Goal: Task Accomplishment & Management: Use online tool/utility

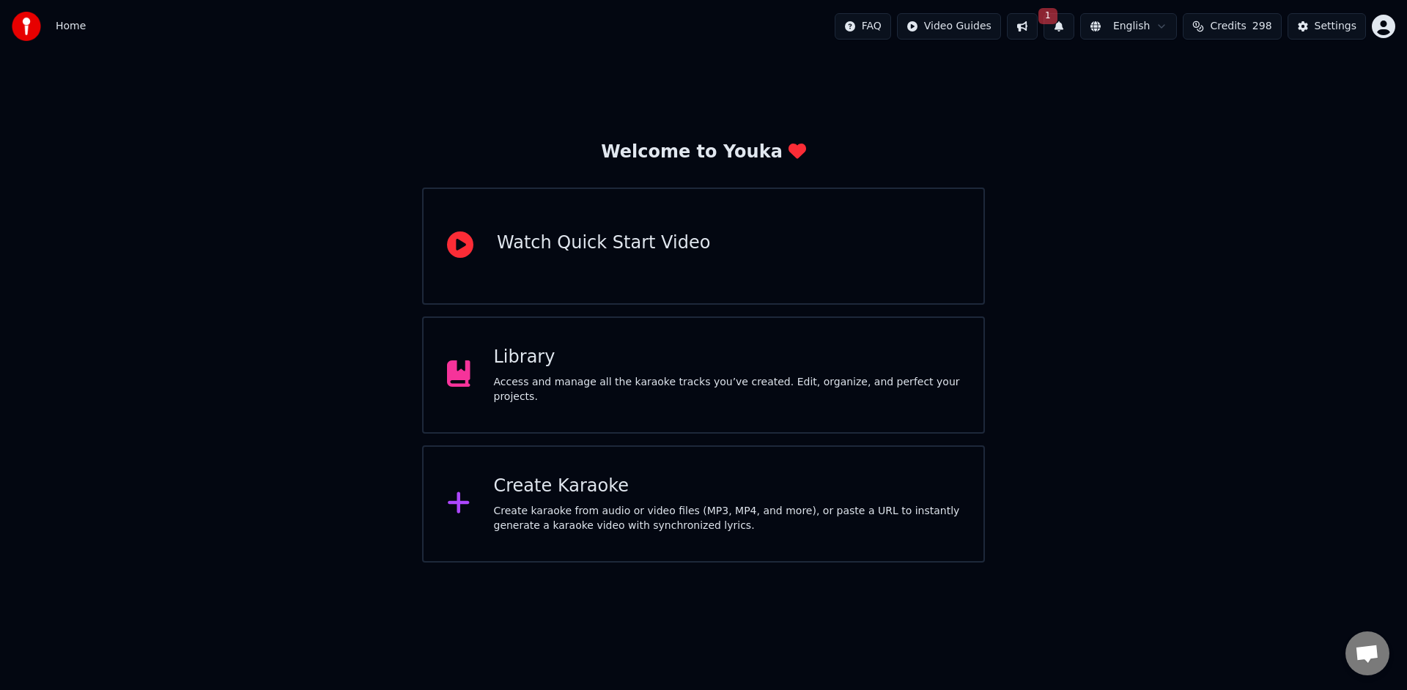
click at [1063, 29] on button "1" at bounding box center [1059, 26] width 31 height 26
click at [1151, 78] on button "Update" at bounding box center [1168, 72] width 62 height 26
click at [601, 247] on div "Watch Quick Start Video" at bounding box center [603, 243] width 213 height 23
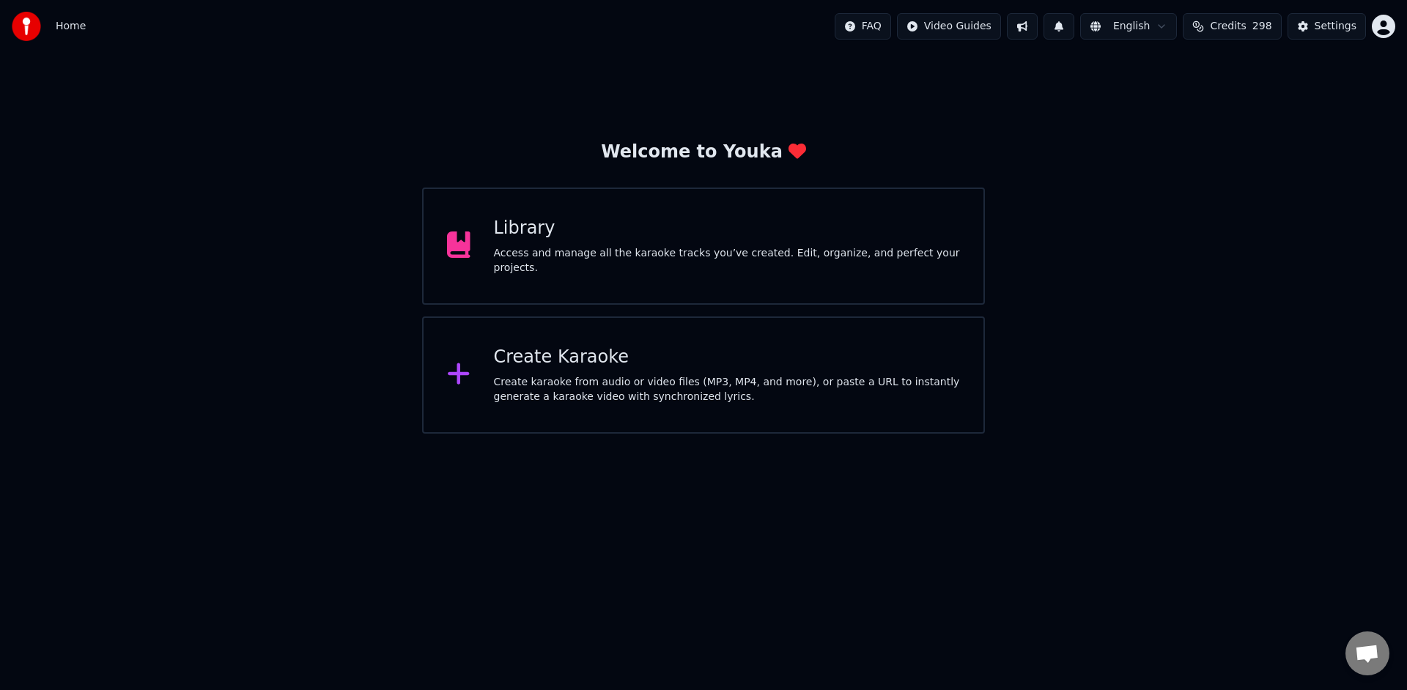
click at [641, 362] on div "Create Karaoke" at bounding box center [727, 357] width 467 height 23
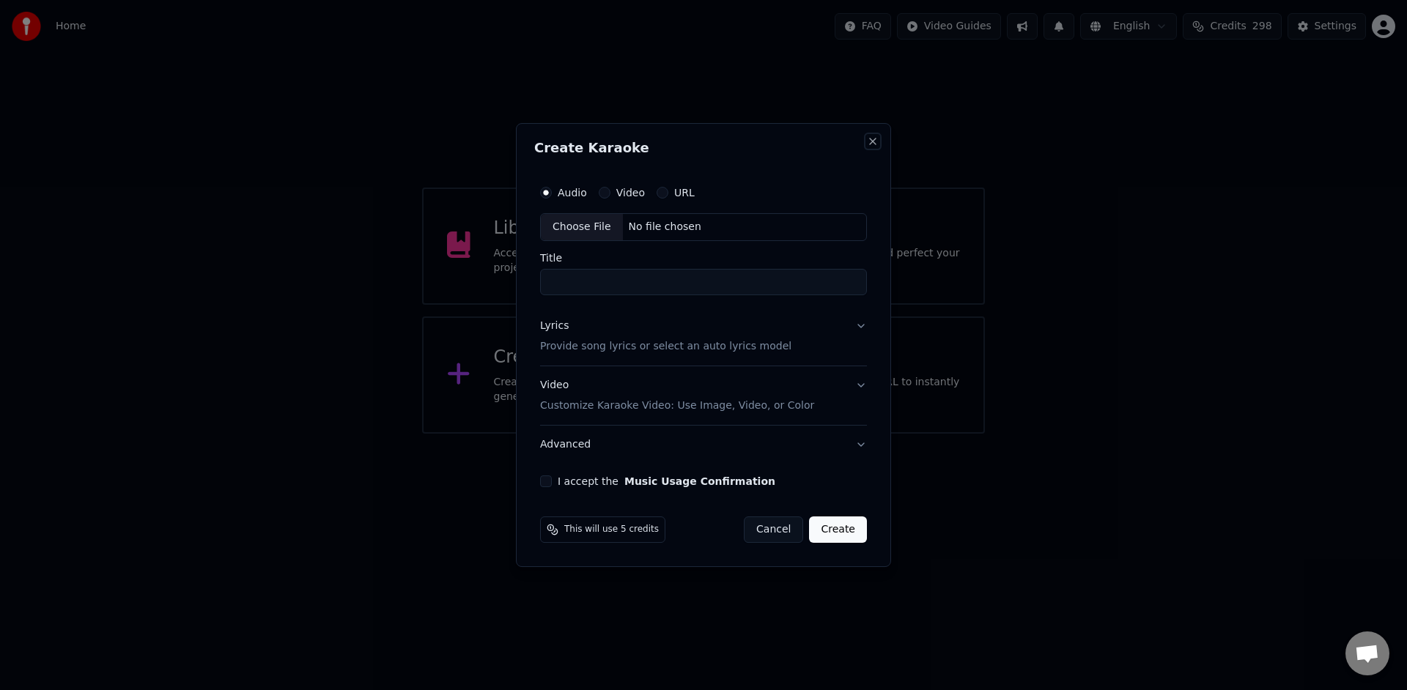
click at [877, 143] on button "Close" at bounding box center [873, 142] width 12 height 12
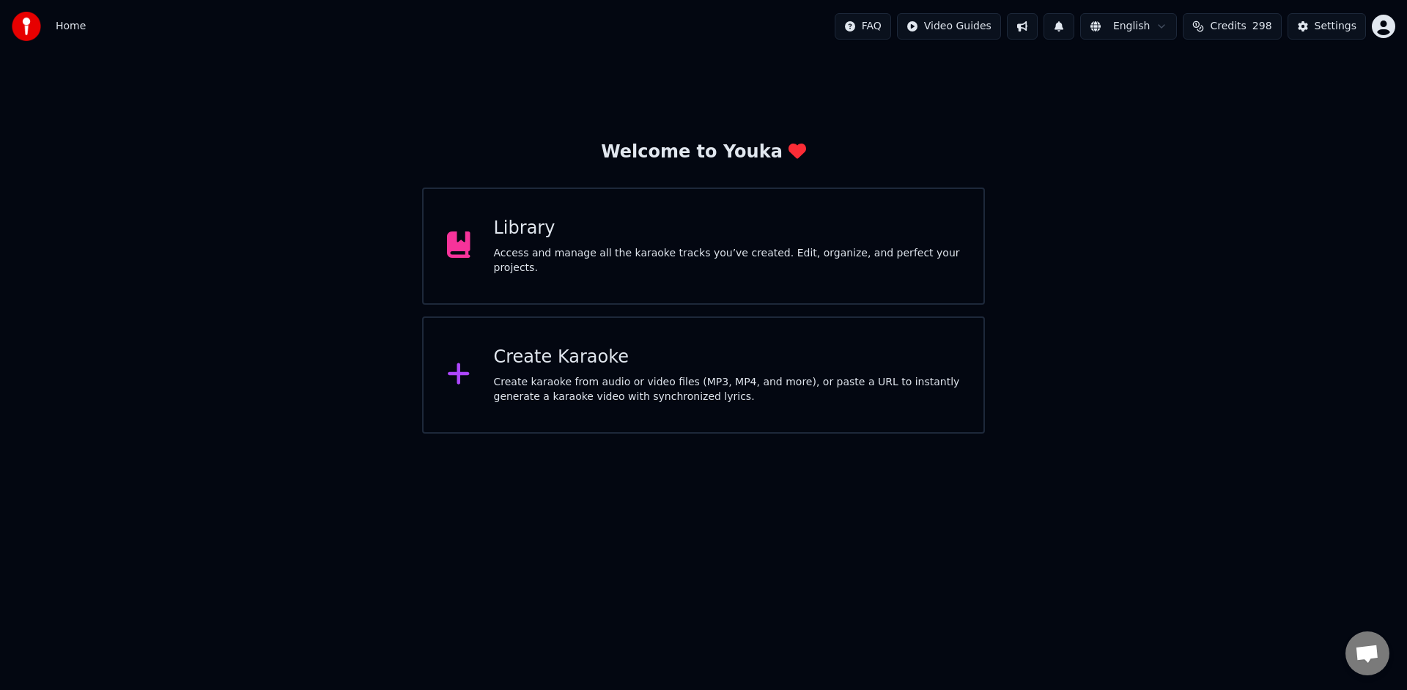
click at [754, 243] on div "Library Access and manage all the karaoke tracks you’ve created. Edit, organize…" at bounding box center [727, 246] width 467 height 59
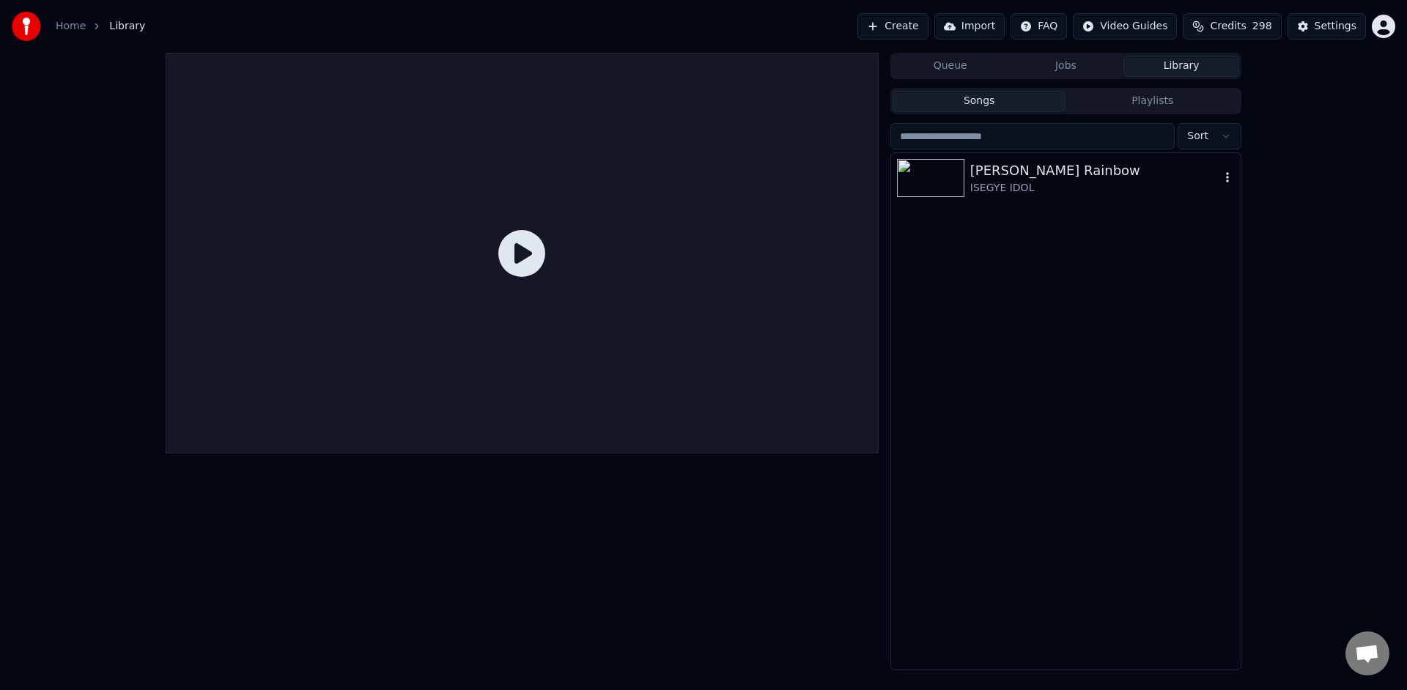
click at [1014, 188] on div "ISEGYE IDOL" at bounding box center [1095, 188] width 250 height 15
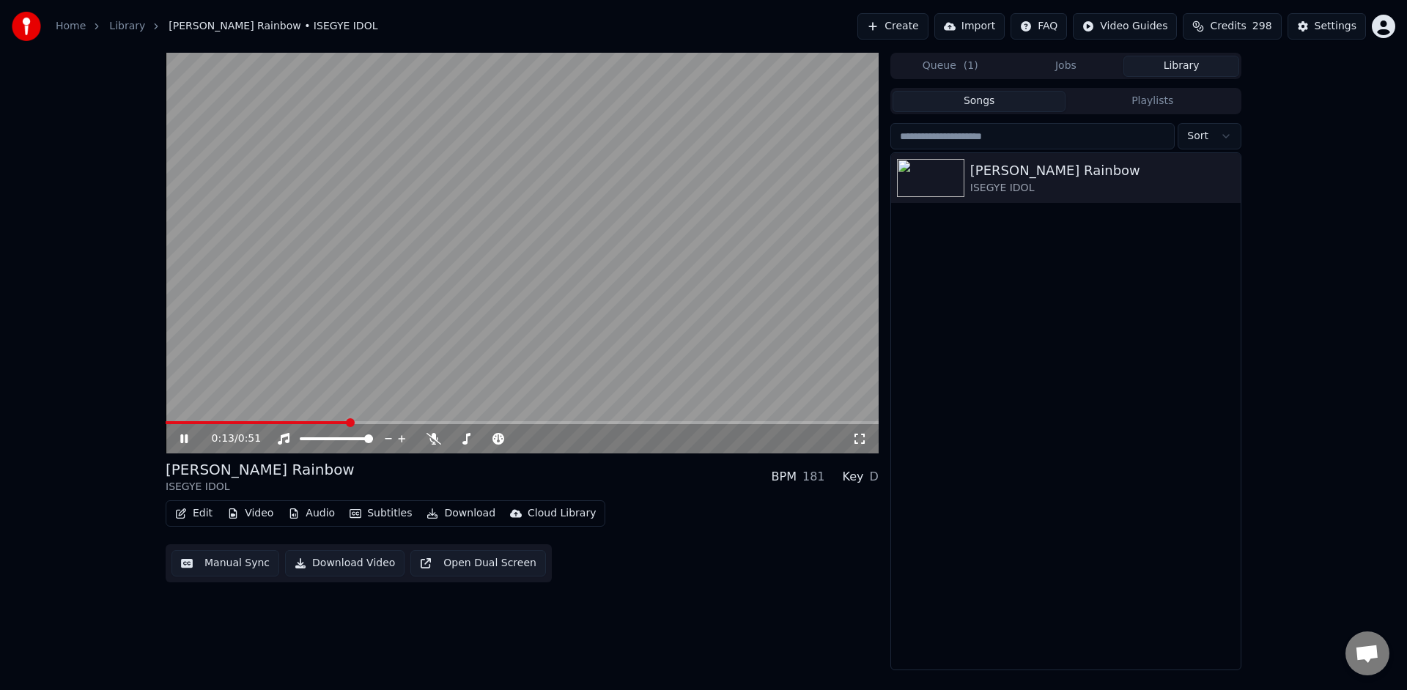
click at [196, 512] on button "Edit" at bounding box center [193, 514] width 49 height 21
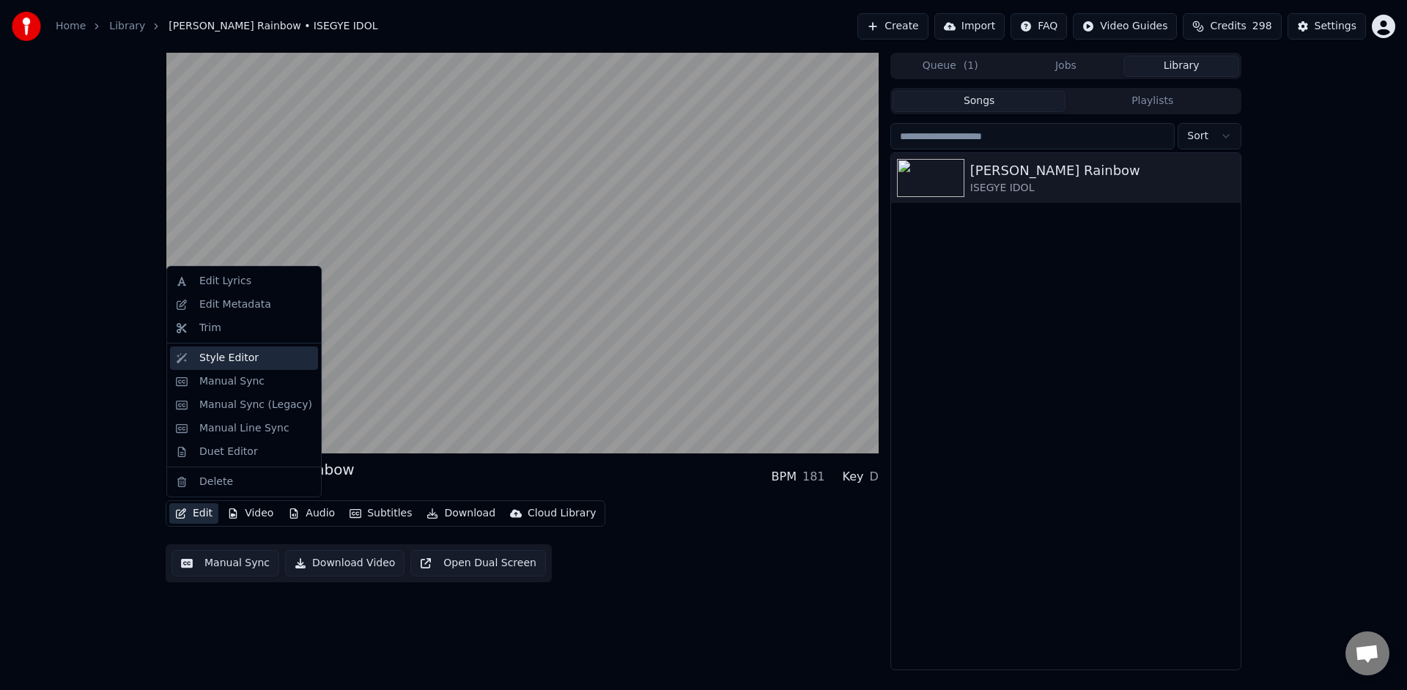
click at [272, 364] on div "Style Editor" at bounding box center [255, 358] width 113 height 15
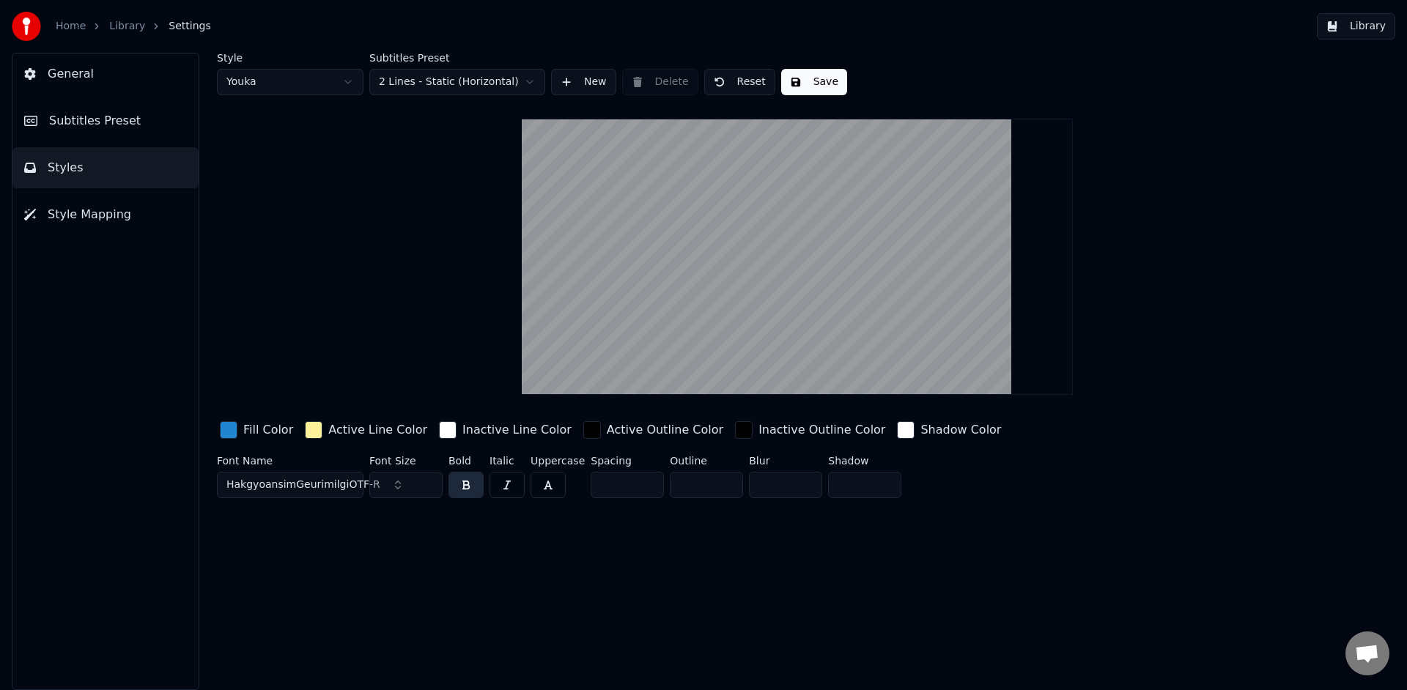
click at [117, 126] on span "Subtitles Preset" at bounding box center [95, 121] width 92 height 18
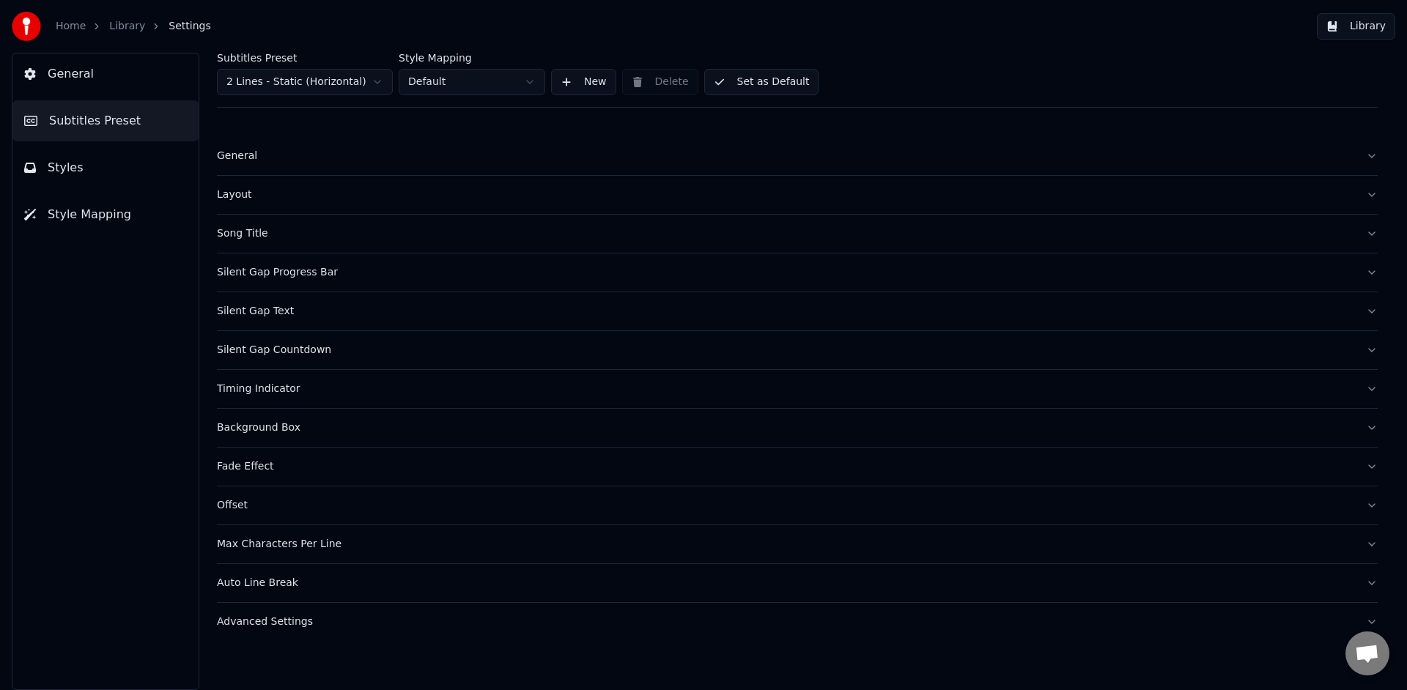
click at [71, 155] on button "Styles" at bounding box center [105, 167] width 186 height 41
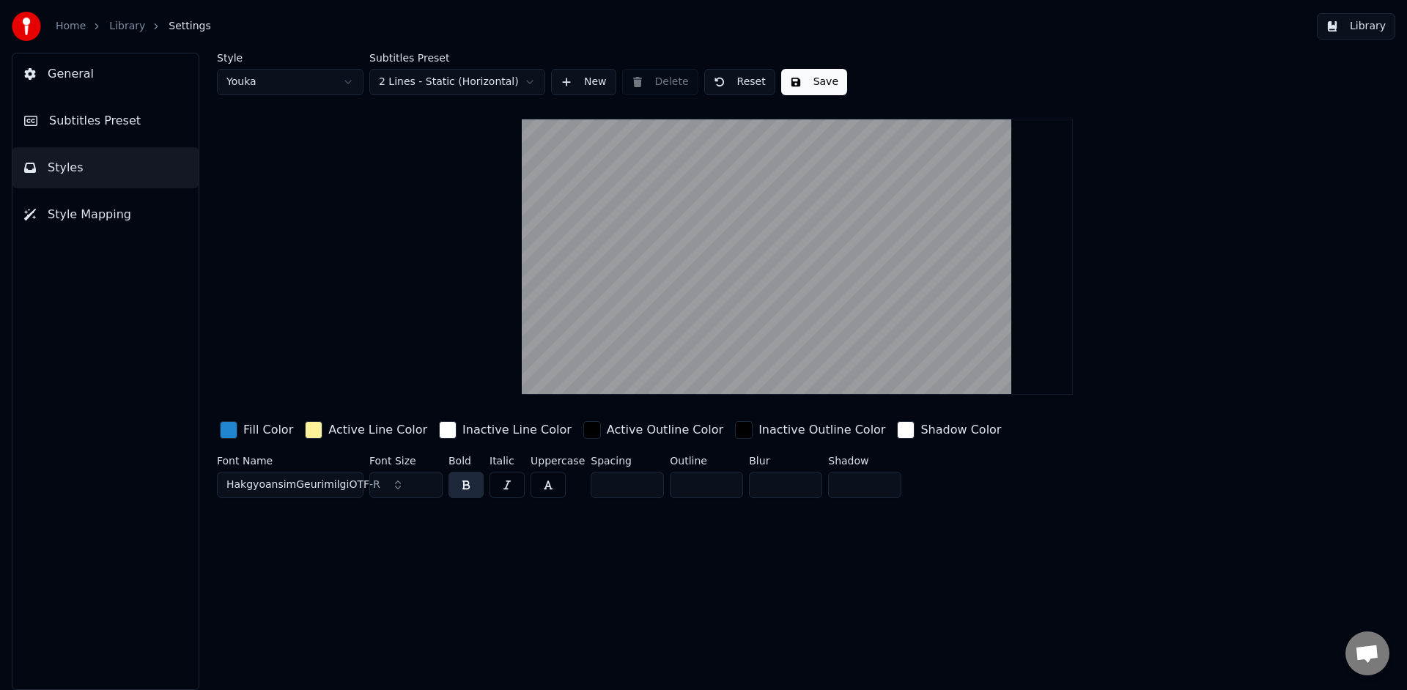
click at [339, 488] on span "HakgyoansimGeurimilgiOTF-R" at bounding box center [303, 485] width 154 height 15
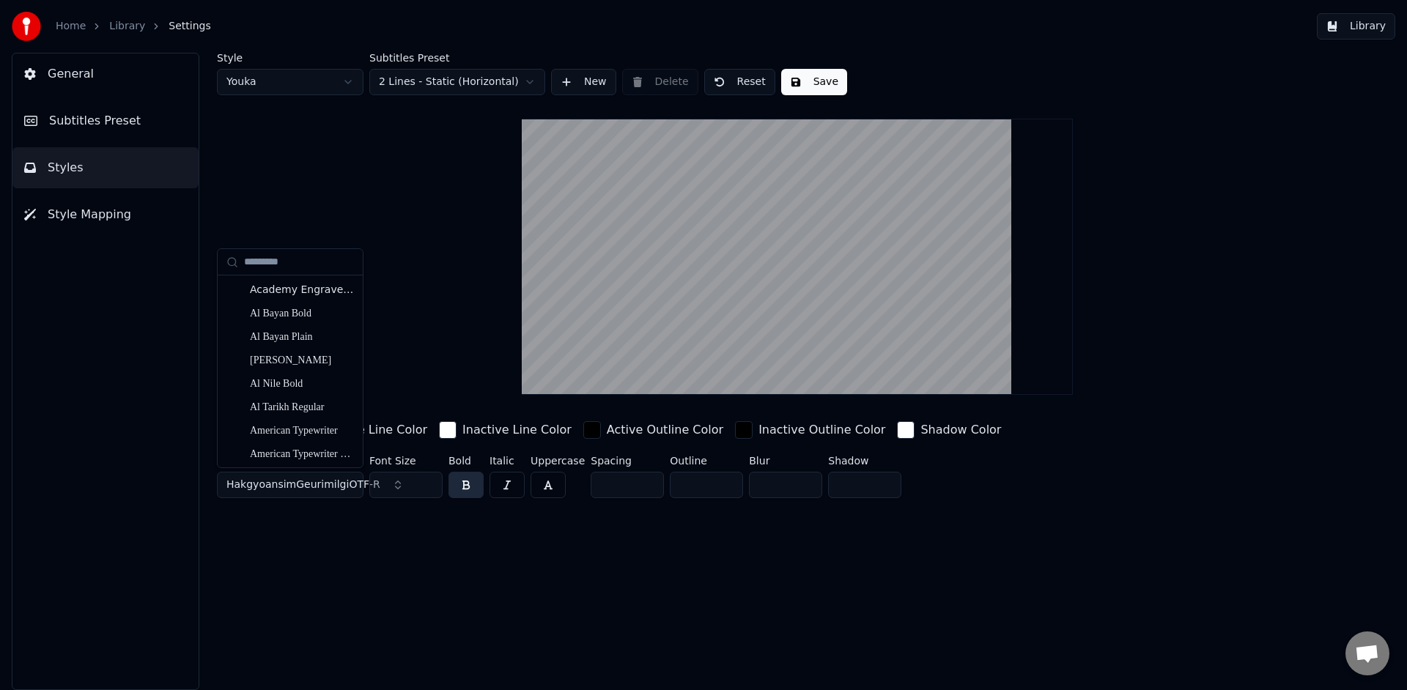
click at [433, 564] on div "Style Youka Subtitles Preset 2 Lines - Static (Horizontal) New Delete Reset Sav…" at bounding box center [798, 372] width 1220 height 638
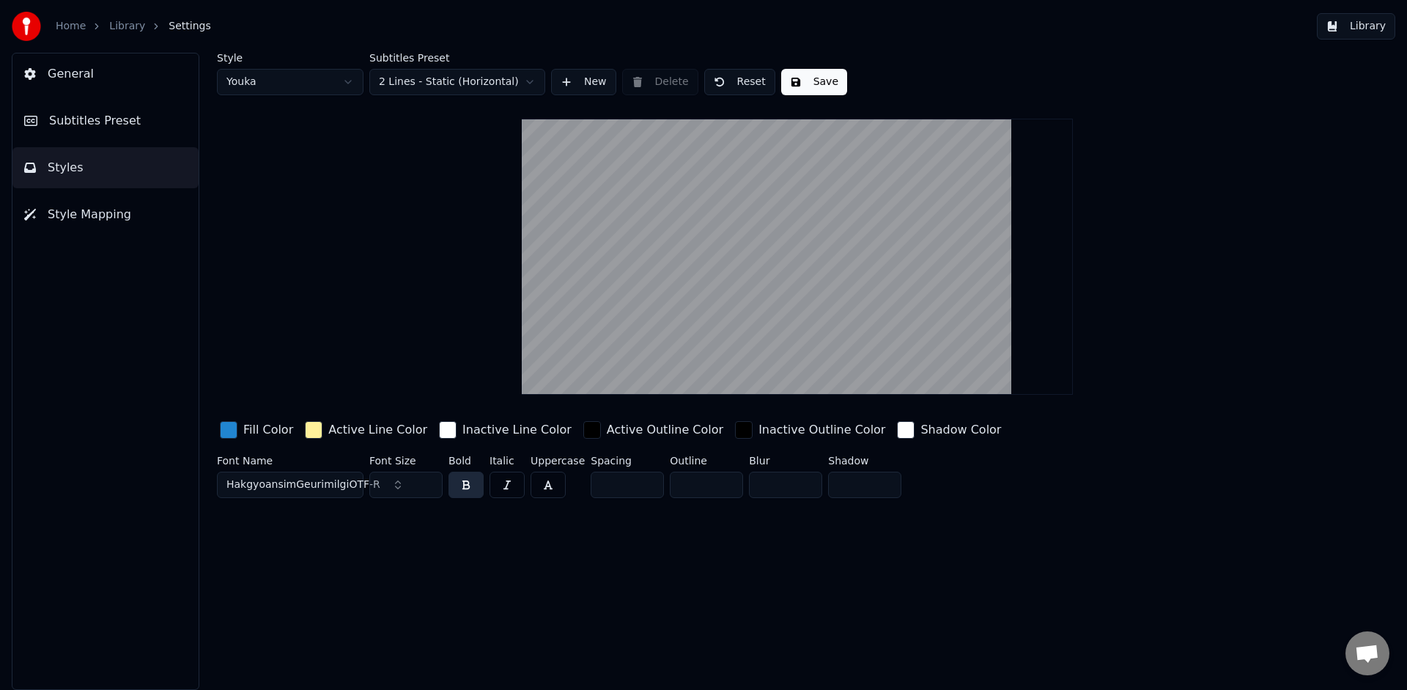
click at [1355, 34] on button "Library" at bounding box center [1356, 26] width 78 height 26
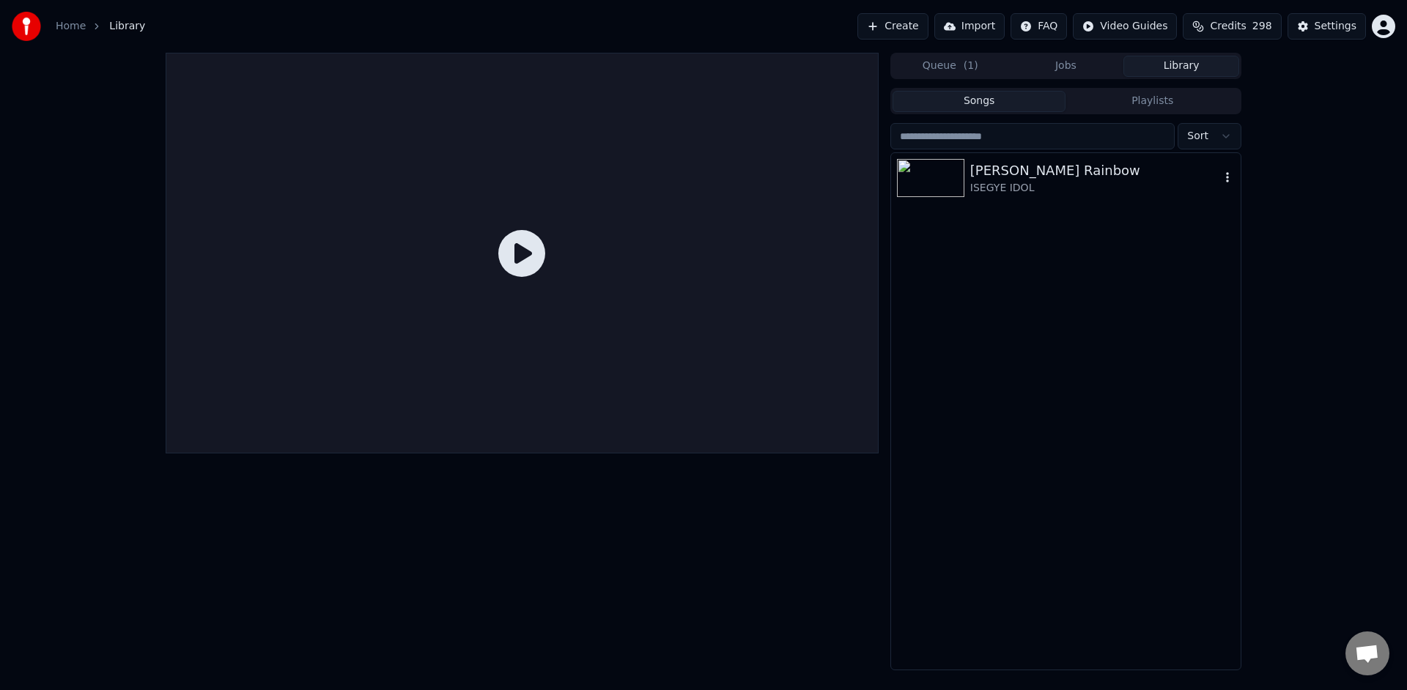
click at [998, 197] on div "[PERSON_NAME] Rainbow ISEGYE IDOL" at bounding box center [1066, 178] width 350 height 50
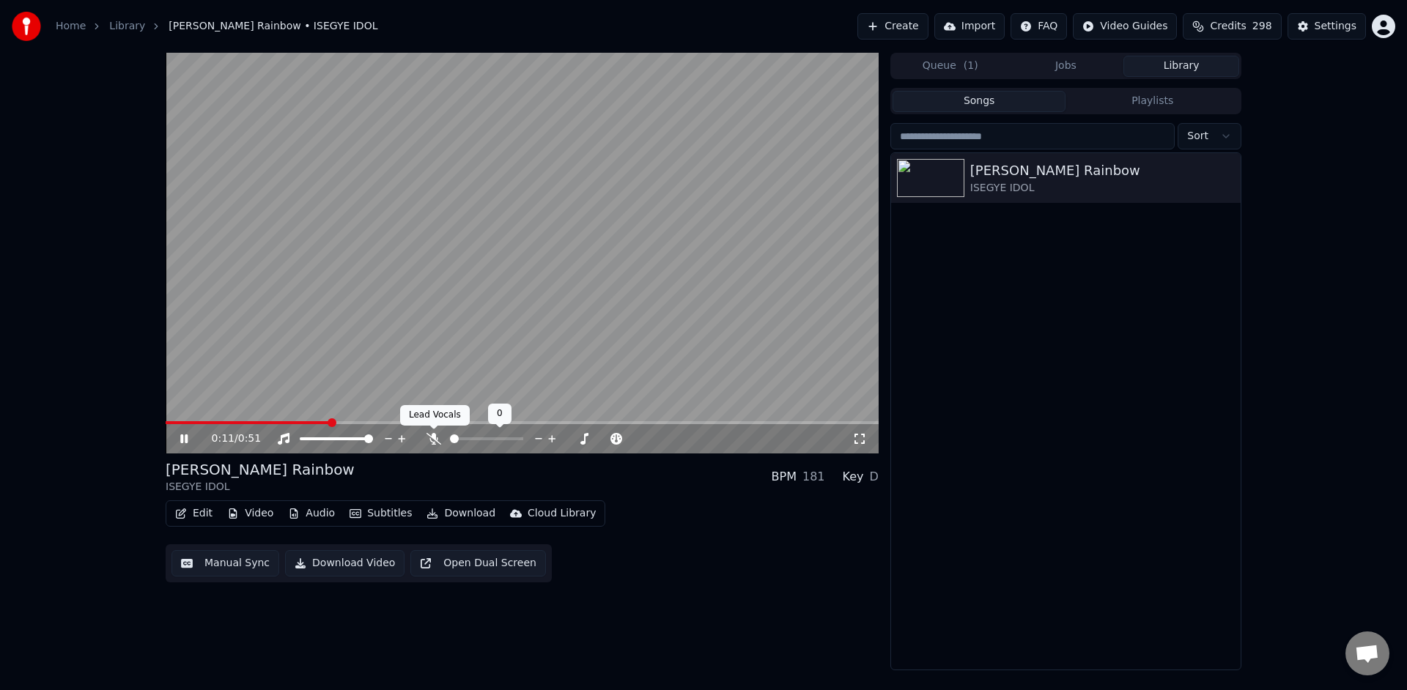
click at [439, 440] on icon at bounding box center [434, 439] width 15 height 12
click at [184, 440] on icon at bounding box center [194, 439] width 34 height 12
click at [184, 440] on icon at bounding box center [184, 439] width 9 height 10
click at [184, 440] on icon at bounding box center [194, 439] width 34 height 12
click at [204, 515] on button "Edit" at bounding box center [193, 514] width 49 height 21
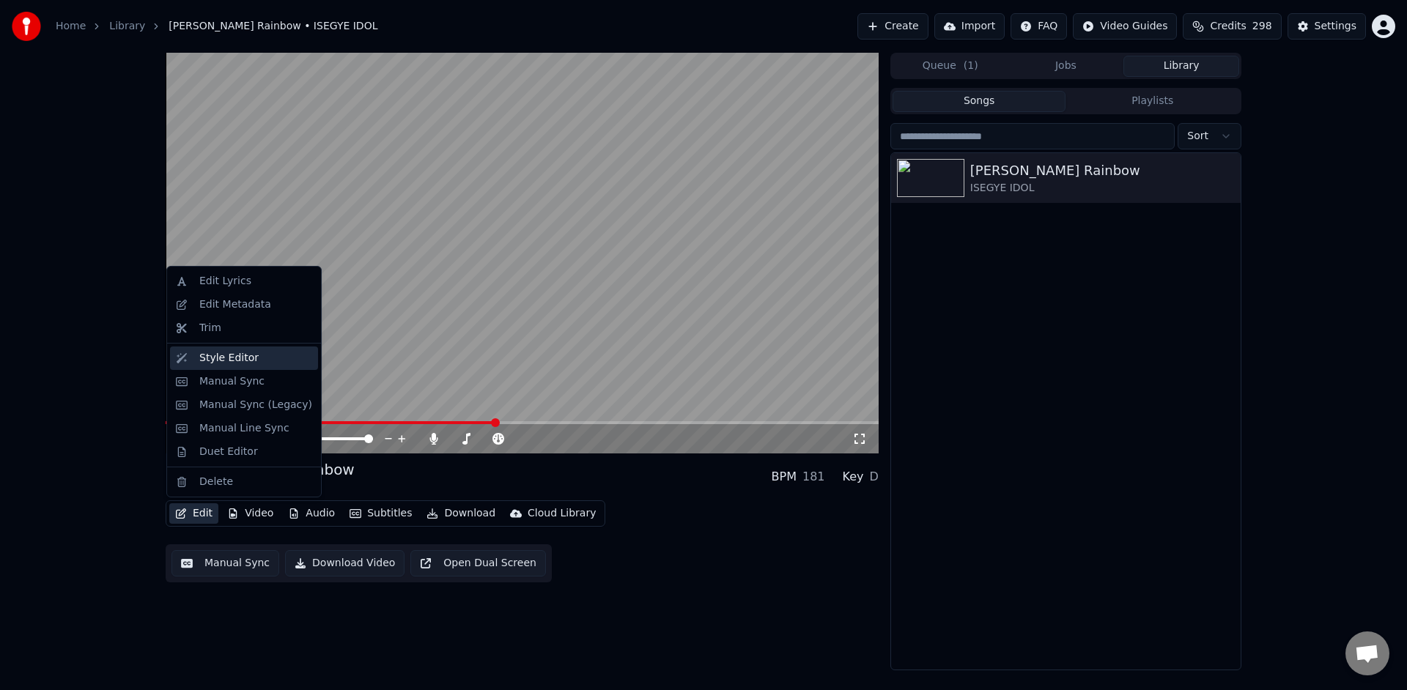
click at [273, 361] on div "Style Editor" at bounding box center [255, 358] width 113 height 15
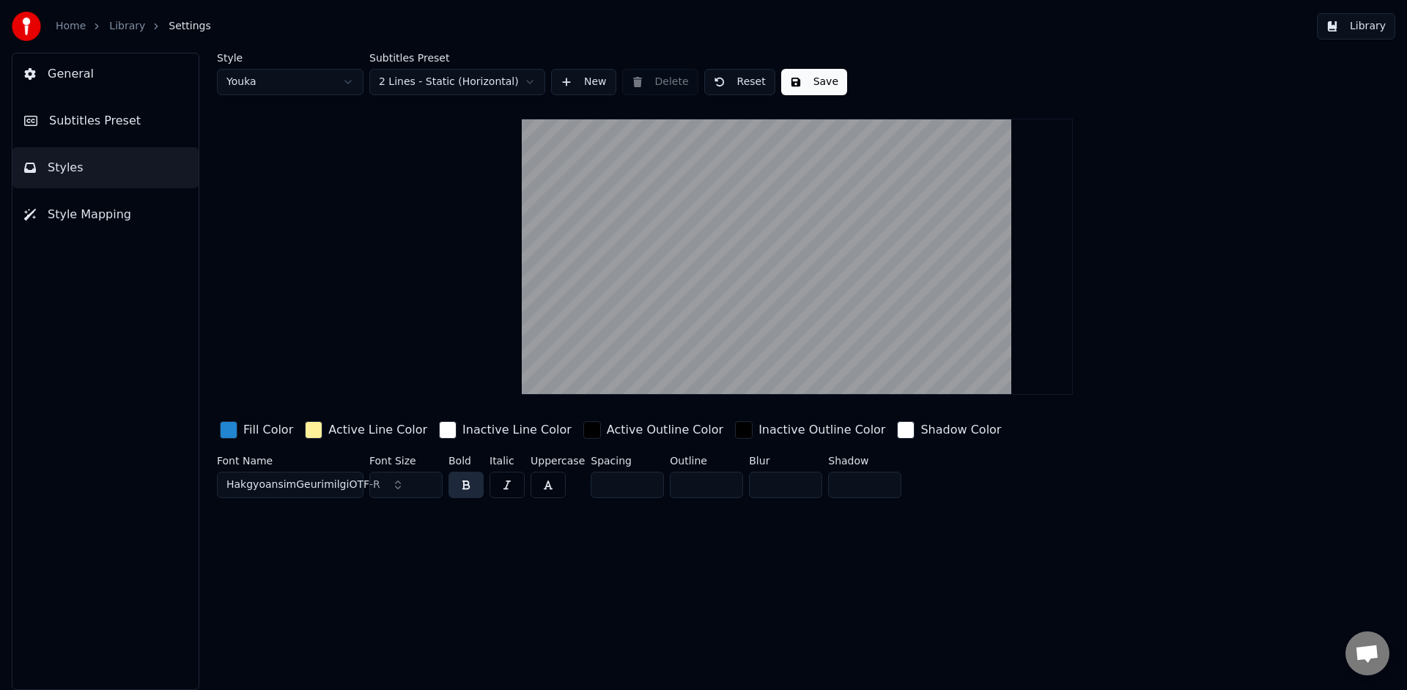
click at [314, 430] on div "button" at bounding box center [314, 430] width 18 height 18
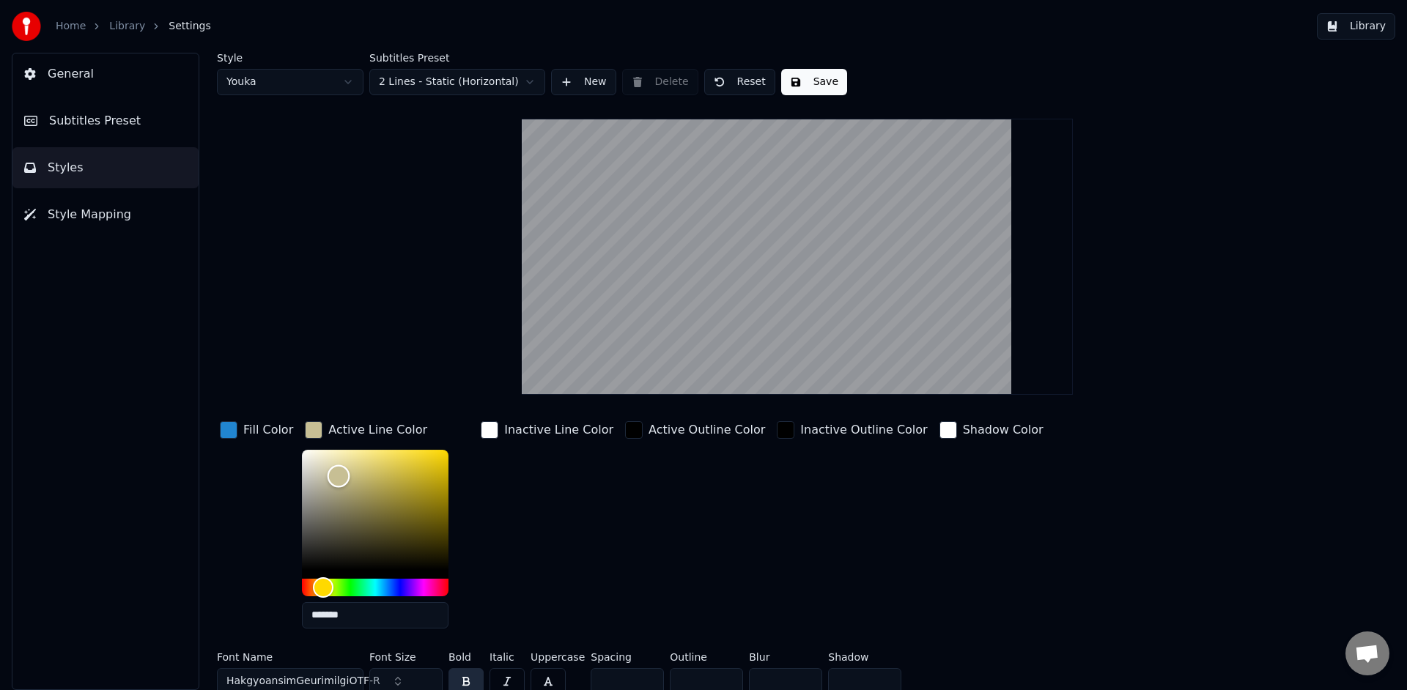
drag, startPoint x: 335, startPoint y: 476, endPoint x: 316, endPoint y: 488, distance: 22.8
click at [268, 416] on div "Style Youka Subtitles Preset 2 Lines - Static (Horizontal) New Delete Reset Sav…" at bounding box center [797, 377] width 1161 height 648
type input "*******"
click at [573, 579] on div "Inactive Line Color" at bounding box center [547, 529] width 139 height 222
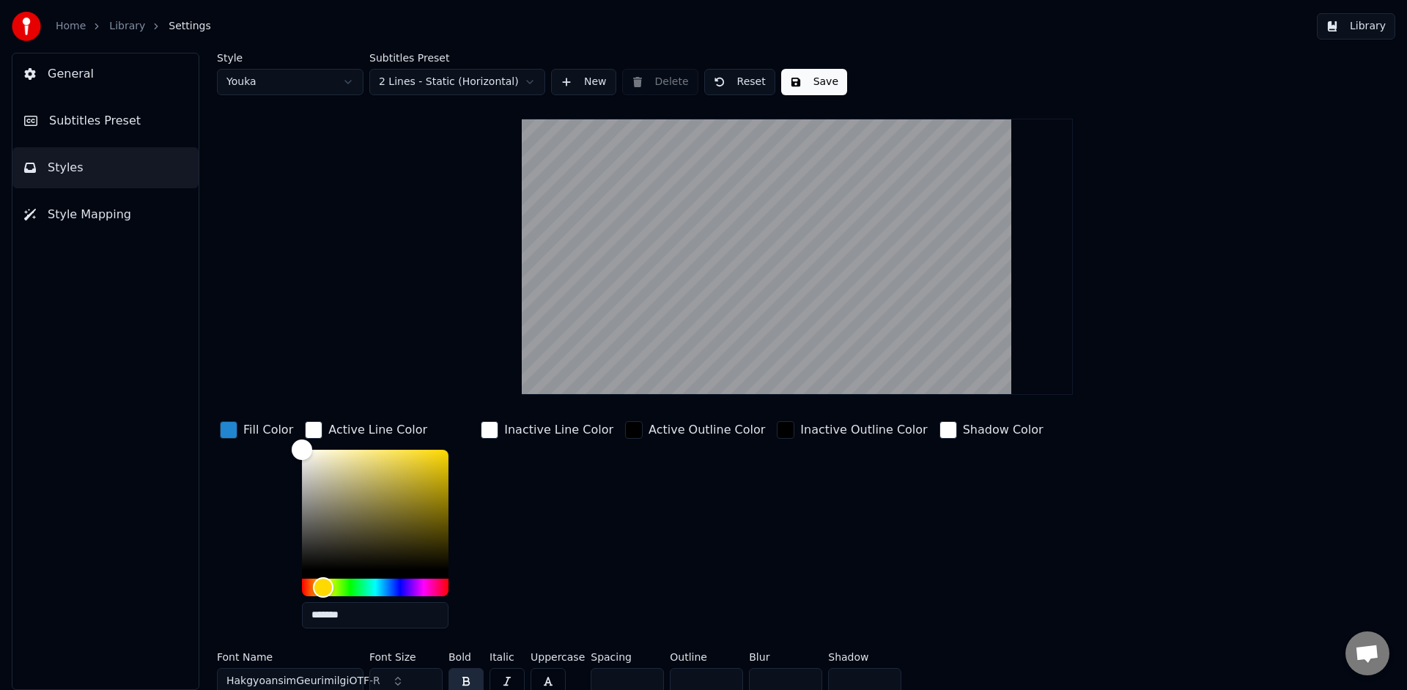
click at [573, 579] on div "Inactive Line Color" at bounding box center [547, 529] width 139 height 222
click at [1350, 32] on button "Library" at bounding box center [1356, 26] width 78 height 26
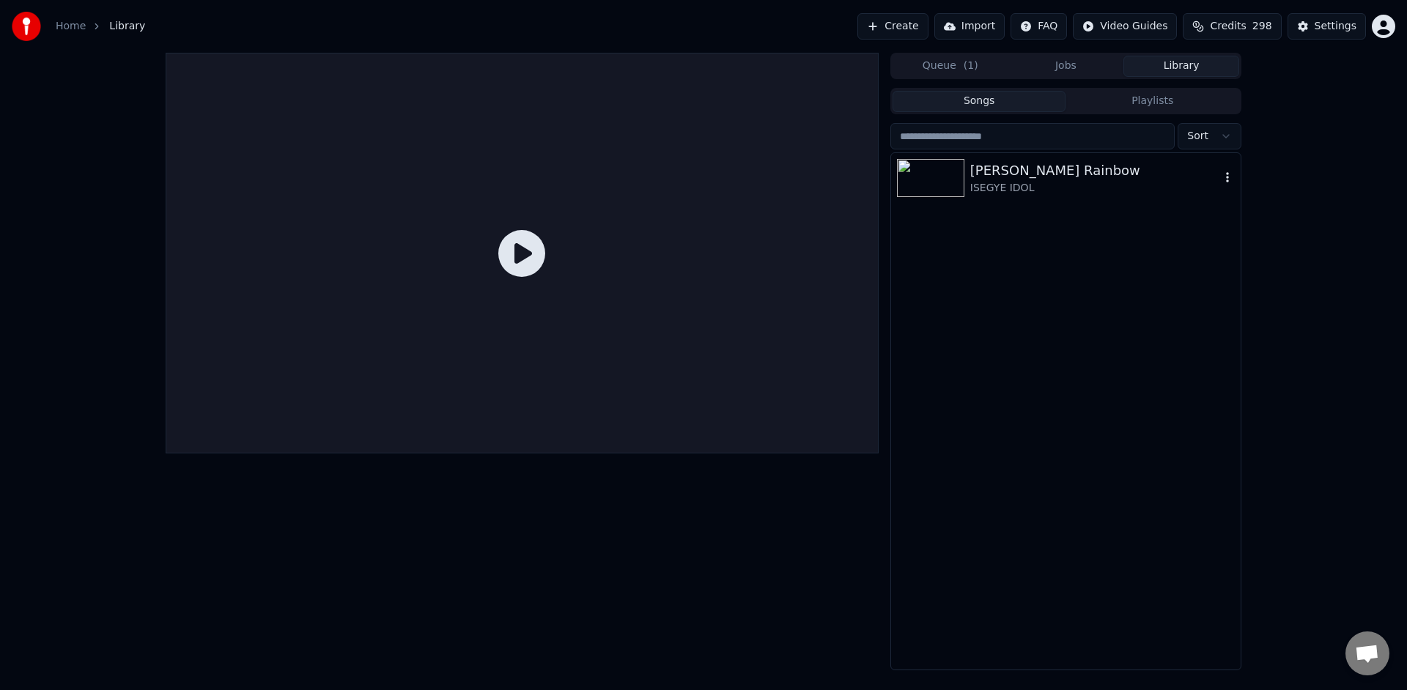
click at [1028, 182] on div "ISEGYE IDOL" at bounding box center [1095, 188] width 250 height 15
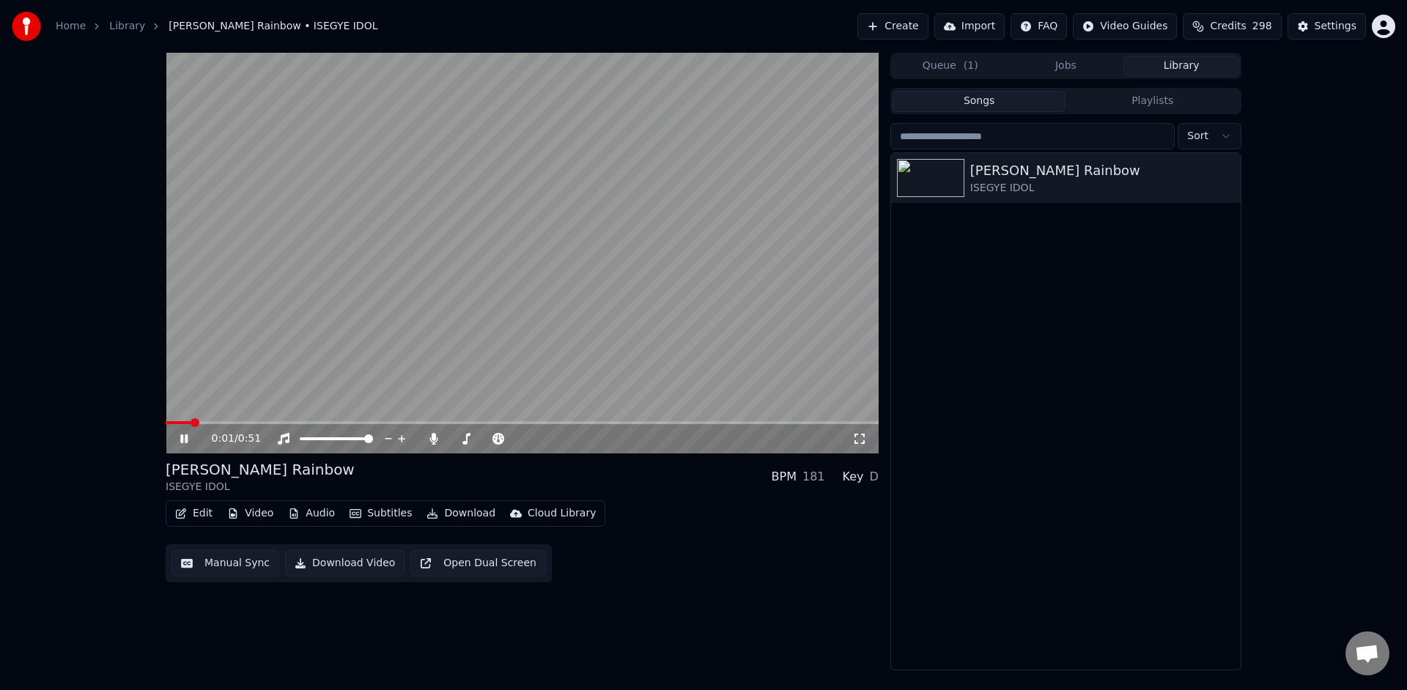
click at [185, 441] on icon at bounding box center [183, 439] width 7 height 9
click at [204, 522] on button "Edit" at bounding box center [193, 514] width 49 height 21
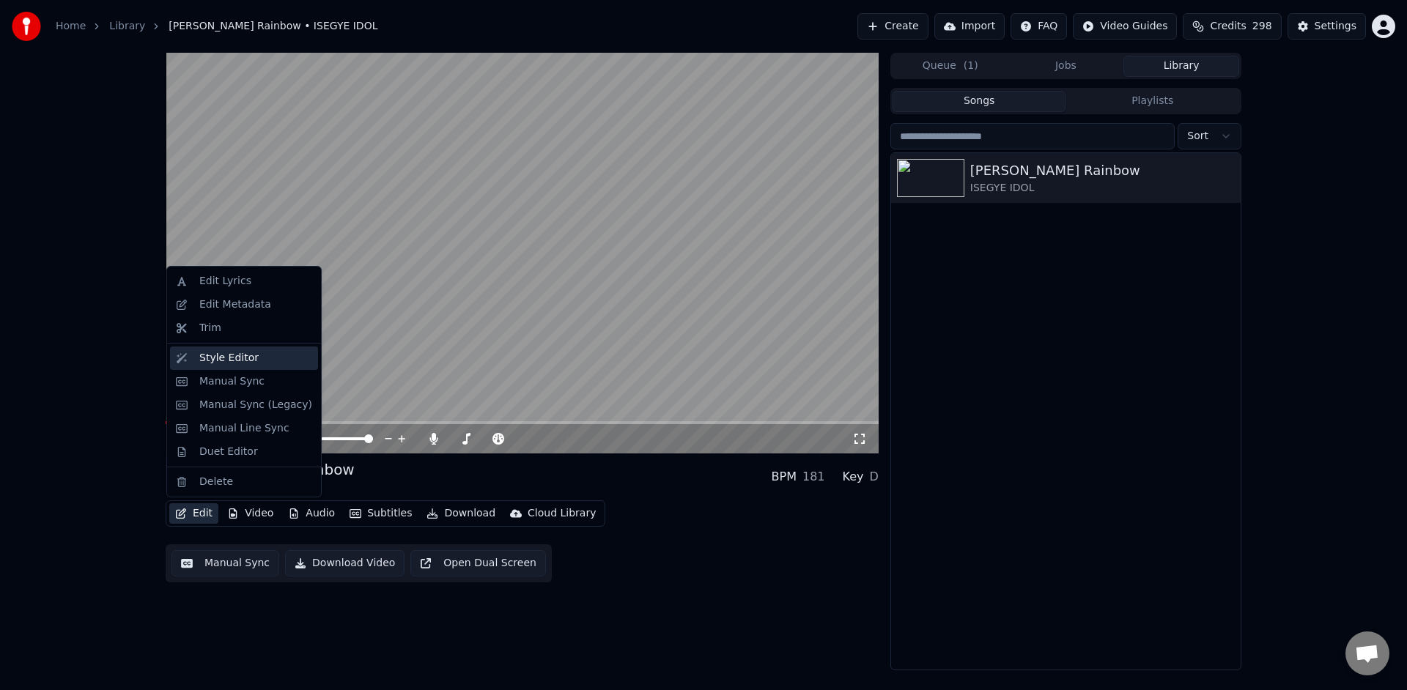
click at [255, 366] on div "Style Editor" at bounding box center [244, 358] width 148 height 23
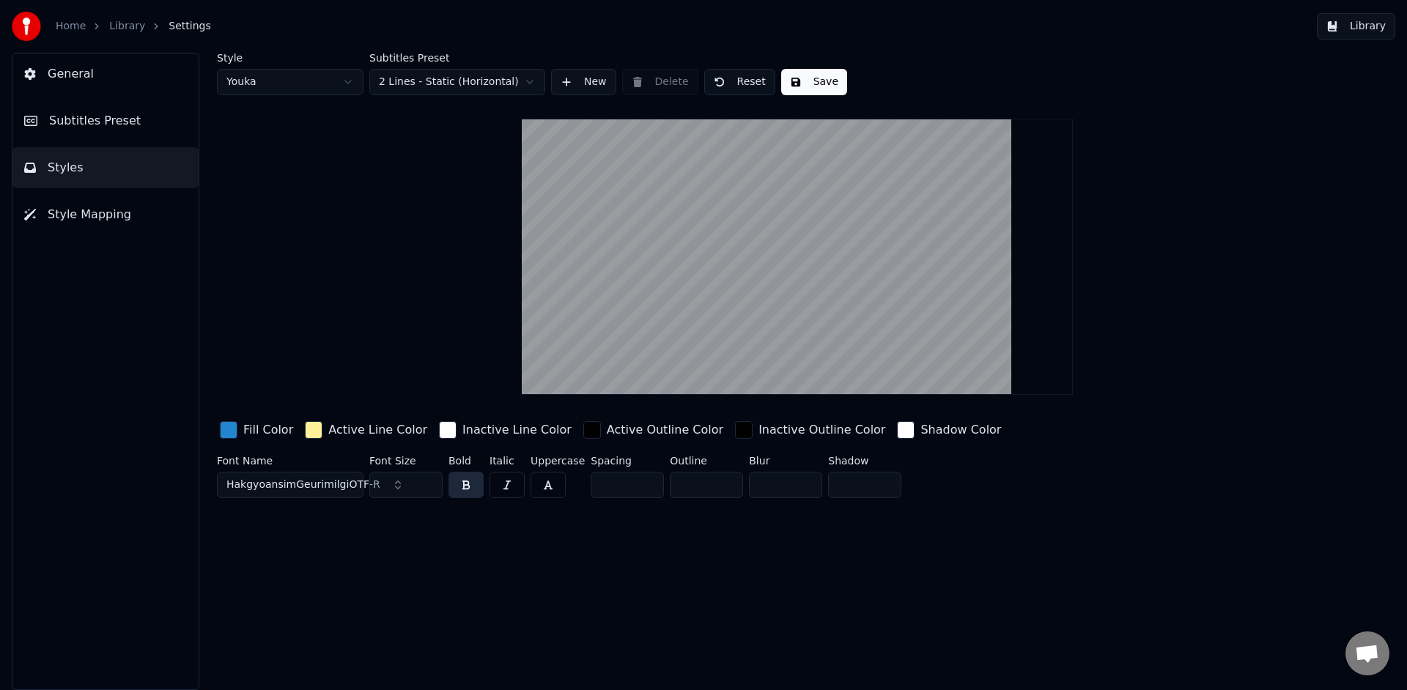
click at [311, 427] on div "button" at bounding box center [314, 430] width 18 height 18
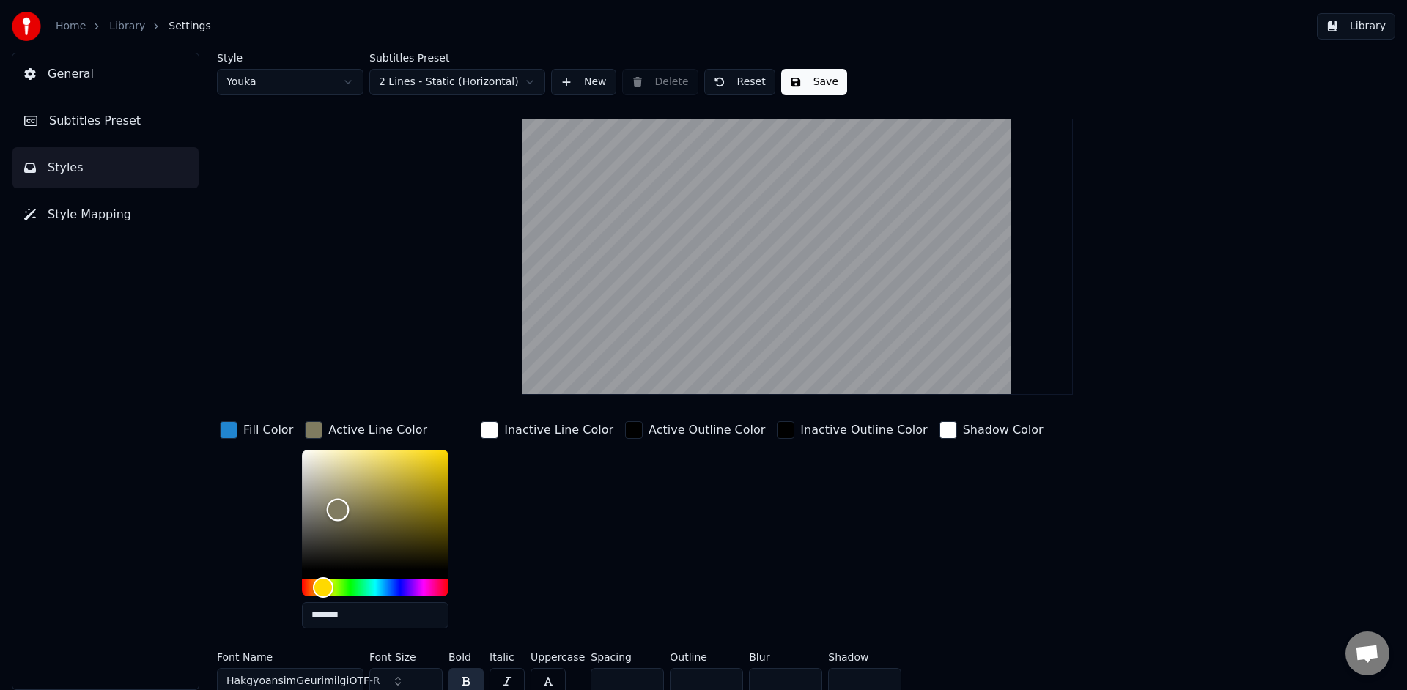
type input "*******"
drag, startPoint x: 334, startPoint y: 509, endPoint x: 270, endPoint y: 423, distance: 107.5
click at [271, 423] on div "Fill Color Active Line Color ******* Inactive Line Color Active Outline Color I…" at bounding box center [709, 529] width 985 height 222
click at [215, 506] on div "Style Youka Subtitles Preset 2 Lines - Static (Horizontal) New Delete Reset Sav…" at bounding box center [798, 372] width 1220 height 638
click at [312, 428] on div "button" at bounding box center [314, 430] width 18 height 18
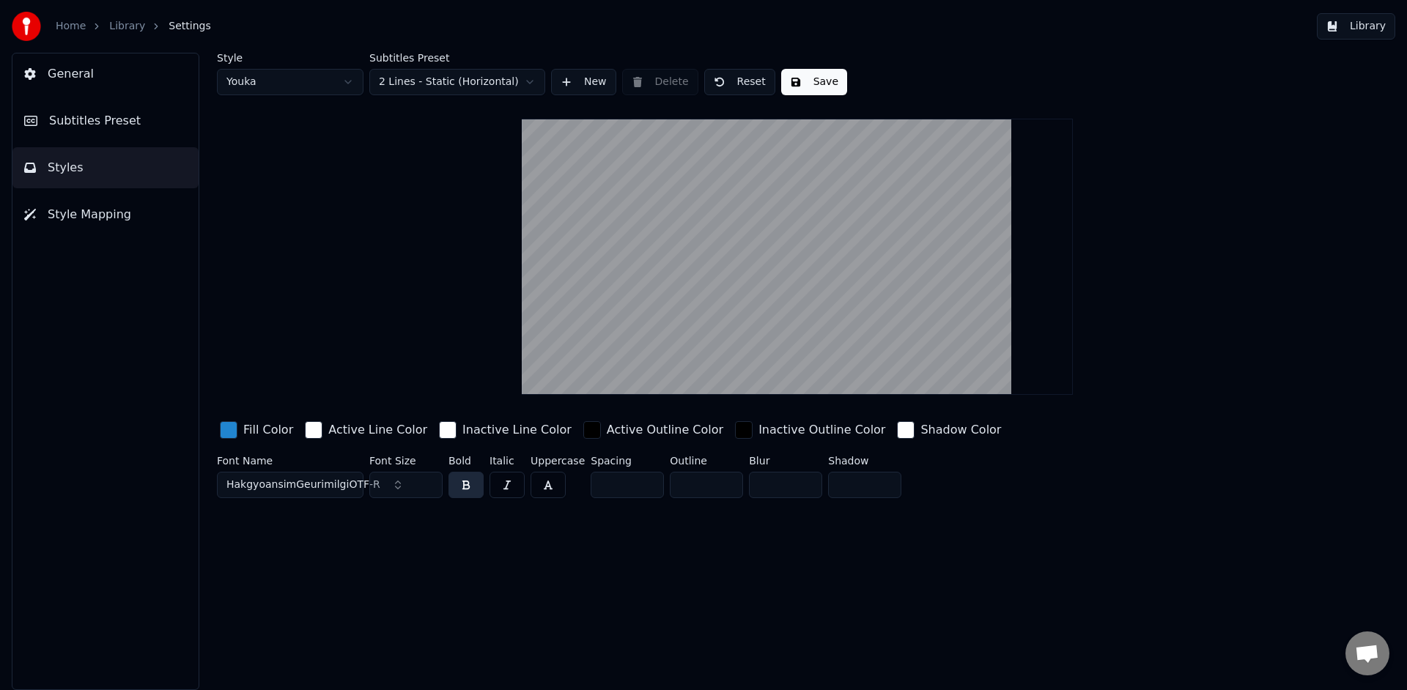
click at [525, 563] on div "Style Youka Subtitles Preset 2 Lines - Static (Horizontal) New Delete Reset Sav…" at bounding box center [798, 372] width 1220 height 638
click at [583, 427] on div "button" at bounding box center [592, 430] width 18 height 18
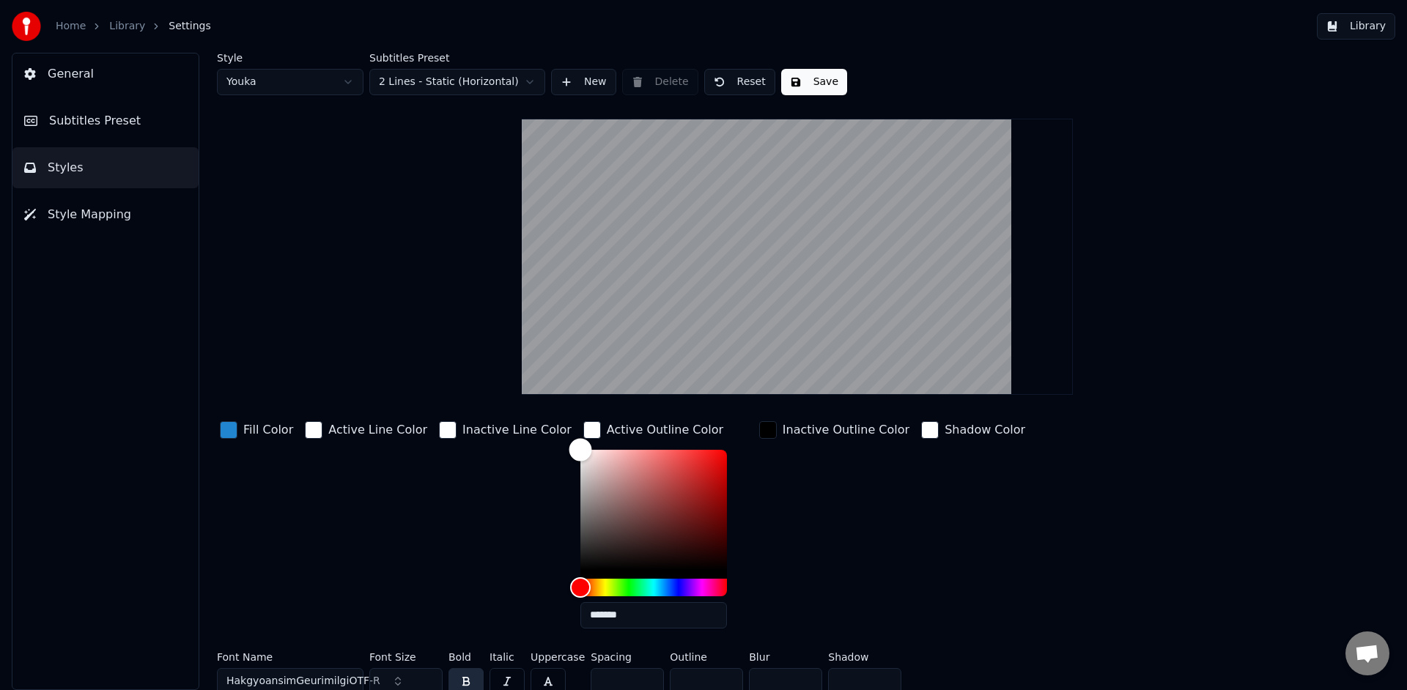
drag, startPoint x: 585, startPoint y: 466, endPoint x: 495, endPoint y: 421, distance: 100.0
click at [496, 421] on div "Fill Color Active Line Color Inactive Line Color Active Outline Color ******* I…" at bounding box center [709, 529] width 985 height 222
type input "*******"
click at [594, 498] on div "Color" at bounding box center [653, 510] width 147 height 120
click at [583, 431] on div "button" at bounding box center [592, 430] width 18 height 18
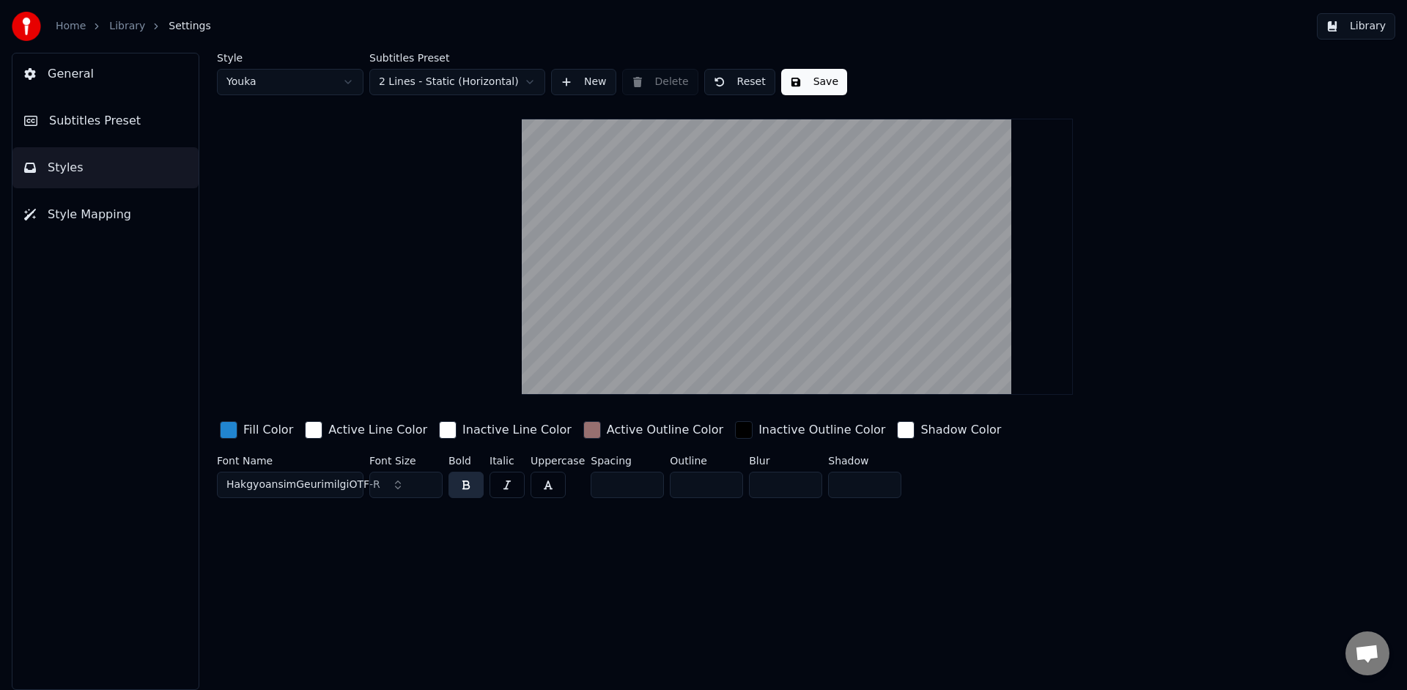
click at [583, 431] on div "button" at bounding box center [592, 430] width 18 height 18
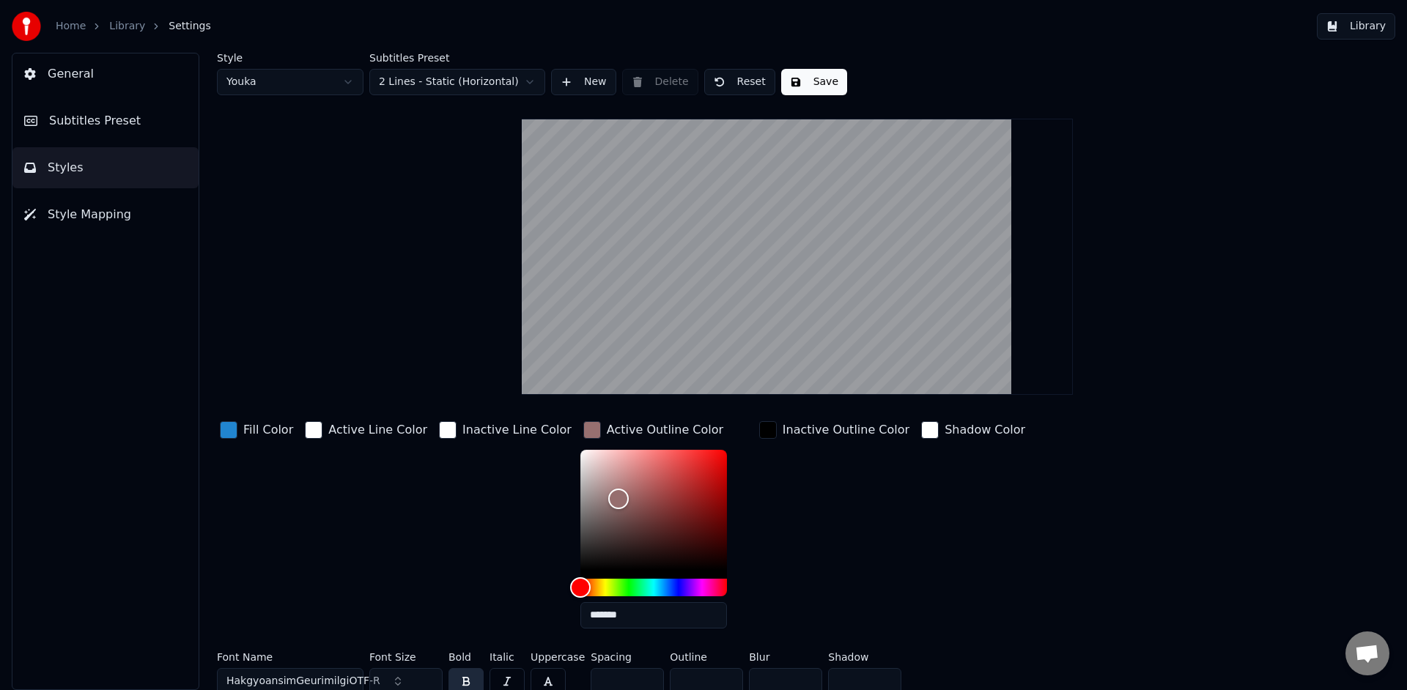
drag, startPoint x: 639, startPoint y: 613, endPoint x: 530, endPoint y: 606, distance: 109.5
click at [530, 606] on div "Fill Color Active Line Color Inactive Line Color Active Outline Color ******* I…" at bounding box center [709, 529] width 985 height 222
click at [452, 581] on div "Inactive Line Color" at bounding box center [505, 529] width 139 height 222
click at [583, 432] on div "button" at bounding box center [592, 430] width 18 height 18
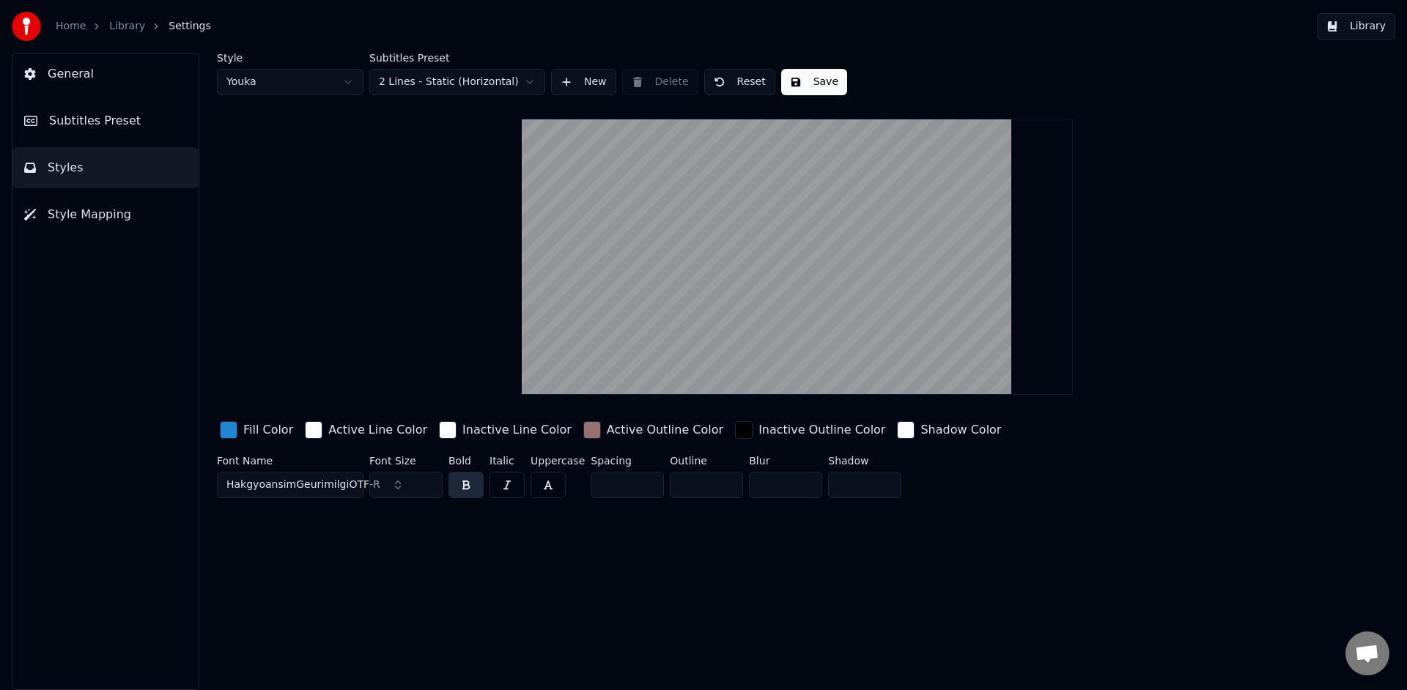
click at [583, 432] on div "button" at bounding box center [592, 430] width 18 height 18
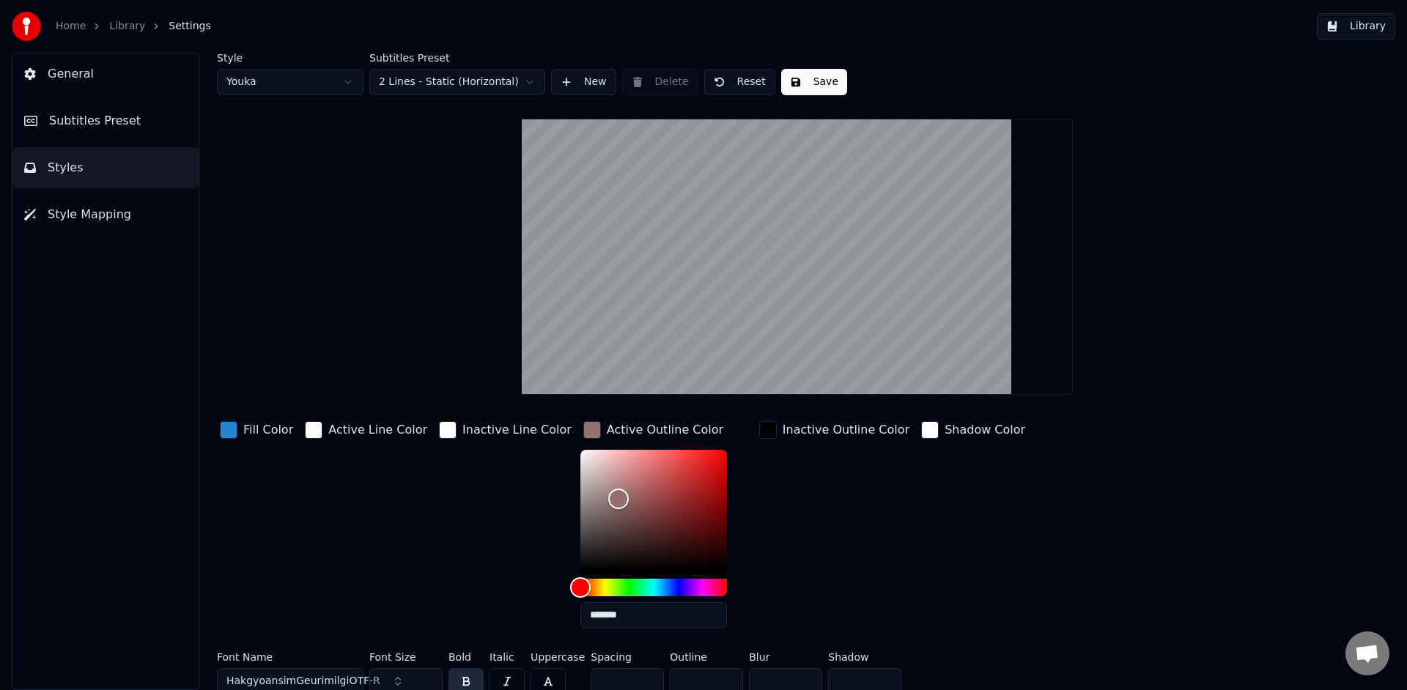
drag, startPoint x: 626, startPoint y: 616, endPoint x: 535, endPoint y: 608, distance: 91.2
click at [542, 615] on div "Fill Color Active Line Color Inactive Line Color Active Outline Color ******* I…" at bounding box center [709, 529] width 985 height 222
click at [466, 567] on div "Inactive Line Color" at bounding box center [505, 529] width 139 height 222
click at [763, 542] on div "Inactive Outline Color" at bounding box center [834, 529] width 156 height 222
click at [607, 429] on div "Active Outline Color" at bounding box center [665, 430] width 117 height 18
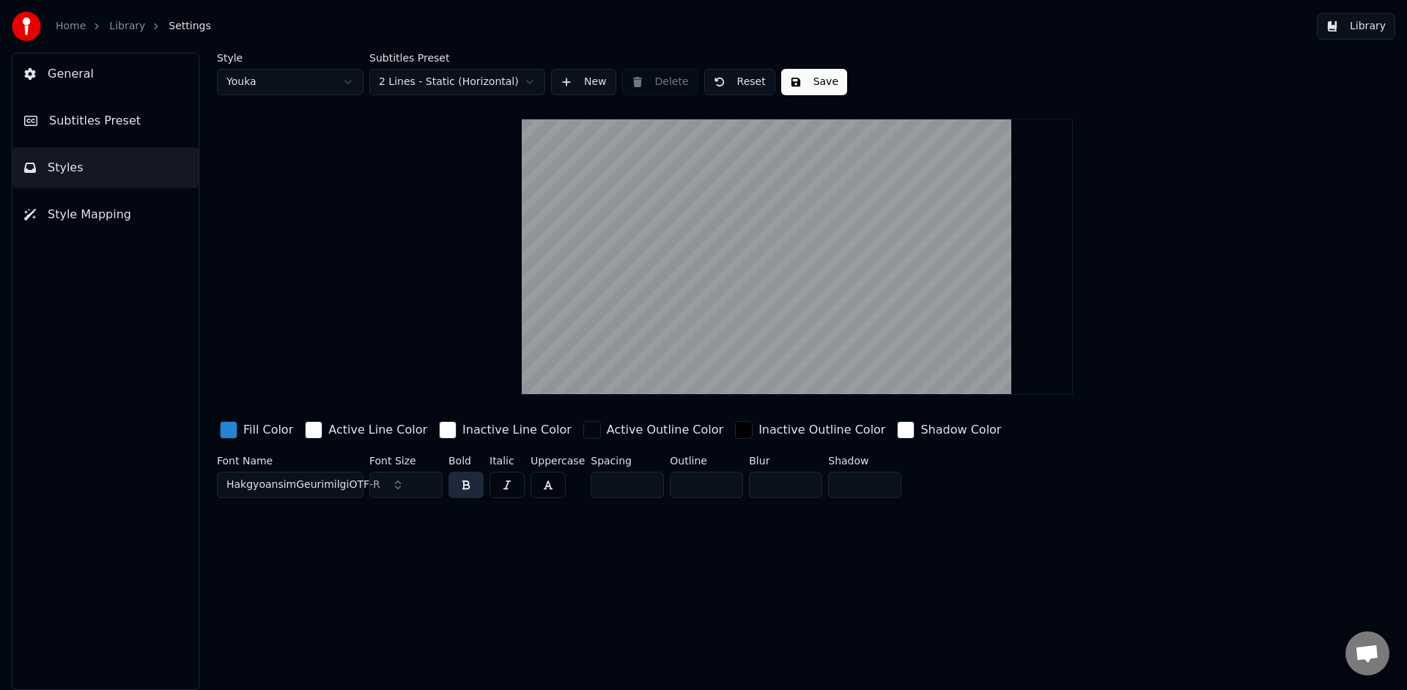
click at [714, 543] on div "Style Youka Subtitles Preset 2 Lines - Static (Horizontal) New Delete Reset Sav…" at bounding box center [798, 372] width 1220 height 638
click at [897, 429] on div "button" at bounding box center [906, 430] width 18 height 18
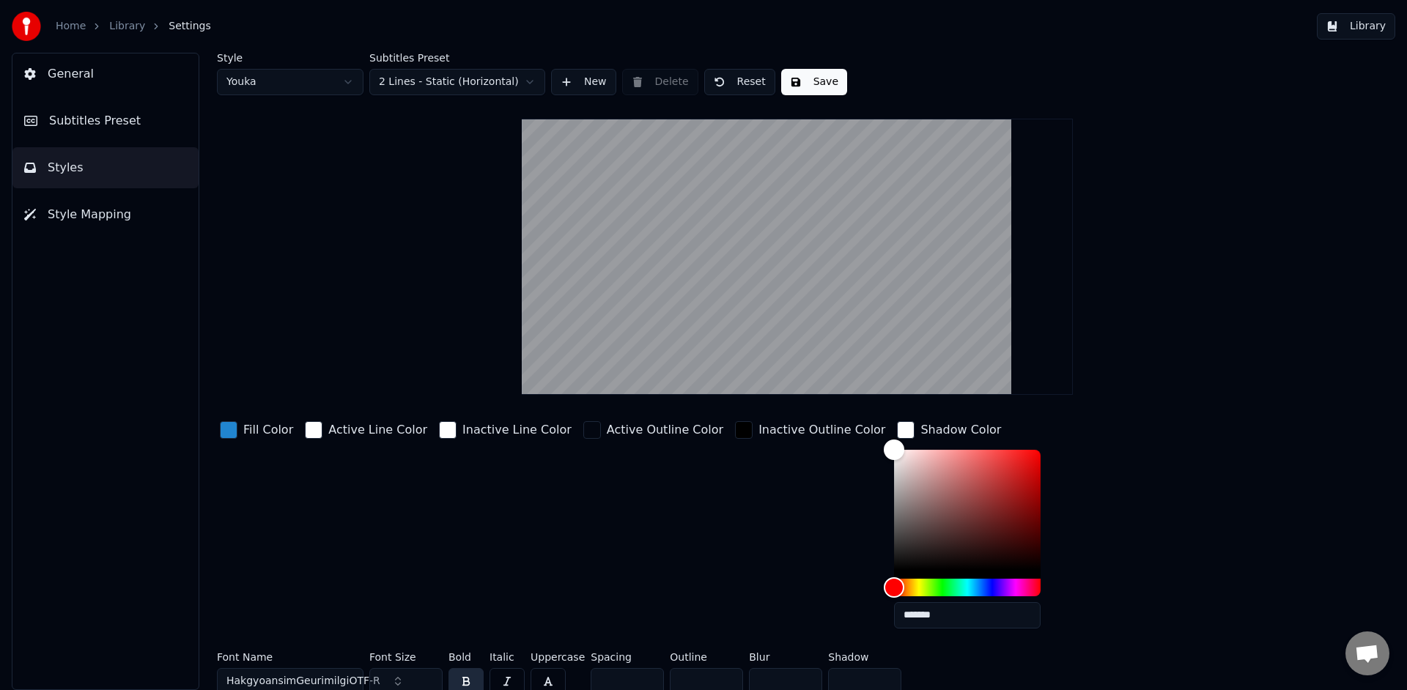
drag, startPoint x: 899, startPoint y: 614, endPoint x: 735, endPoint y: 587, distance: 166.4
click at [739, 589] on div "Fill Color Active Line Color Inactive Line Color Active Outline Color Inactive …" at bounding box center [709, 529] width 985 height 222
click at [921, 429] on div "Shadow Color" at bounding box center [961, 430] width 81 height 18
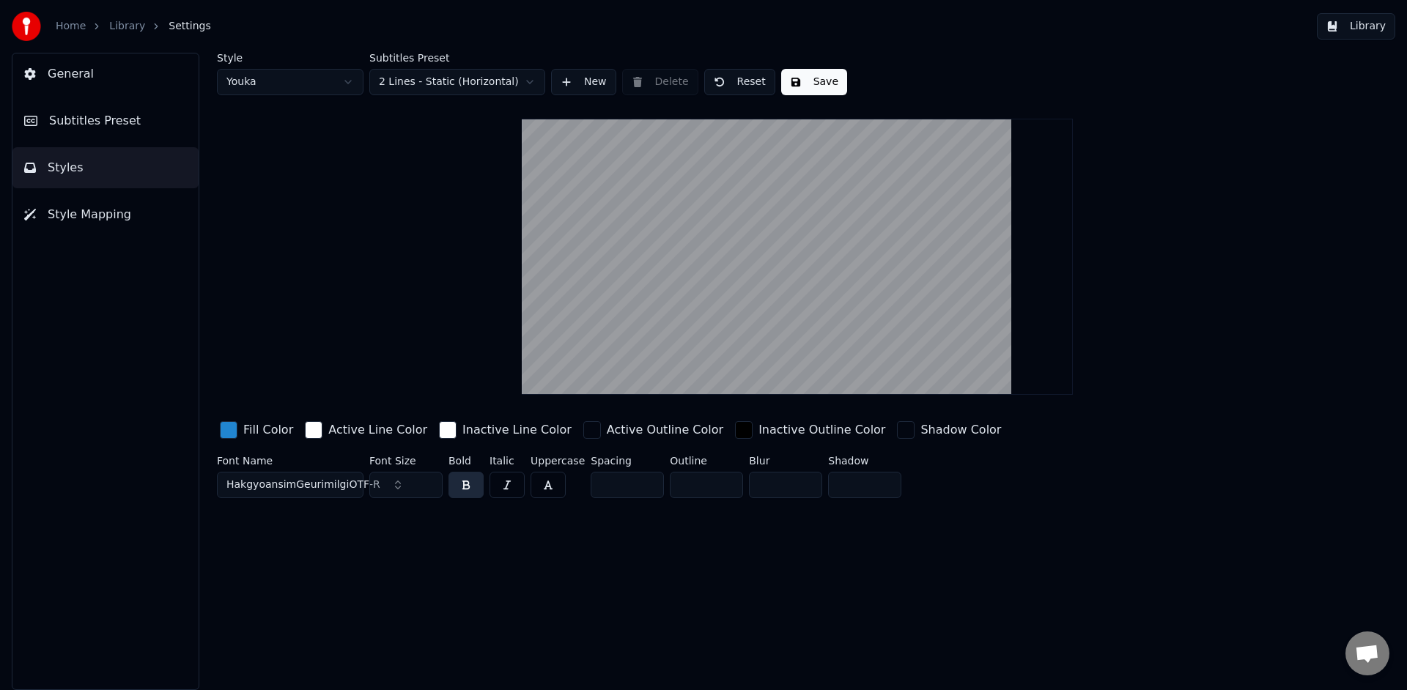
click at [1354, 29] on button "Library" at bounding box center [1356, 26] width 78 height 26
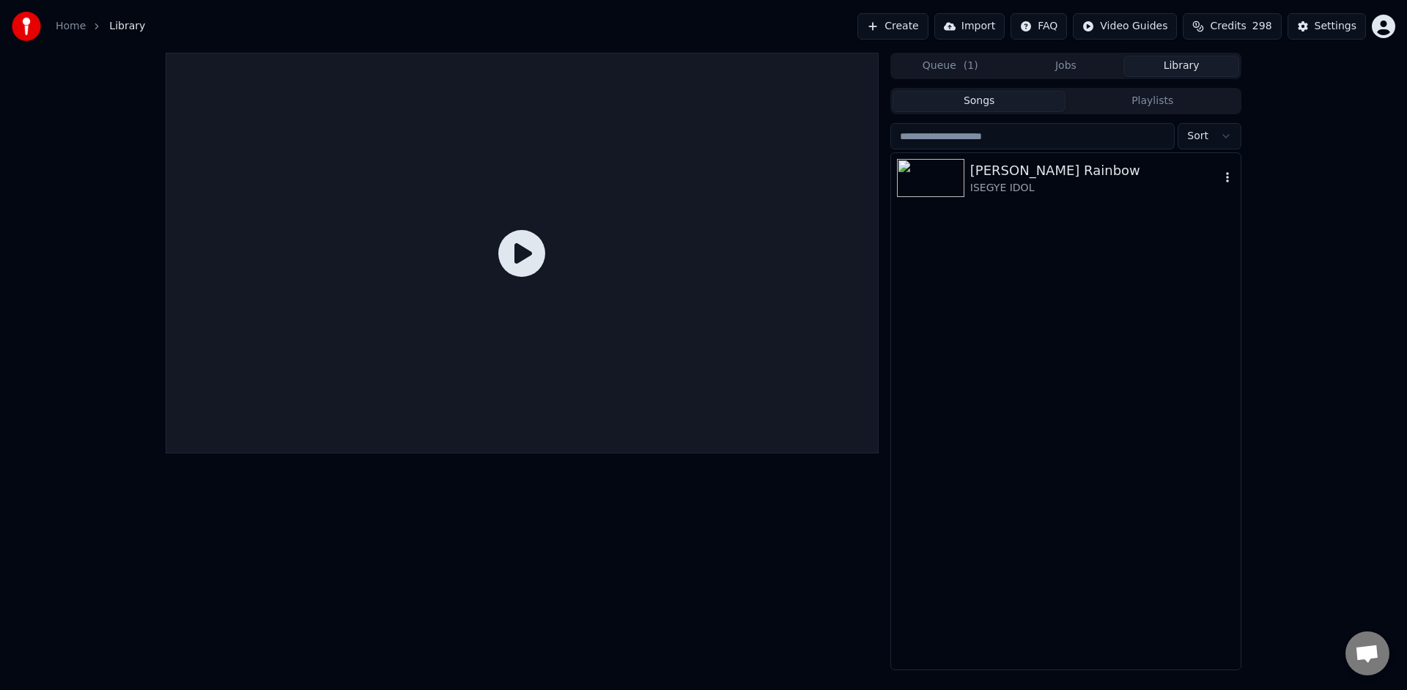
click at [1011, 186] on div "ISEGYE IDOL" at bounding box center [1095, 188] width 250 height 15
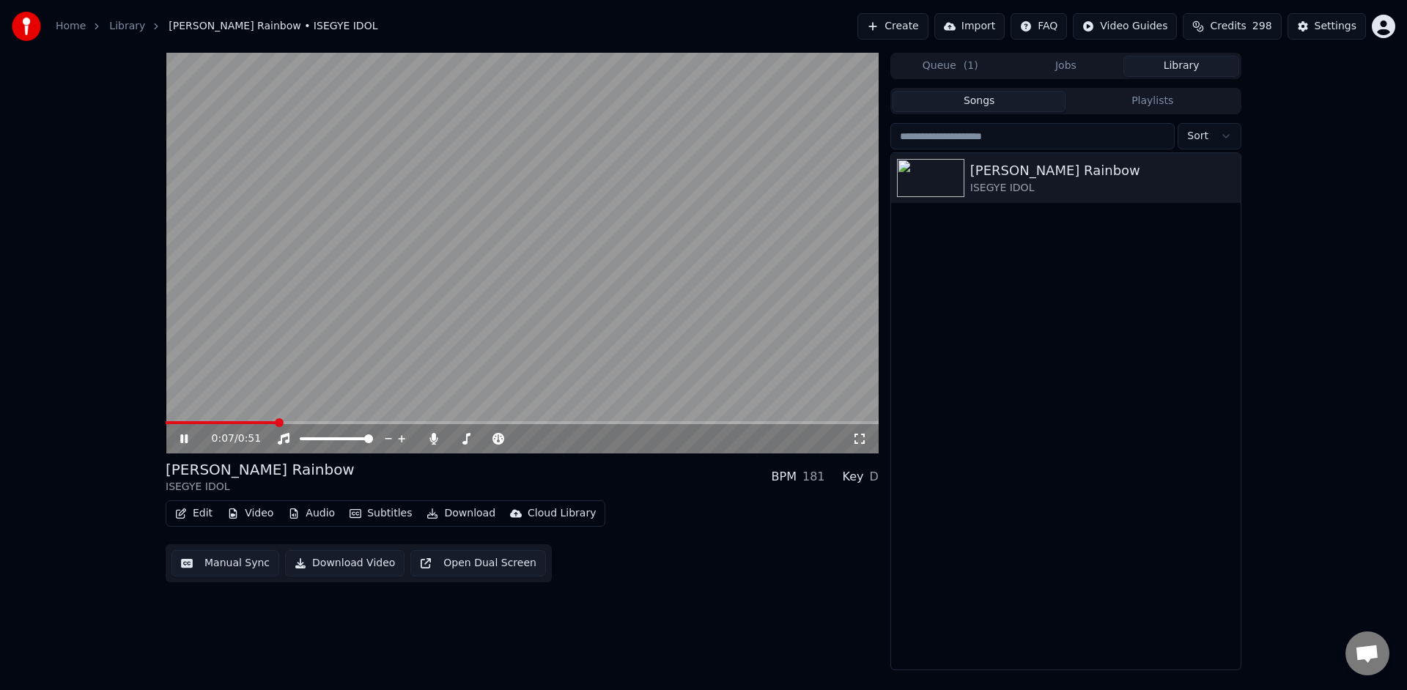
click at [181, 437] on icon at bounding box center [183, 439] width 7 height 9
click at [207, 509] on button "Edit" at bounding box center [193, 514] width 49 height 21
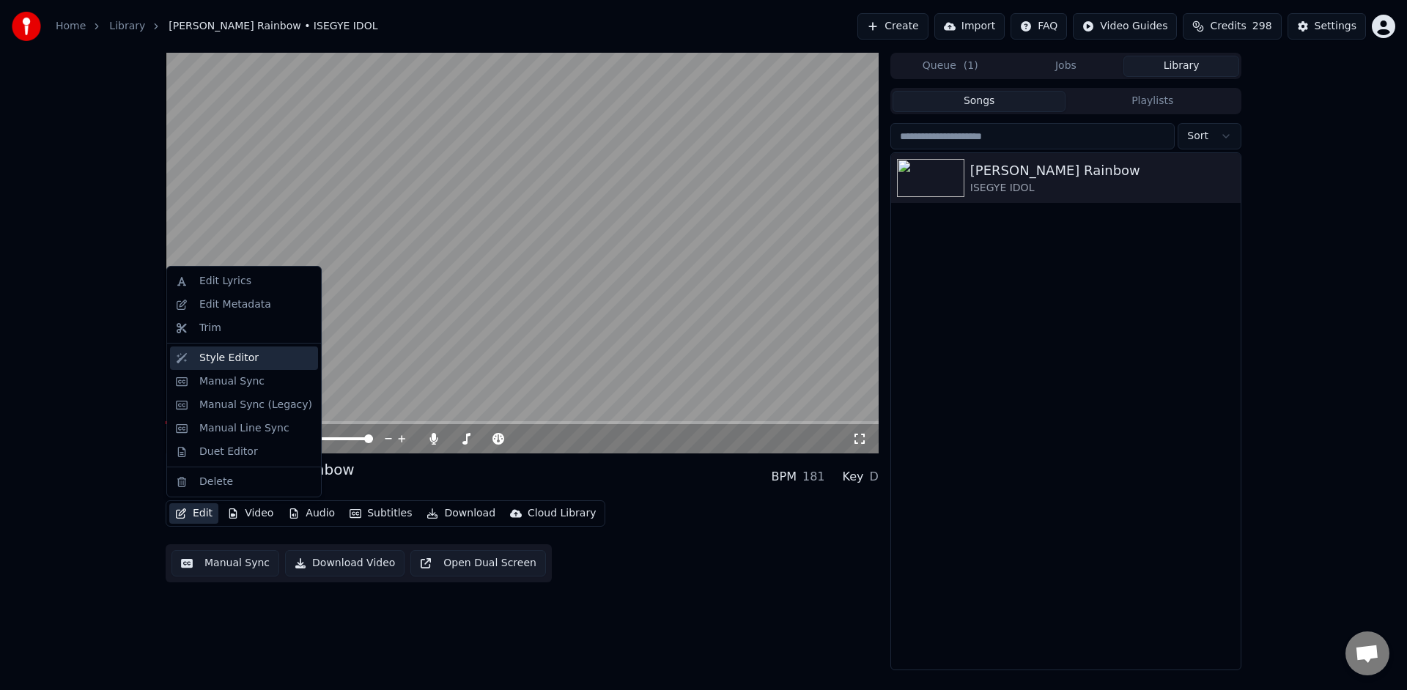
click at [262, 362] on div "Style Editor" at bounding box center [255, 358] width 113 height 15
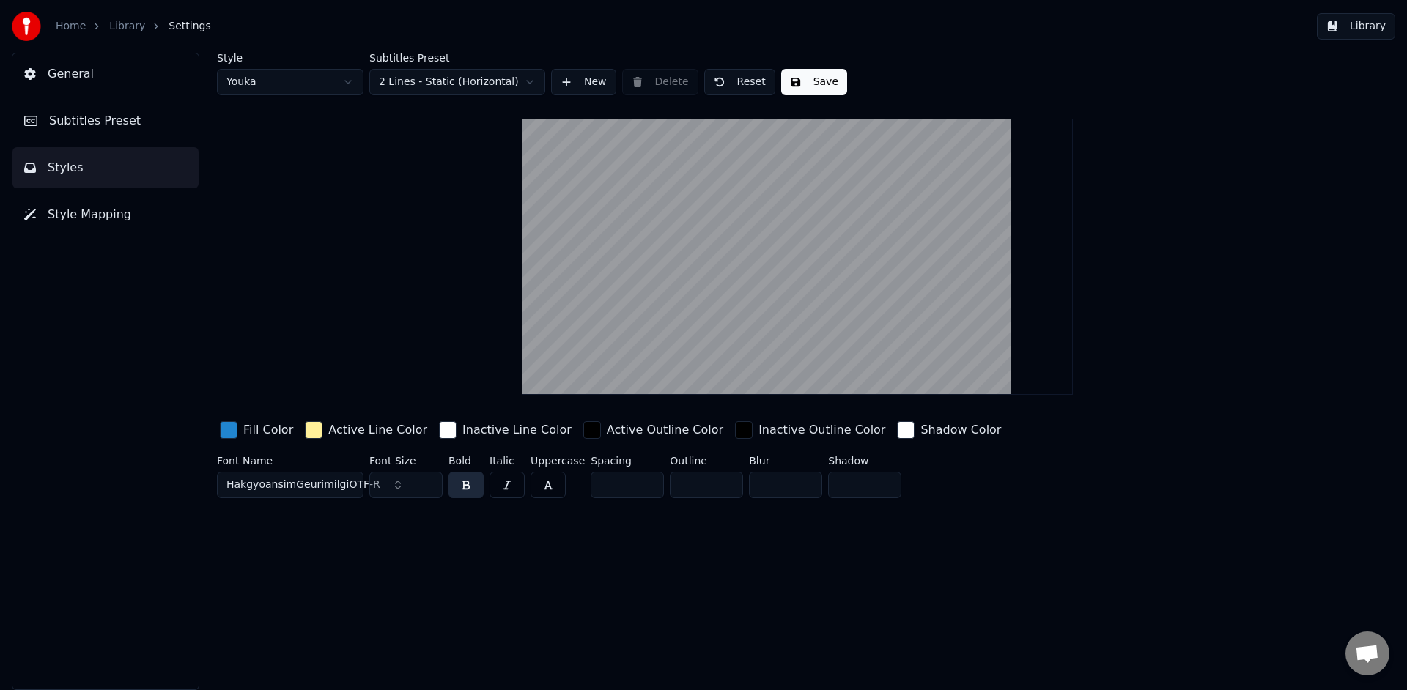
click at [690, 602] on div "Style Youka Subtitles Preset 2 Lines - Static (Horizontal) New Delete Reset Sav…" at bounding box center [798, 372] width 1220 height 638
click at [316, 430] on div "button" at bounding box center [314, 430] width 18 height 18
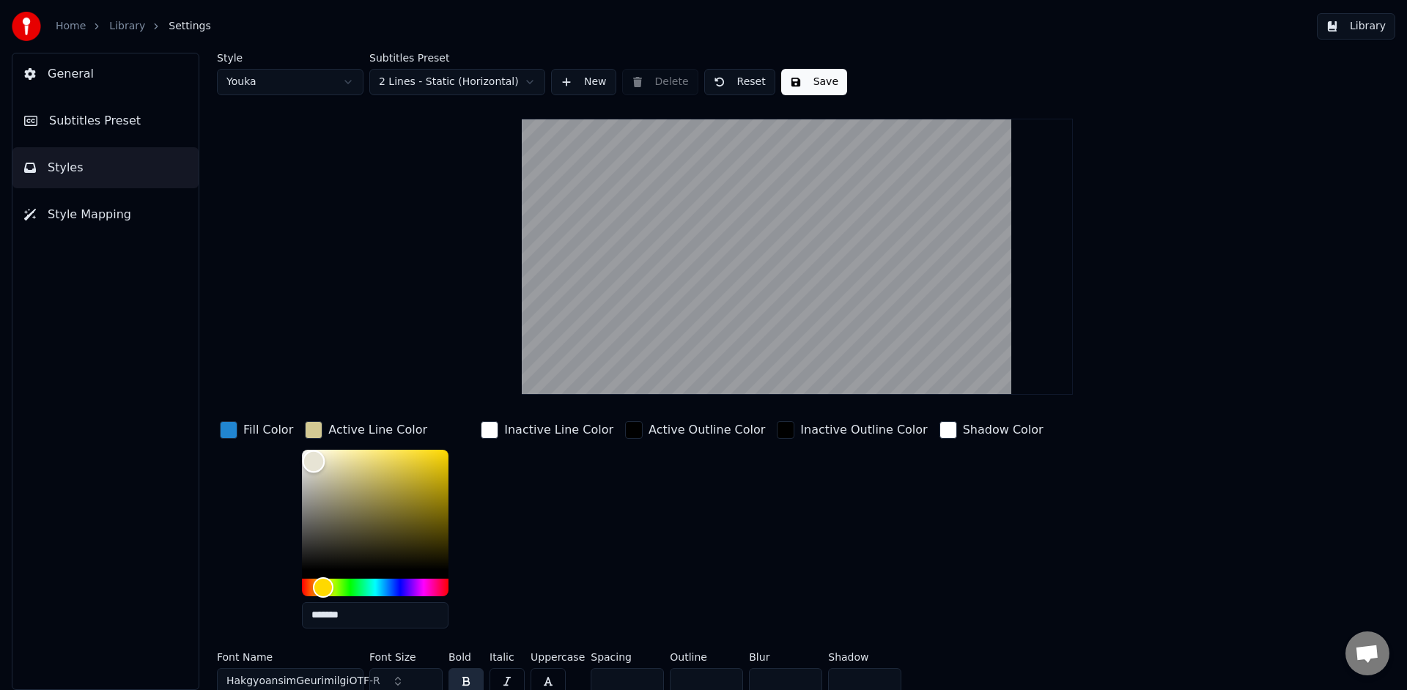
type input "*******"
drag, startPoint x: 350, startPoint y: 470, endPoint x: 224, endPoint y: 414, distance: 137.2
click at [225, 414] on div "Style Youka Subtitles Preset 2 Lines - Static (Horizontal) New Delete Reset Sav…" at bounding box center [797, 377] width 1161 height 648
drag, startPoint x: 350, startPoint y: 615, endPoint x: 96, endPoint y: 616, distance: 254.3
click at [97, 616] on div "General Subtitles Preset Styles Style Mapping Style Youka Subtitles Preset 2 Li…" at bounding box center [703, 372] width 1407 height 638
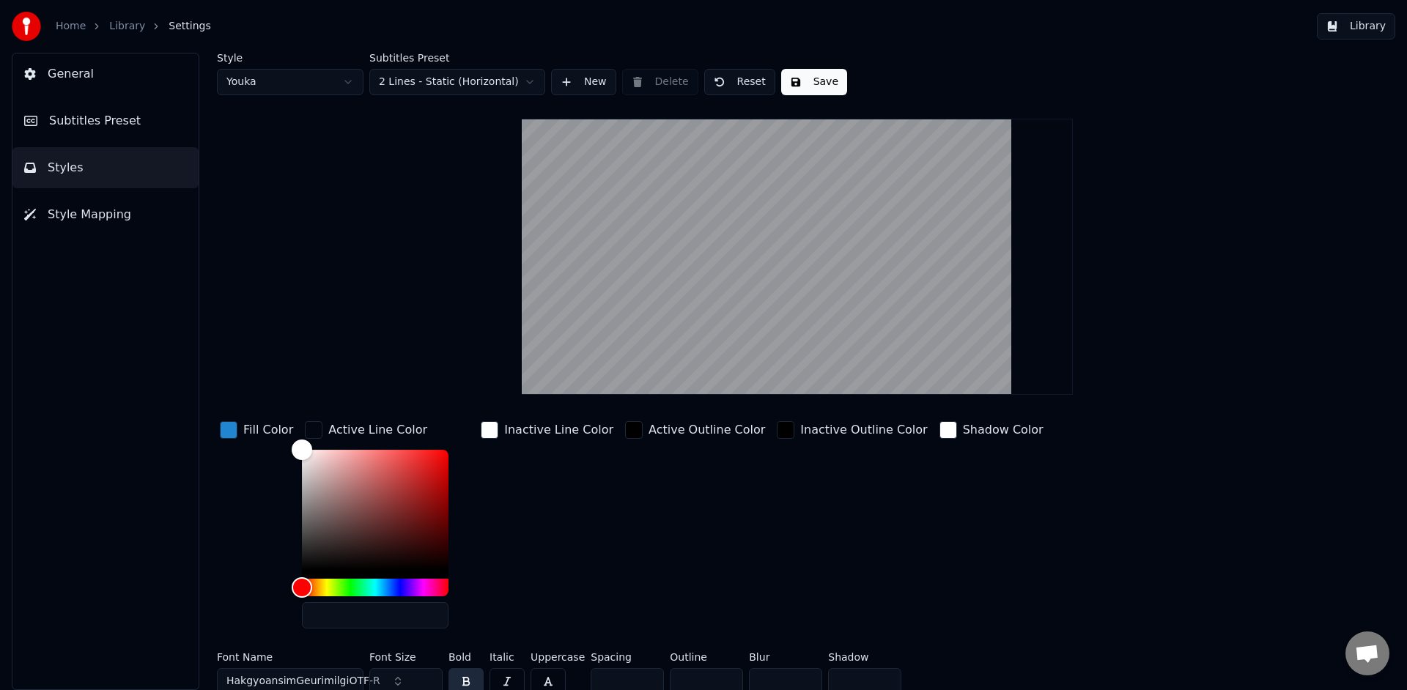
click at [501, 622] on div "Inactive Line Color" at bounding box center [547, 529] width 139 height 222
click at [312, 432] on div "button" at bounding box center [314, 430] width 18 height 18
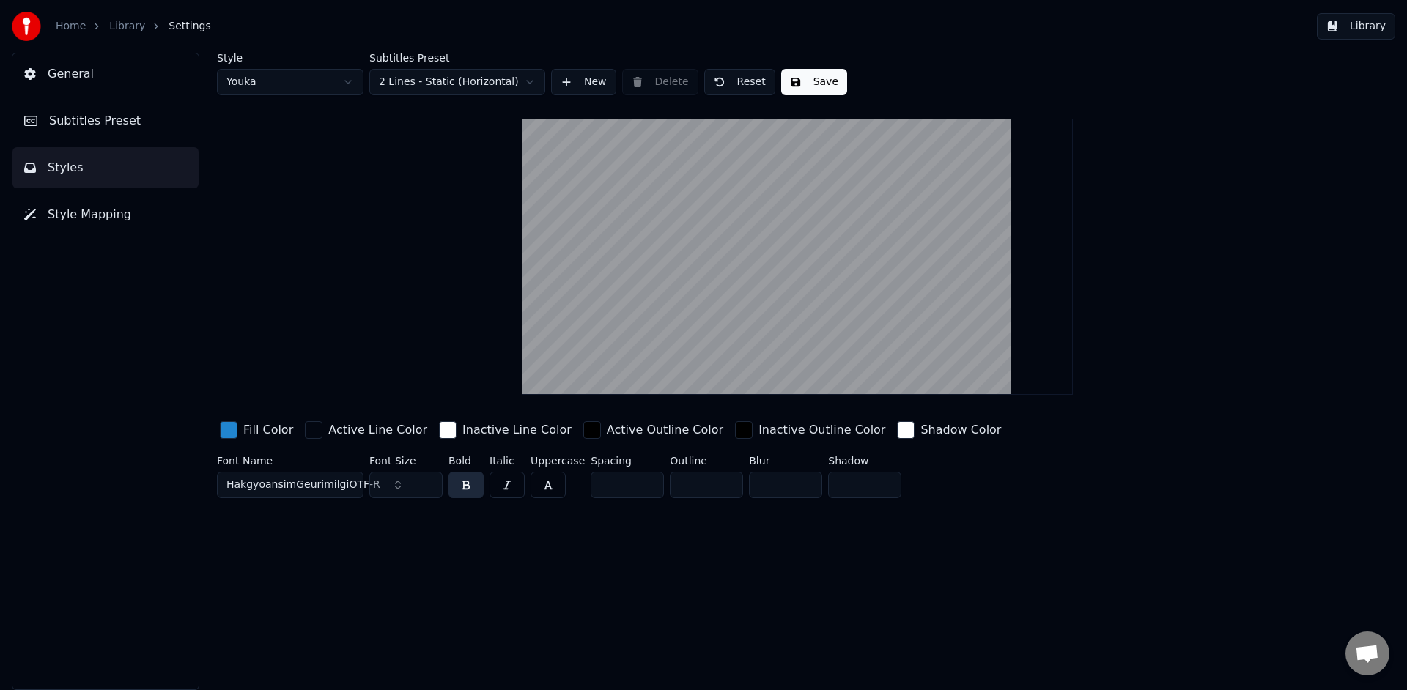
click at [897, 424] on div "button" at bounding box center [906, 430] width 18 height 18
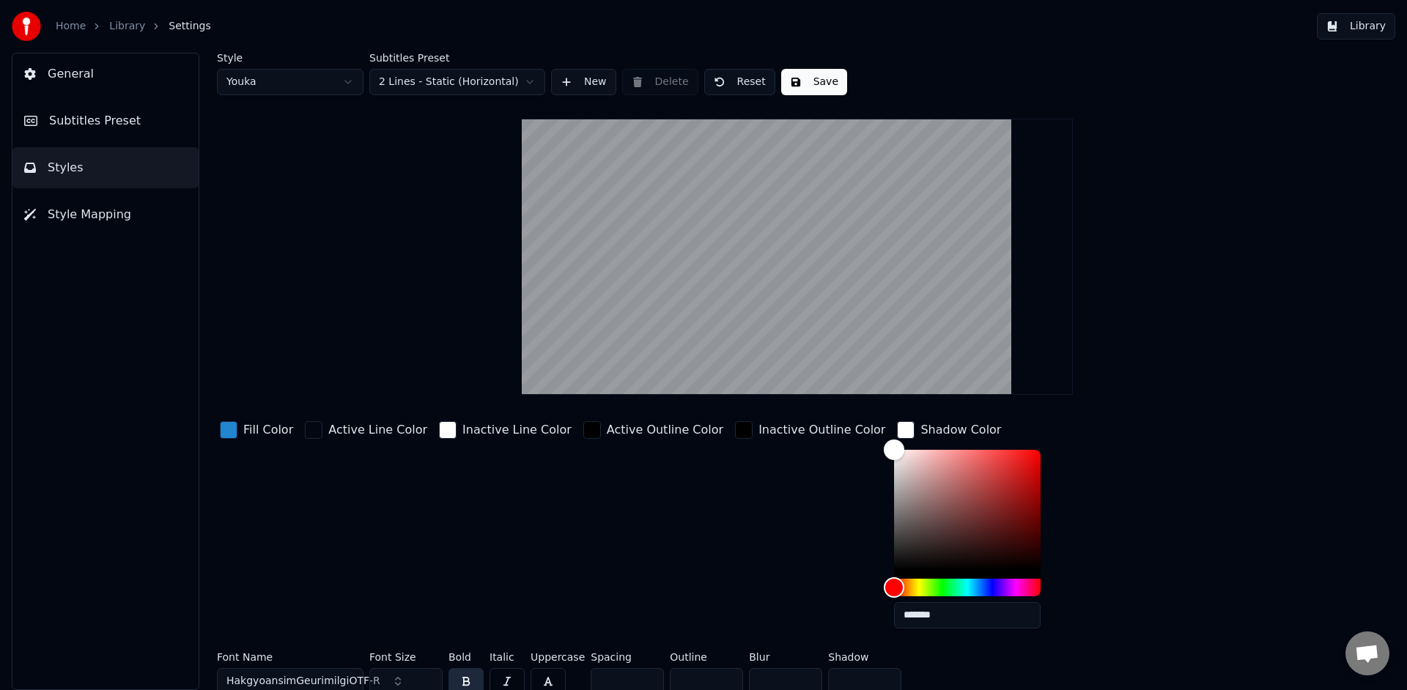
drag, startPoint x: 909, startPoint y: 619, endPoint x: 731, endPoint y: 602, distance: 178.2
click at [732, 605] on div "Fill Color Active Line Color Inactive Line Color Active Outline Color Inactive …" at bounding box center [709, 529] width 985 height 222
click at [897, 427] on div "button" at bounding box center [906, 430] width 18 height 18
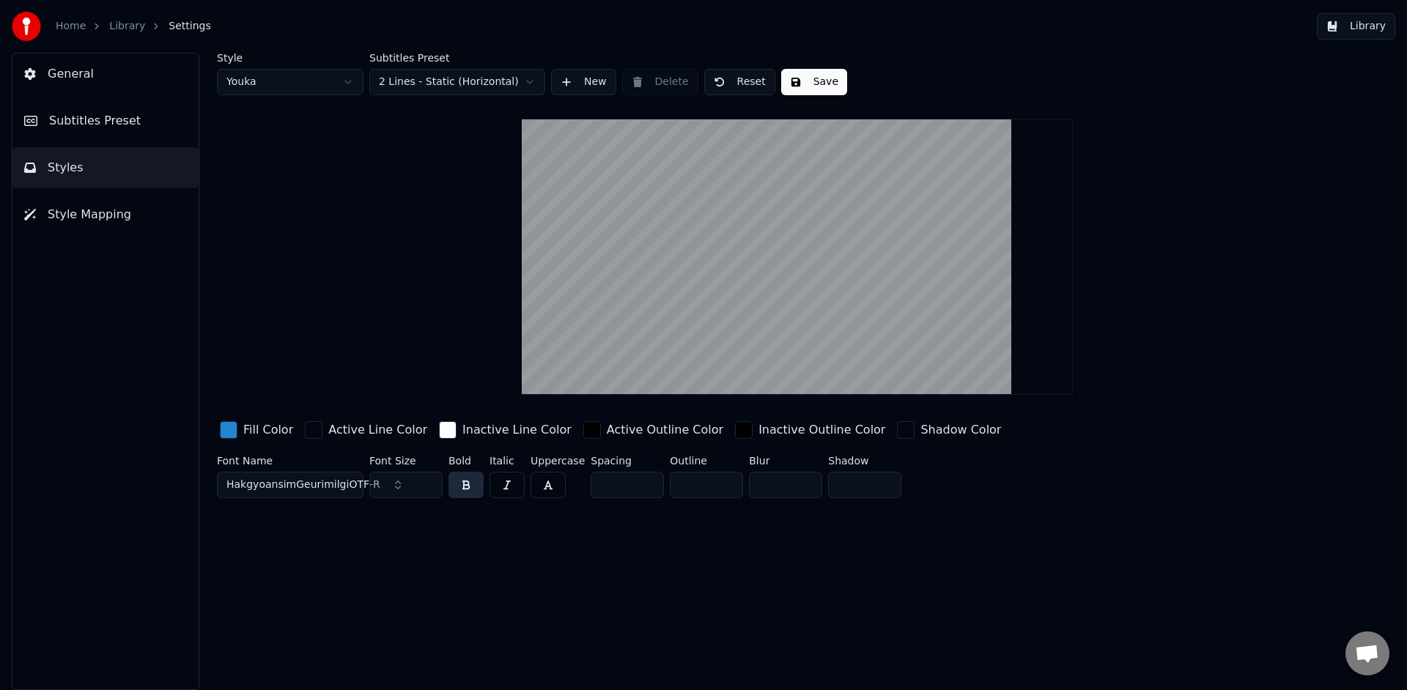
click at [810, 86] on button "Save" at bounding box center [814, 82] width 66 height 26
click at [1364, 30] on button "Library" at bounding box center [1356, 26] width 78 height 26
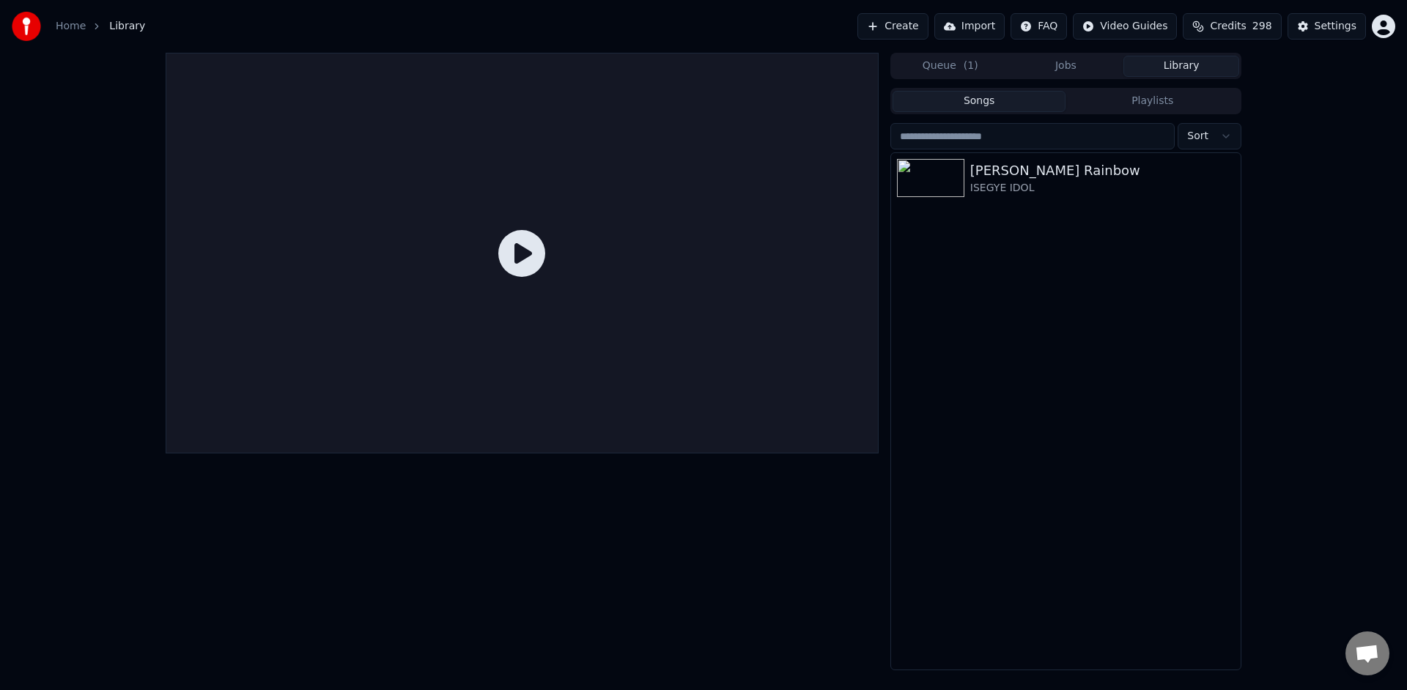
click at [513, 275] on icon at bounding box center [521, 253] width 47 height 47
click at [537, 256] on icon at bounding box center [521, 253] width 47 height 47
click at [1064, 183] on div "ISEGYE IDOL" at bounding box center [1095, 188] width 250 height 15
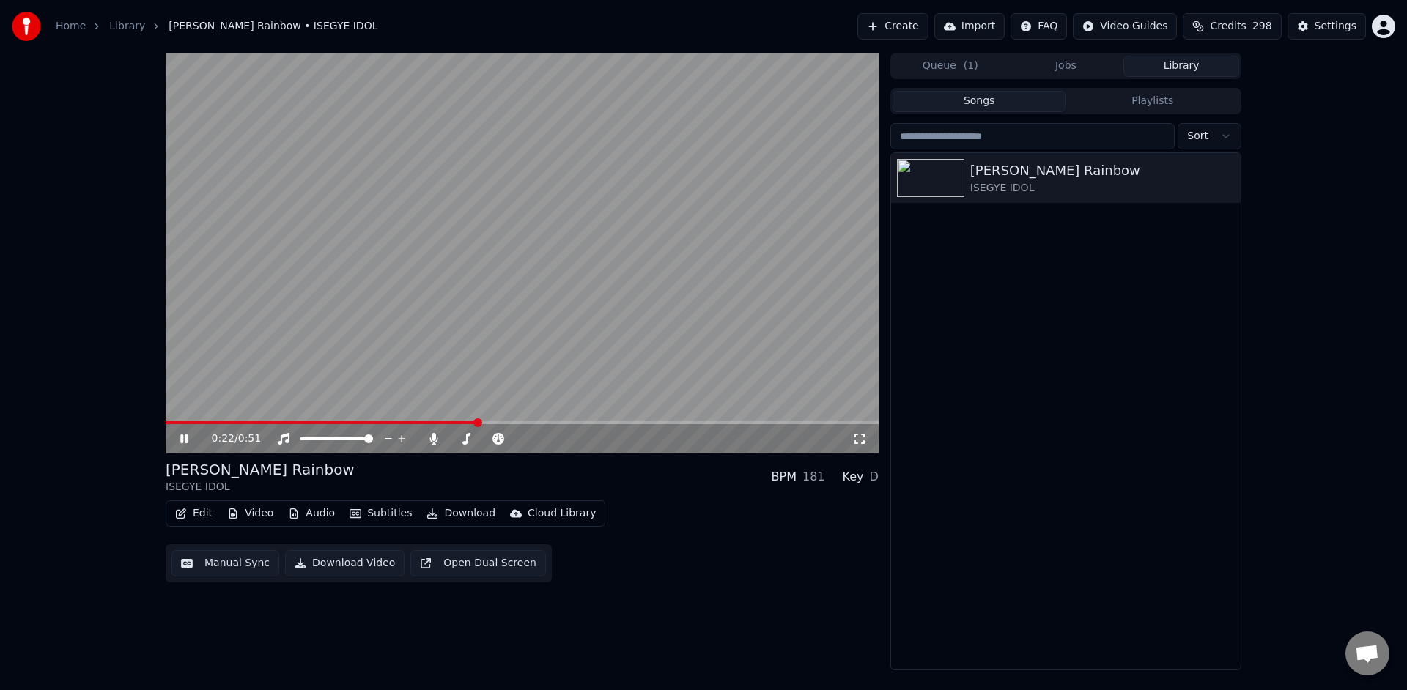
click at [184, 440] on icon at bounding box center [194, 439] width 34 height 12
click at [196, 515] on button "Edit" at bounding box center [193, 514] width 49 height 21
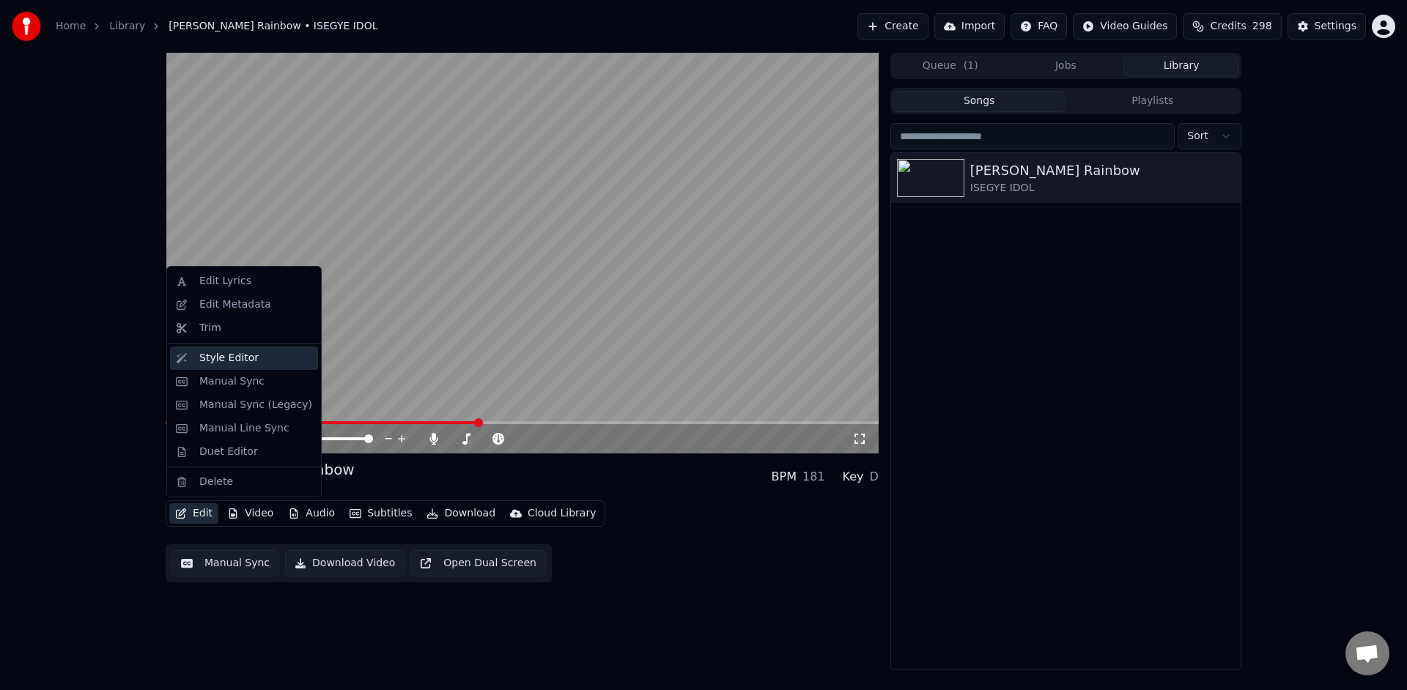
click at [270, 363] on div "Style Editor" at bounding box center [255, 358] width 113 height 15
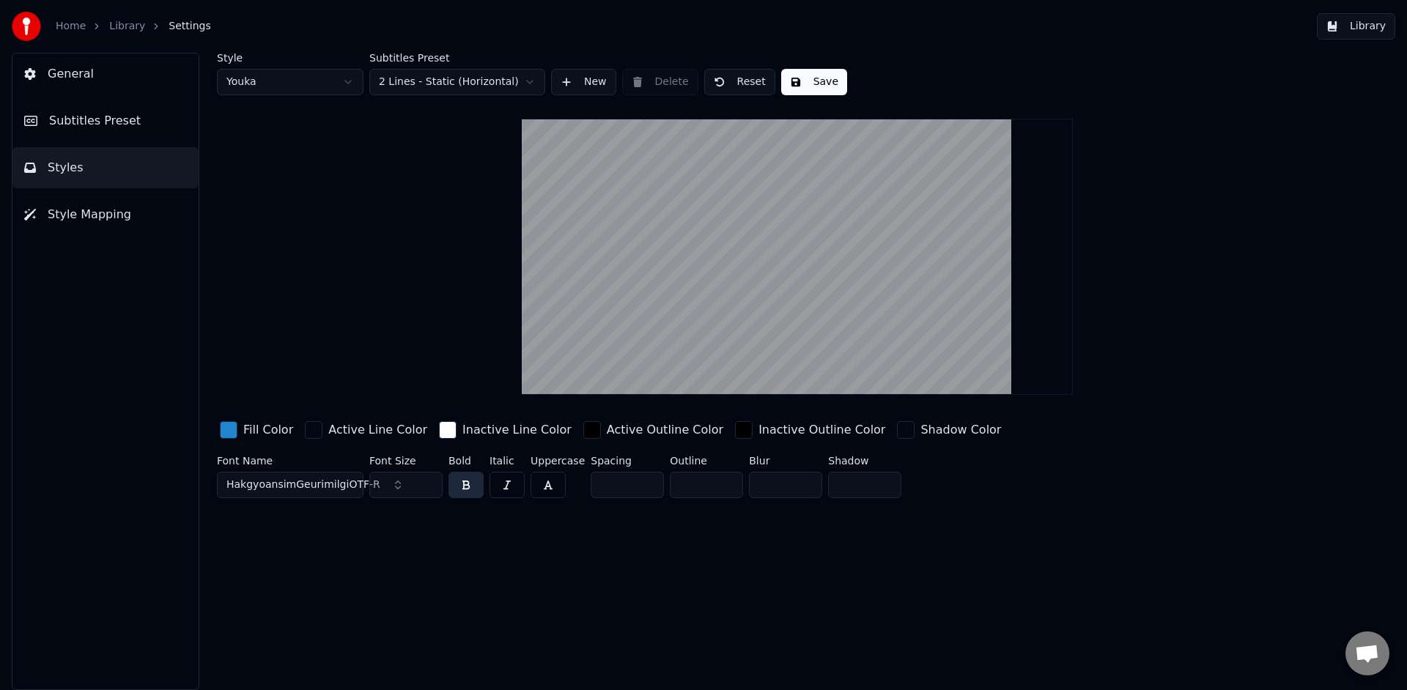
click at [607, 435] on div "Active Outline Color" at bounding box center [665, 430] width 117 height 18
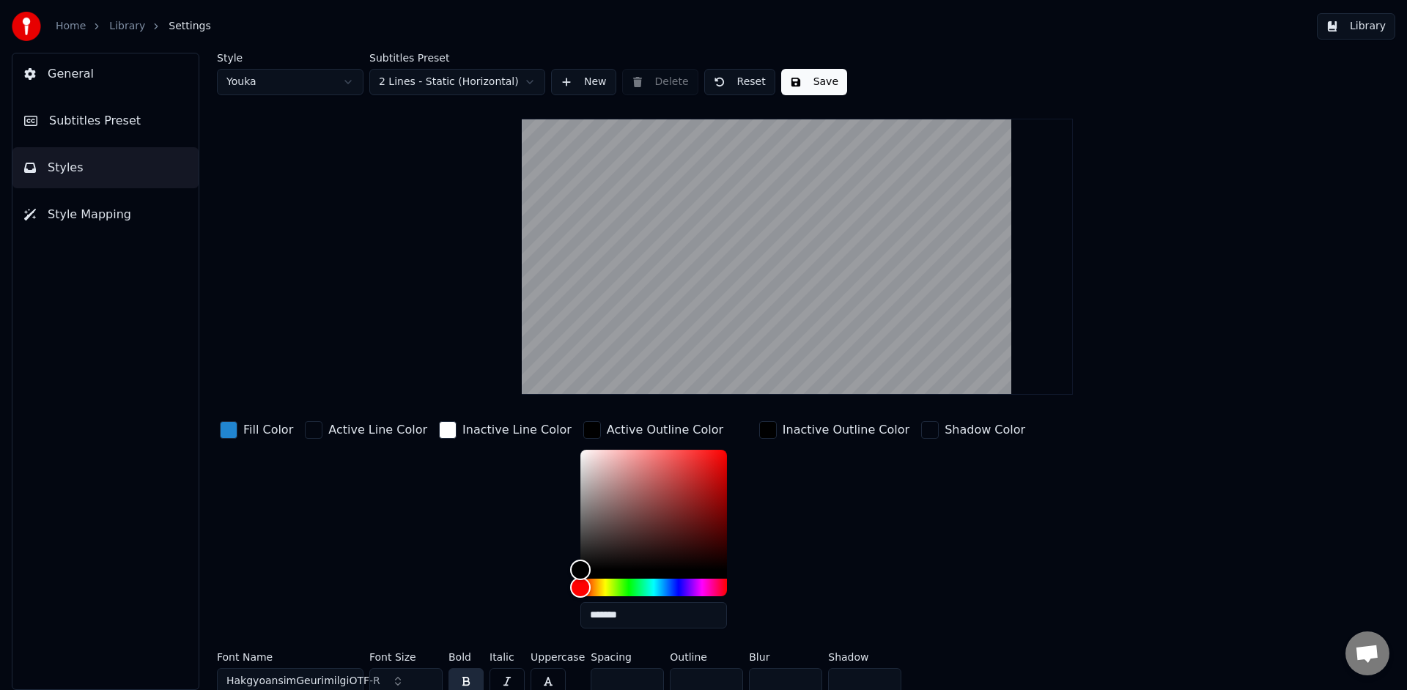
click at [759, 432] on div "button" at bounding box center [768, 430] width 18 height 18
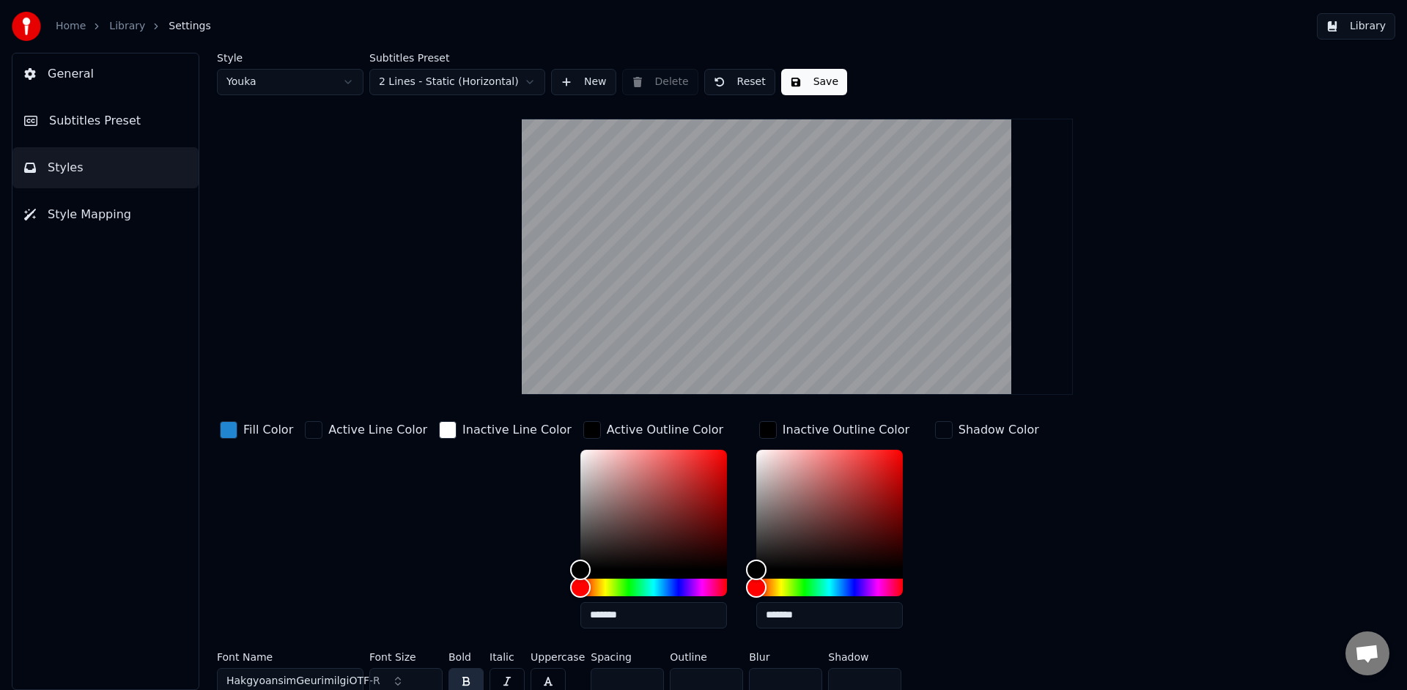
click at [759, 432] on div "button" at bounding box center [768, 430] width 18 height 18
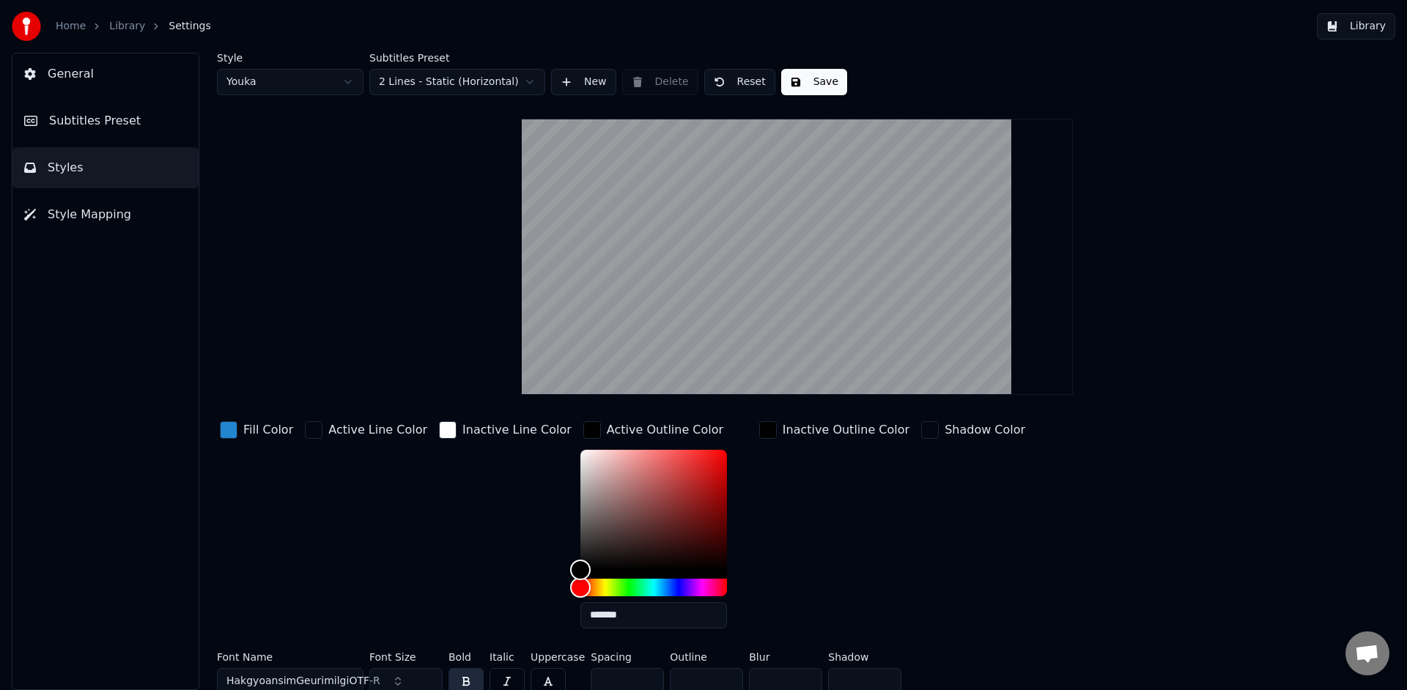
click at [583, 426] on div "button" at bounding box center [592, 430] width 18 height 18
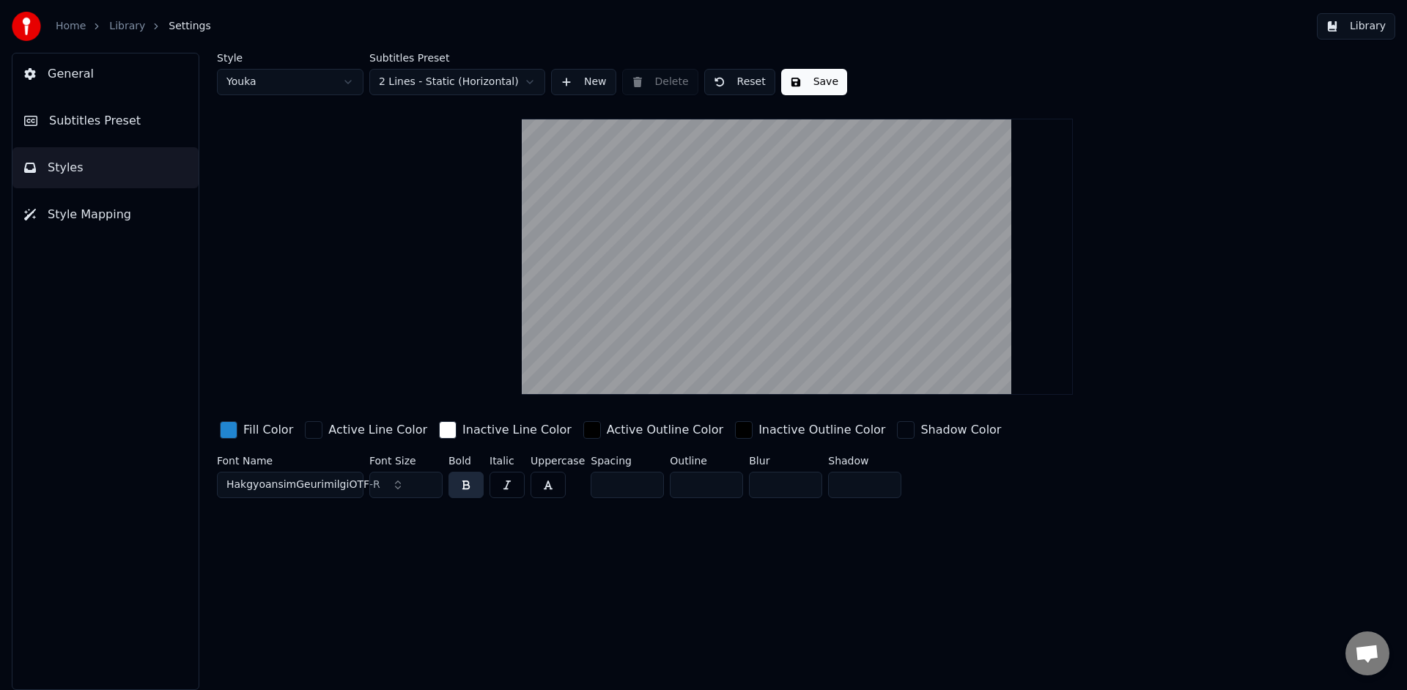
click at [728, 488] on input "*" at bounding box center [706, 485] width 73 height 26
drag, startPoint x: 705, startPoint y: 488, endPoint x: 534, endPoint y: 490, distance: 170.8
click at [537, 490] on div "Font Name HakgyoansimGeurimilgiOTF-R Font Size ** Bold Italic Uppercase Spacing…" at bounding box center [709, 480] width 985 height 48
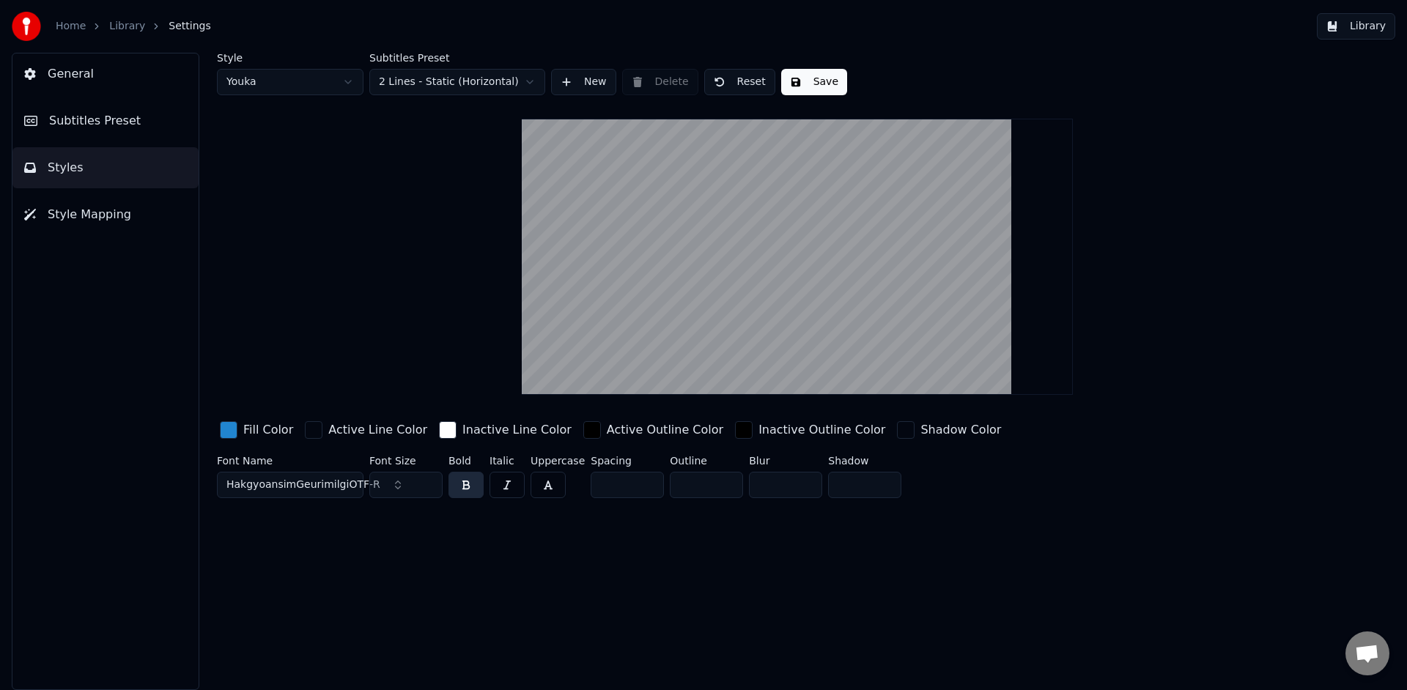
type input "*"
click at [620, 571] on div "Style Youka Subtitles Preset 2 Lines - Static (Horizontal) New Delete Reset Sav…" at bounding box center [798, 372] width 1220 height 638
click at [816, 81] on button "Save" at bounding box center [814, 82] width 66 height 26
click at [1354, 31] on button "Library" at bounding box center [1356, 26] width 78 height 26
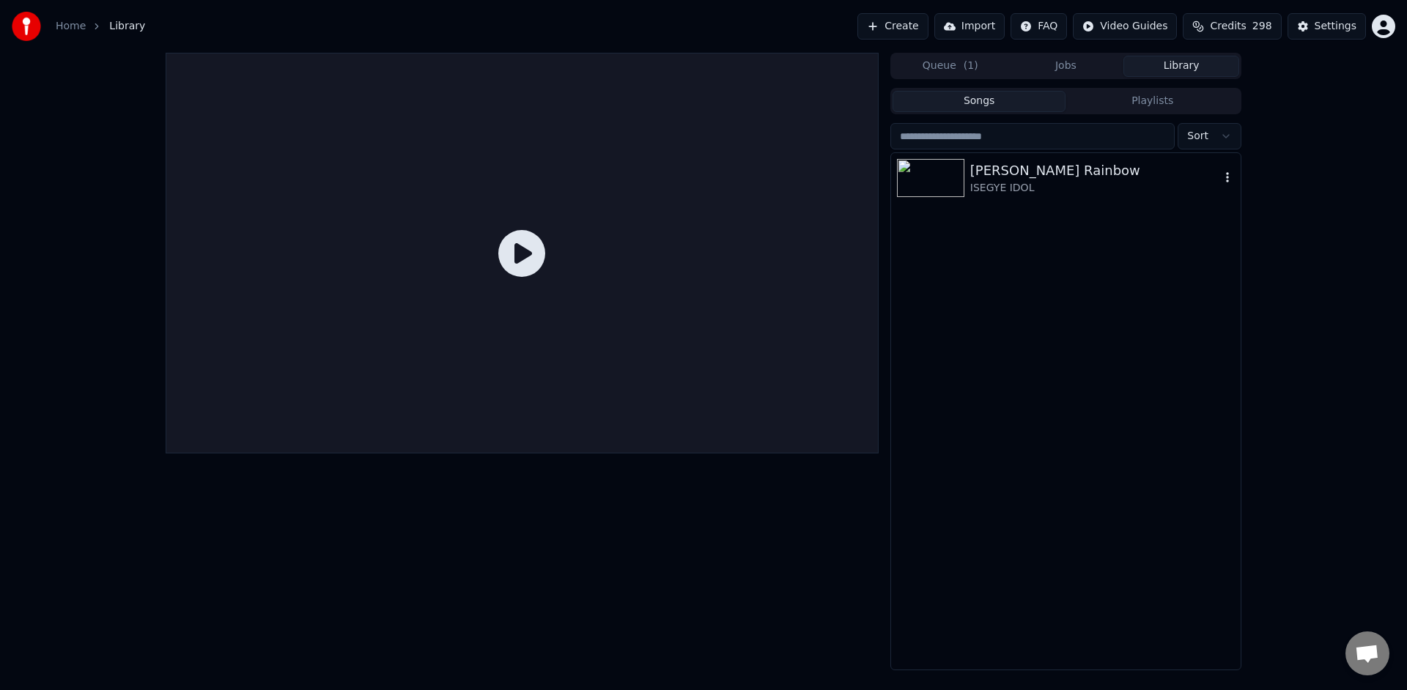
click at [1060, 180] on div "[PERSON_NAME] Rainbow" at bounding box center [1095, 171] width 250 height 21
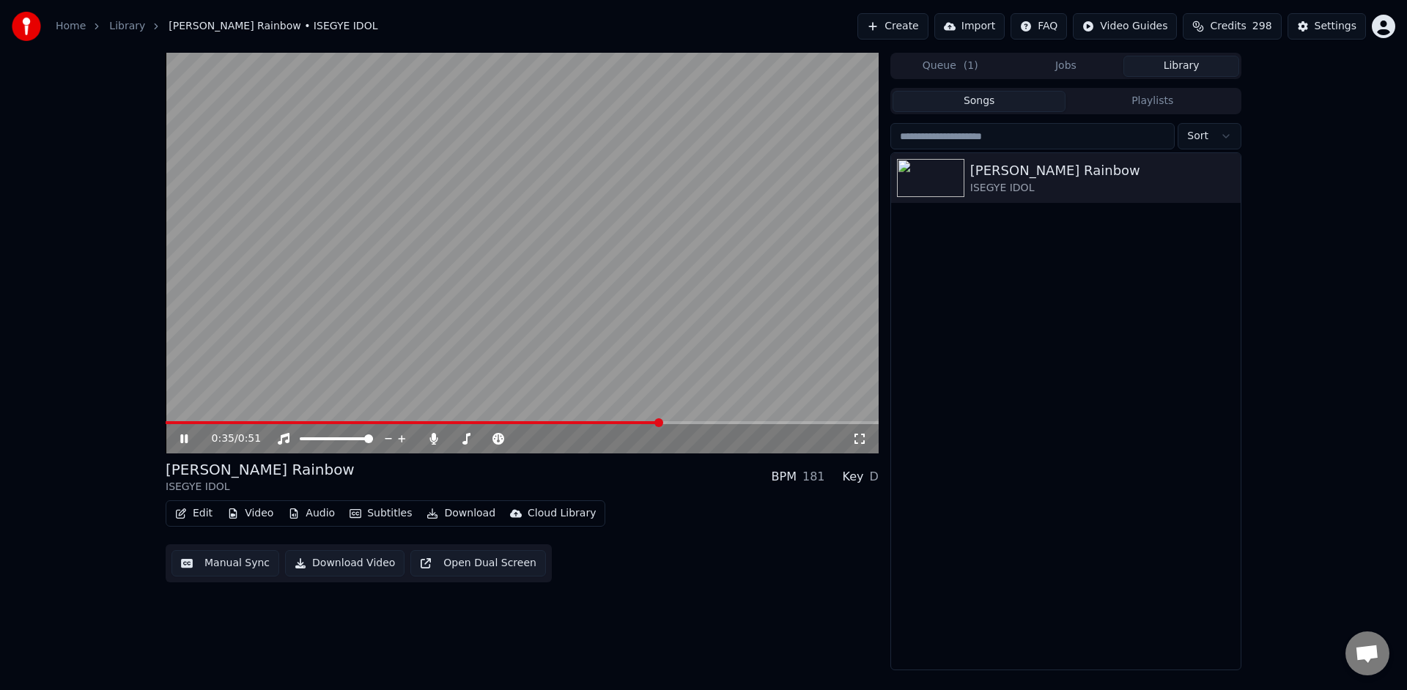
click at [190, 441] on icon at bounding box center [194, 439] width 34 height 12
click at [193, 509] on button "Edit" at bounding box center [193, 514] width 49 height 21
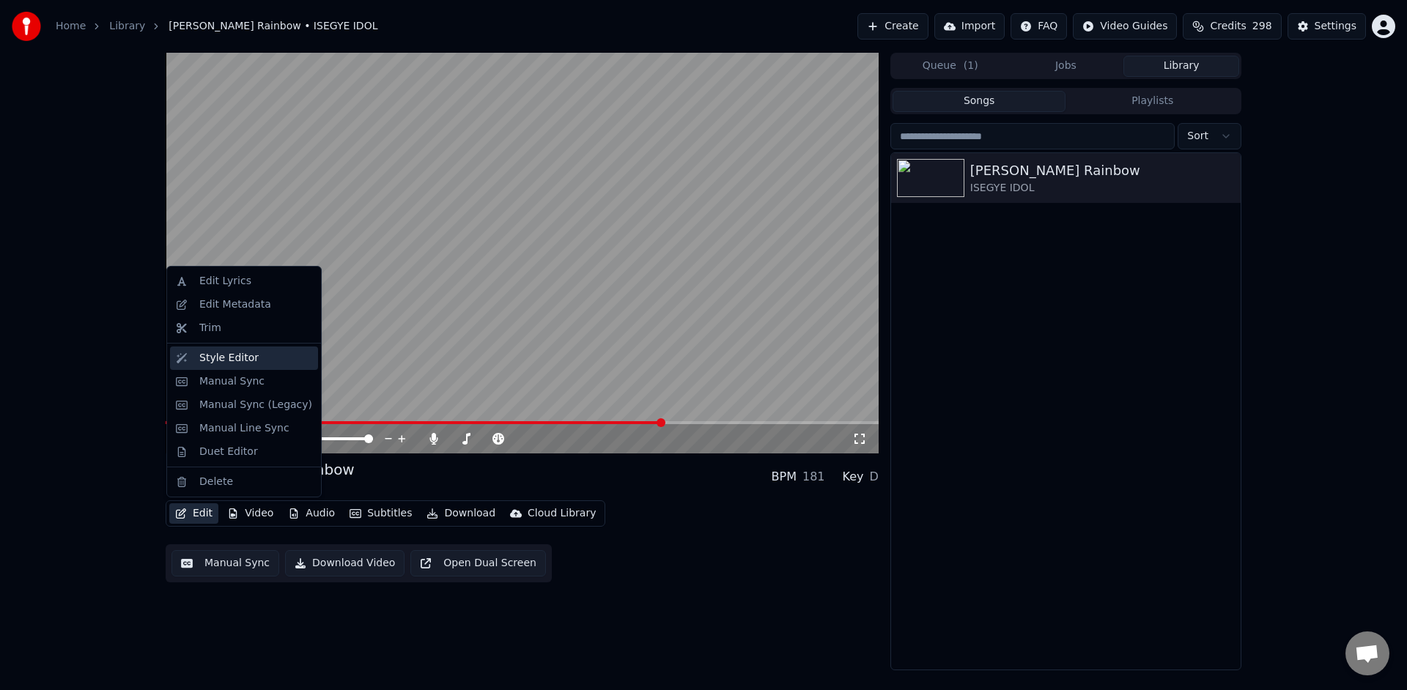
click at [283, 355] on div "Style Editor" at bounding box center [255, 358] width 113 height 15
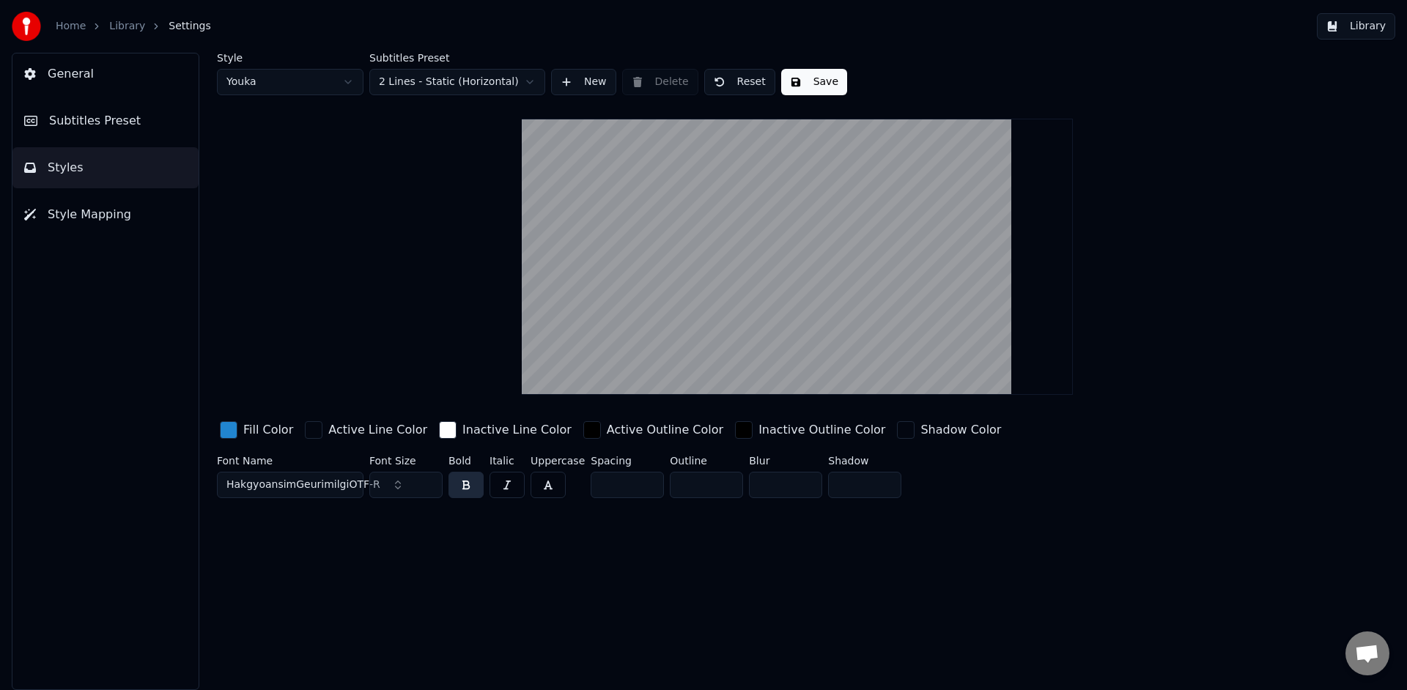
click at [336, 482] on span "HakgyoansimGeurimilgiOTF-R" at bounding box center [303, 485] width 154 height 15
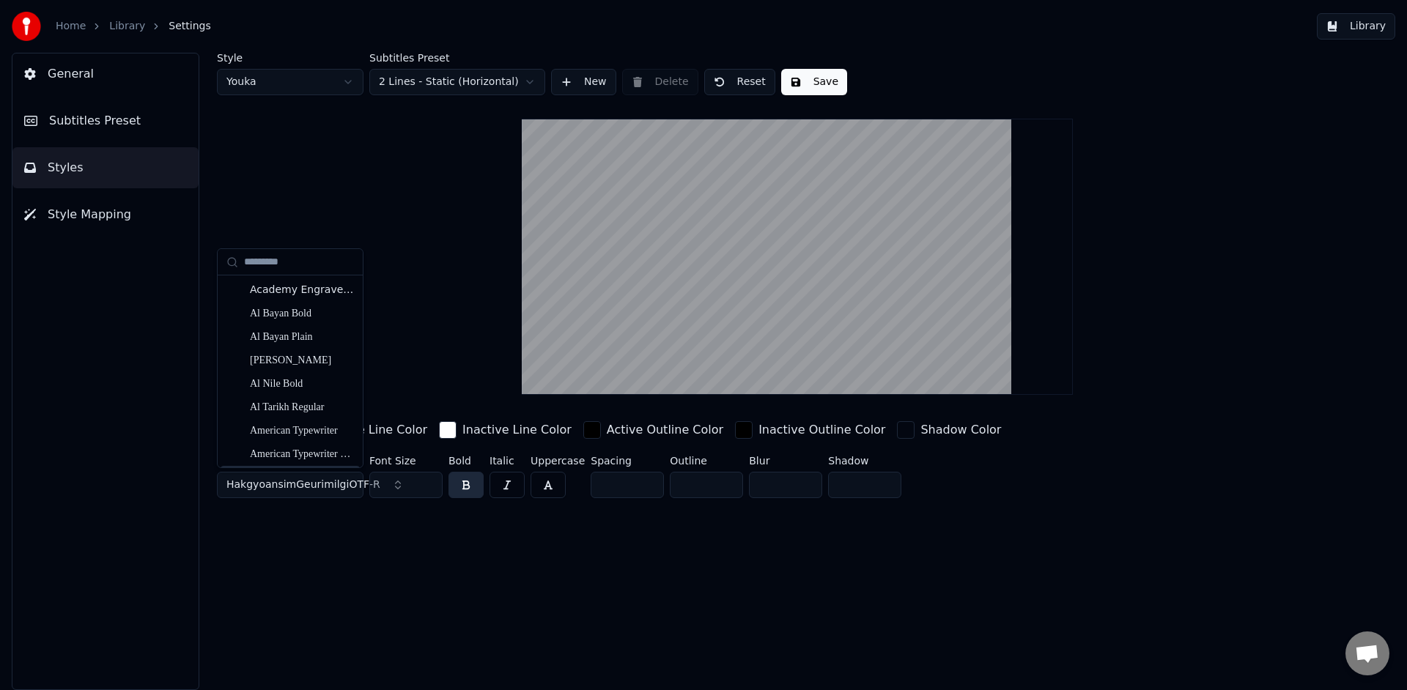
type input "*"
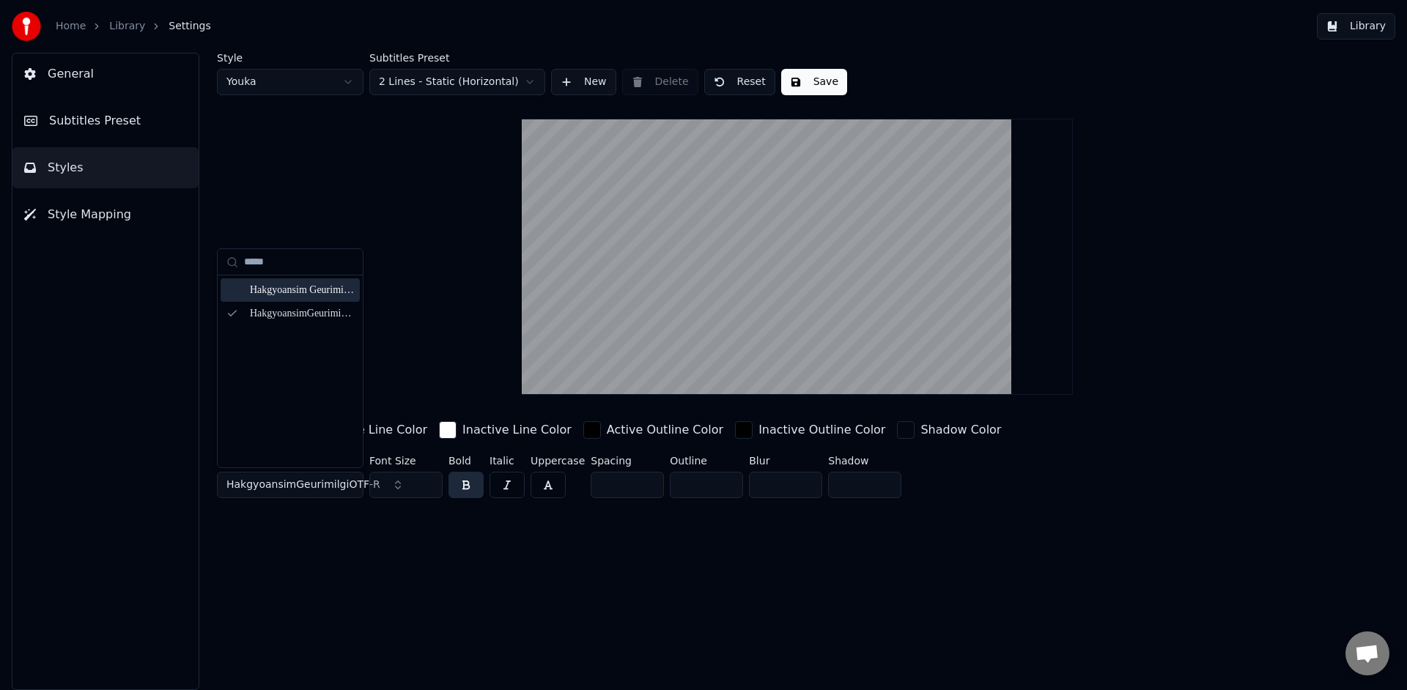
type input "*****"
click at [306, 290] on div "Hakgyoansim Geurimilgi TTF R" at bounding box center [302, 290] width 104 height 15
click at [428, 483] on input "**" at bounding box center [405, 485] width 73 height 26
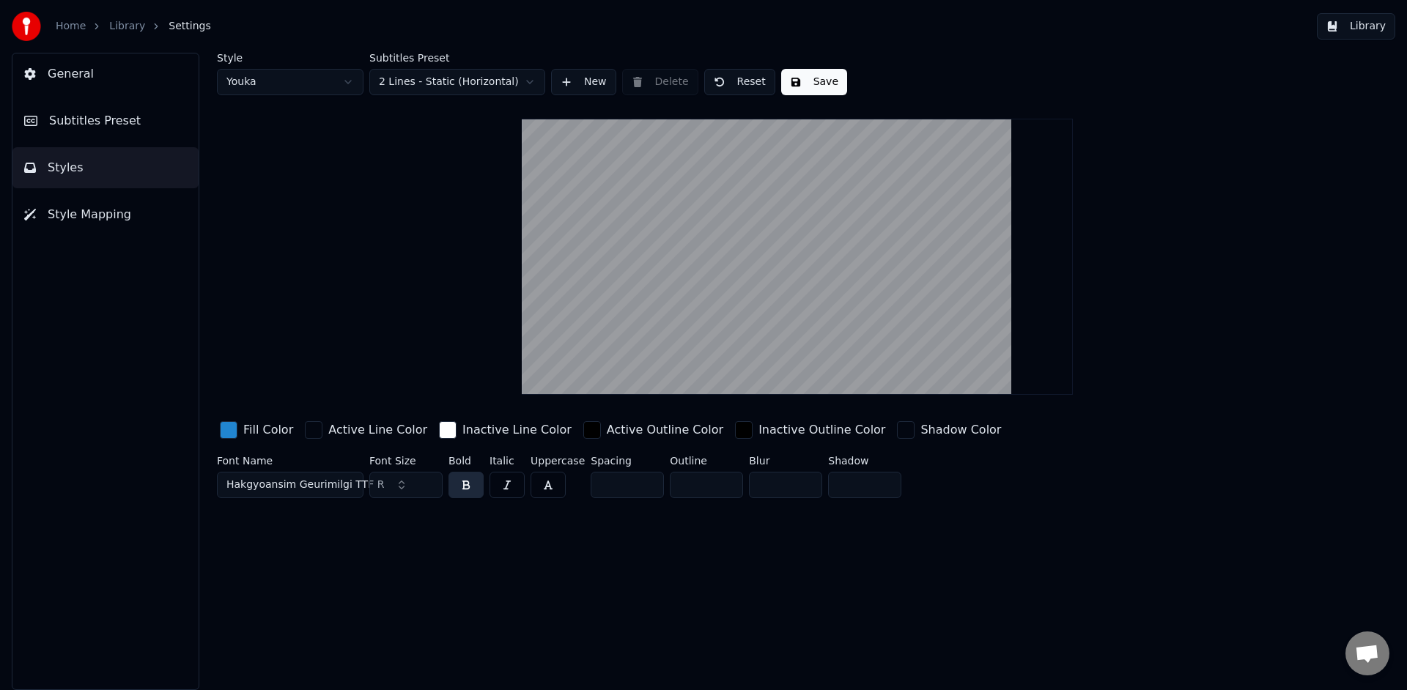
click at [428, 483] on input "***" at bounding box center [405, 485] width 73 height 26
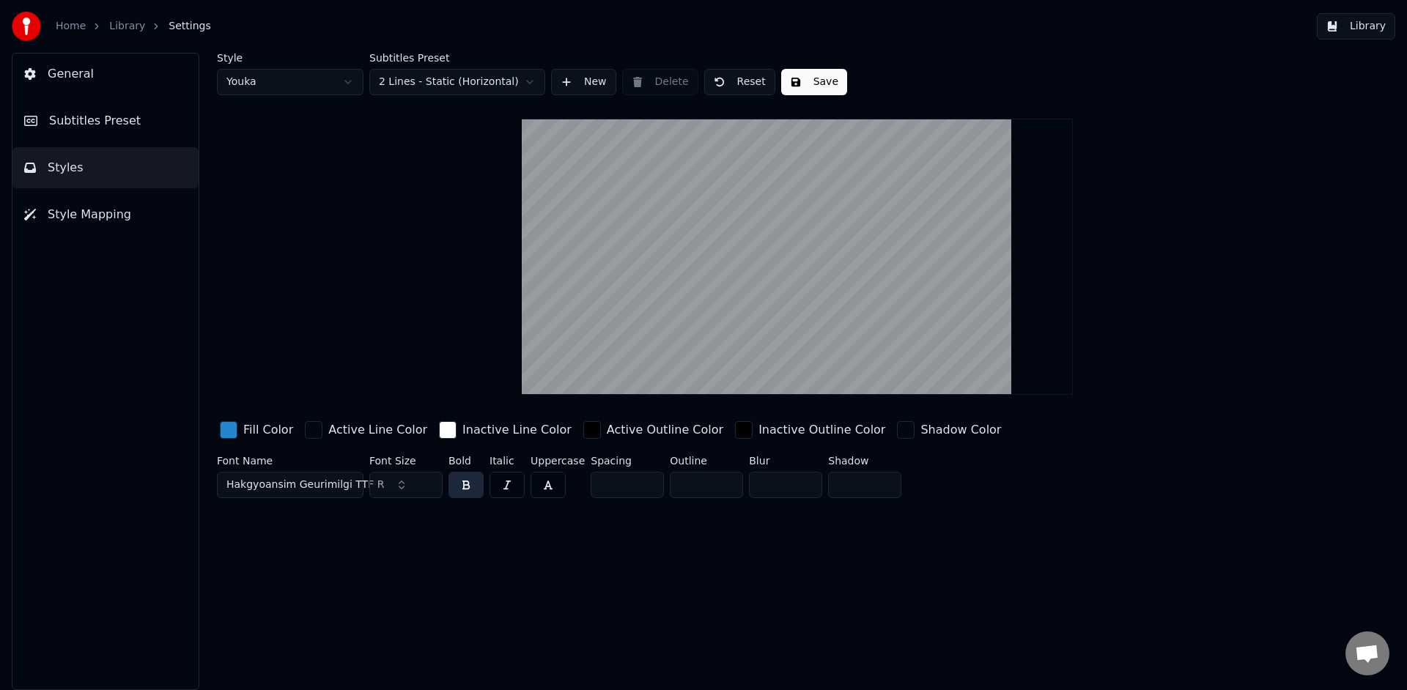
click at [428, 483] on input "***" at bounding box center [405, 485] width 73 height 26
type input "***"
click at [428, 483] on input "***" at bounding box center [405, 485] width 73 height 26
click at [821, 86] on button "Save" at bounding box center [814, 82] width 66 height 26
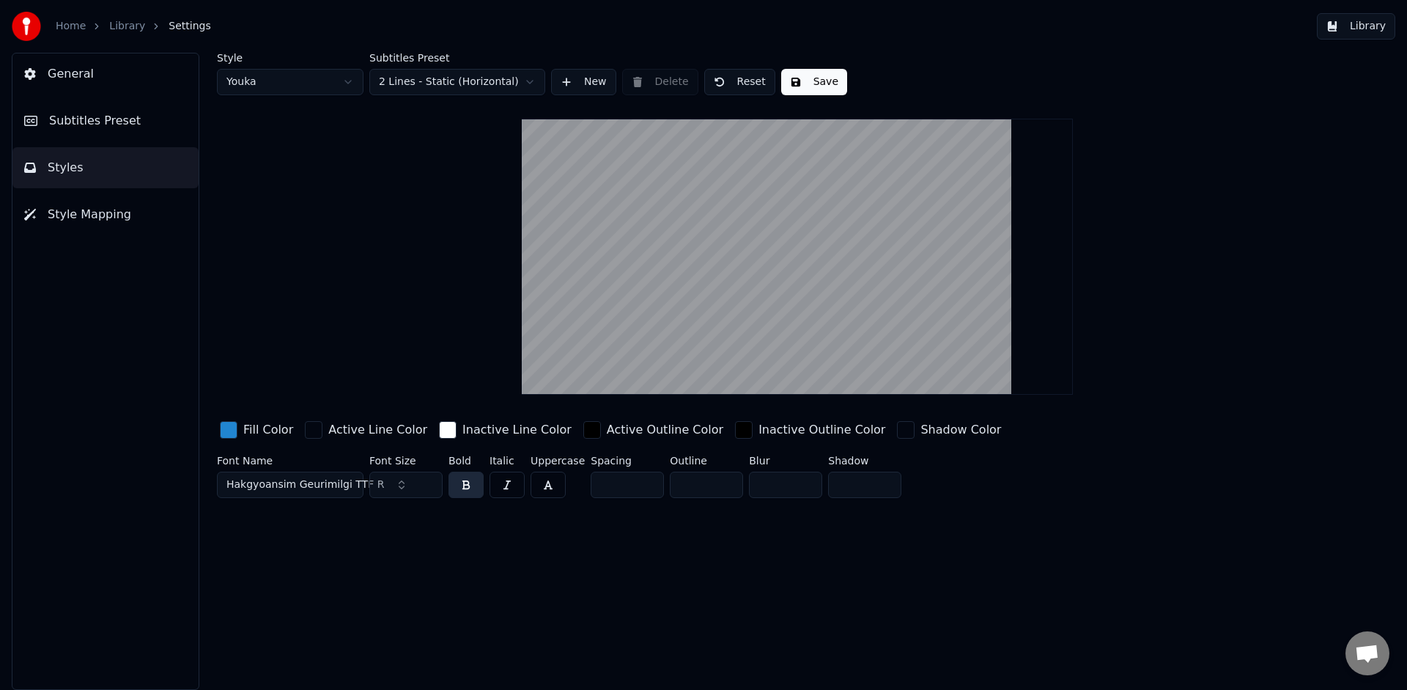
click at [465, 488] on button "button" at bounding box center [466, 485] width 35 height 26
click at [813, 86] on button "Save" at bounding box center [814, 82] width 66 height 26
click at [1361, 37] on button "Library" at bounding box center [1356, 26] width 78 height 26
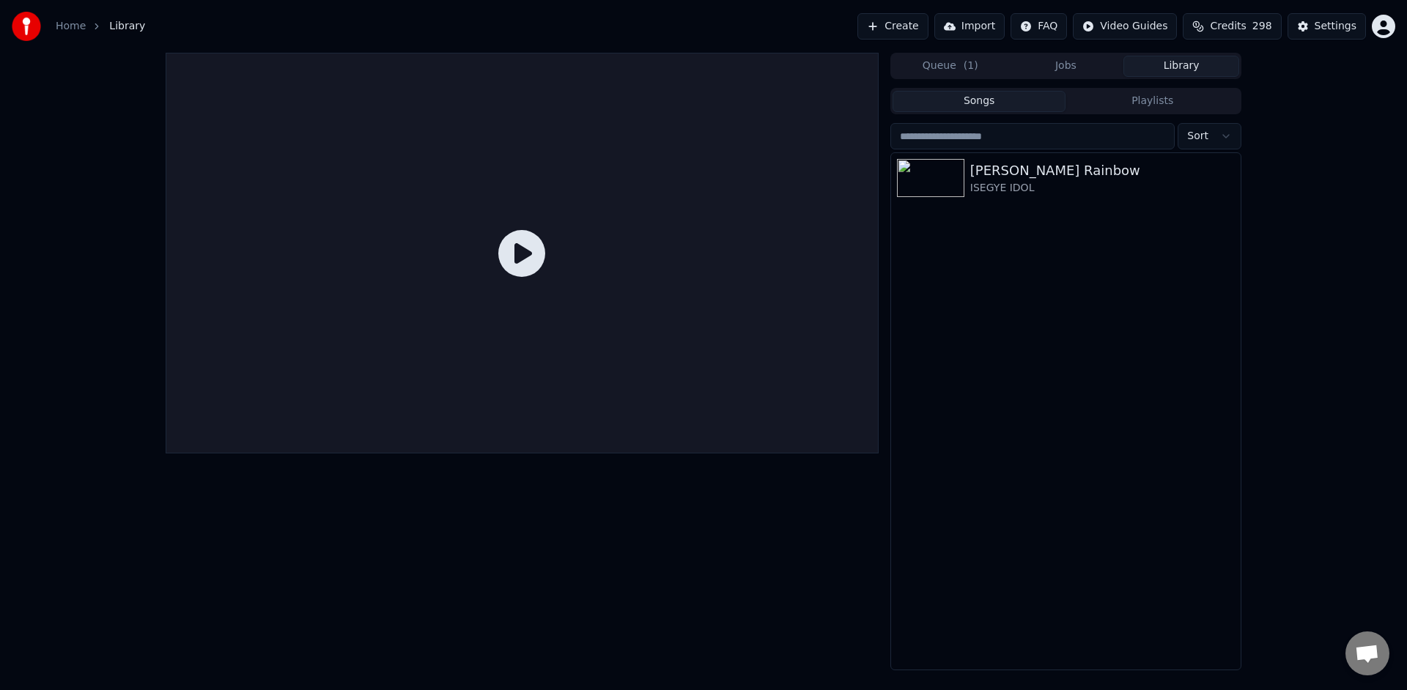
click at [506, 262] on icon at bounding box center [521, 253] width 47 height 47
click at [526, 259] on icon at bounding box center [521, 253] width 47 height 47
click at [1009, 177] on div "[PERSON_NAME] Rainbow" at bounding box center [1095, 171] width 250 height 21
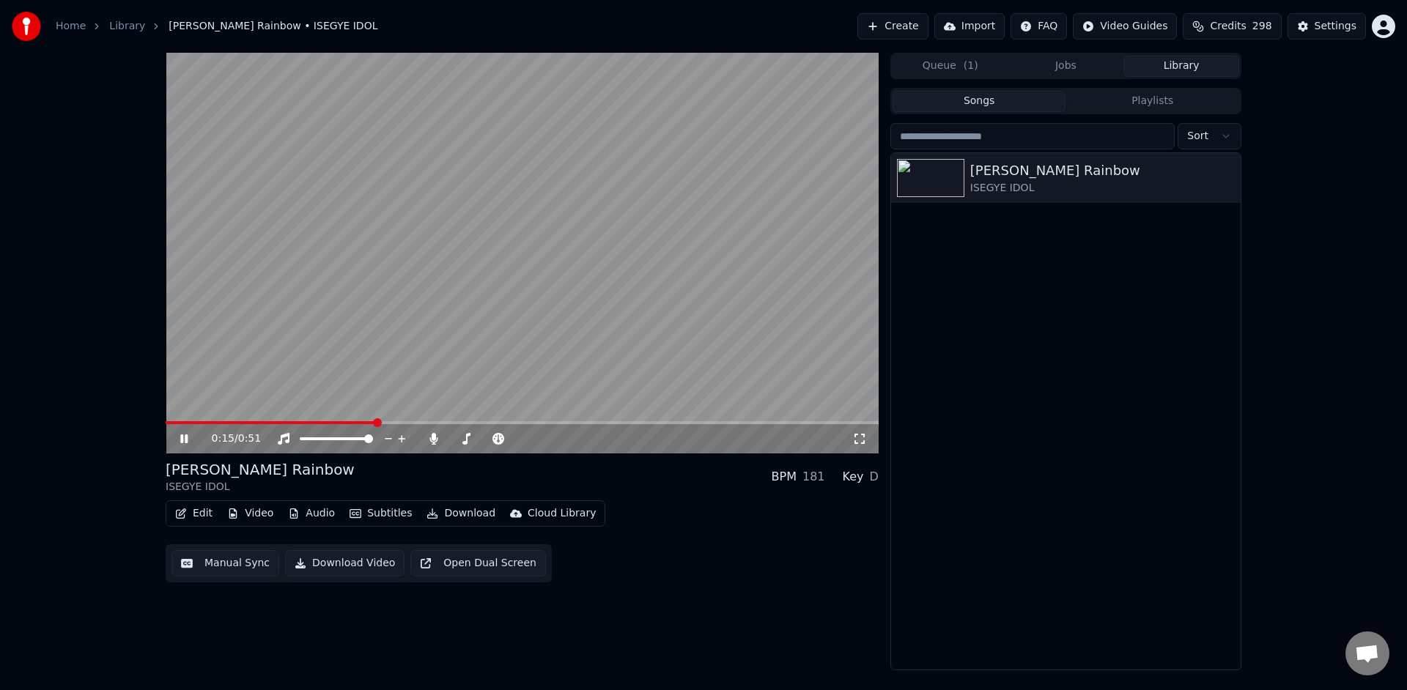
click at [181, 440] on icon at bounding box center [183, 439] width 7 height 9
click at [185, 441] on icon at bounding box center [183, 439] width 7 height 9
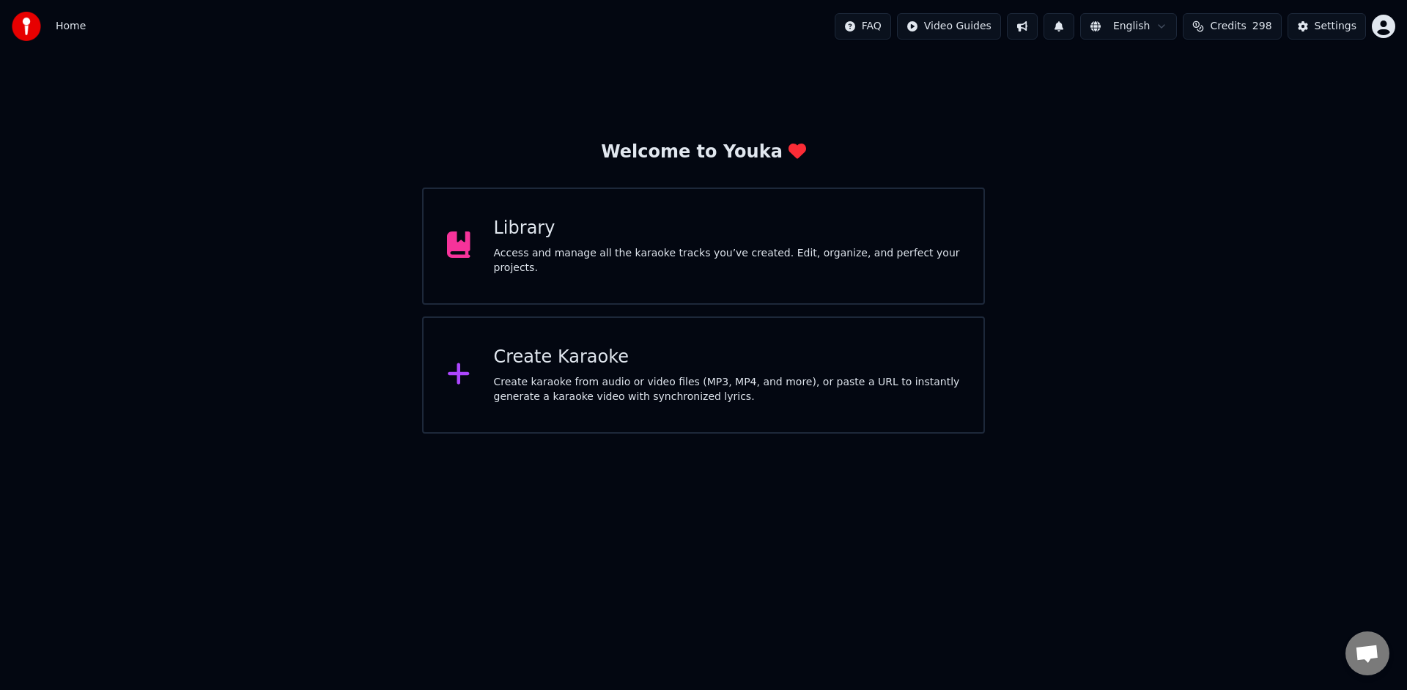
click at [786, 256] on div "Access and manage all the karaoke tracks you’ve created. Edit, organize, and pe…" at bounding box center [727, 260] width 467 height 29
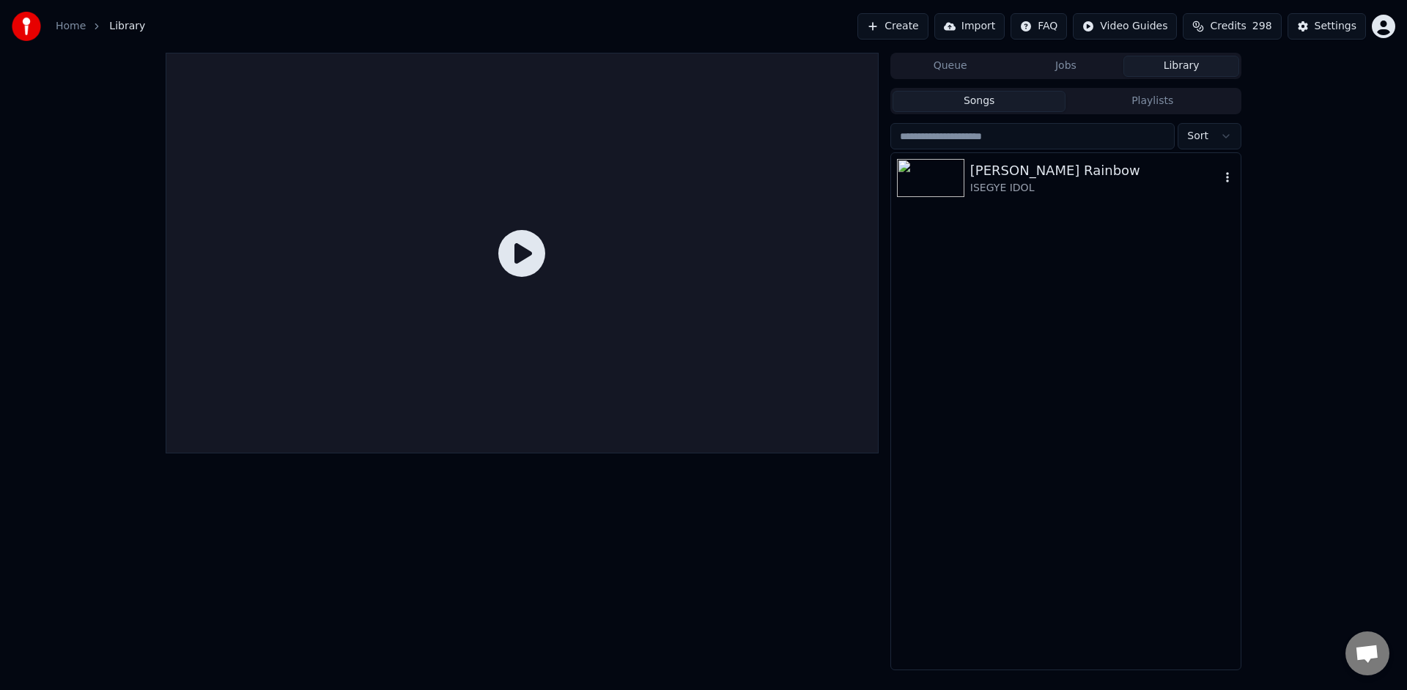
click at [1044, 195] on div "ISEGYE IDOL" at bounding box center [1095, 188] width 250 height 15
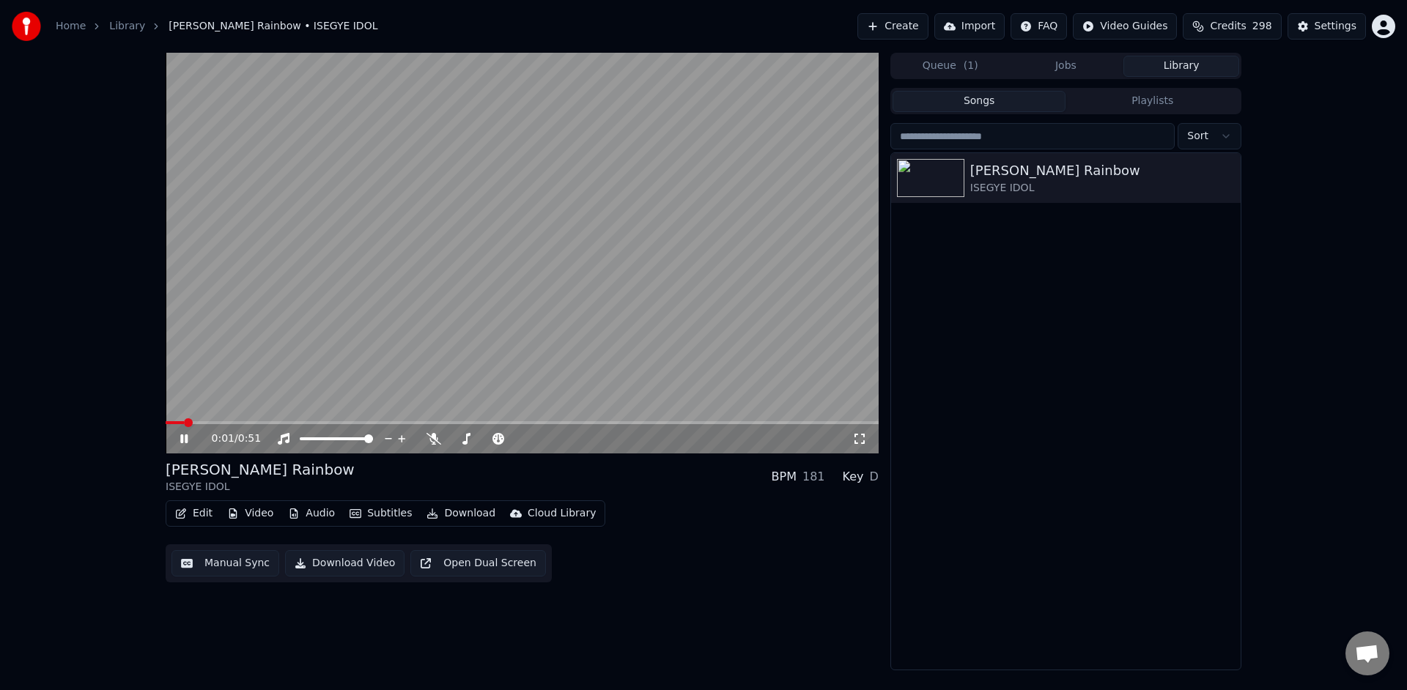
click at [181, 441] on icon at bounding box center [183, 439] width 7 height 9
click at [200, 515] on button "Edit" at bounding box center [193, 514] width 49 height 21
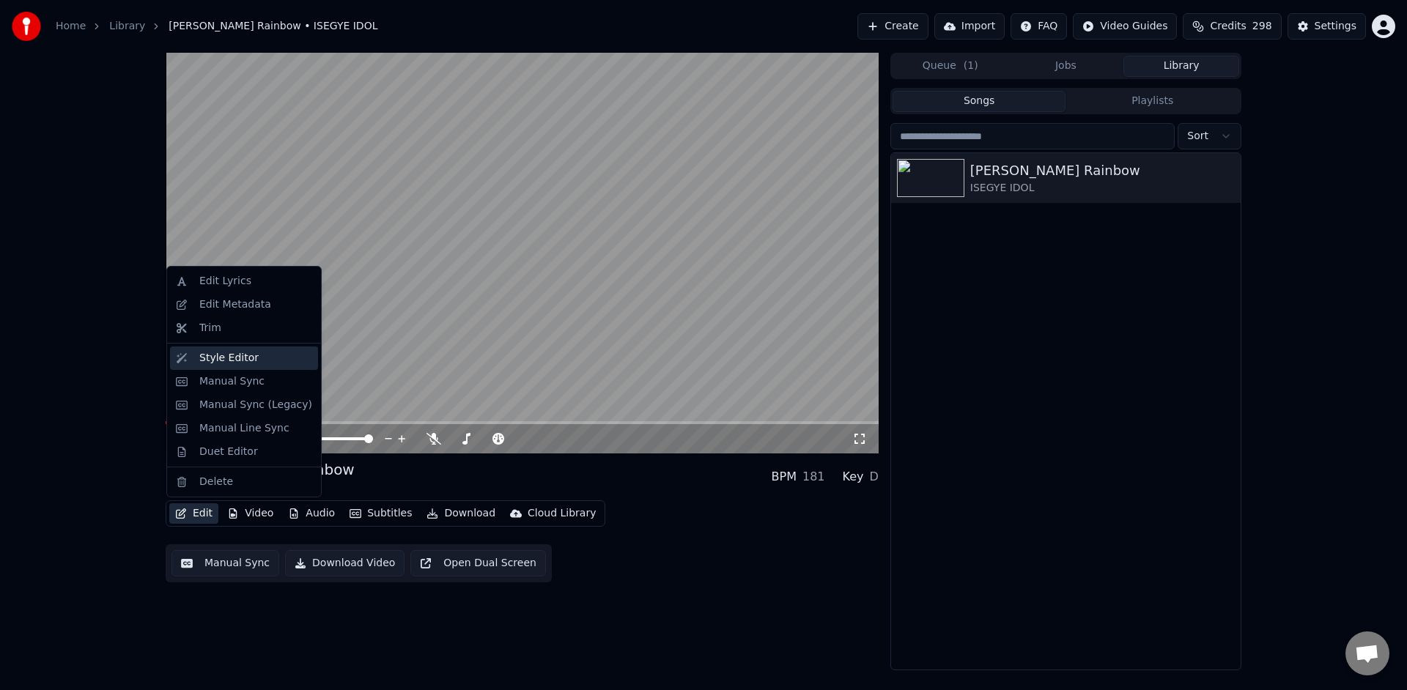
click at [271, 364] on div "Style Editor" at bounding box center [255, 358] width 113 height 15
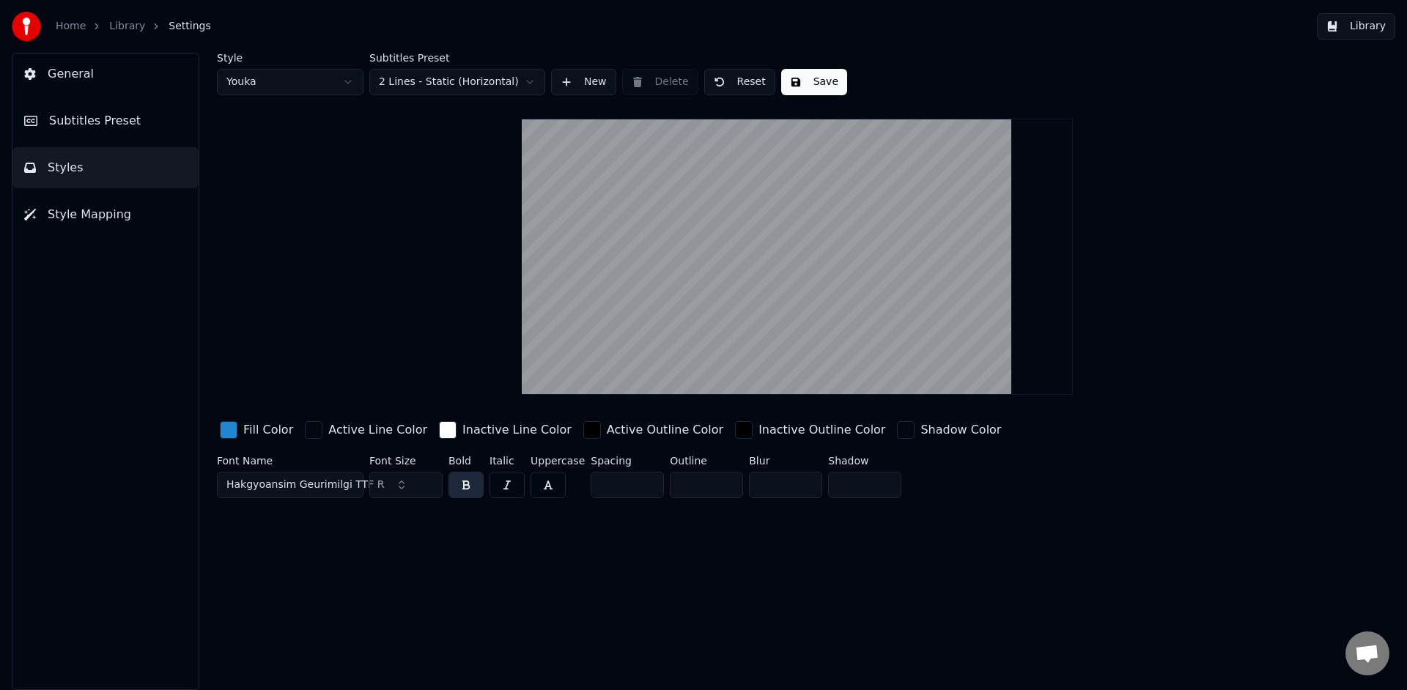
click at [300, 489] on span "Hakgyoansim Geurimilgi TTF R" at bounding box center [305, 485] width 158 height 15
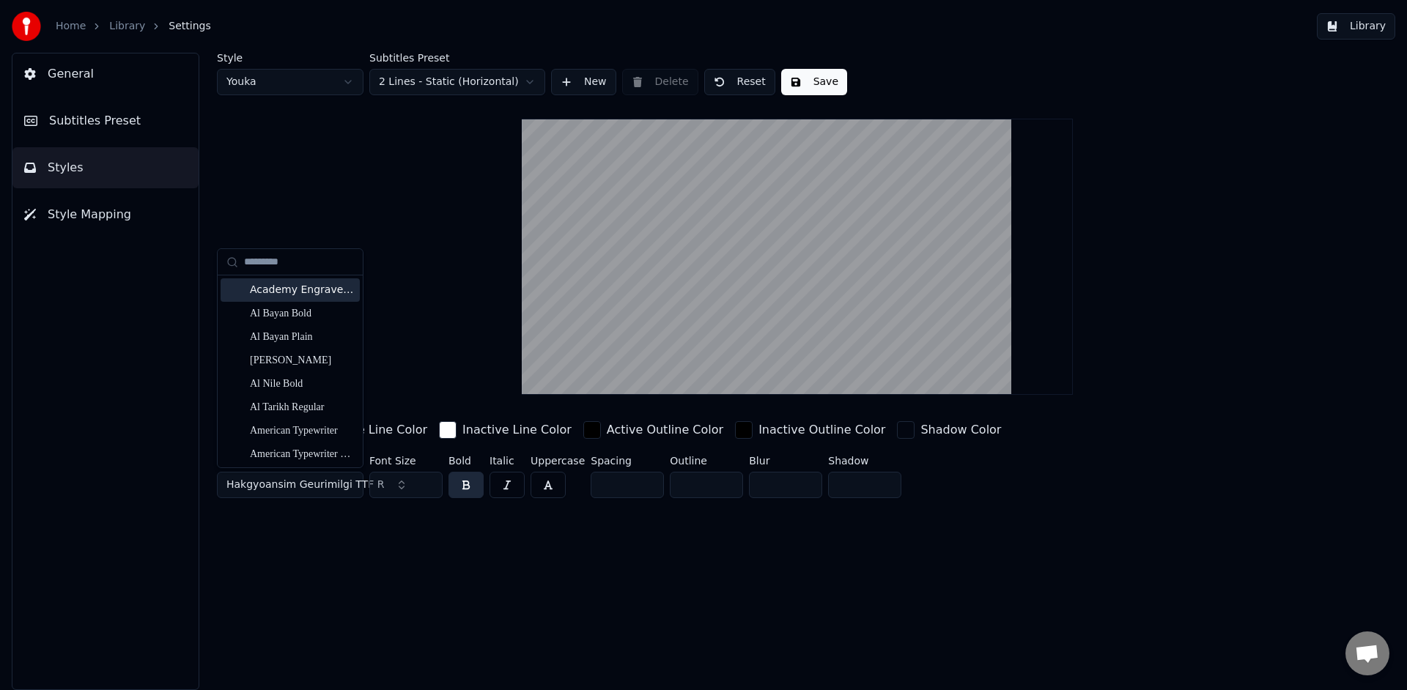
type input "*"
type input "******"
click at [278, 287] on div "Tmoney RoundWind ExtraBold" at bounding box center [302, 290] width 104 height 15
click at [278, 287] on div "Style Youka Subtitles Preset 2 Lines - Static (Horizontal) New Delete Reset Sav…" at bounding box center [797, 278] width 1161 height 451
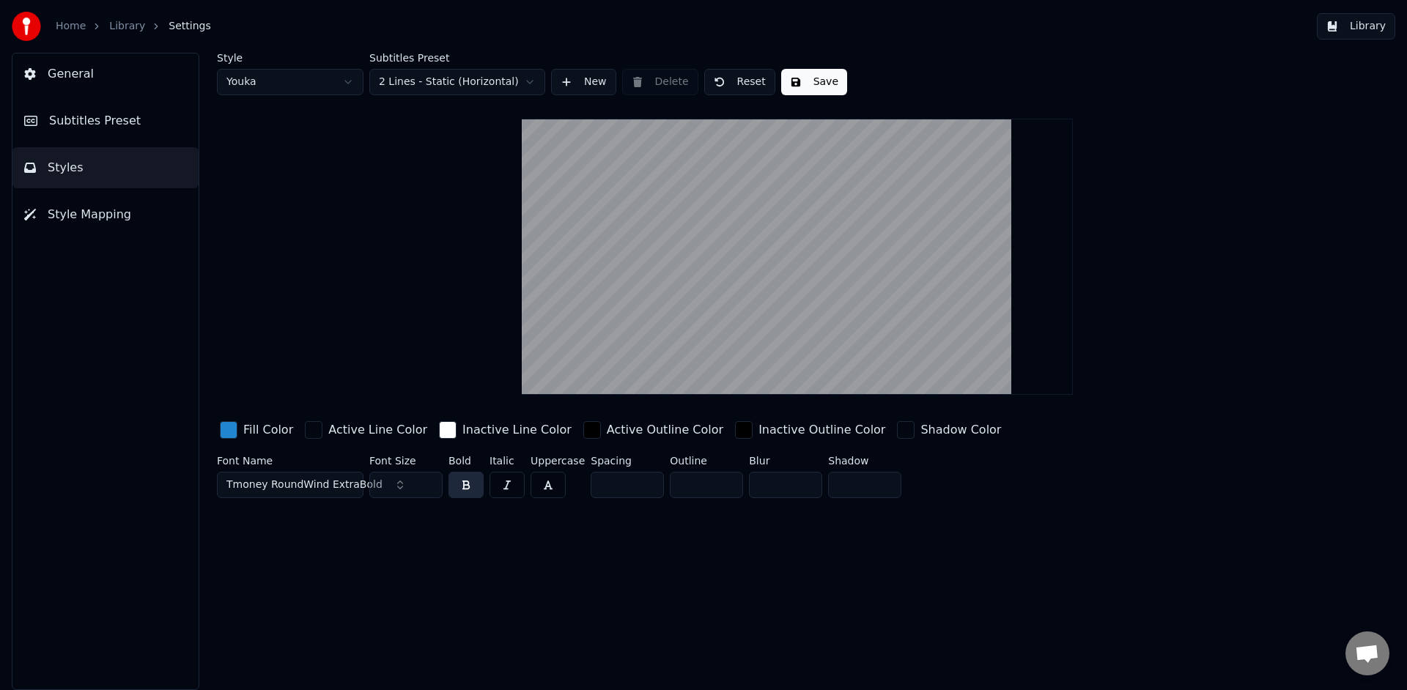
click at [812, 85] on button "Save" at bounding box center [814, 82] width 66 height 26
click at [1350, 29] on button "Library" at bounding box center [1356, 26] width 78 height 26
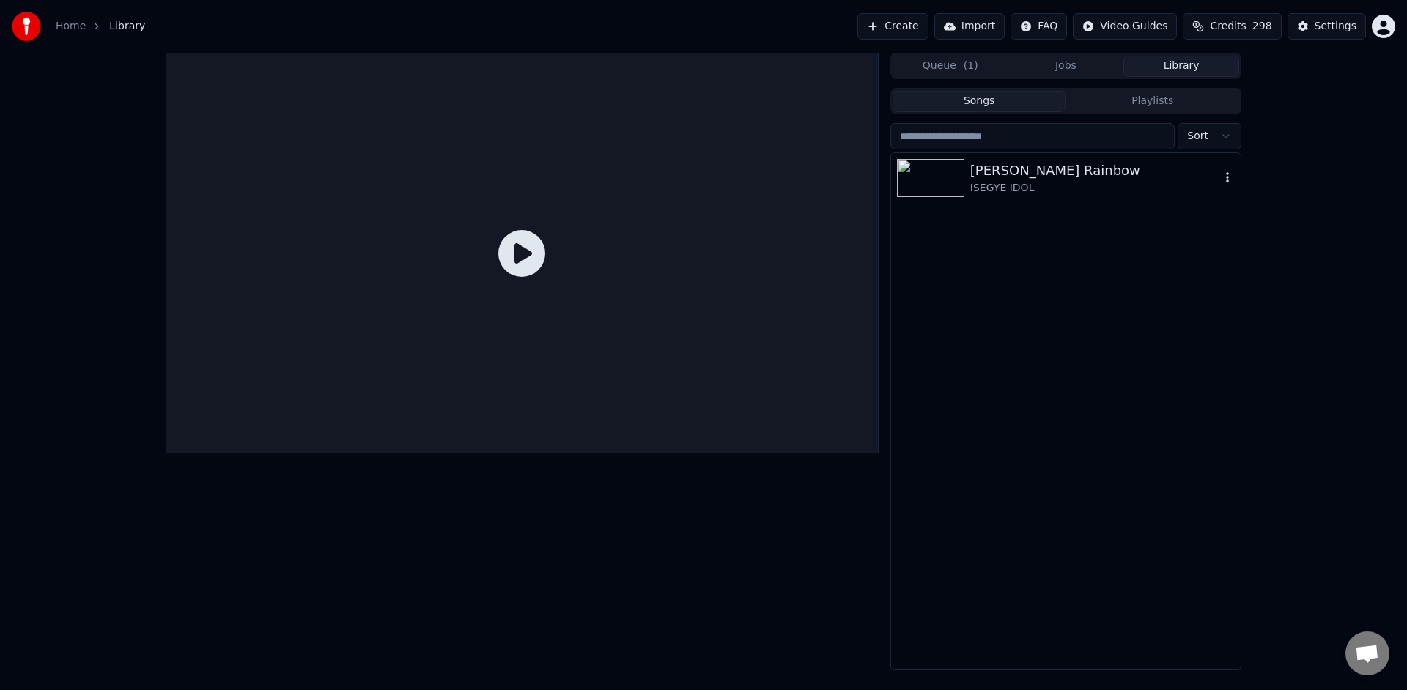
click at [1058, 191] on div "ISEGYE IDOL" at bounding box center [1095, 188] width 250 height 15
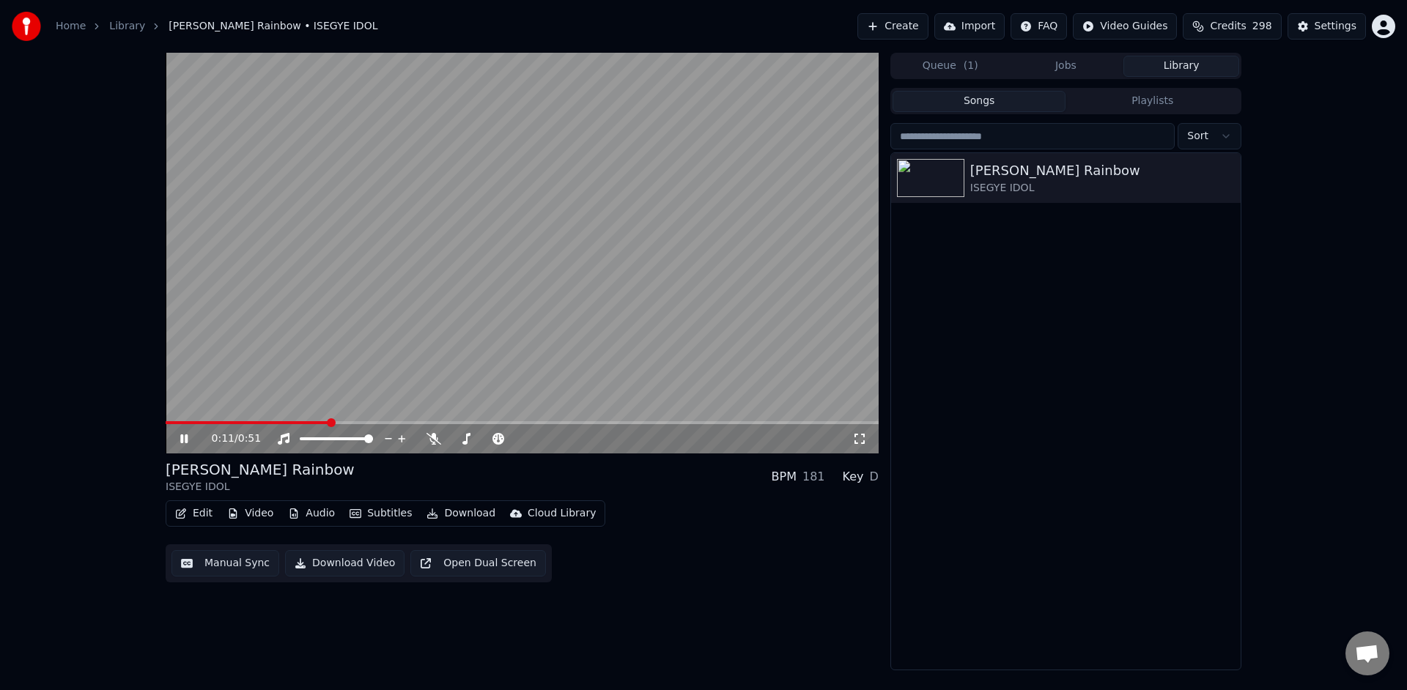
click at [543, 280] on video at bounding box center [522, 253] width 713 height 401
click at [190, 516] on button "Edit" at bounding box center [193, 514] width 49 height 21
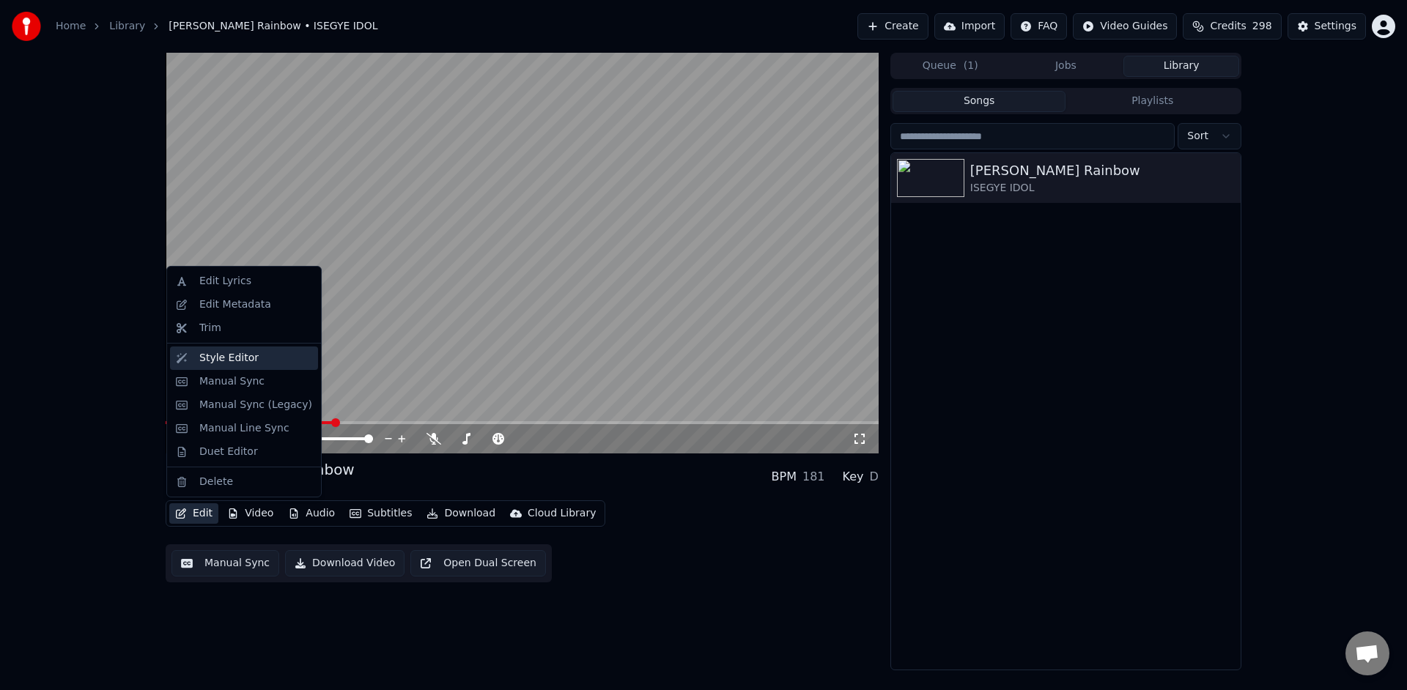
click at [292, 366] on div "Style Editor" at bounding box center [244, 358] width 148 height 23
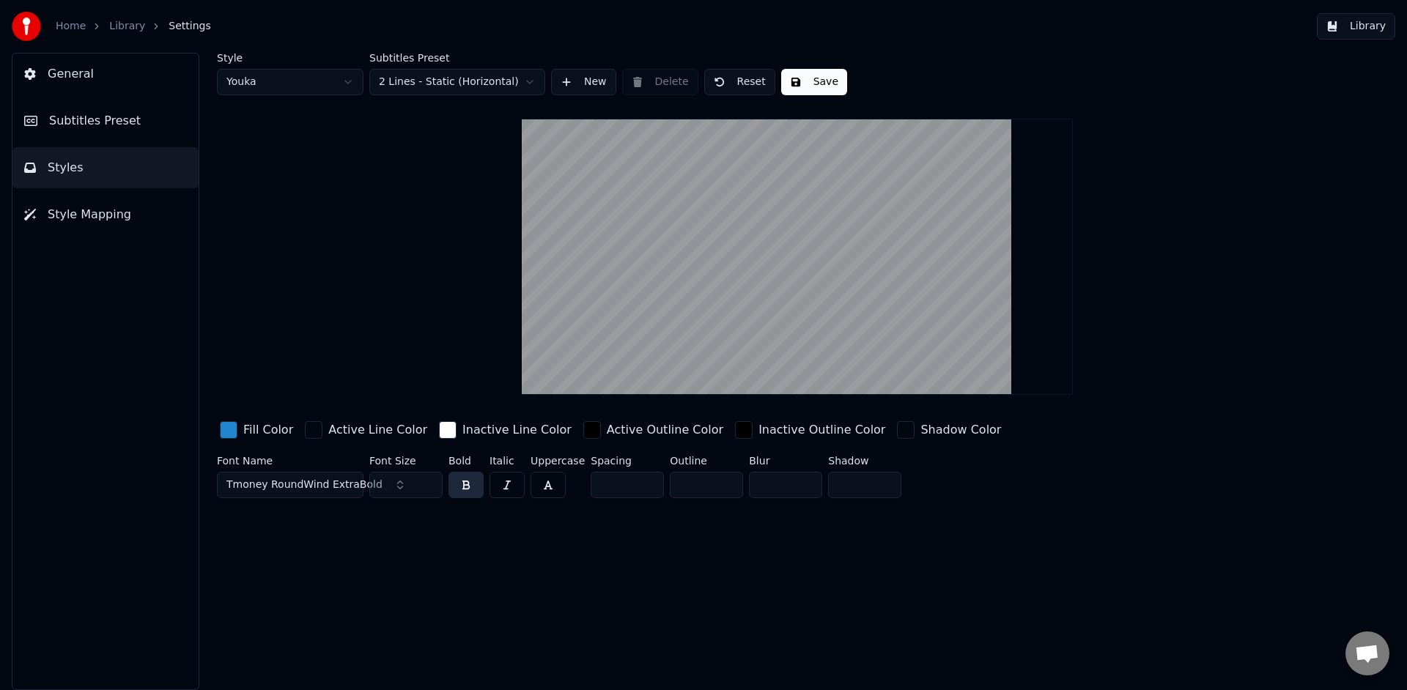
click at [136, 90] on button "General" at bounding box center [105, 74] width 186 height 41
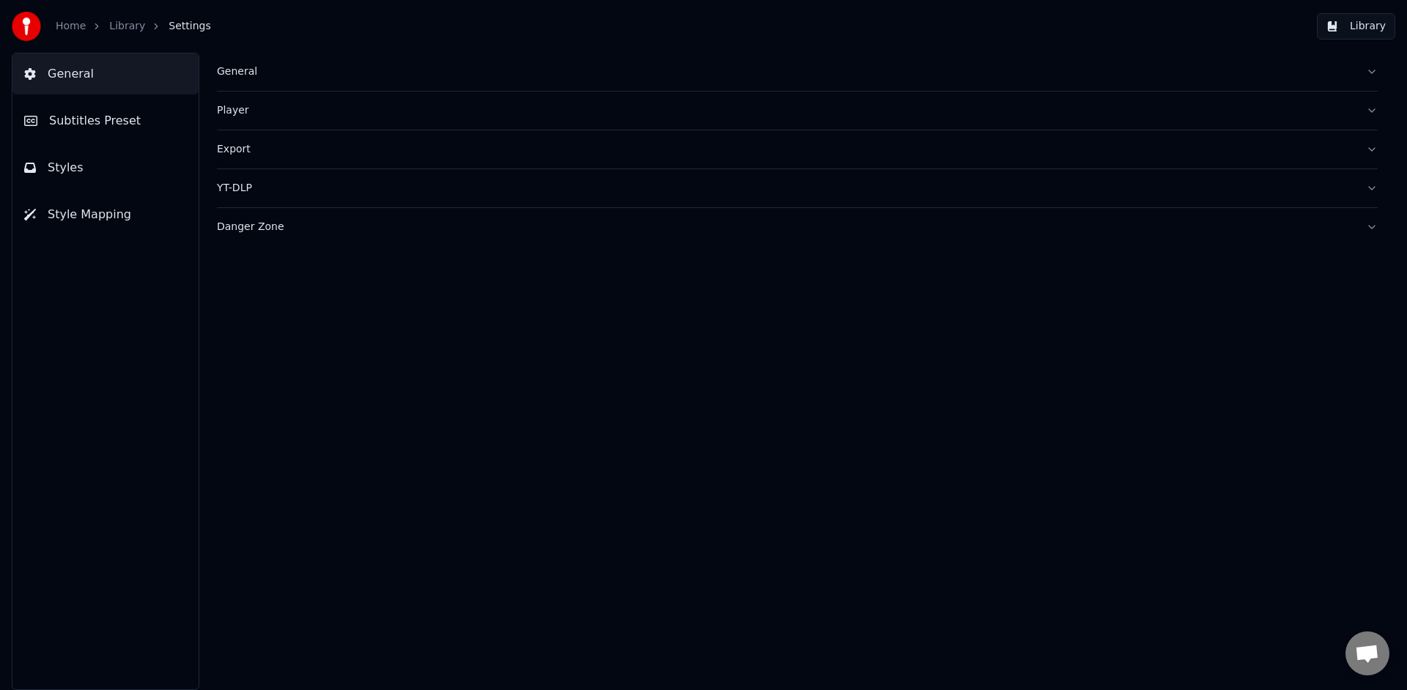
click at [317, 77] on div "General" at bounding box center [785, 71] width 1137 height 15
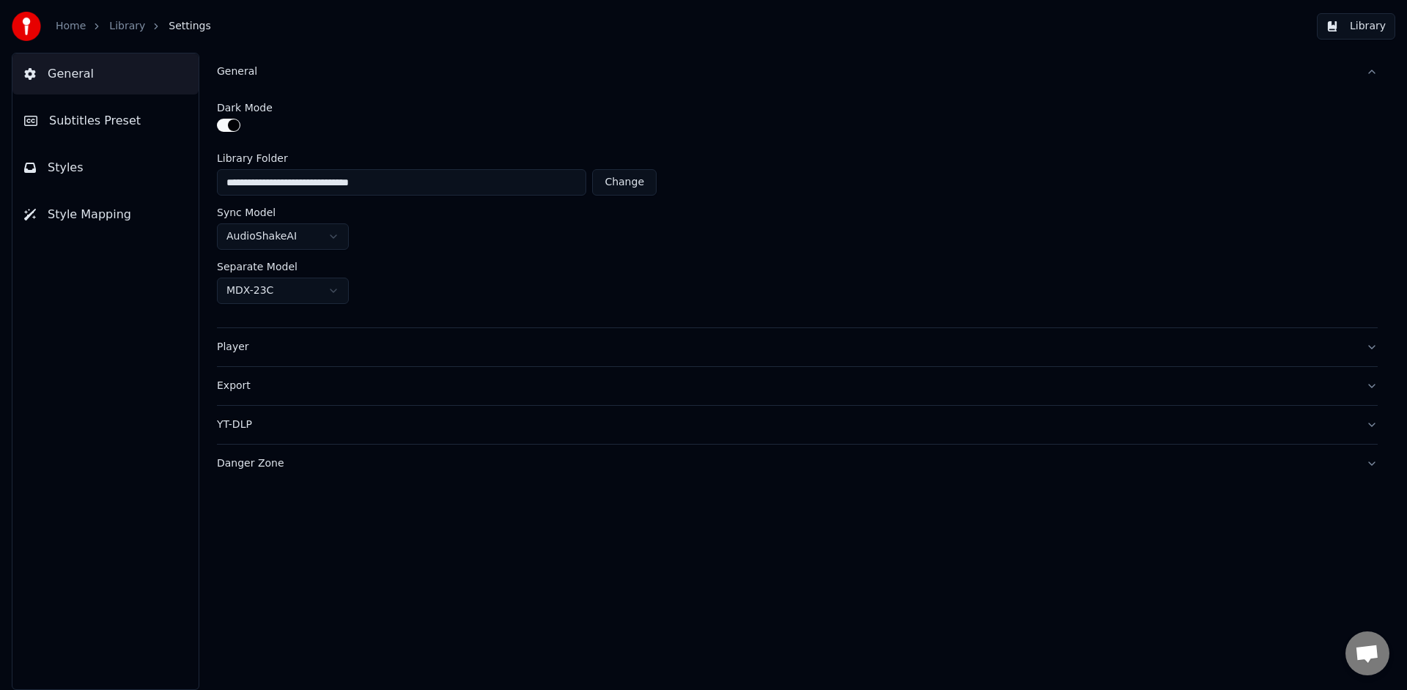
click at [279, 348] on div "Player" at bounding box center [785, 347] width 1137 height 15
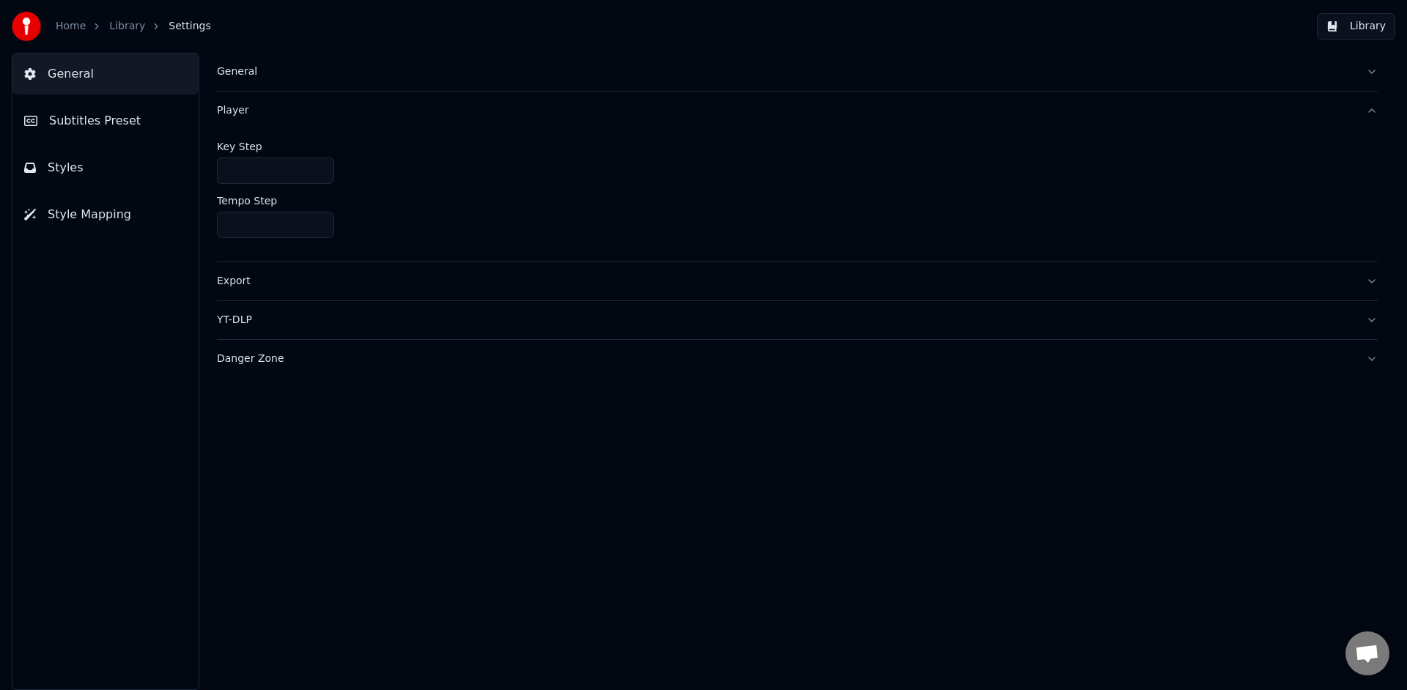
click at [86, 163] on button "Styles" at bounding box center [105, 167] width 186 height 41
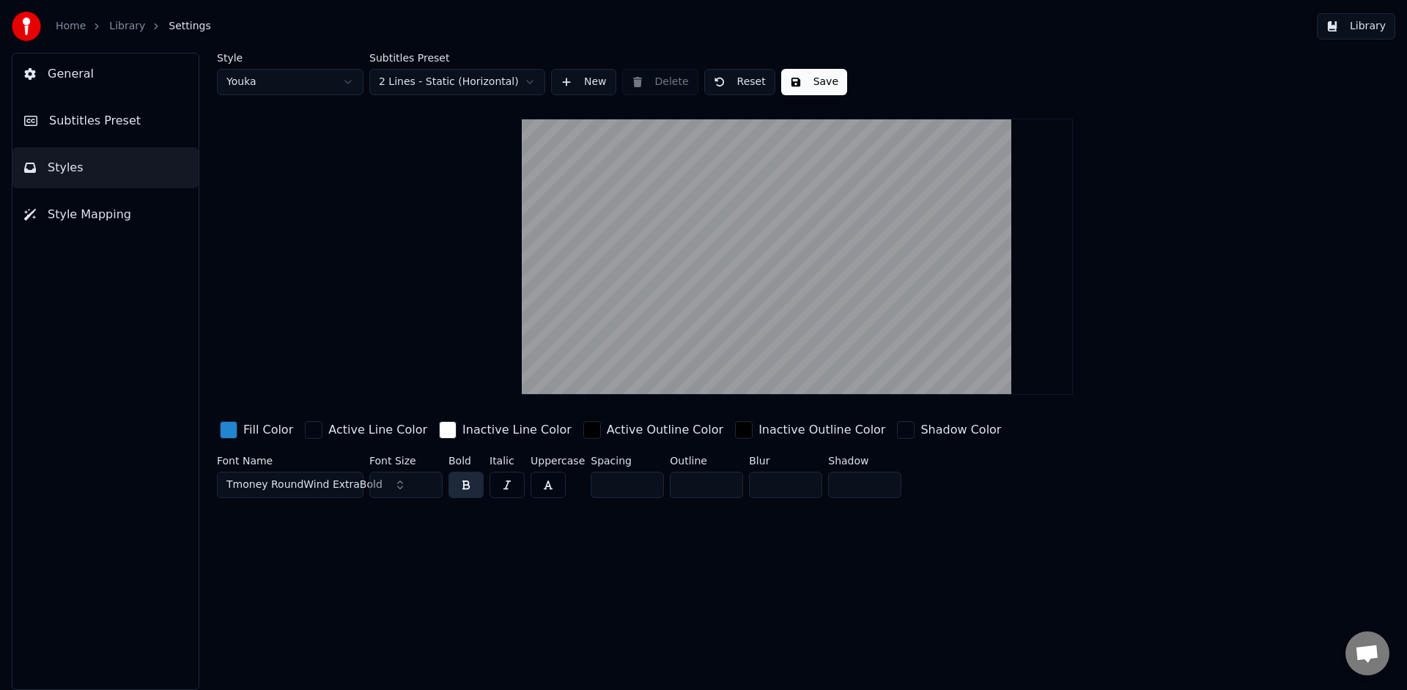
click at [100, 127] on span "Subtitles Preset" at bounding box center [95, 121] width 92 height 18
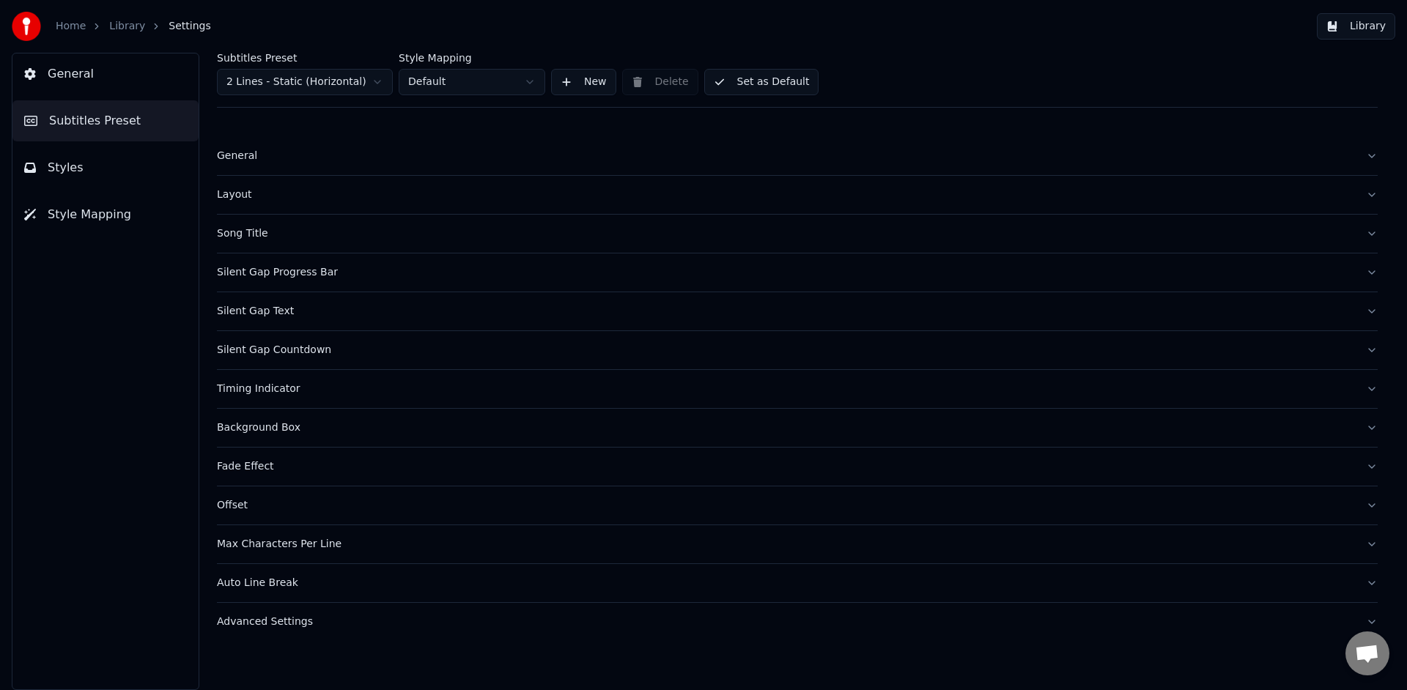
click at [239, 198] on div "Layout" at bounding box center [785, 195] width 1137 height 15
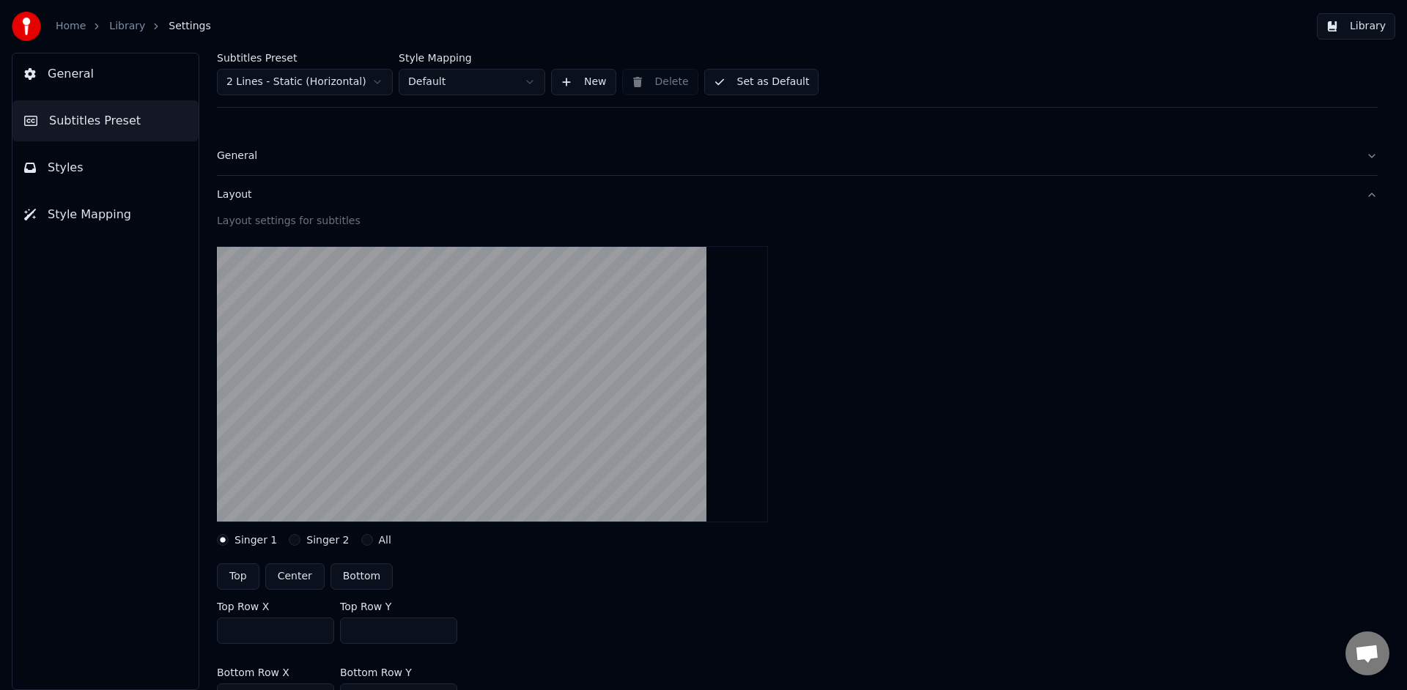
click at [106, 73] on button "General" at bounding box center [105, 74] width 186 height 41
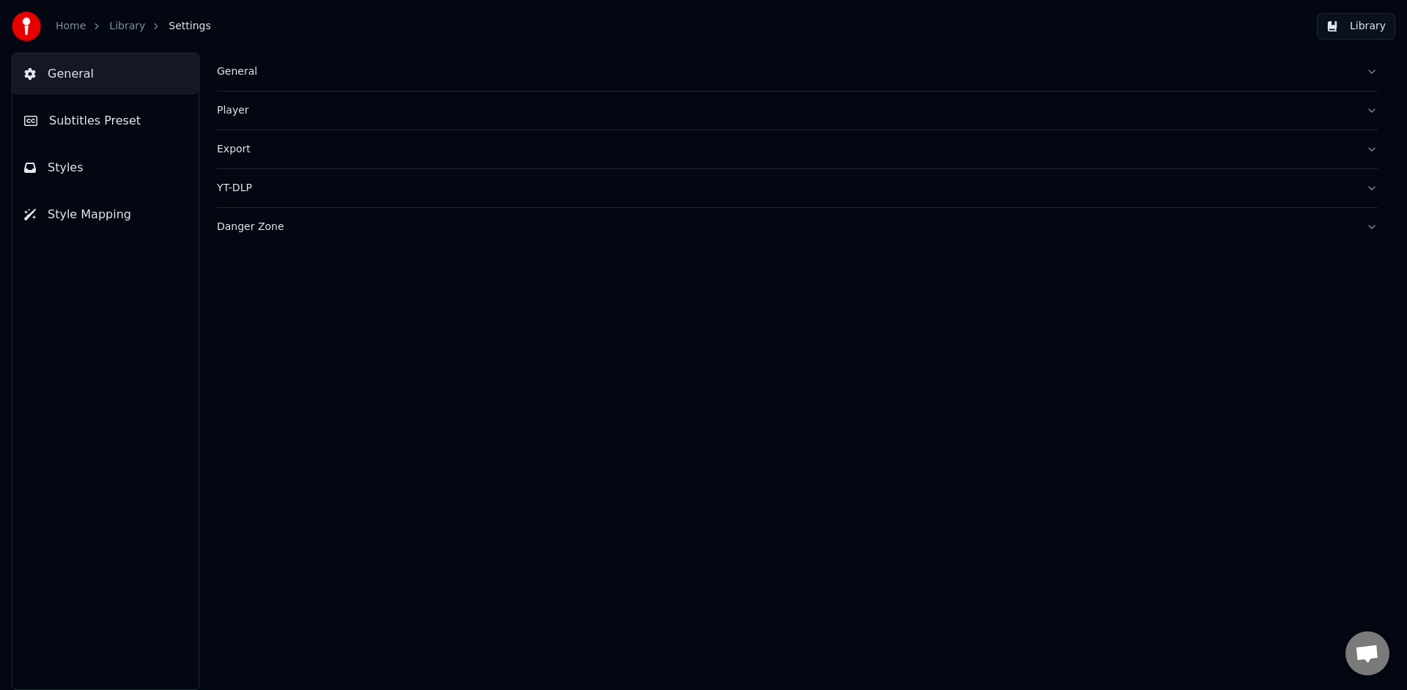
click at [223, 73] on div "General" at bounding box center [785, 71] width 1137 height 15
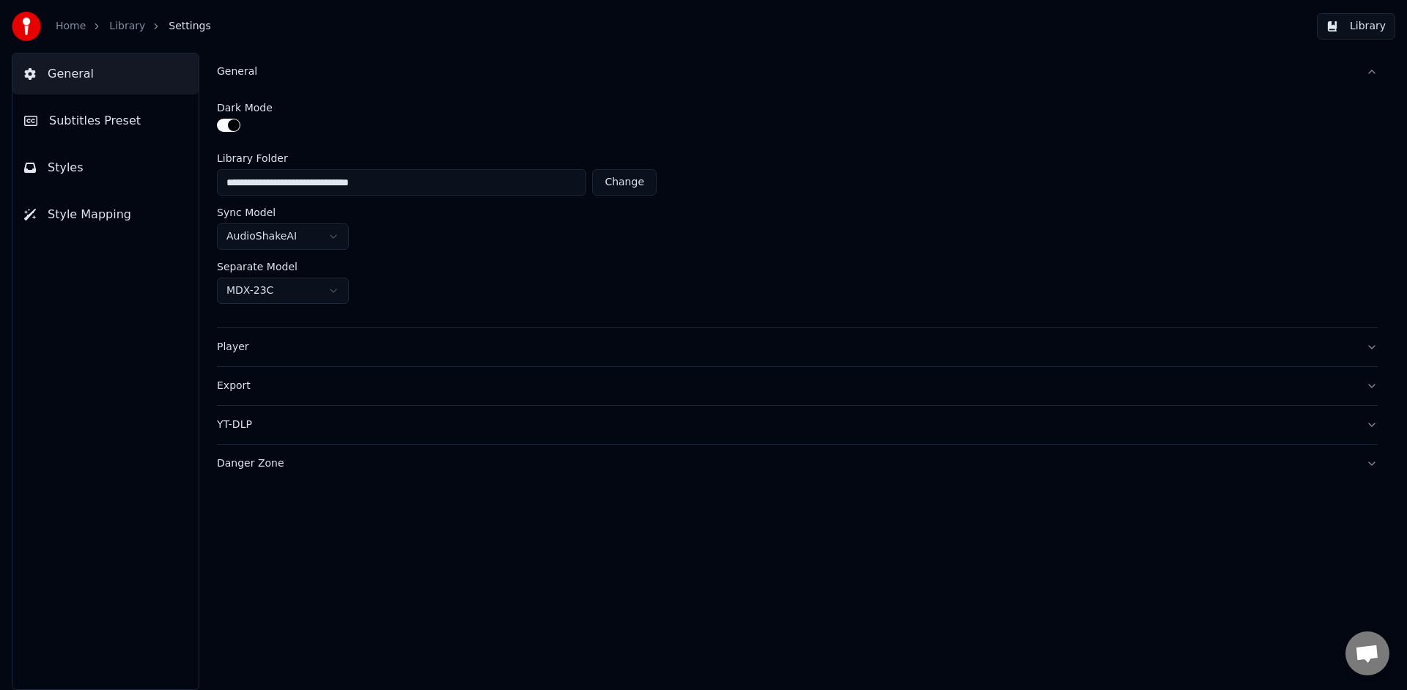
click at [232, 130] on button "button" at bounding box center [228, 125] width 23 height 13
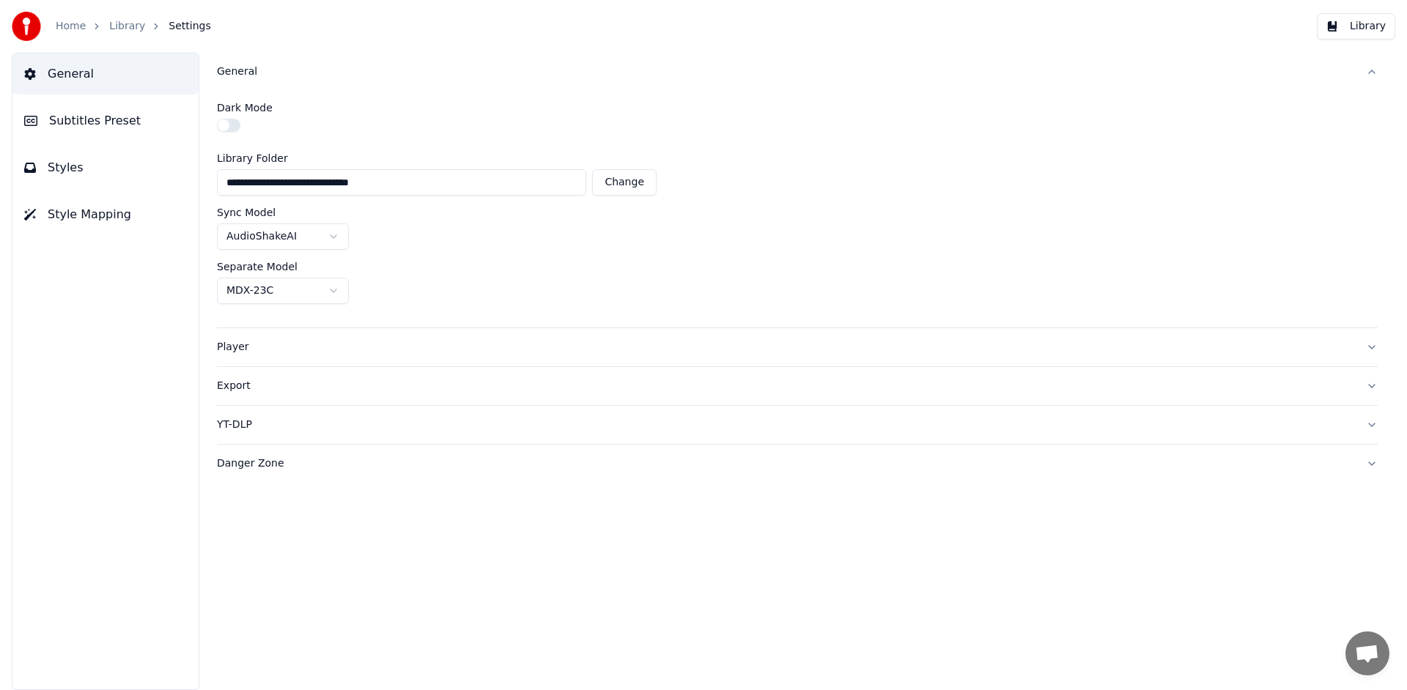
click at [232, 130] on button "button" at bounding box center [228, 125] width 23 height 13
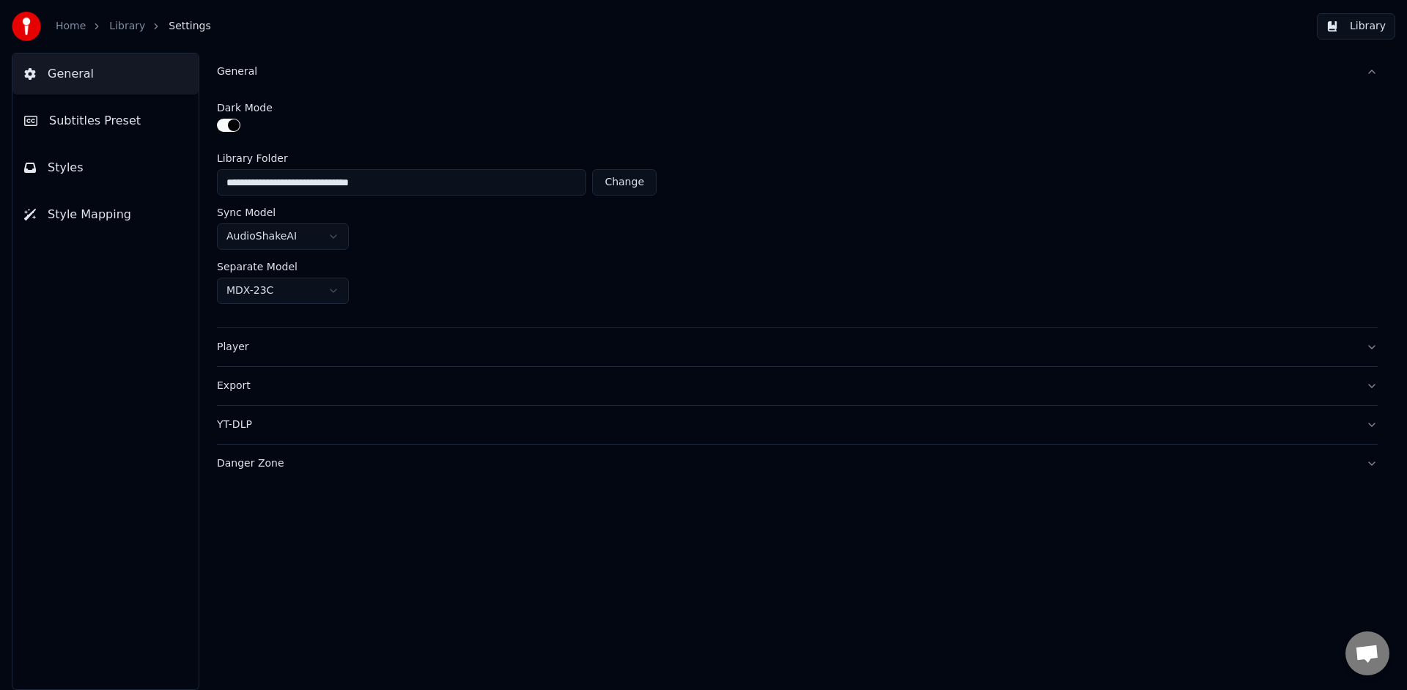
click at [244, 343] on div "Player" at bounding box center [785, 347] width 1137 height 15
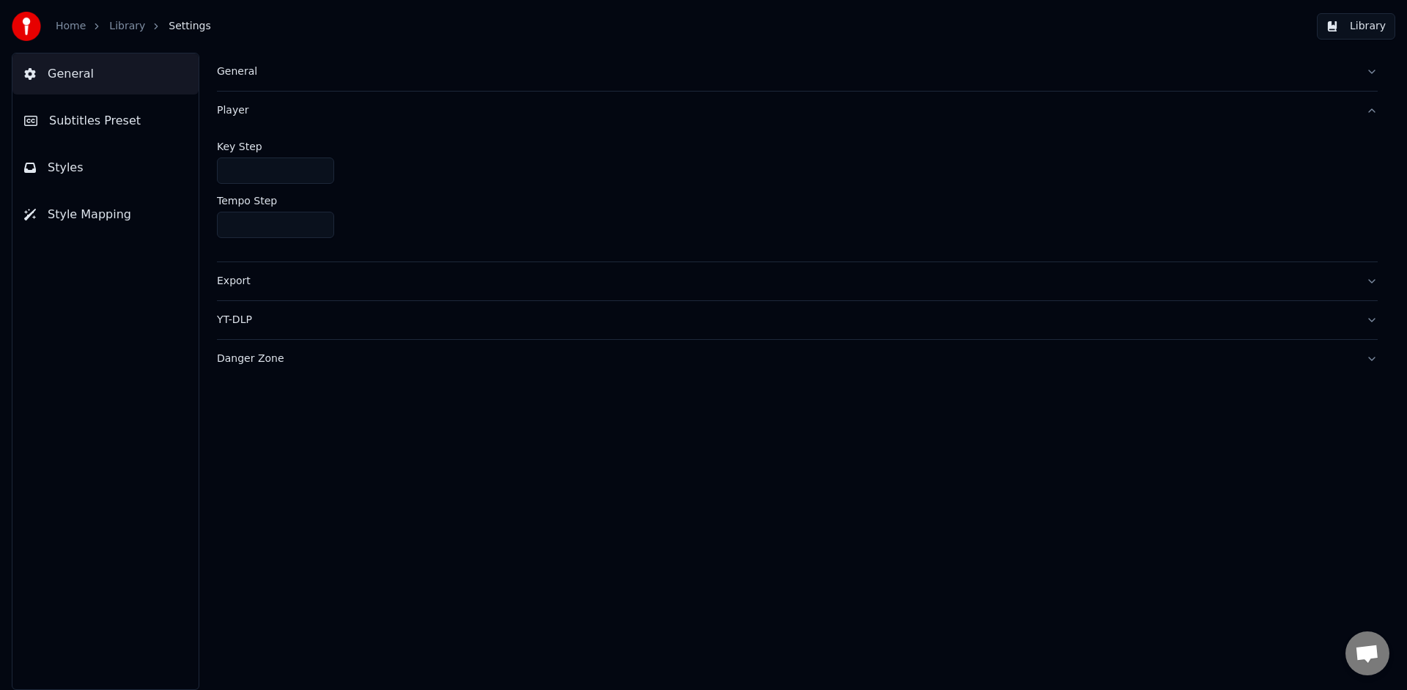
click at [229, 286] on div "Export" at bounding box center [785, 281] width 1137 height 15
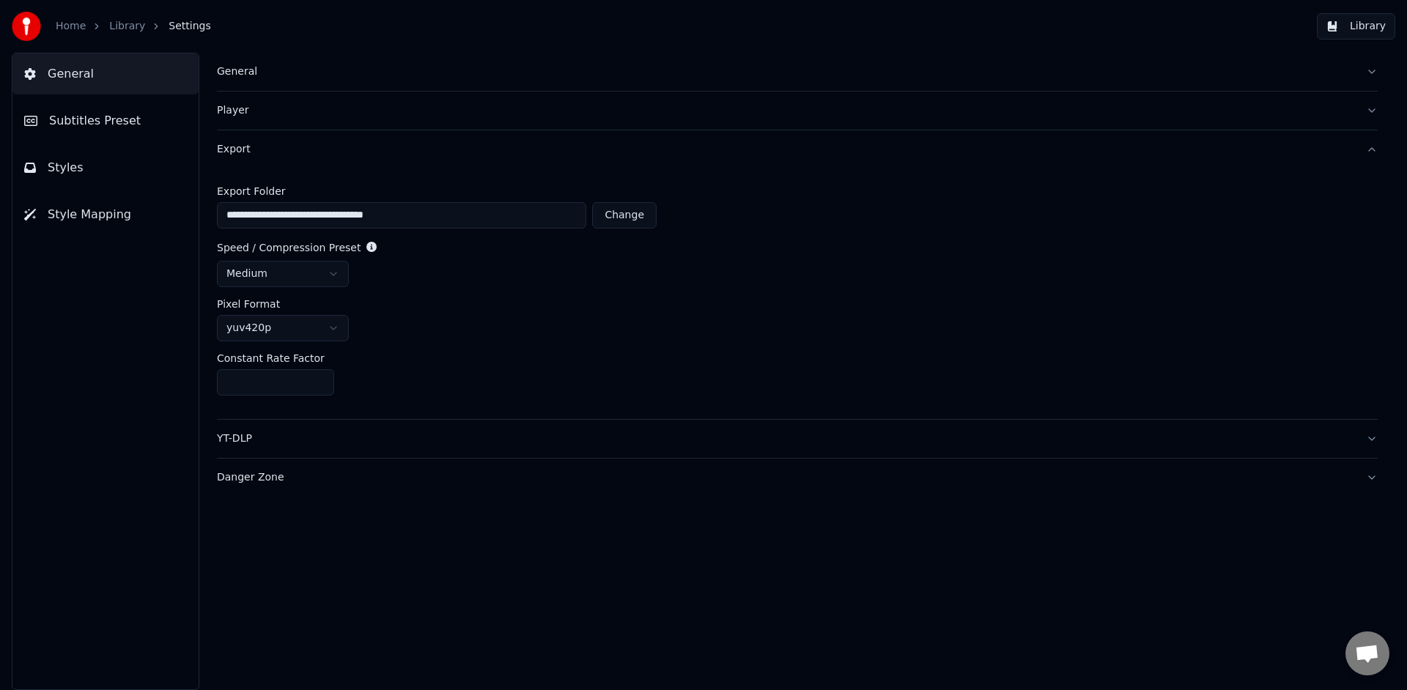
click at [234, 448] on button "YT-DLP" at bounding box center [797, 439] width 1161 height 38
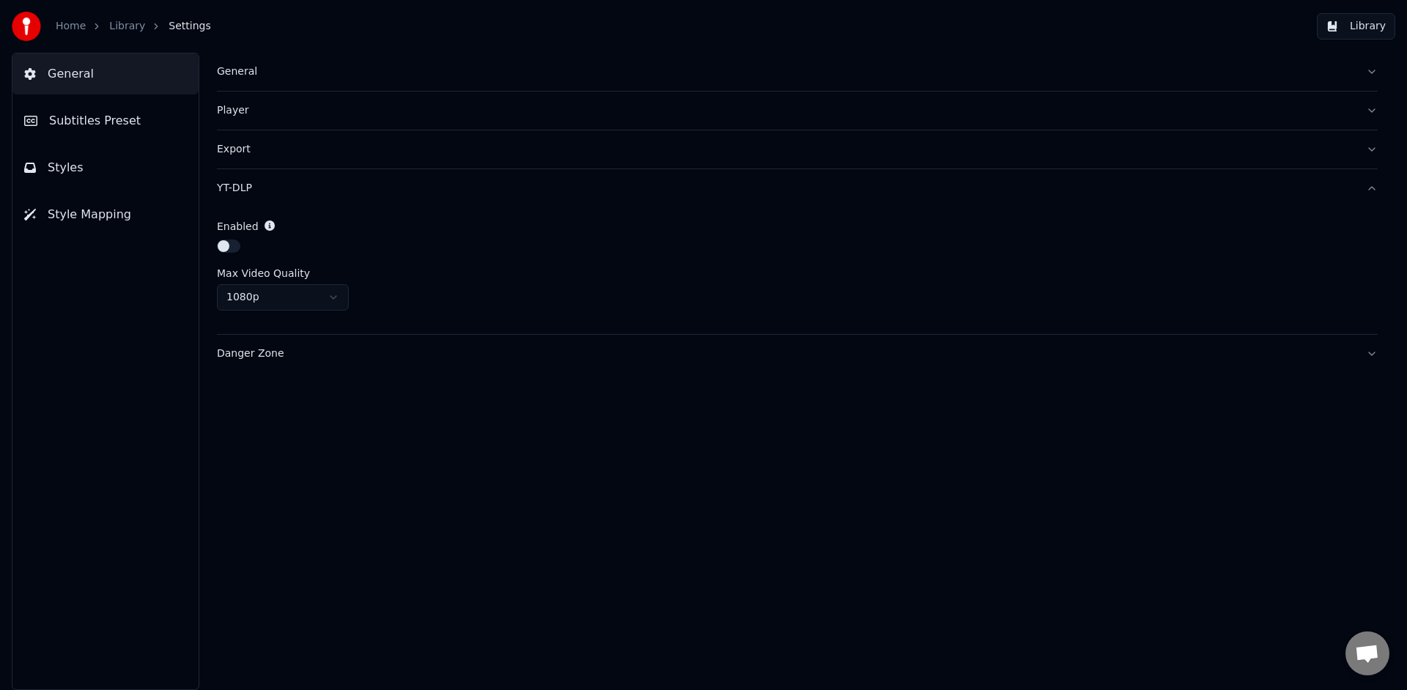
click at [331, 301] on html "Home Library Settings Library General Subtitles Preset Styles Style Mapping Gen…" at bounding box center [703, 345] width 1407 height 690
click at [268, 355] on div "Danger Zone" at bounding box center [785, 354] width 1137 height 15
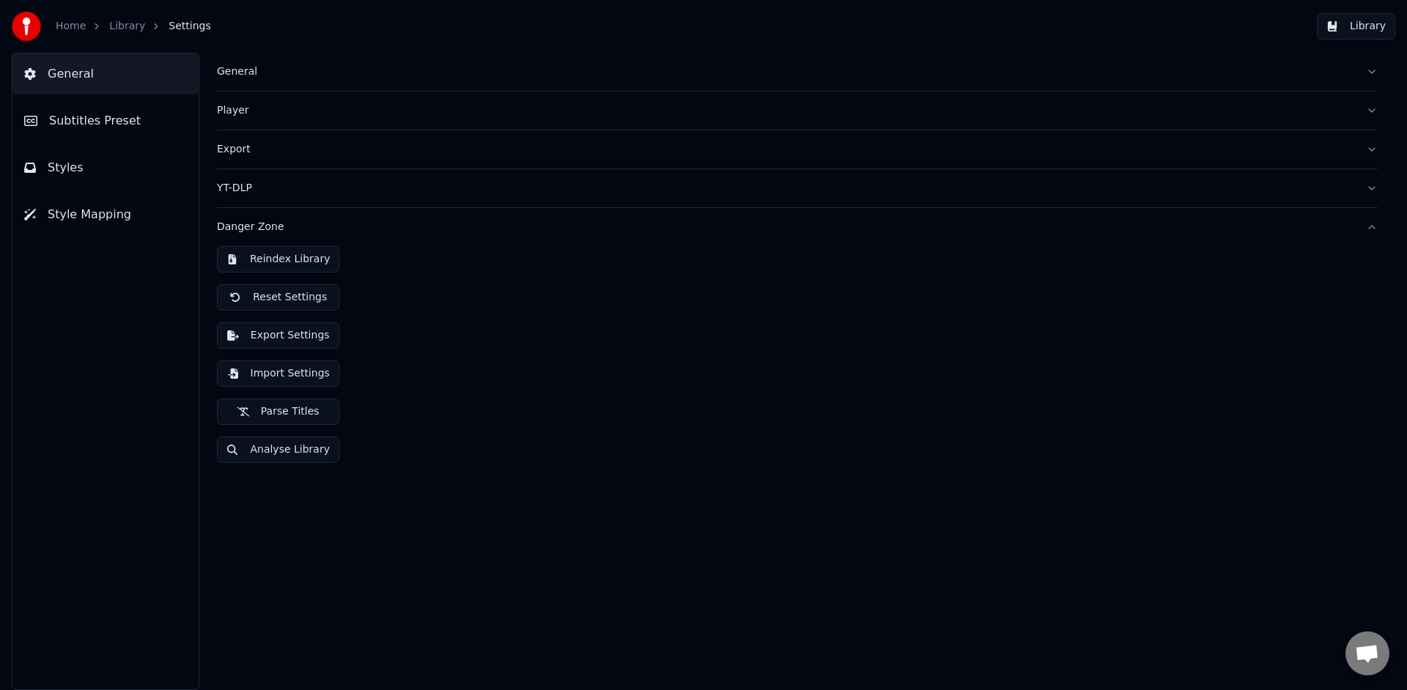
click at [311, 492] on div "General Player Export YT-DLP Danger Zone Reindex Library Reset Settings Export …" at bounding box center [798, 372] width 1220 height 638
click at [133, 133] on button "Subtitles Preset" at bounding box center [105, 120] width 186 height 41
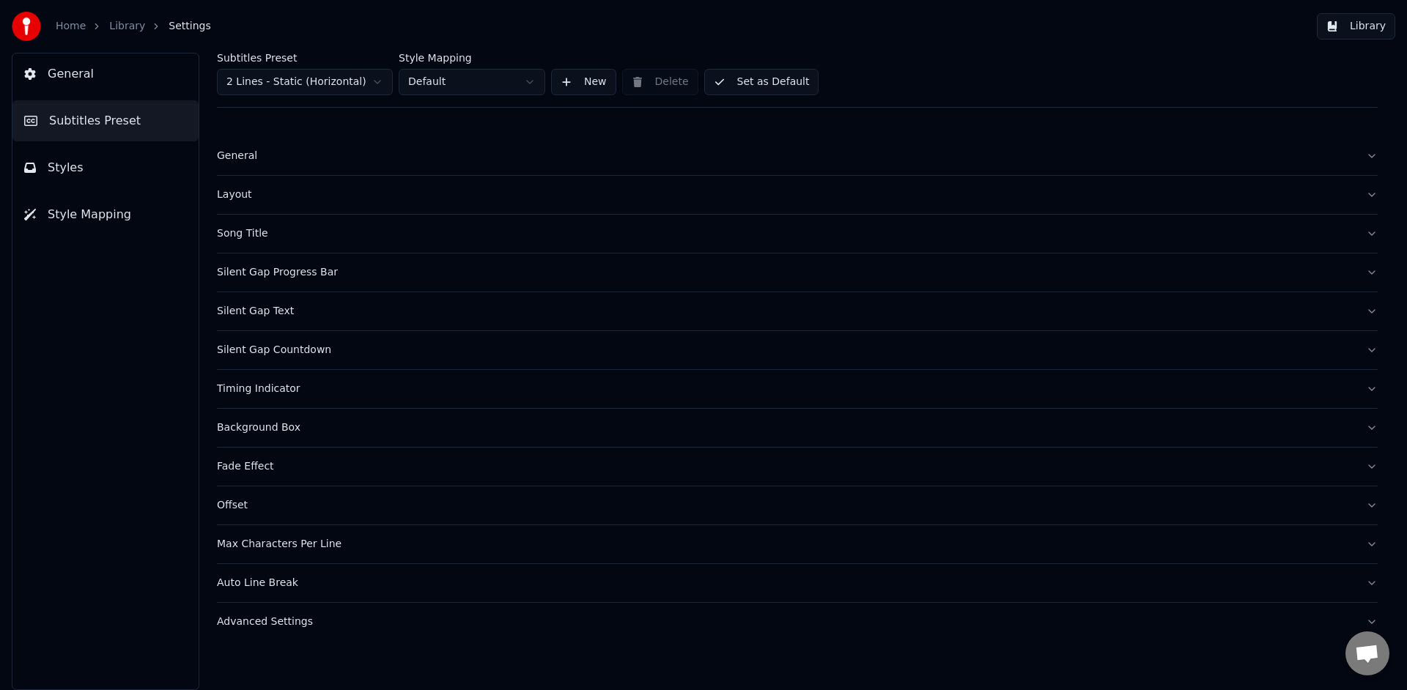
click at [249, 158] on div "General" at bounding box center [785, 156] width 1137 height 15
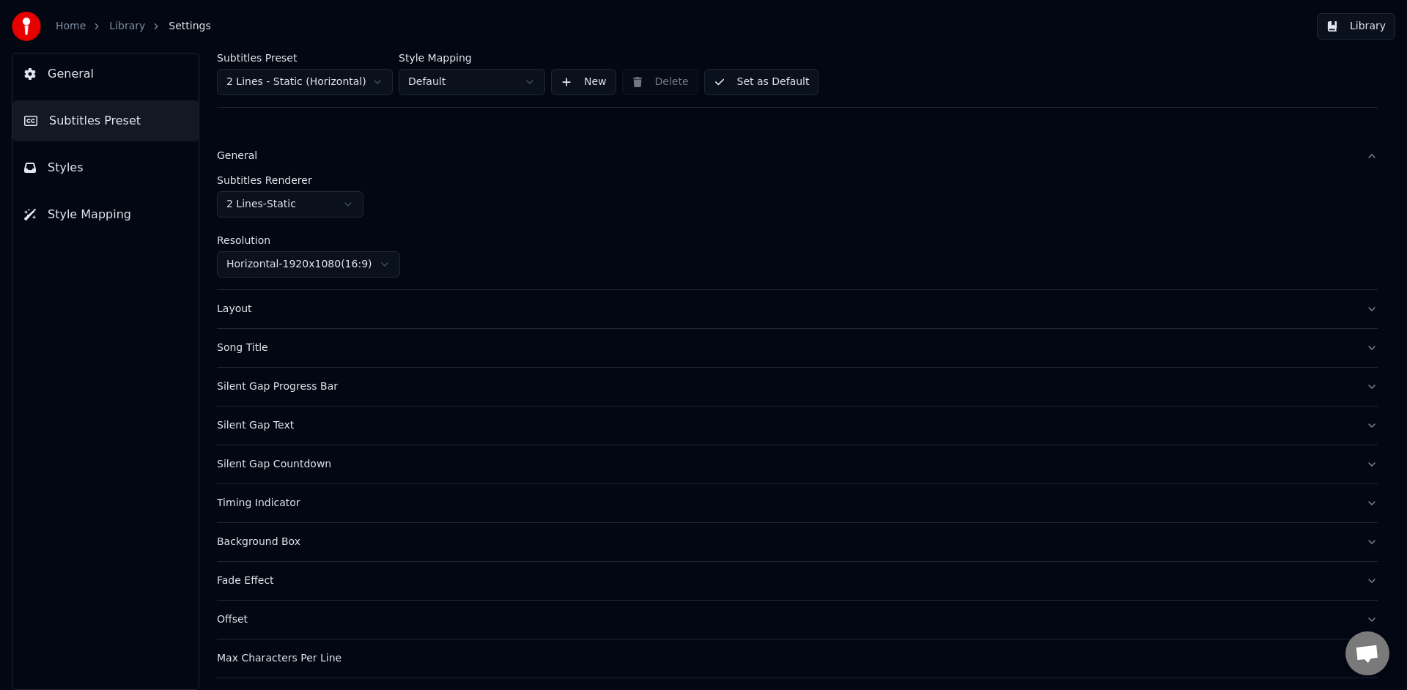
click at [233, 303] on div "Layout" at bounding box center [785, 309] width 1137 height 15
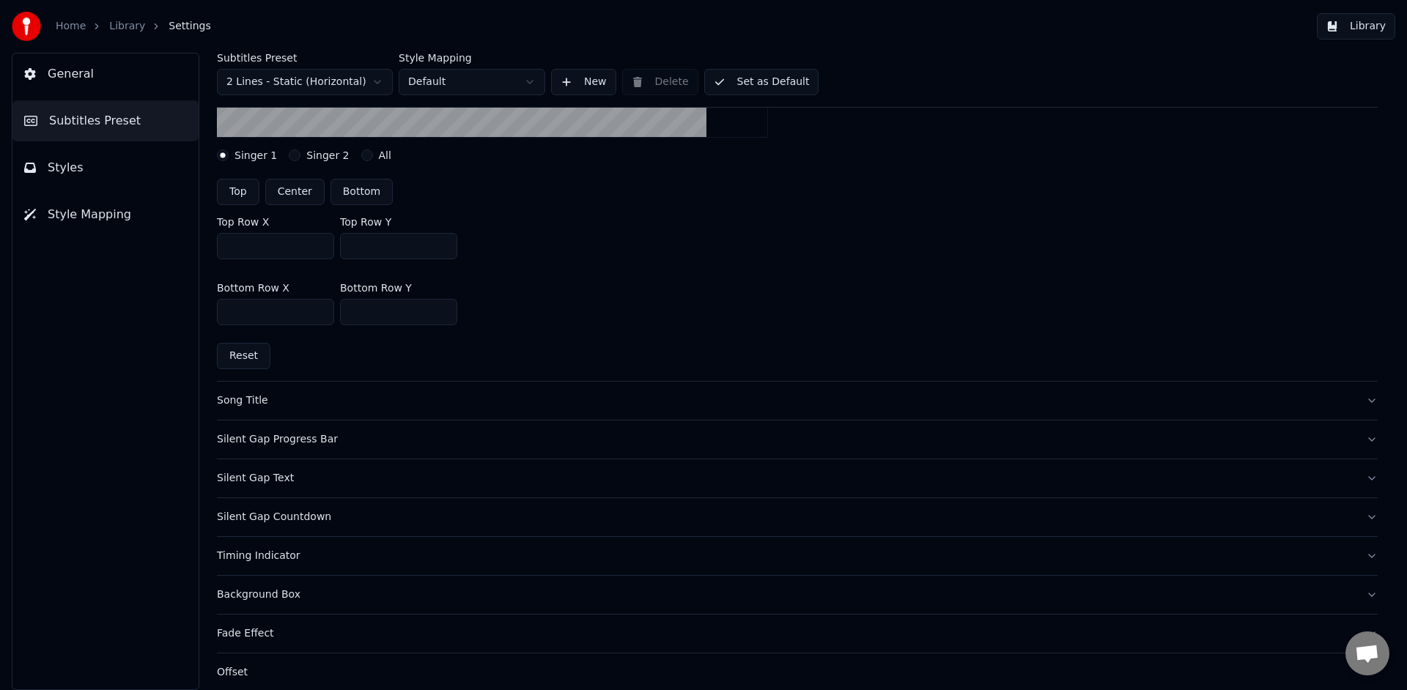
scroll to position [388, 0]
click at [260, 404] on div "Song Title" at bounding box center [785, 398] width 1137 height 15
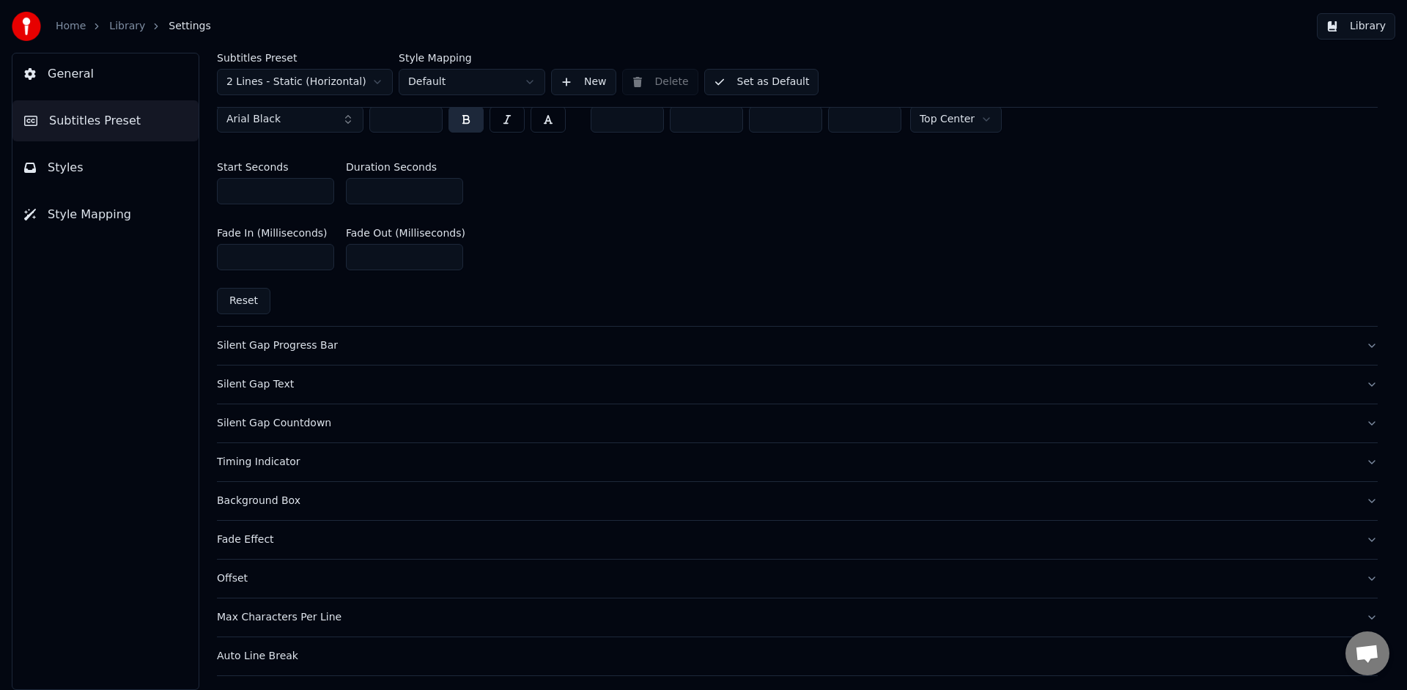
scroll to position [737, 0]
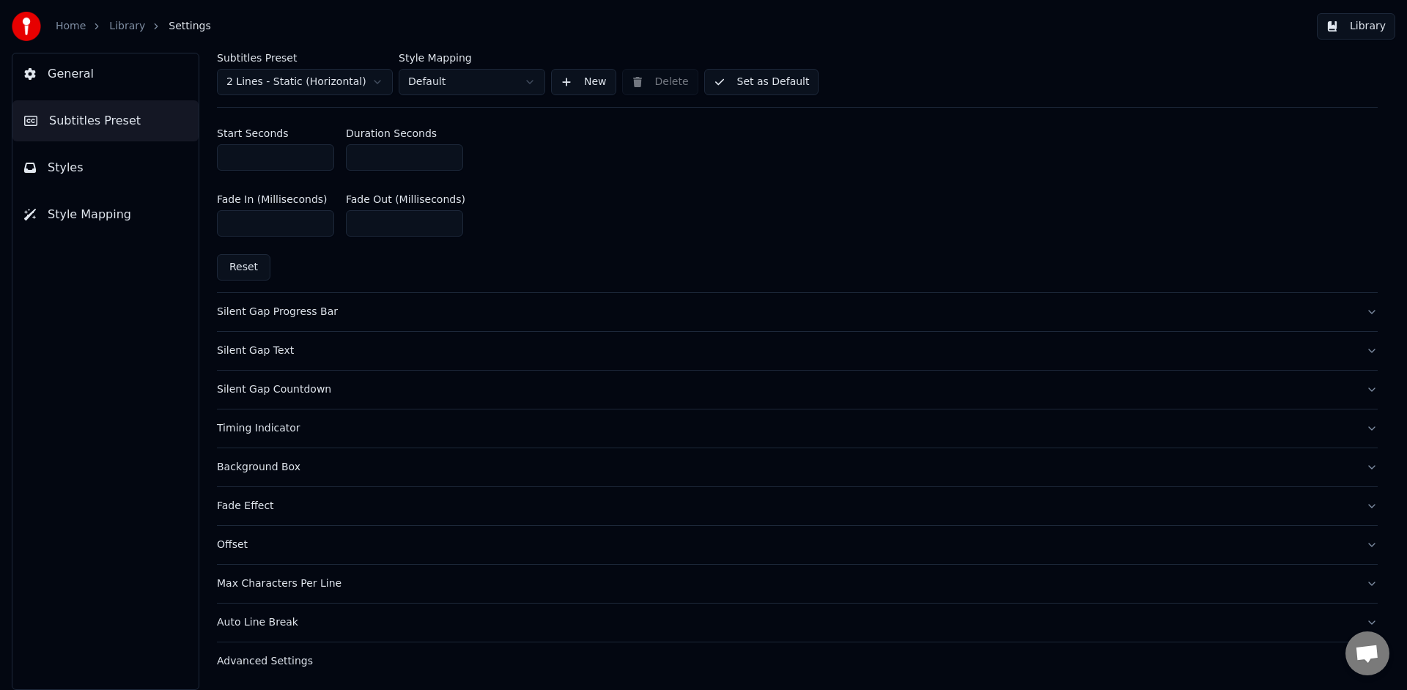
click at [280, 469] on div "Background Box" at bounding box center [785, 467] width 1137 height 15
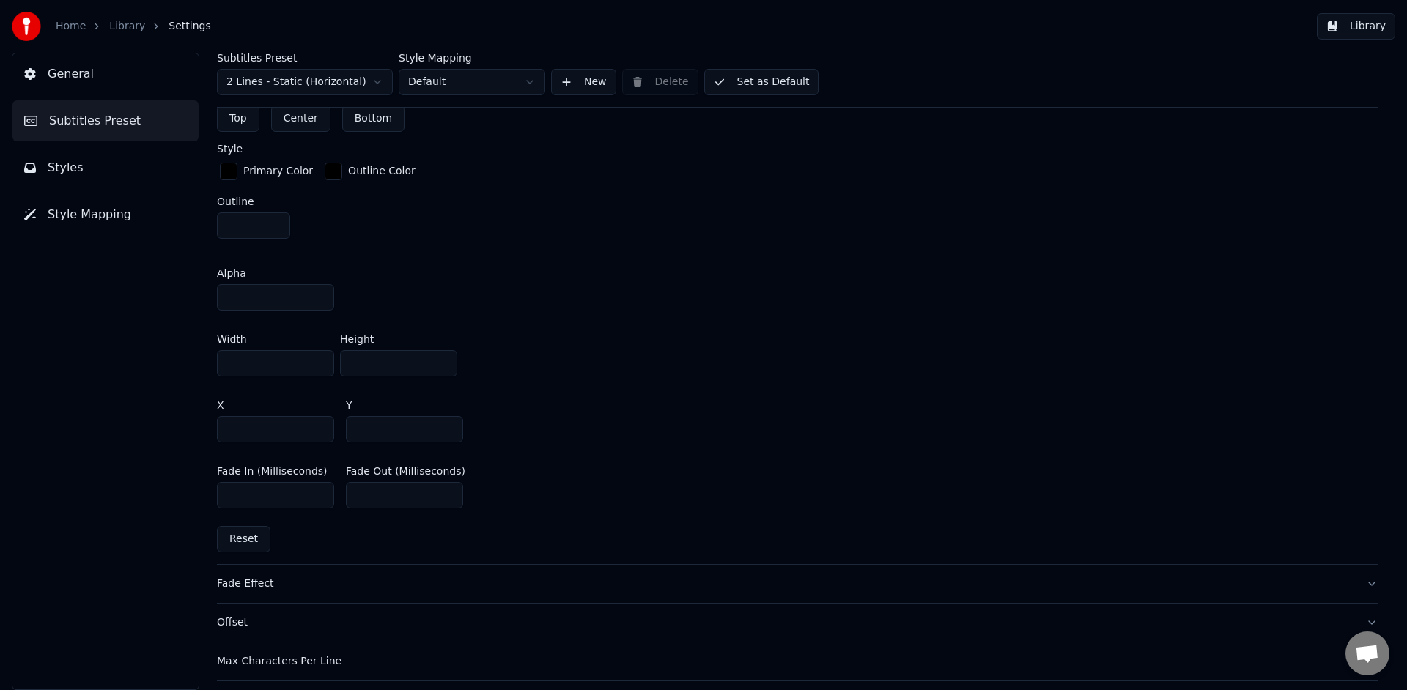
scroll to position [819, 0]
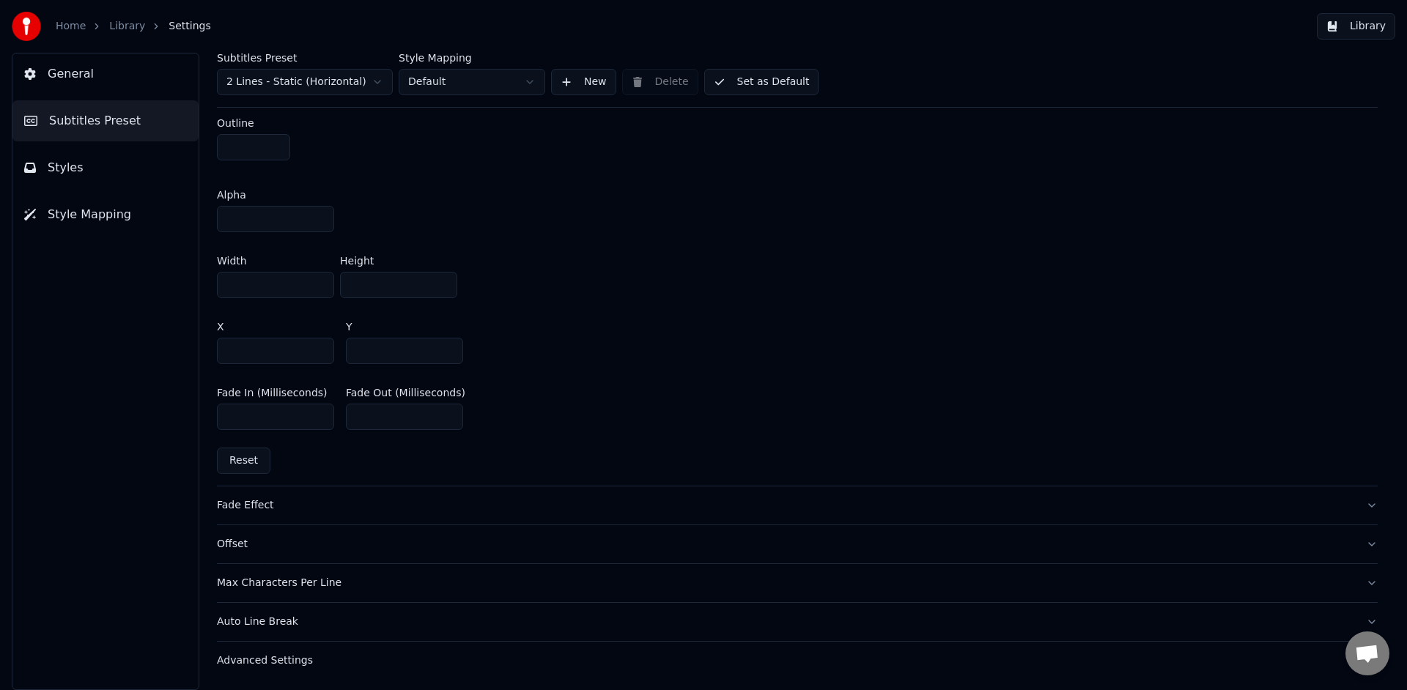
click at [91, 188] on button "Styles" at bounding box center [105, 167] width 186 height 41
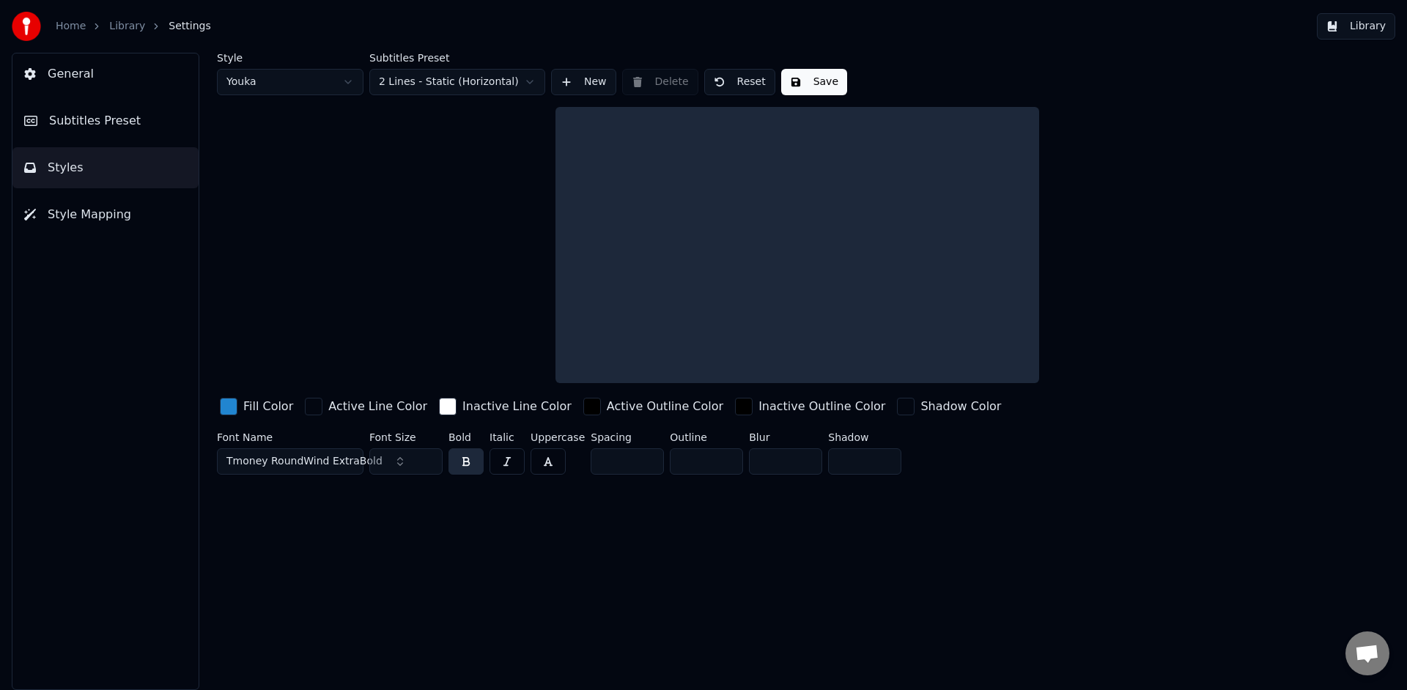
scroll to position [0, 0]
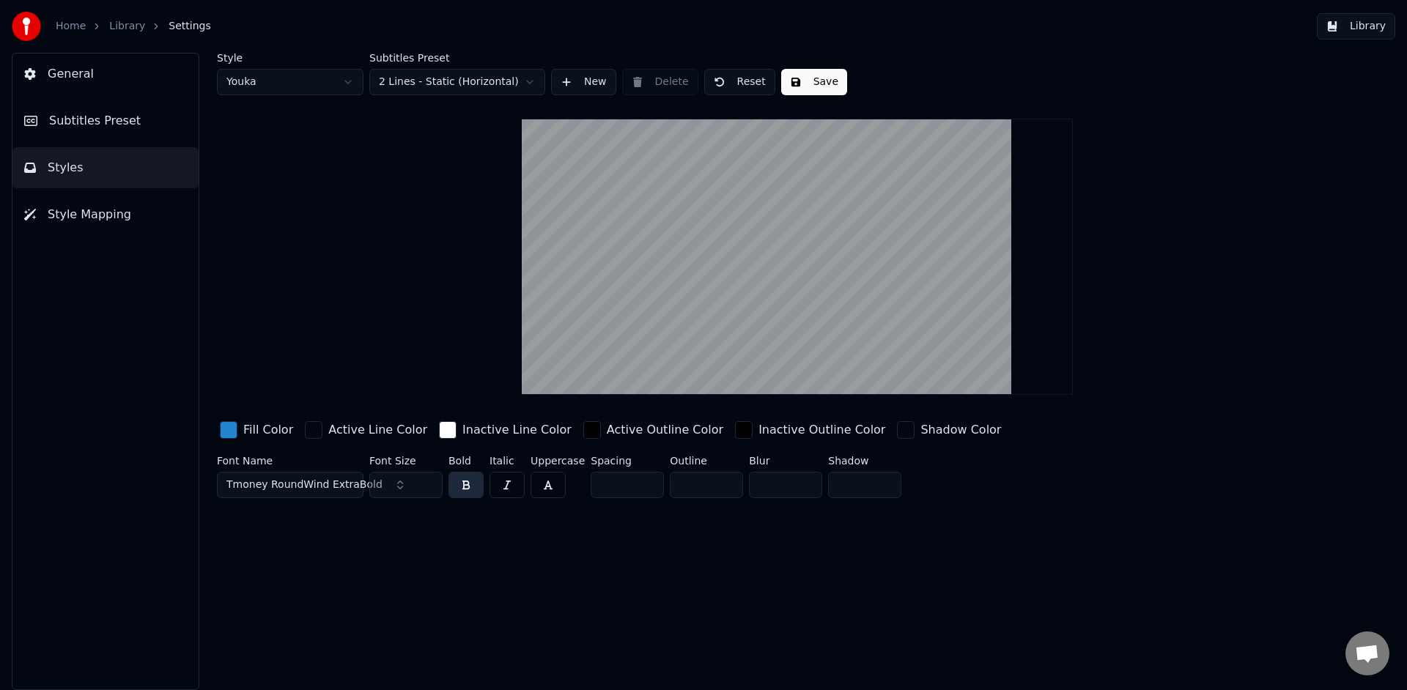
click at [1358, 18] on button "Library" at bounding box center [1356, 26] width 78 height 26
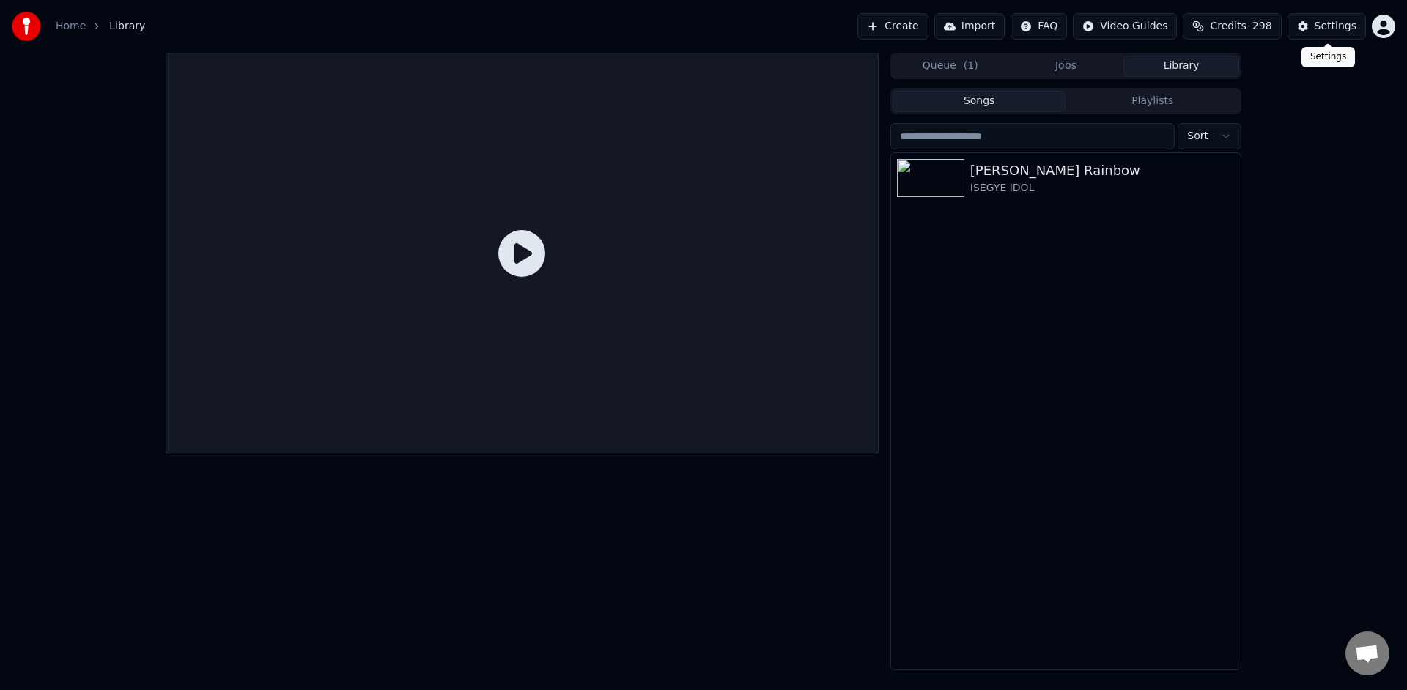
click at [1343, 32] on div "Settings" at bounding box center [1336, 26] width 42 height 15
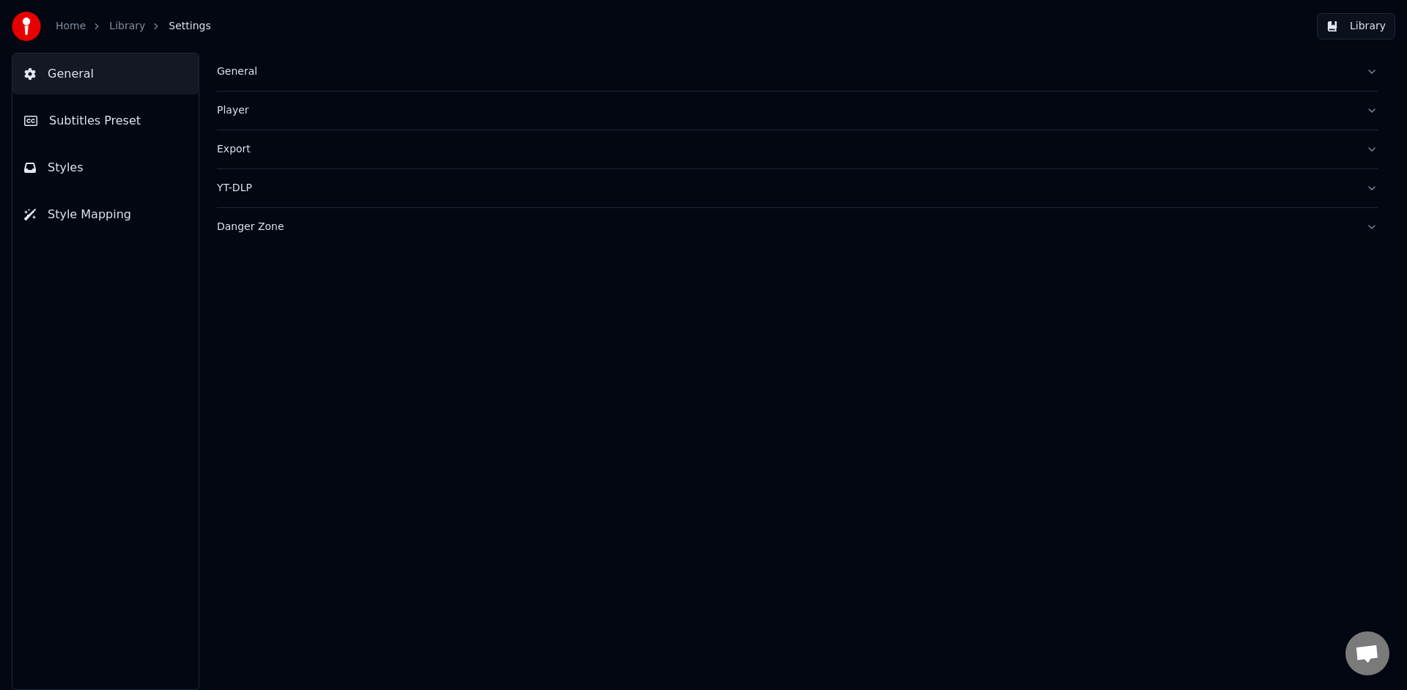
click at [1365, 38] on button "Library" at bounding box center [1356, 26] width 78 height 26
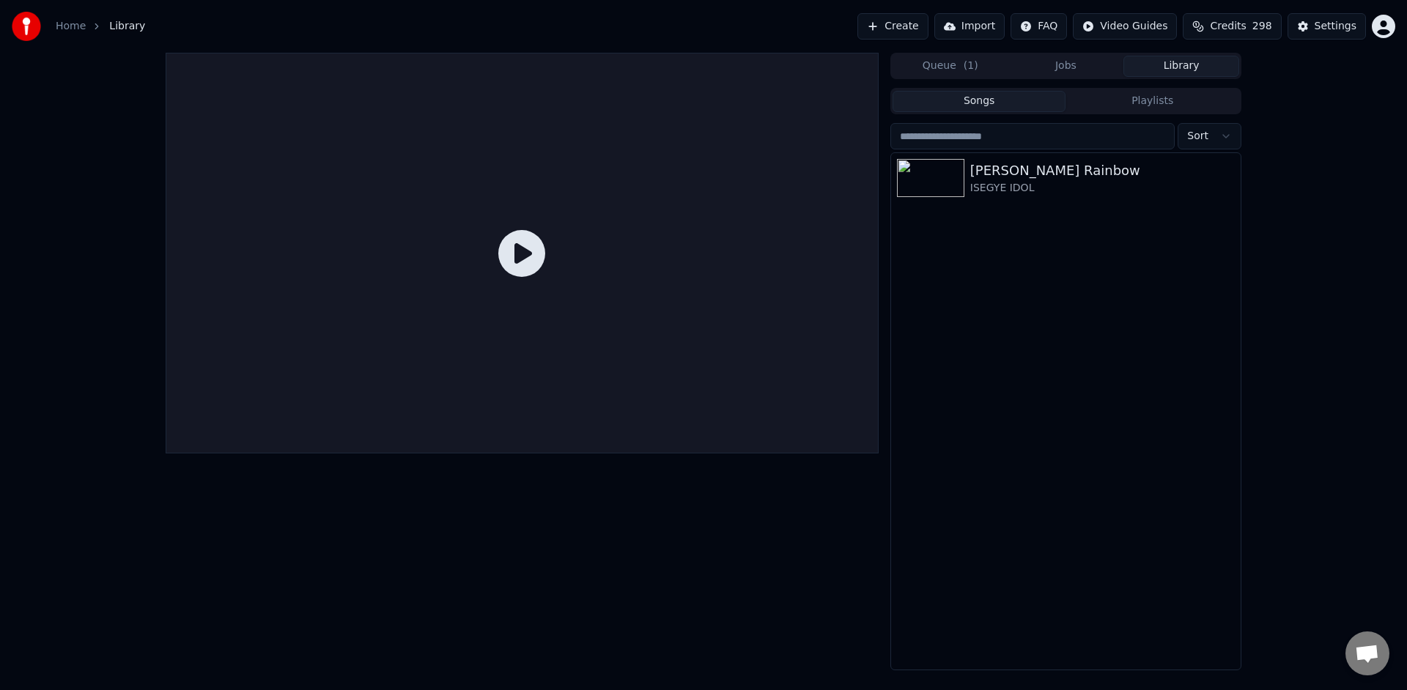
click at [1190, 73] on button "Library" at bounding box center [1182, 66] width 116 height 21
click at [1001, 176] on div "[PERSON_NAME] Rainbow" at bounding box center [1095, 171] width 250 height 21
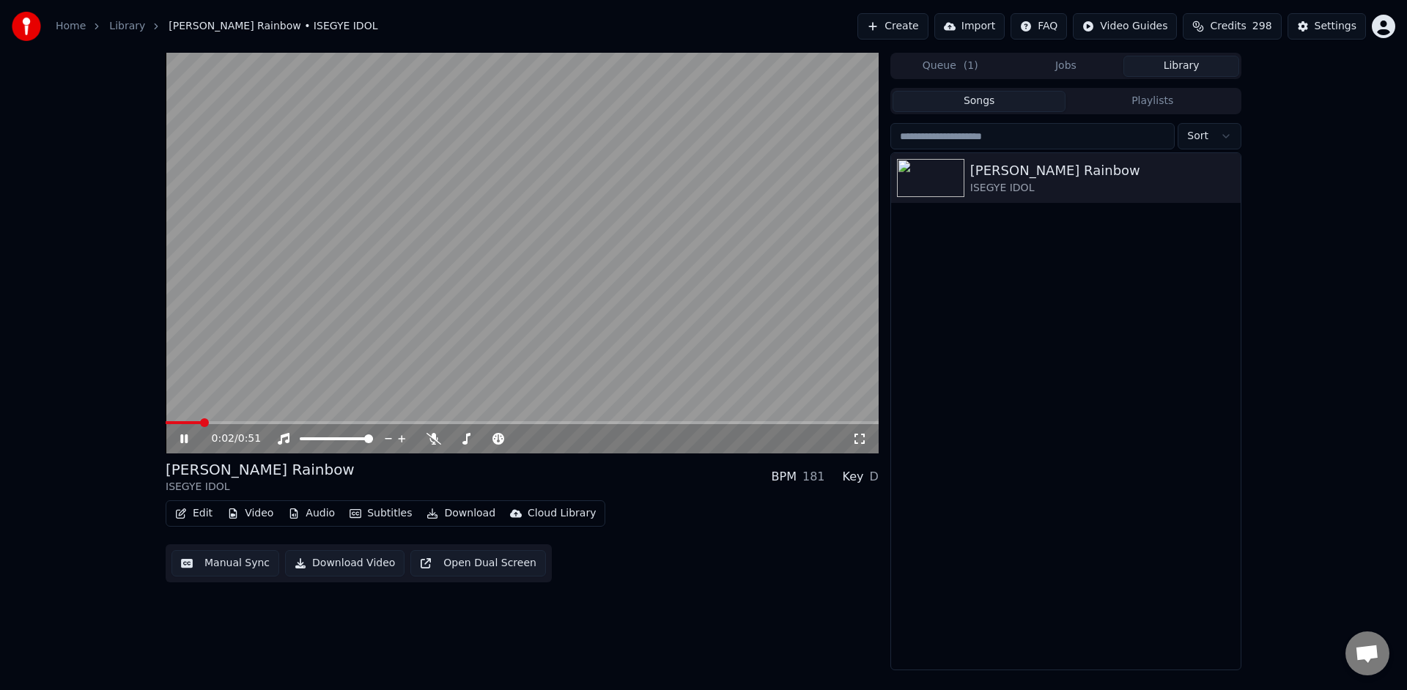
click at [262, 524] on div "Edit Video Audio Subtitles Download Cloud Library" at bounding box center [386, 514] width 440 height 26
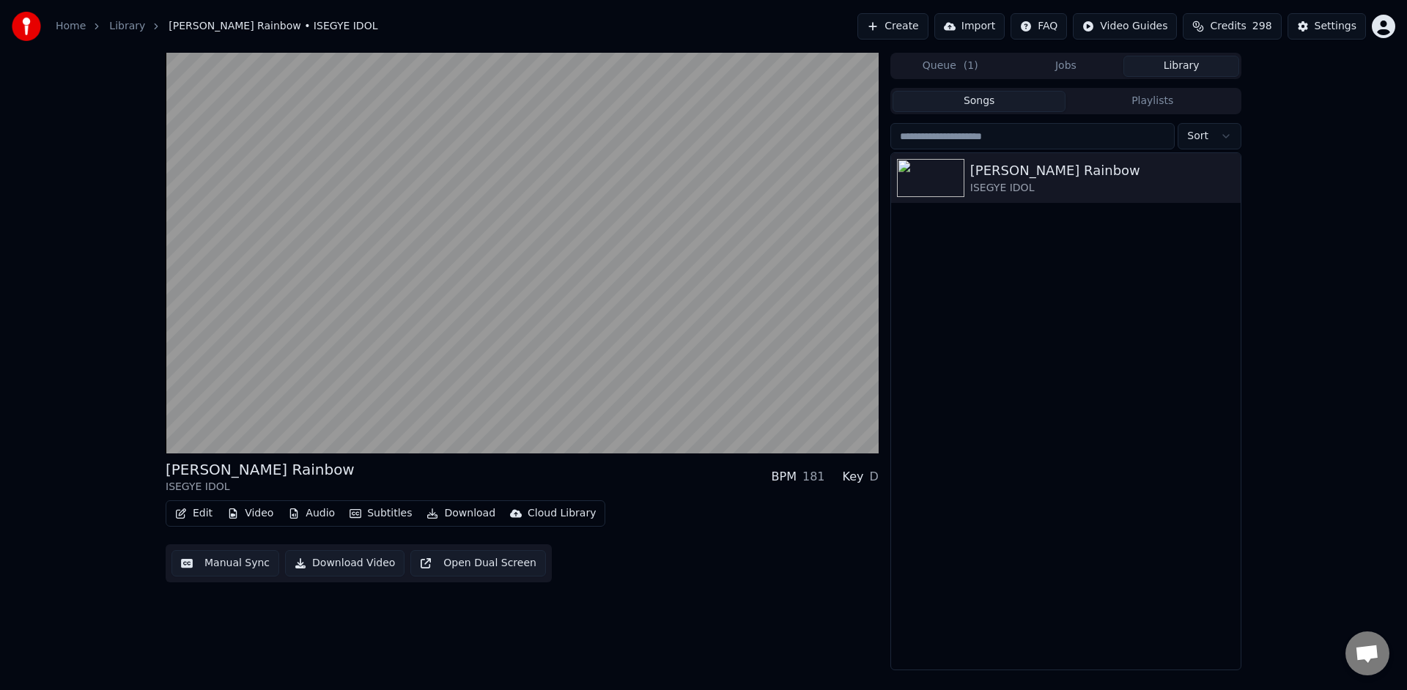
click at [258, 522] on button "Video" at bounding box center [250, 514] width 58 height 21
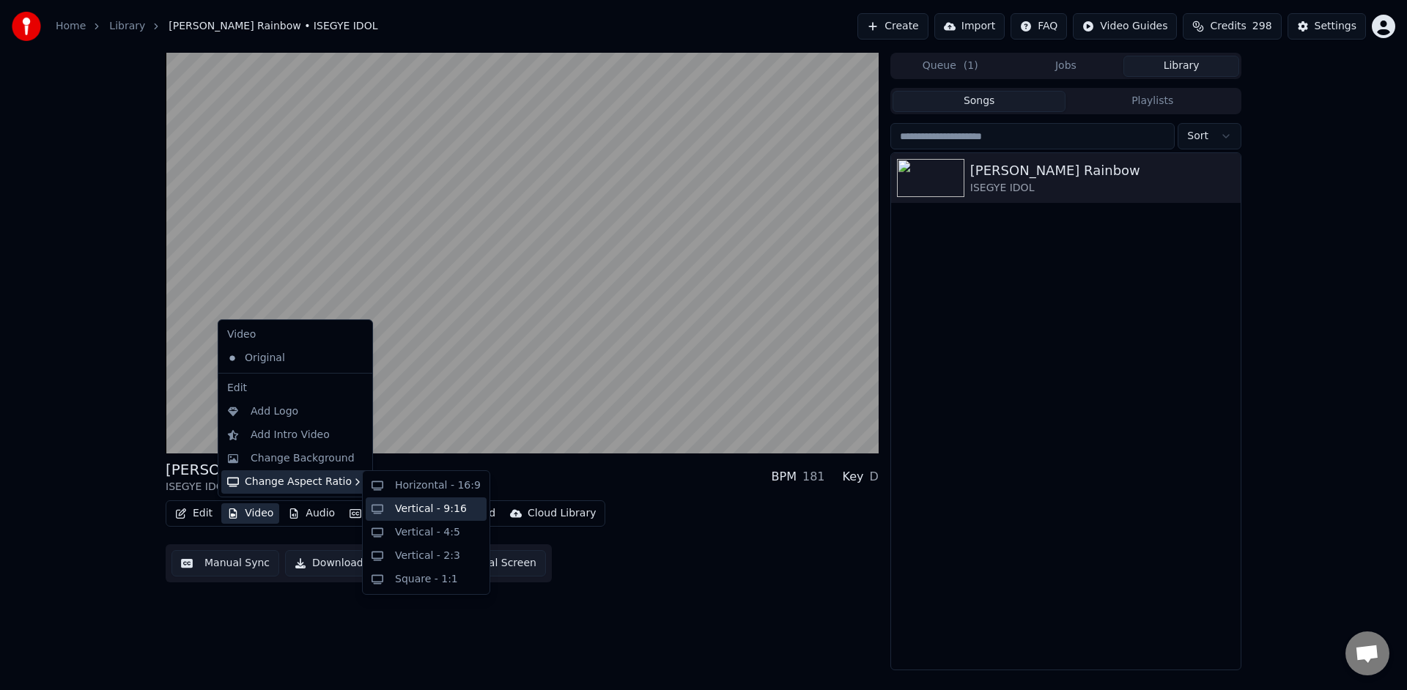
click at [440, 505] on div "Vertical - 9:16" at bounding box center [431, 509] width 72 height 15
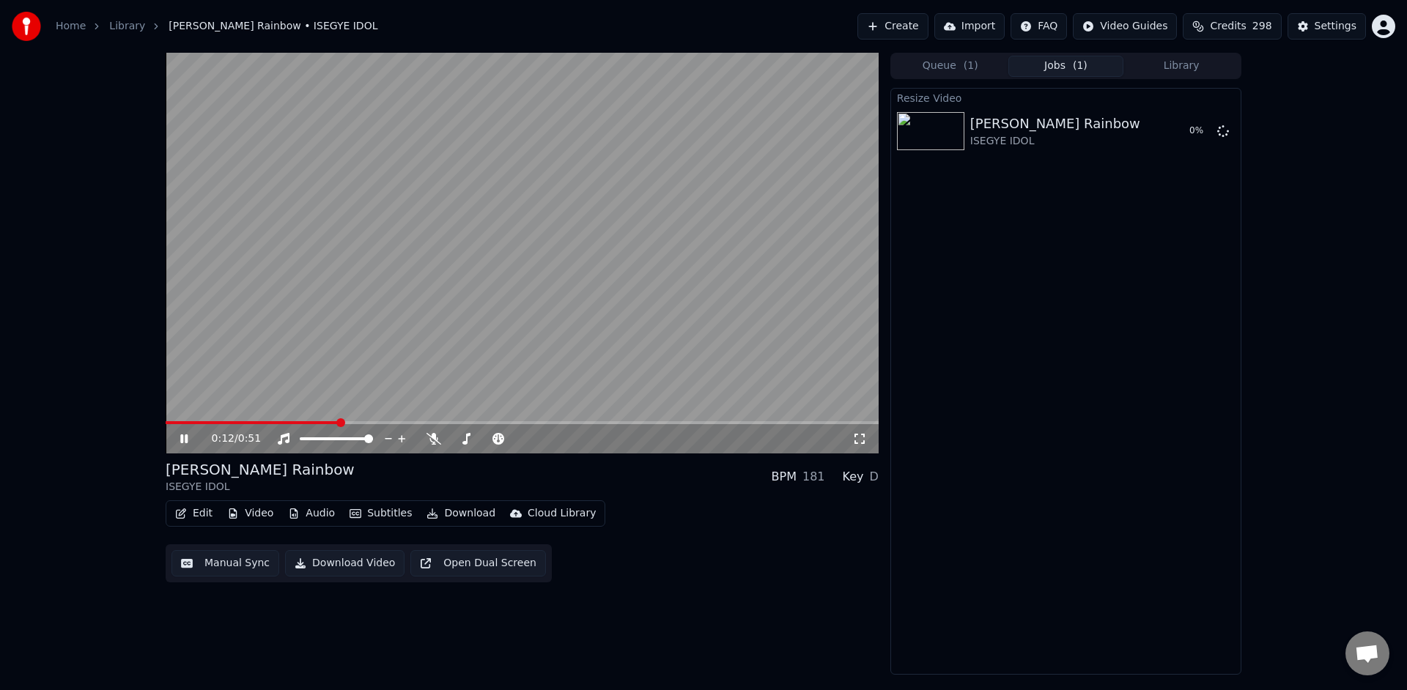
click at [622, 561] on div "Edit Video Audio Subtitles Download Cloud Library Manual Sync Download Video Op…" at bounding box center [522, 542] width 713 height 82
click at [1099, 130] on div "[PERSON_NAME] Rainbow ISEGYE IDOL" at bounding box center [1065, 131] width 190 height 35
click at [591, 664] on div "0:15 / 0:51 [PERSON_NAME] Rainbow ISEGYE IDOL BPM 181 Key D Edit Video Audio Su…" at bounding box center [522, 364] width 713 height 622
click at [627, 631] on div "0:16 / 0:51 [PERSON_NAME] Rainbow ISEGYE IDOL BPM 181 Key D Edit Video Audio Su…" at bounding box center [522, 364] width 713 height 622
click at [434, 440] on icon at bounding box center [434, 439] width 15 height 12
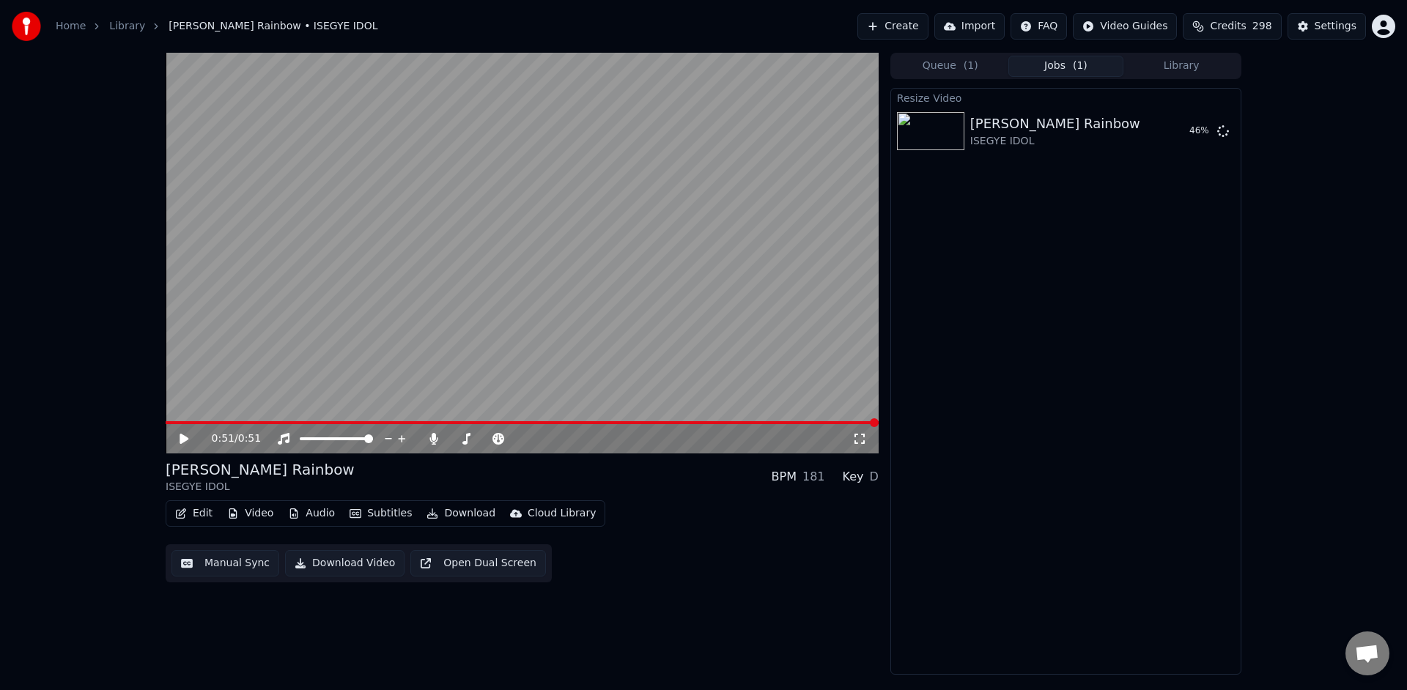
click at [177, 446] on div "0:51 / 0:51" at bounding box center [522, 439] width 701 height 15
click at [181, 441] on icon at bounding box center [184, 439] width 9 height 10
click at [1185, 131] on button "Play" at bounding box center [1188, 131] width 46 height 26
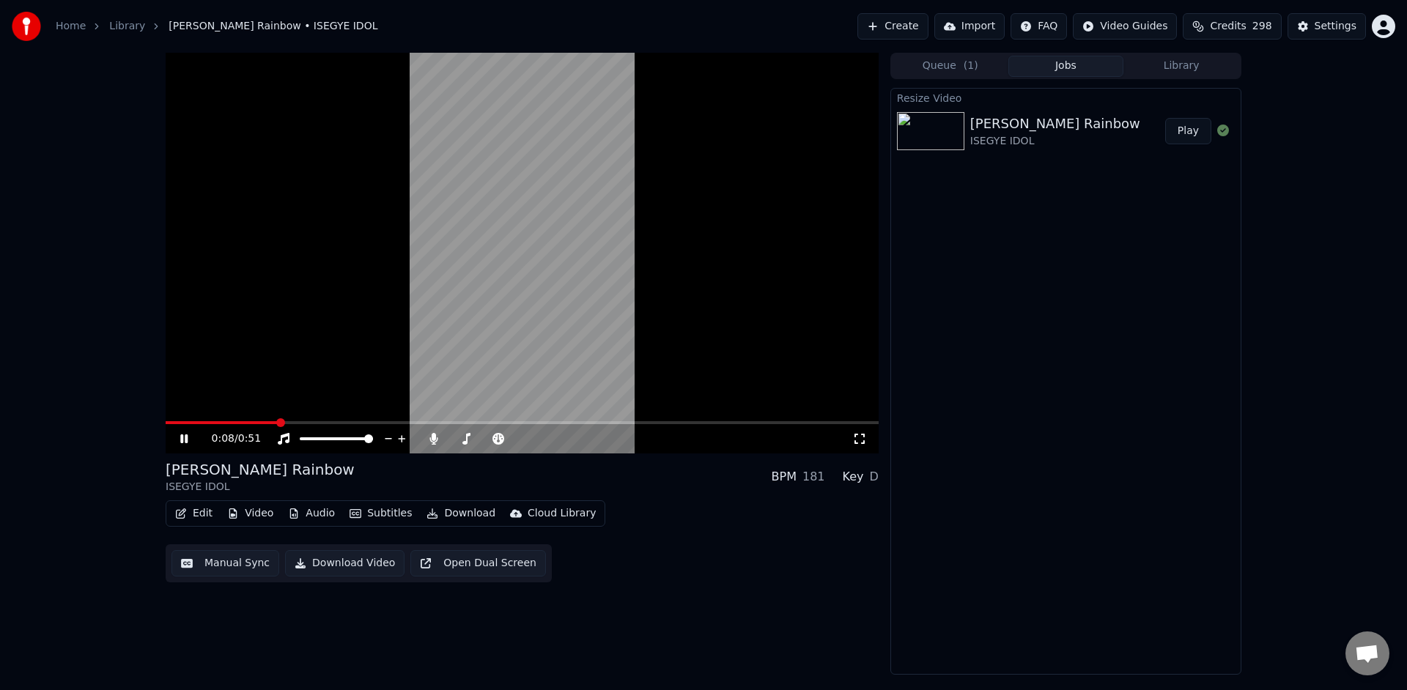
click at [188, 438] on icon at bounding box center [194, 439] width 34 height 12
click at [864, 438] on icon at bounding box center [859, 439] width 15 height 12
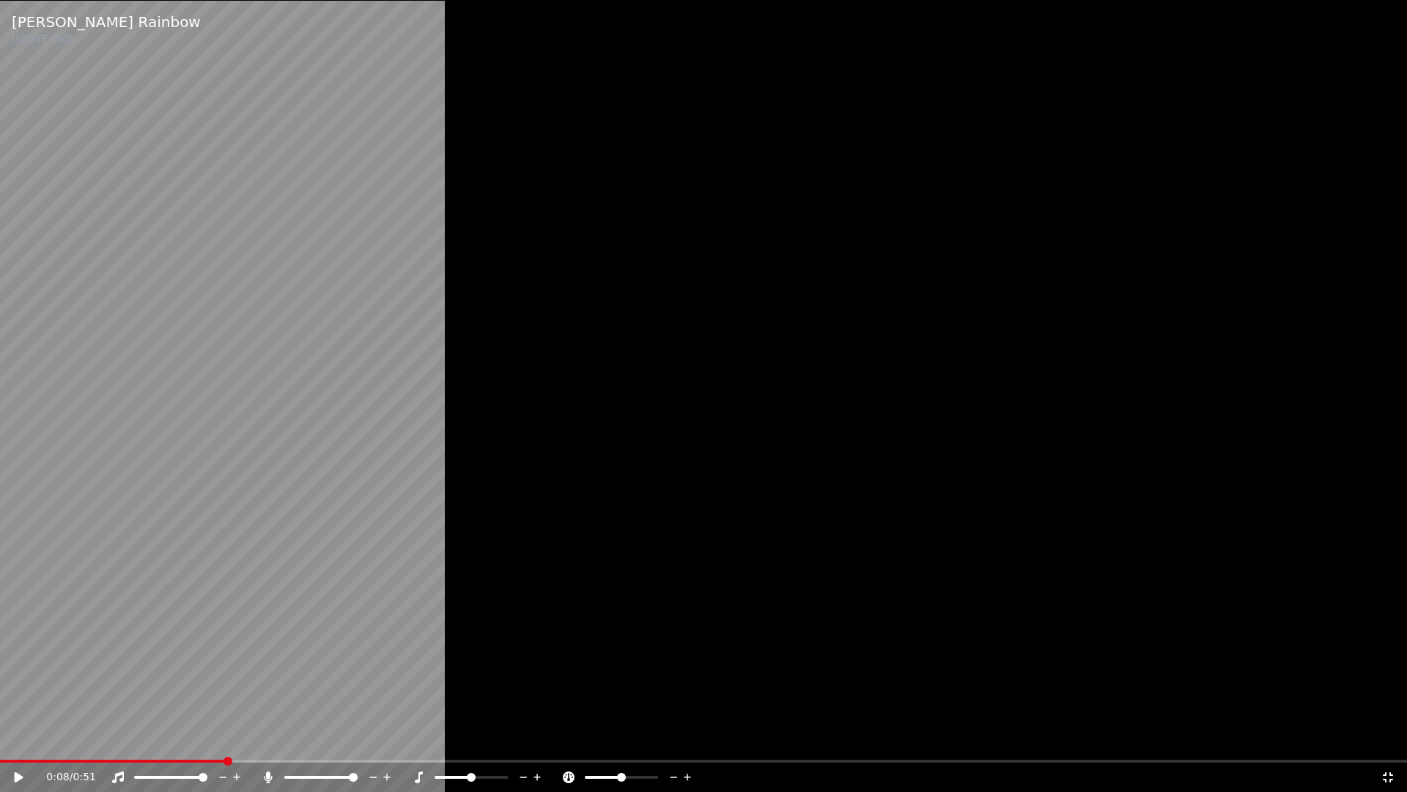
click at [15, 690] on icon at bounding box center [19, 777] width 9 height 10
click at [15, 690] on icon at bounding box center [18, 777] width 7 height 9
click at [1390, 690] on icon at bounding box center [1388, 777] width 15 height 12
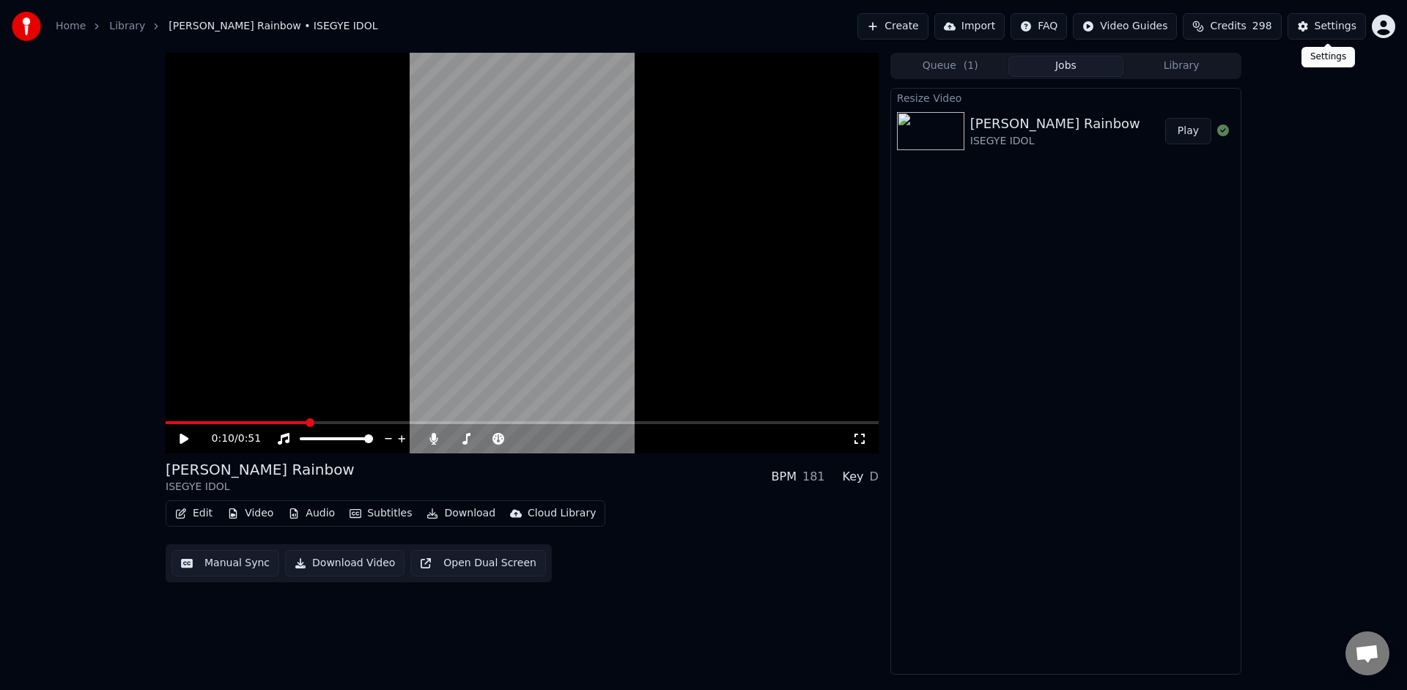
click at [1324, 25] on div "Settings" at bounding box center [1336, 26] width 42 height 15
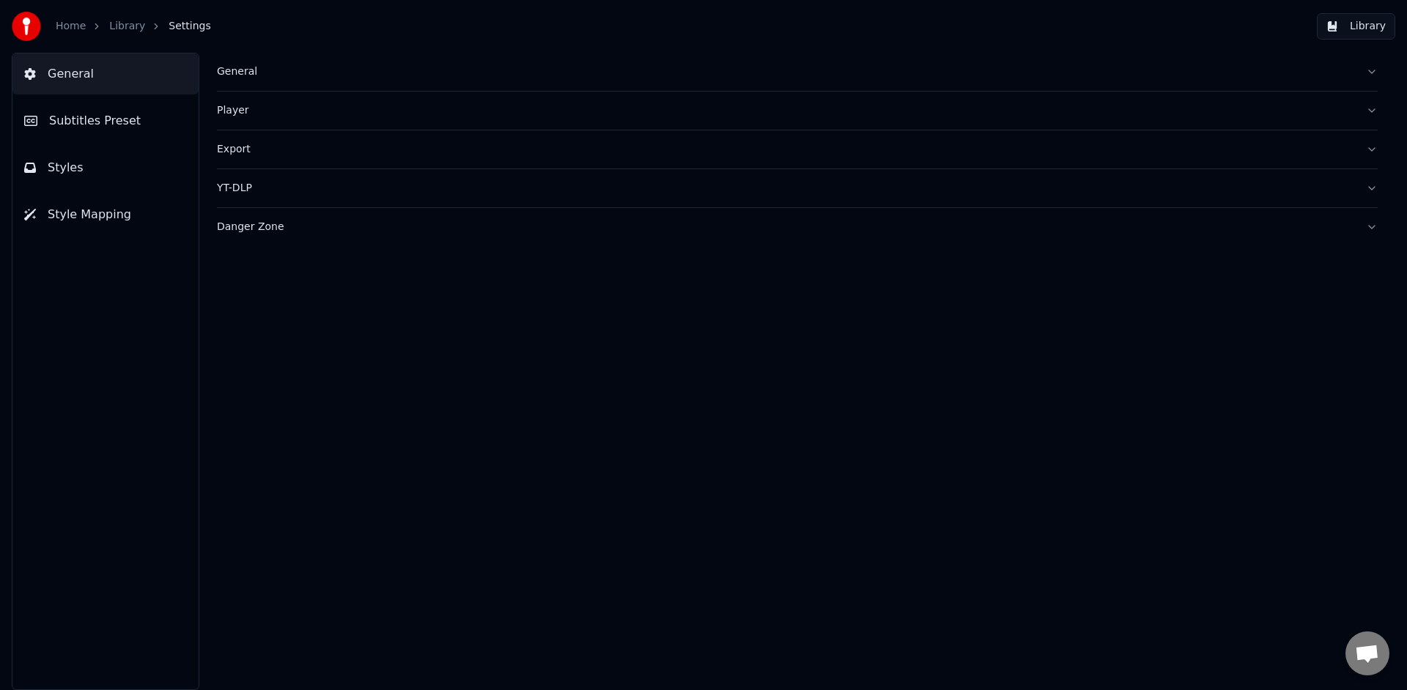
click at [220, 70] on div "General" at bounding box center [785, 71] width 1137 height 15
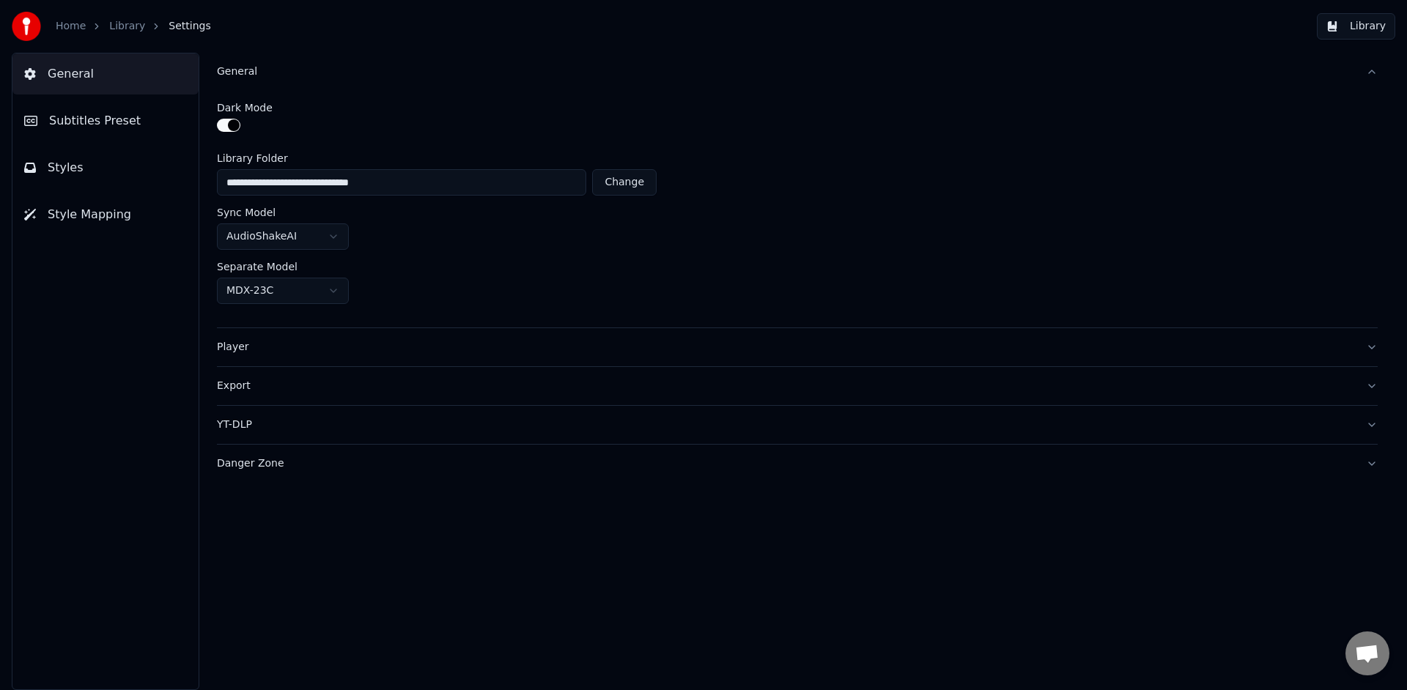
click at [229, 128] on button "button" at bounding box center [228, 125] width 23 height 13
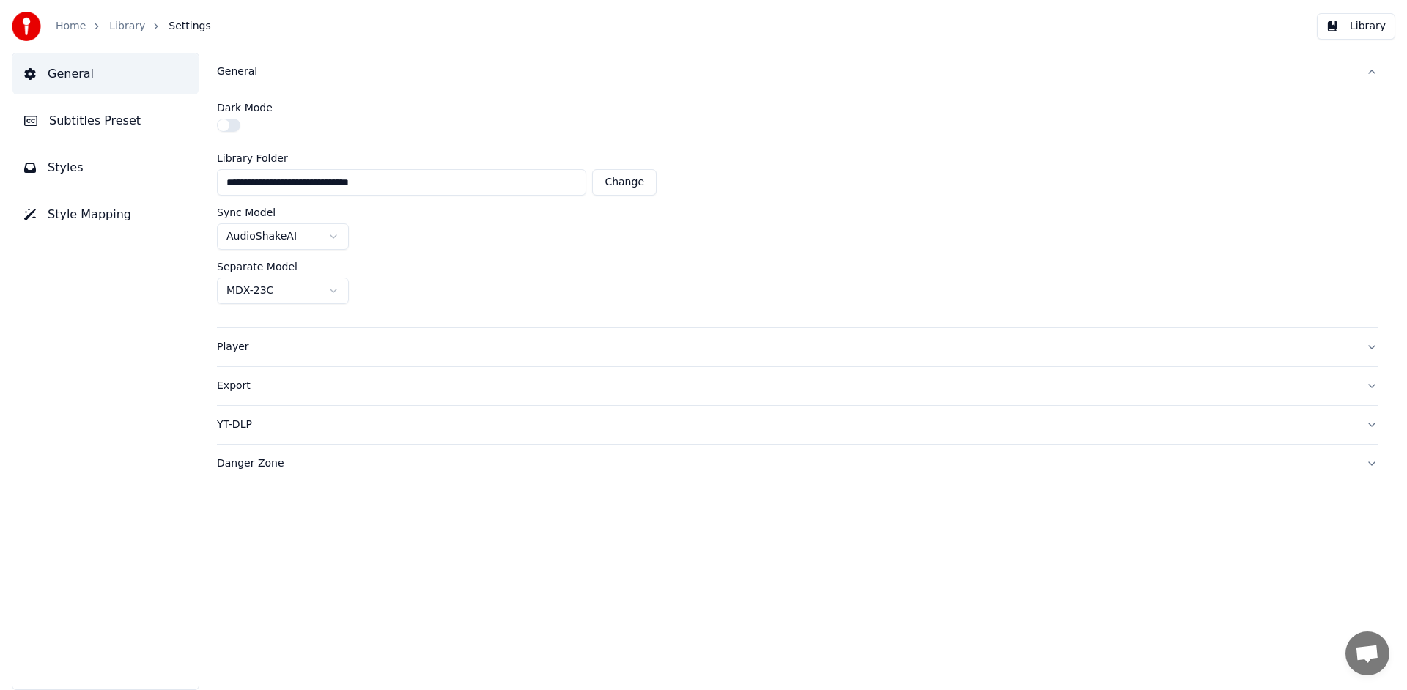
click at [1352, 33] on button "Library" at bounding box center [1356, 26] width 78 height 26
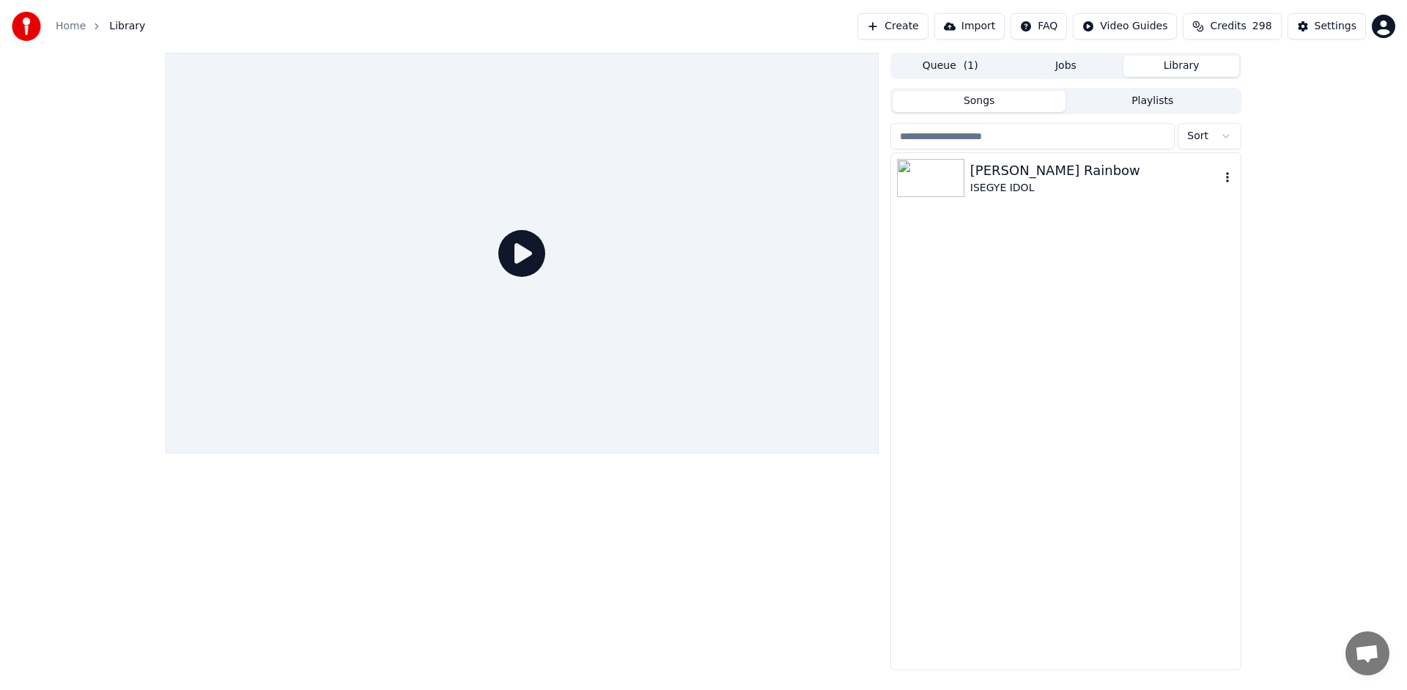
click at [1088, 175] on div "[PERSON_NAME] Rainbow" at bounding box center [1095, 171] width 250 height 21
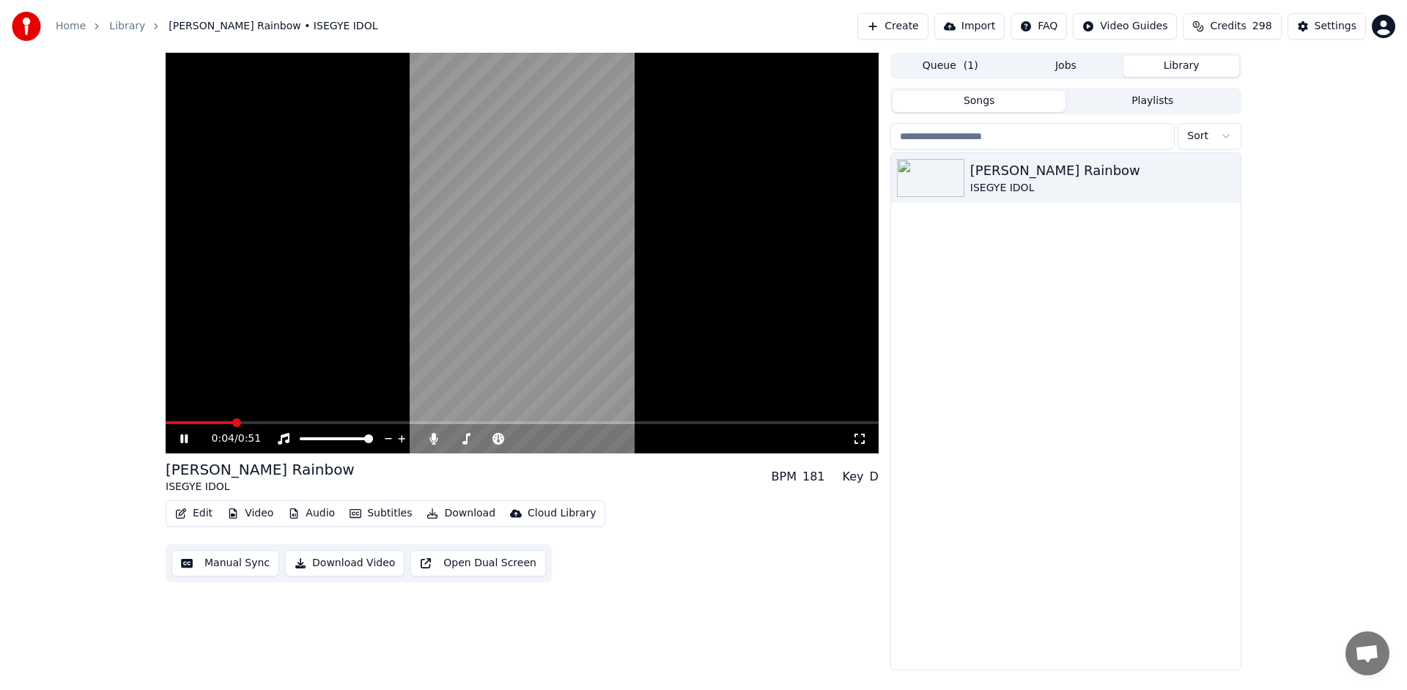
click at [192, 444] on icon at bounding box center [194, 439] width 34 height 12
click at [200, 512] on button "Edit" at bounding box center [193, 514] width 49 height 21
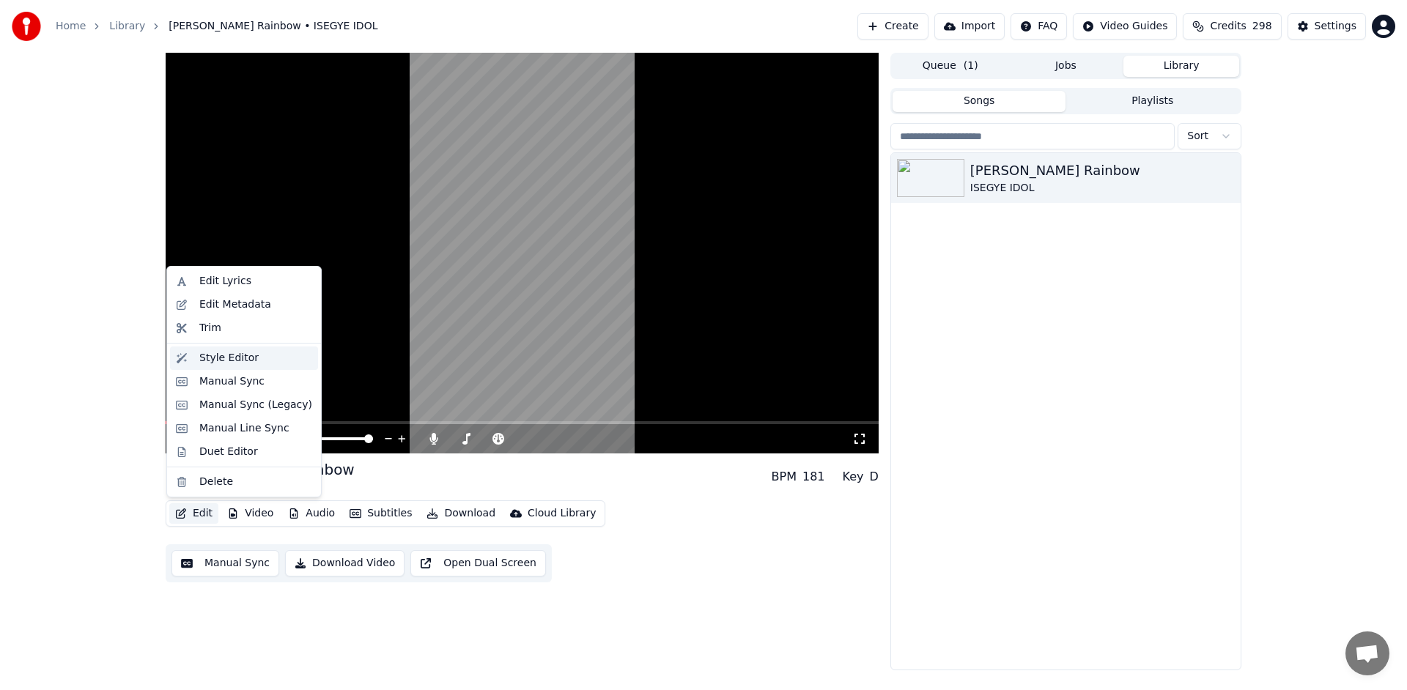
click at [265, 361] on div "Style Editor" at bounding box center [255, 358] width 113 height 15
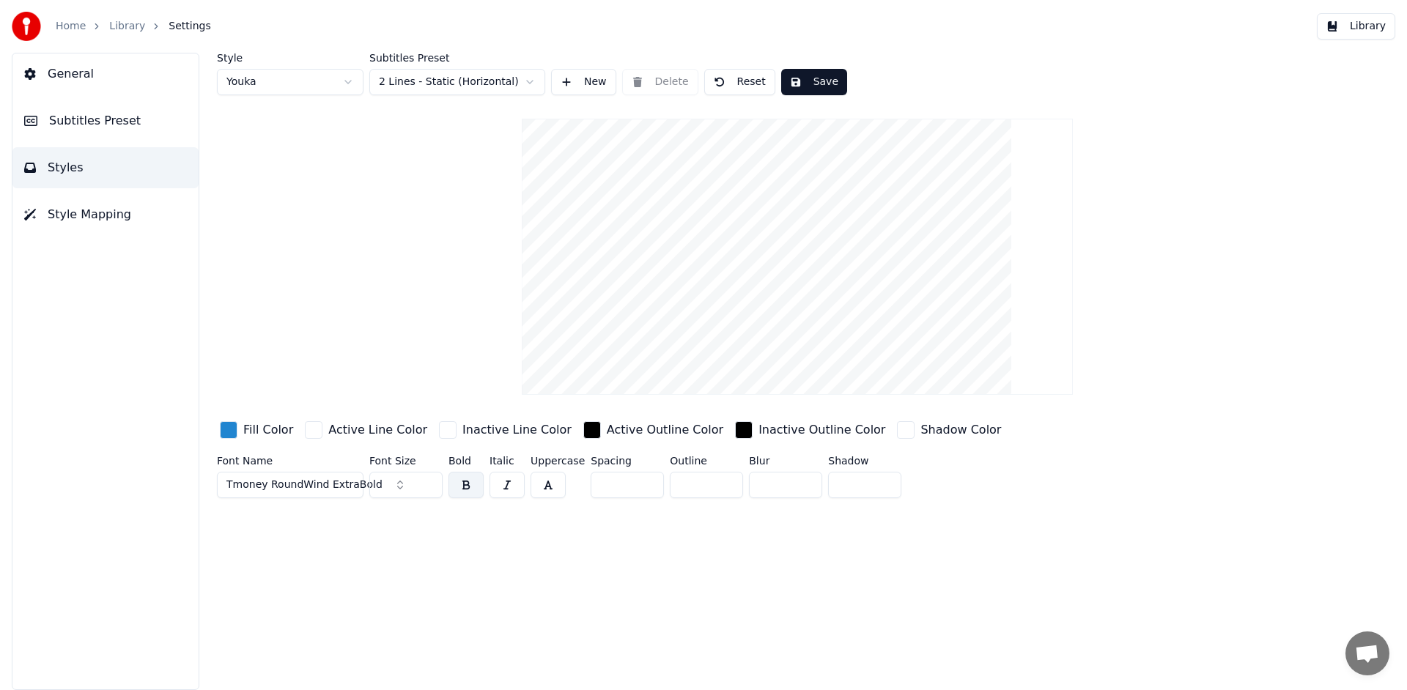
click at [428, 487] on input "***" at bounding box center [405, 485] width 73 height 26
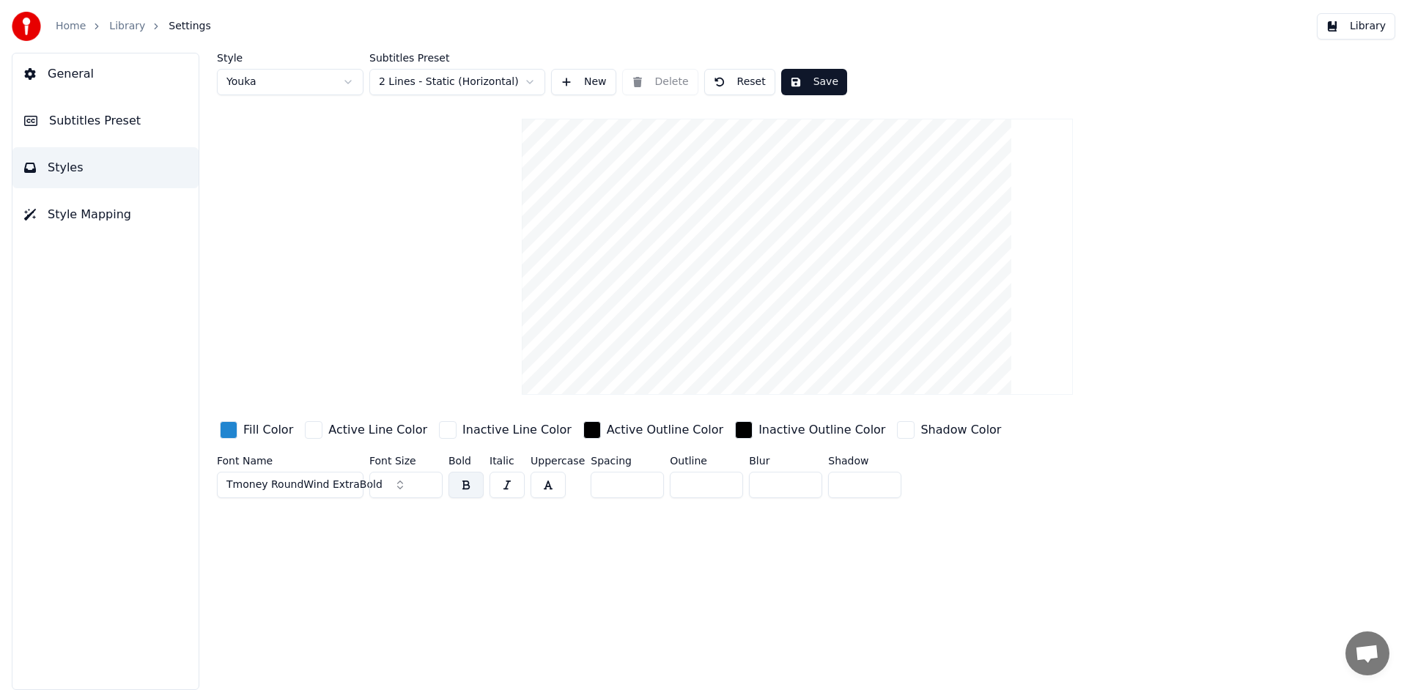
click at [428, 487] on input "***" at bounding box center [405, 485] width 73 height 26
click at [428, 487] on input "**" at bounding box center [405, 485] width 73 height 26
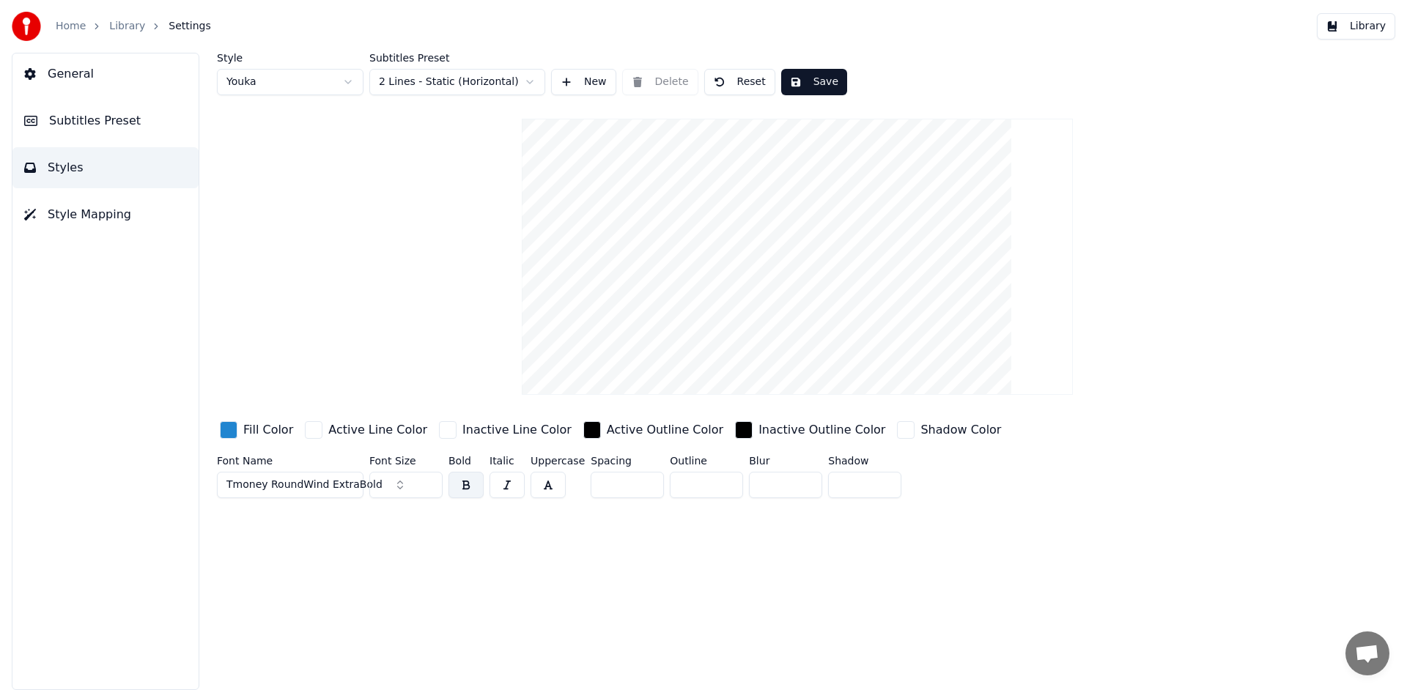
click at [428, 487] on input "**" at bounding box center [405, 485] width 73 height 26
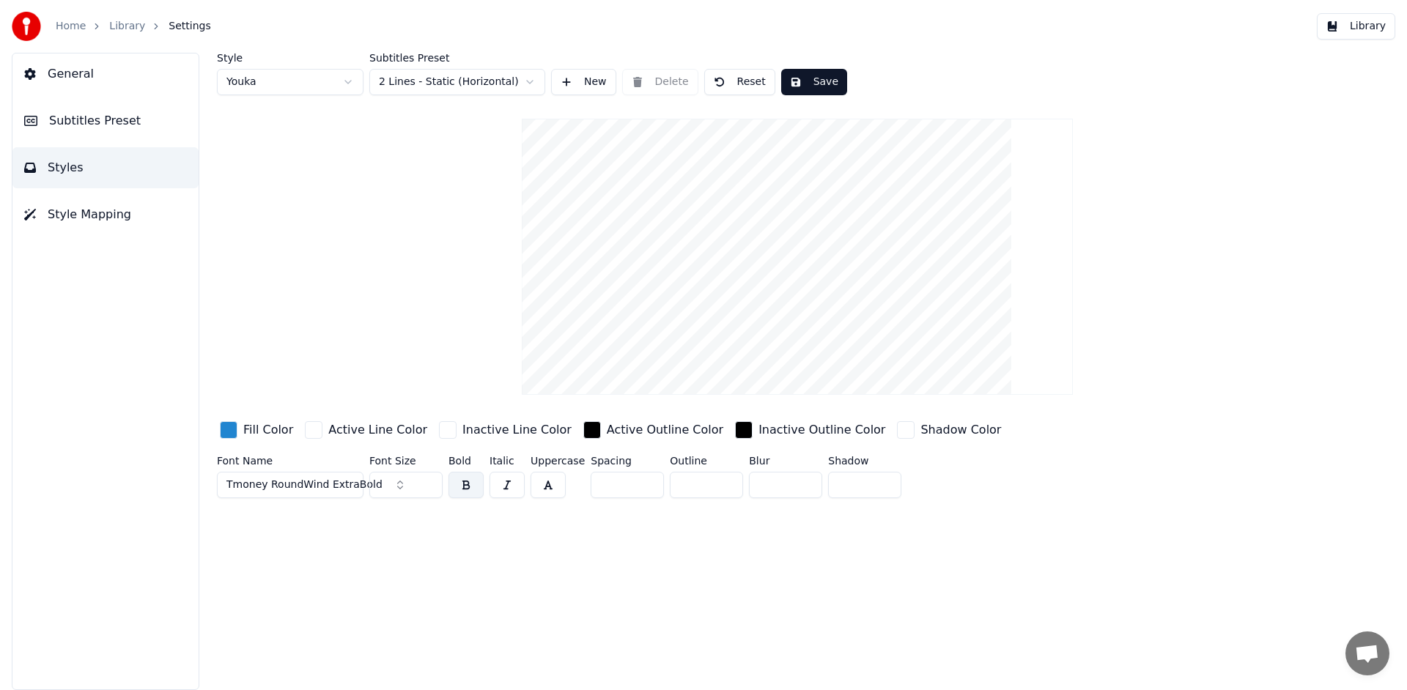
click at [428, 487] on input "**" at bounding box center [405, 485] width 73 height 26
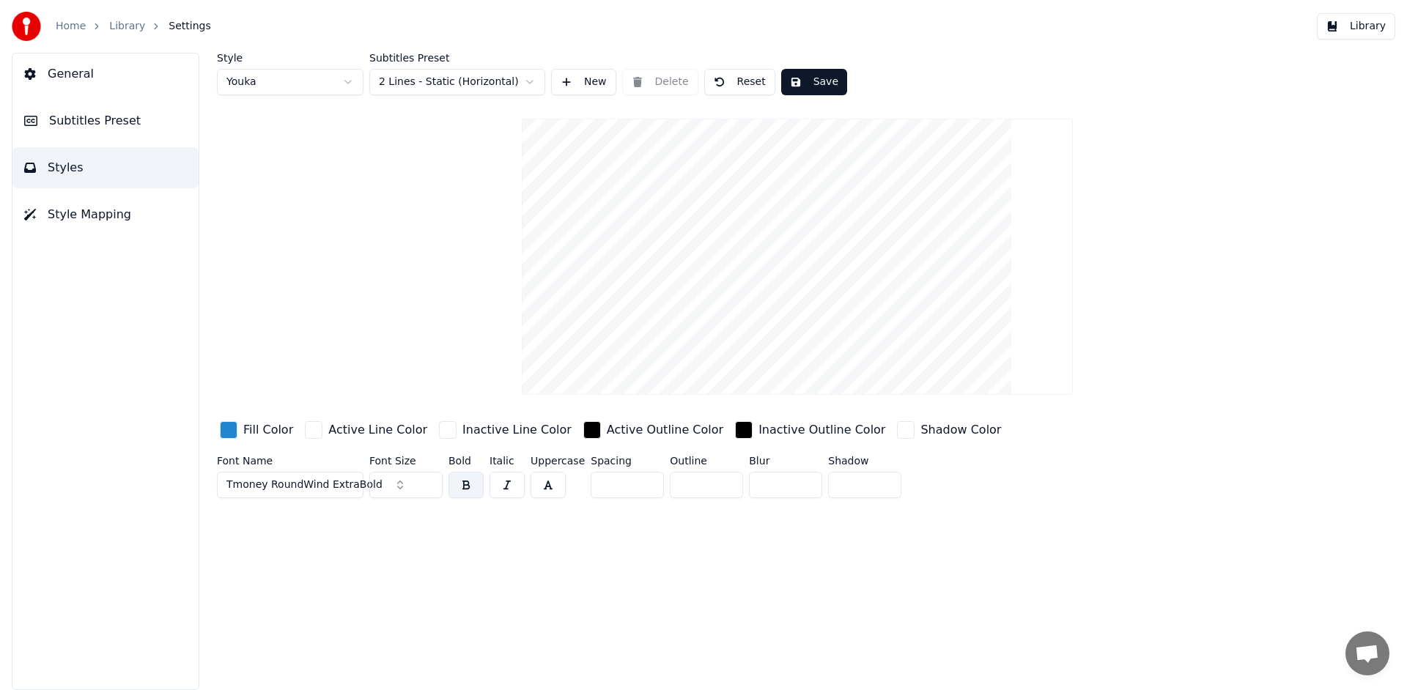
click at [428, 487] on input "**" at bounding box center [405, 485] width 73 height 26
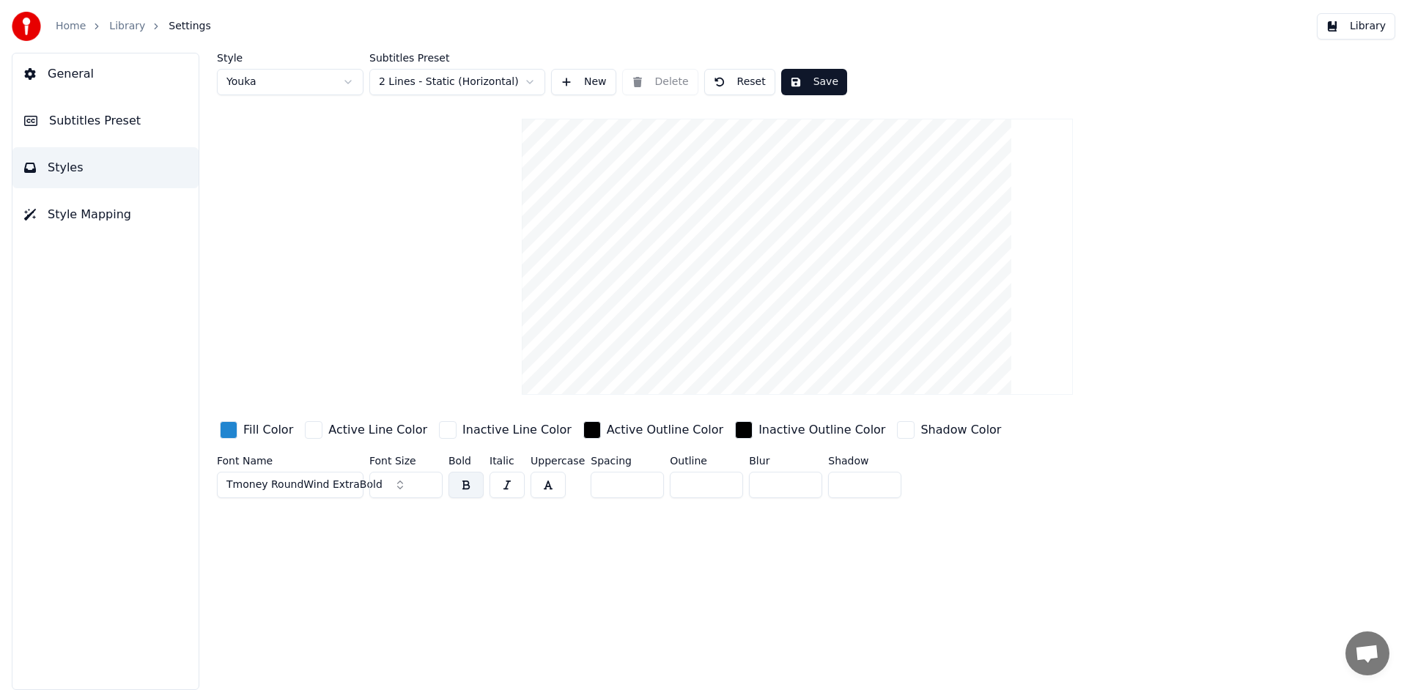
click at [428, 487] on input "**" at bounding box center [405, 485] width 73 height 26
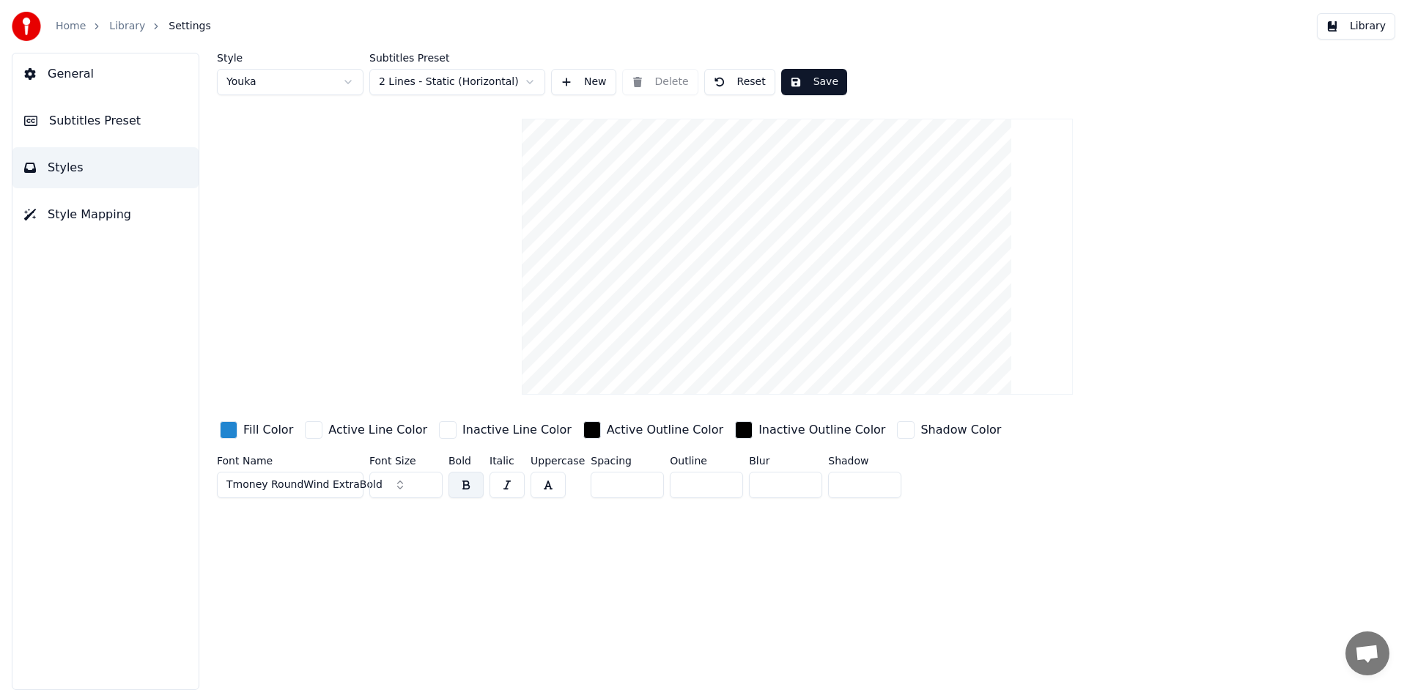
click at [428, 487] on input "**" at bounding box center [405, 485] width 73 height 26
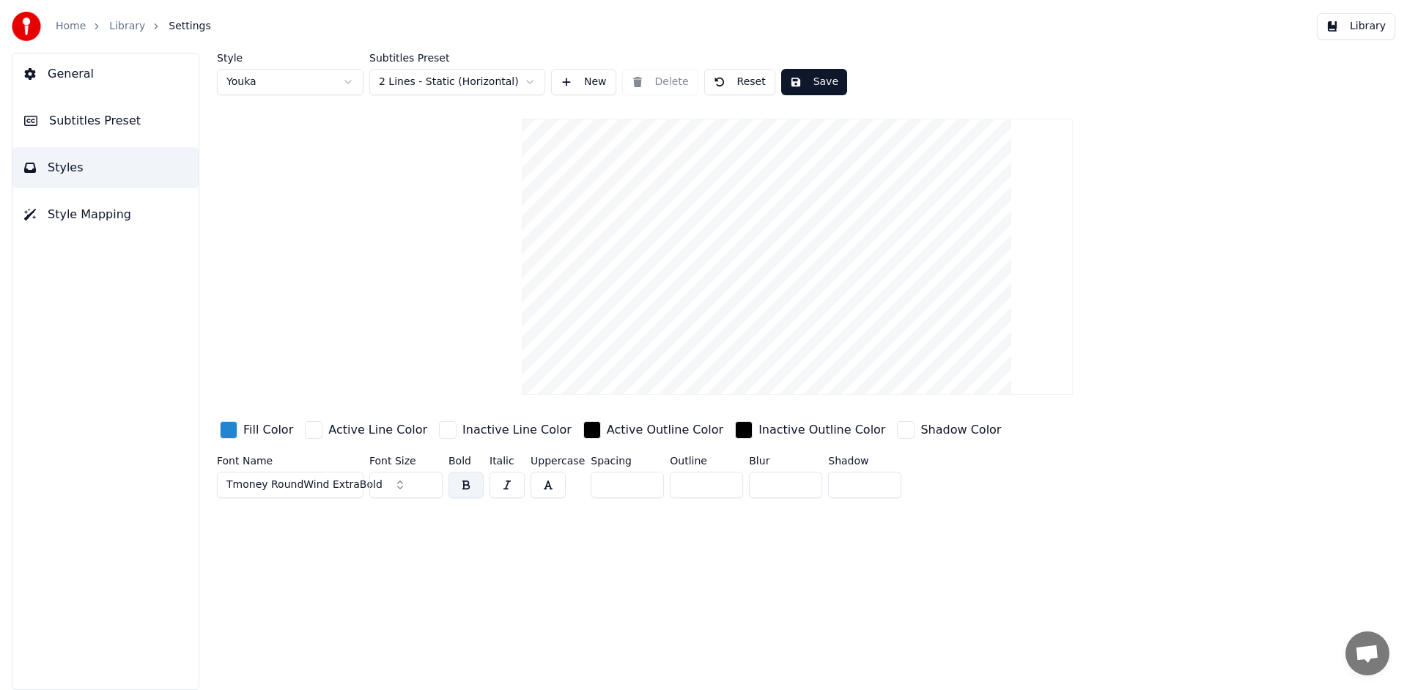
click at [428, 487] on input "**" at bounding box center [405, 485] width 73 height 26
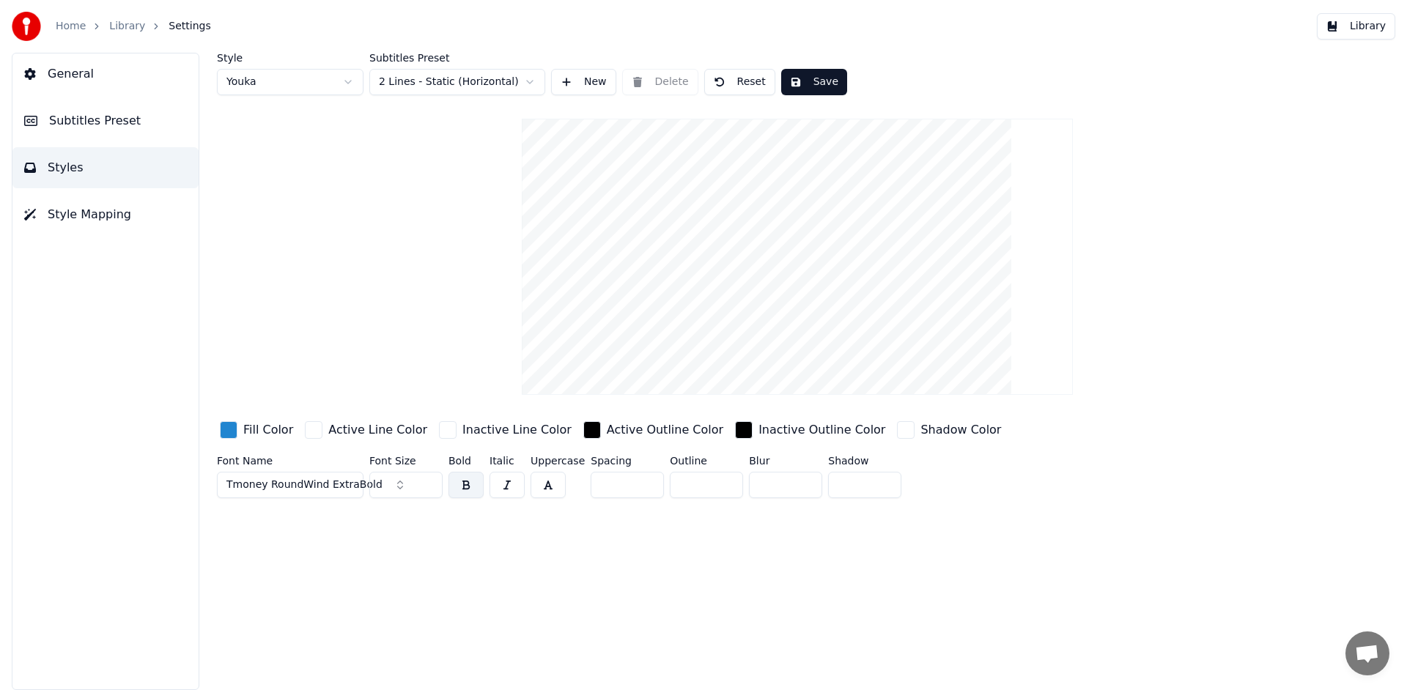
click at [428, 487] on input "**" at bounding box center [405, 485] width 73 height 26
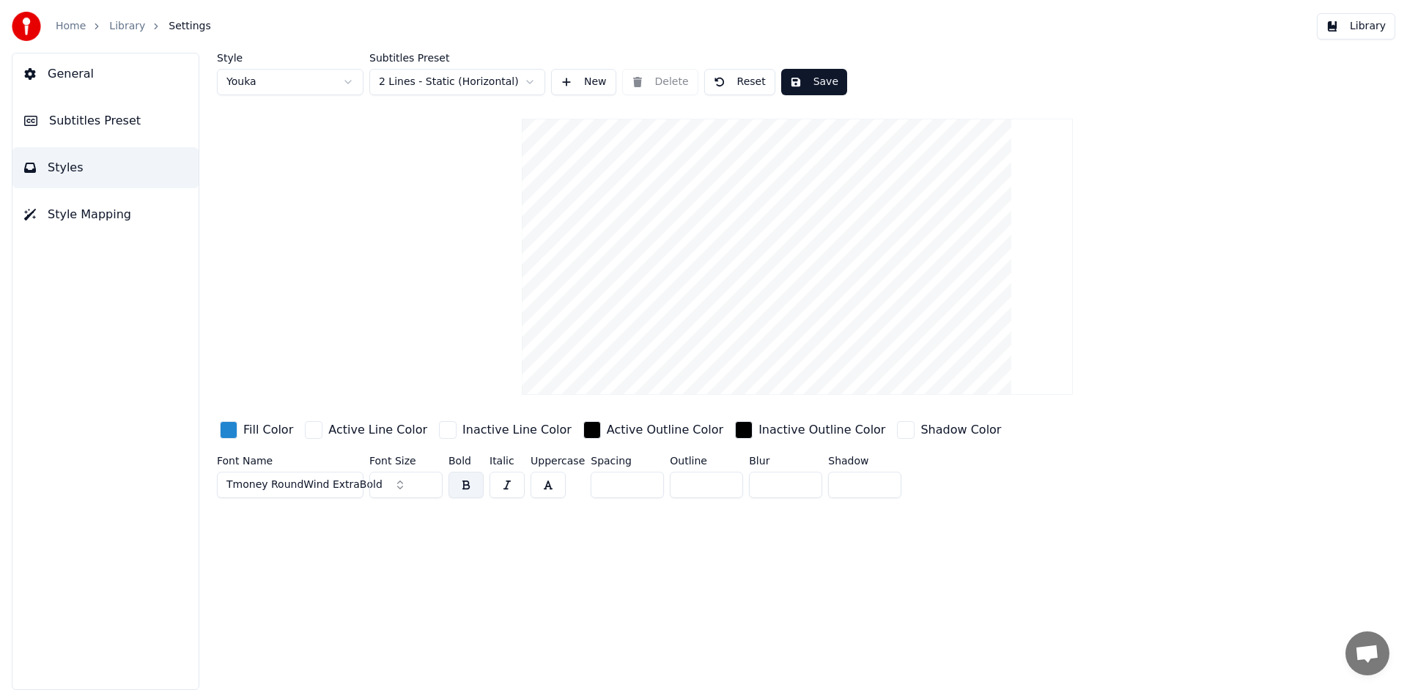
click at [428, 487] on input "**" at bounding box center [405, 485] width 73 height 26
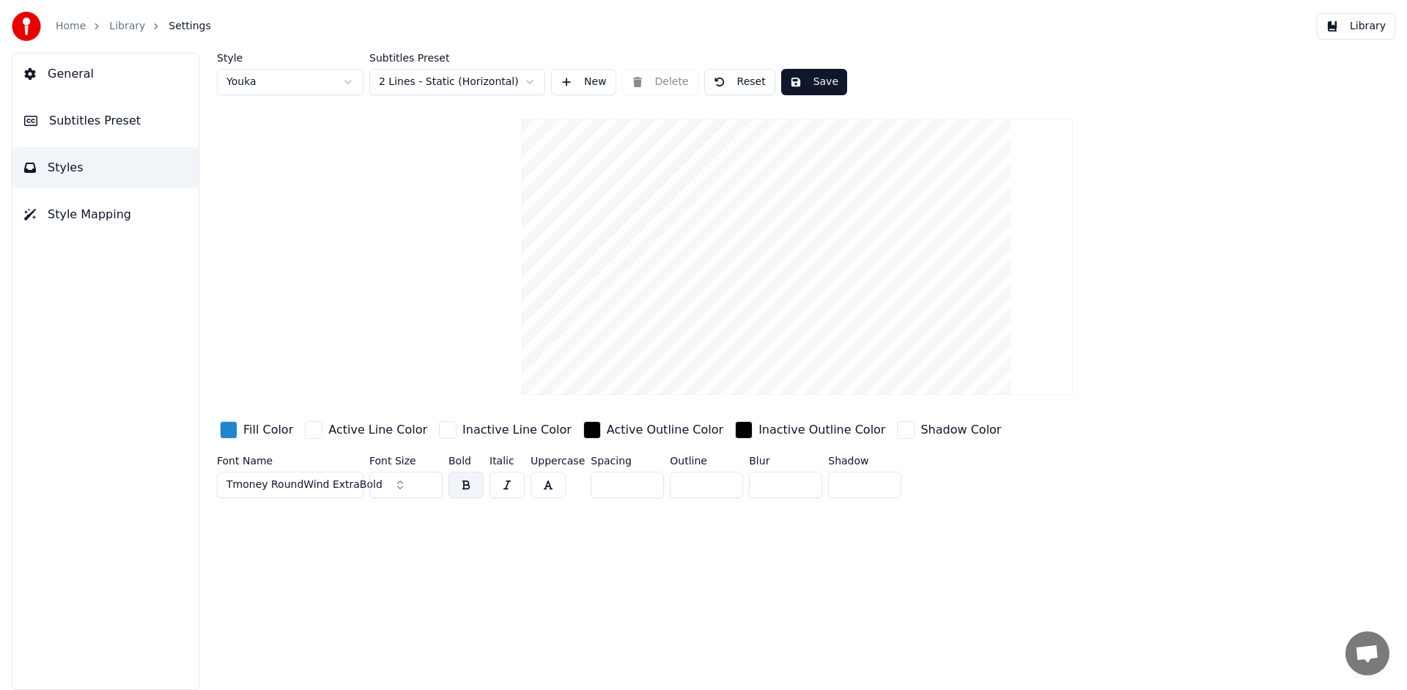
click at [428, 487] on input "**" at bounding box center [405, 485] width 73 height 26
type input "**"
click at [428, 487] on input "**" at bounding box center [405, 485] width 73 height 26
click at [816, 78] on button "Save" at bounding box center [814, 82] width 66 height 26
click at [139, 121] on button "Subtitles Preset" at bounding box center [105, 120] width 186 height 41
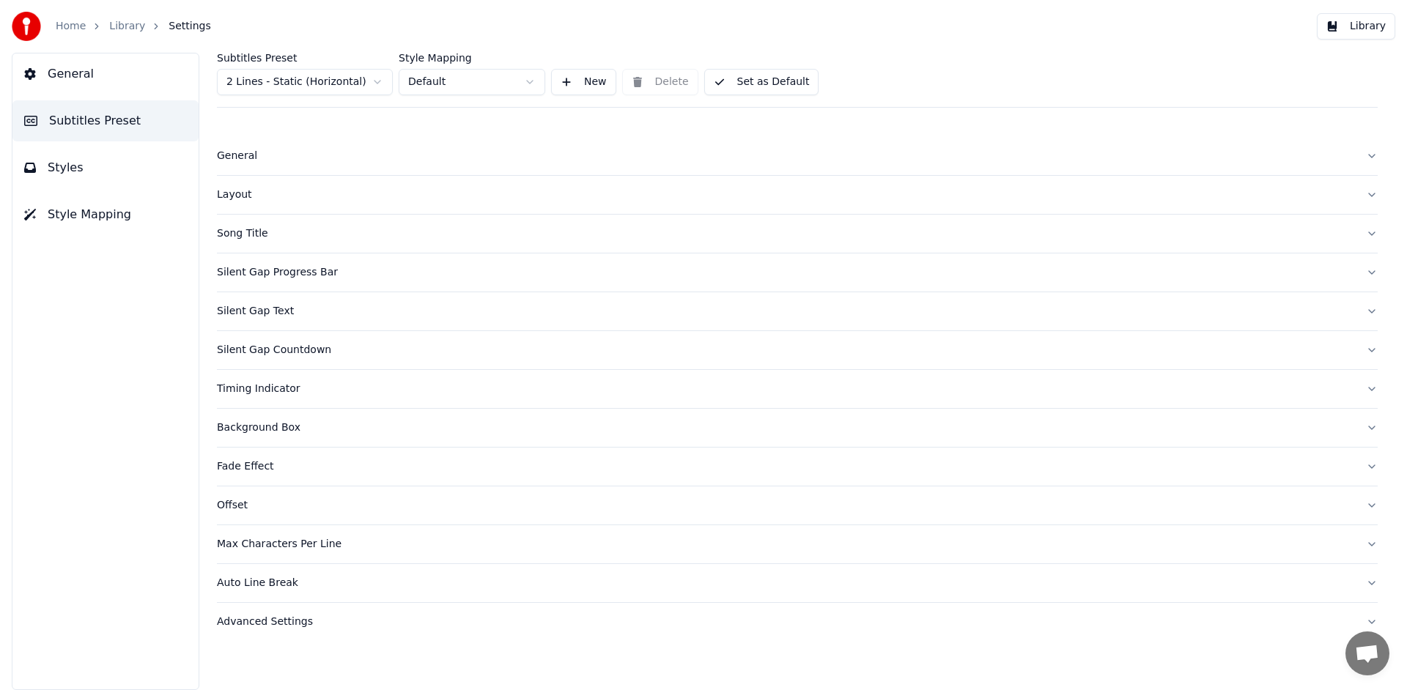
click at [251, 232] on div "Song Title" at bounding box center [785, 233] width 1137 height 15
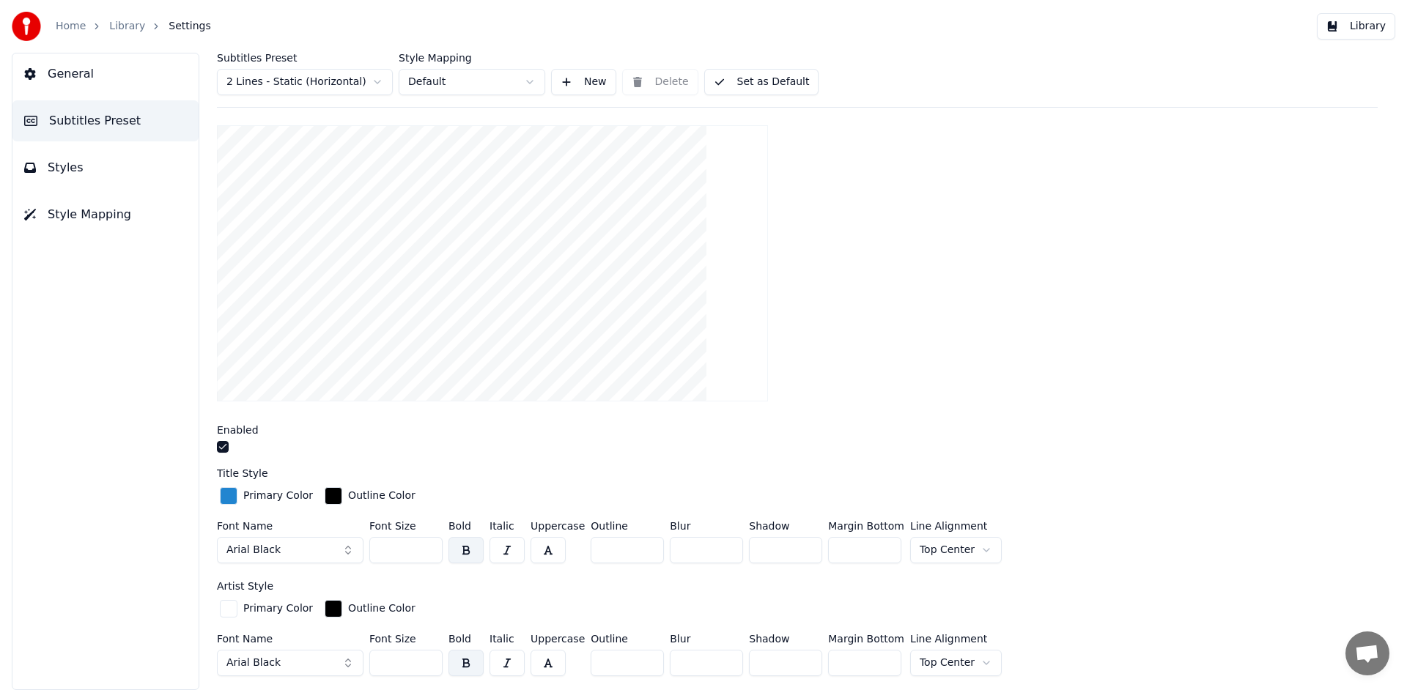
scroll to position [175, 0]
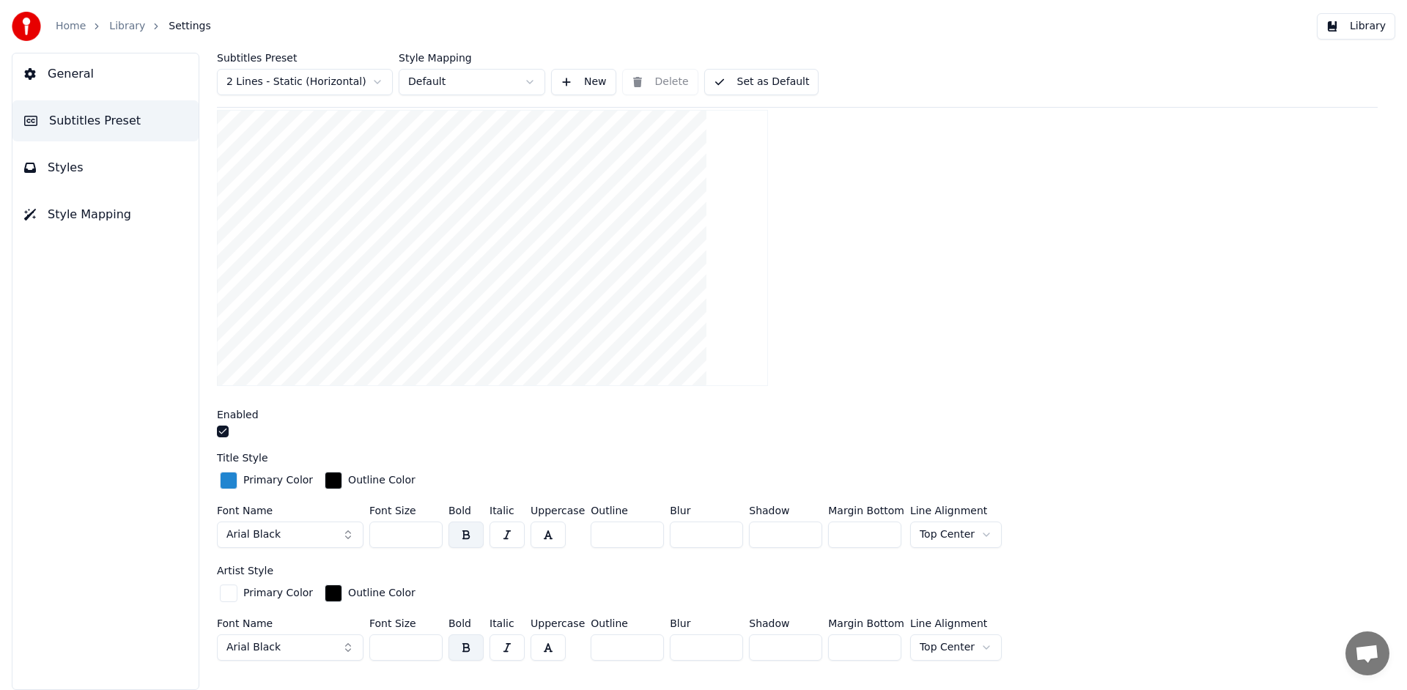
click at [224, 435] on button "button" at bounding box center [223, 432] width 12 height 12
click at [1361, 21] on button "Library" at bounding box center [1356, 26] width 78 height 26
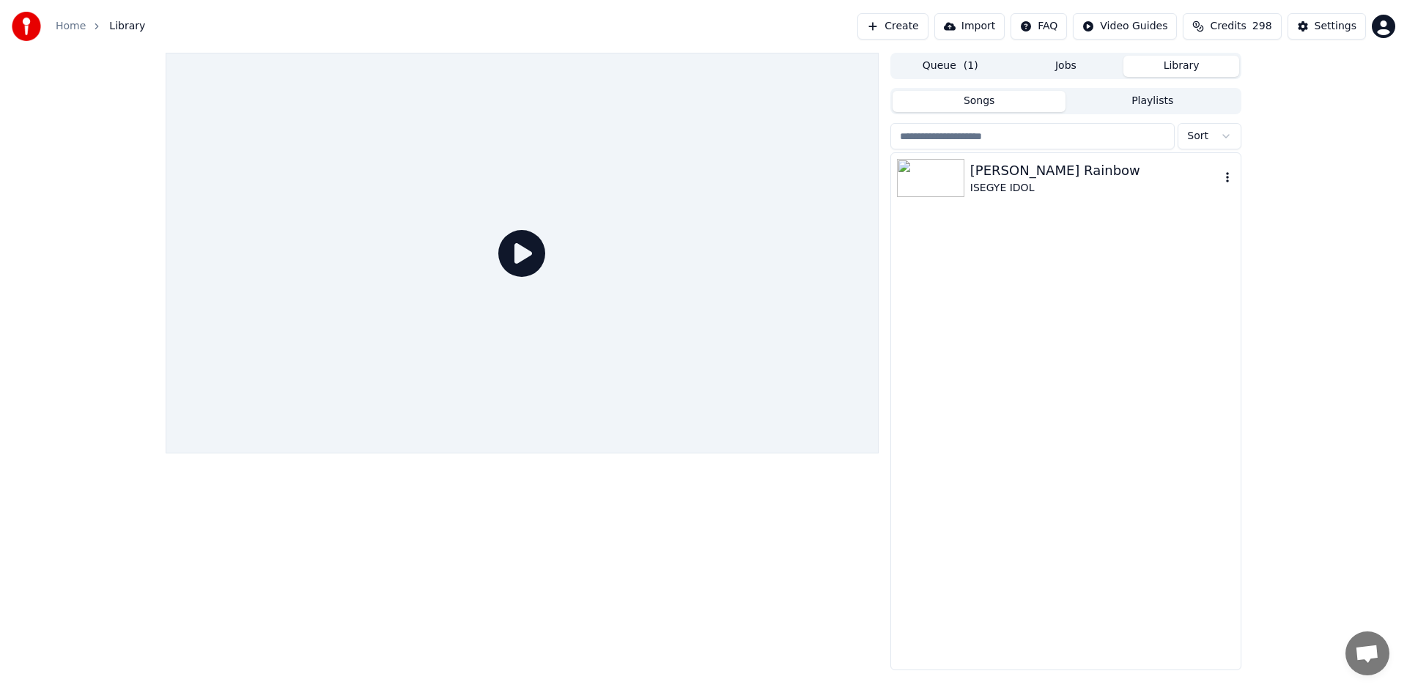
click at [1143, 192] on div "ISEGYE IDOL" at bounding box center [1095, 188] width 250 height 15
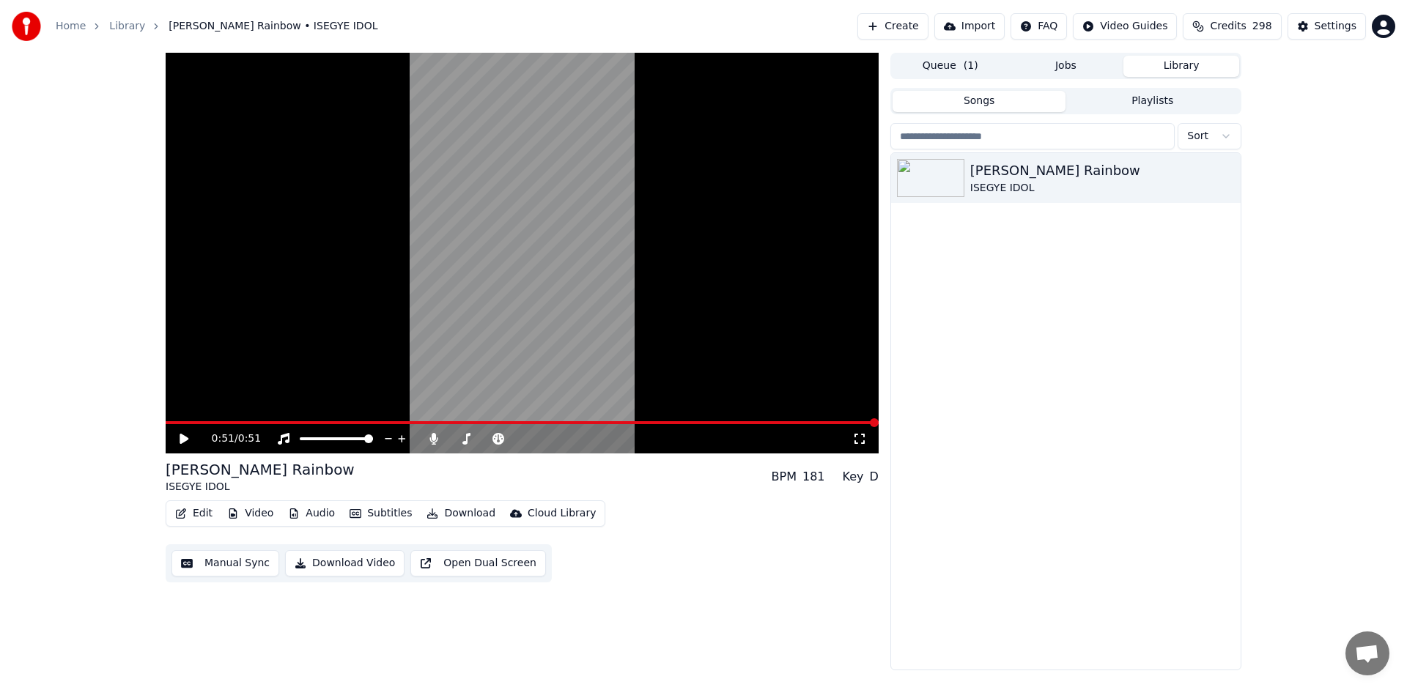
click at [198, 513] on button "Edit" at bounding box center [193, 514] width 49 height 21
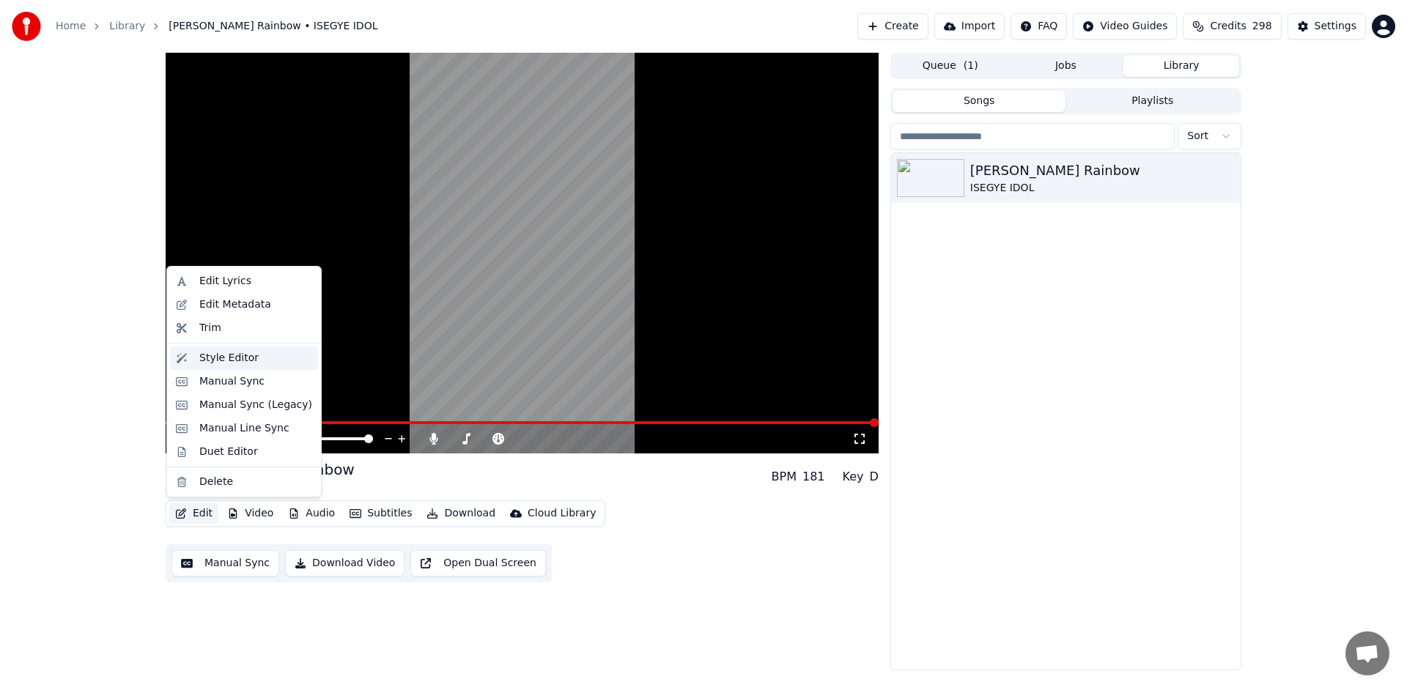
click at [270, 364] on div "Style Editor" at bounding box center [255, 358] width 113 height 15
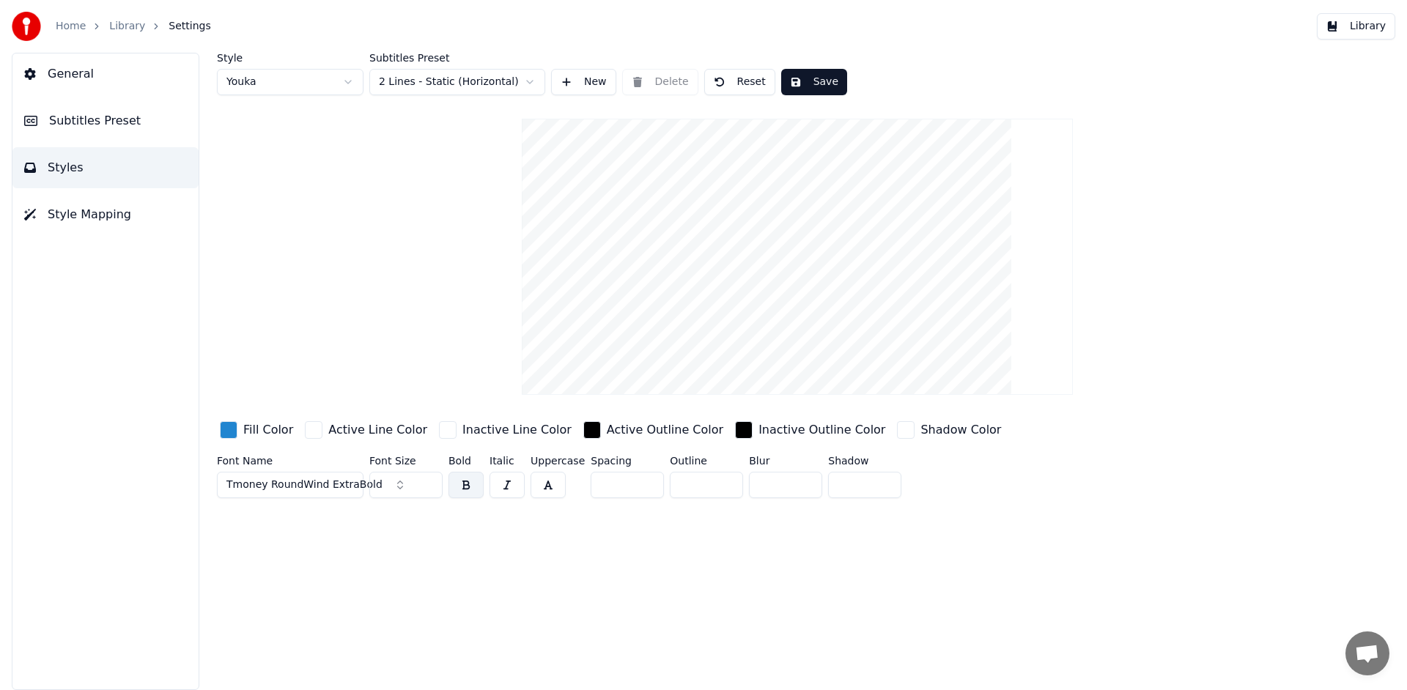
click at [266, 429] on div "Fill Color" at bounding box center [268, 430] width 50 height 18
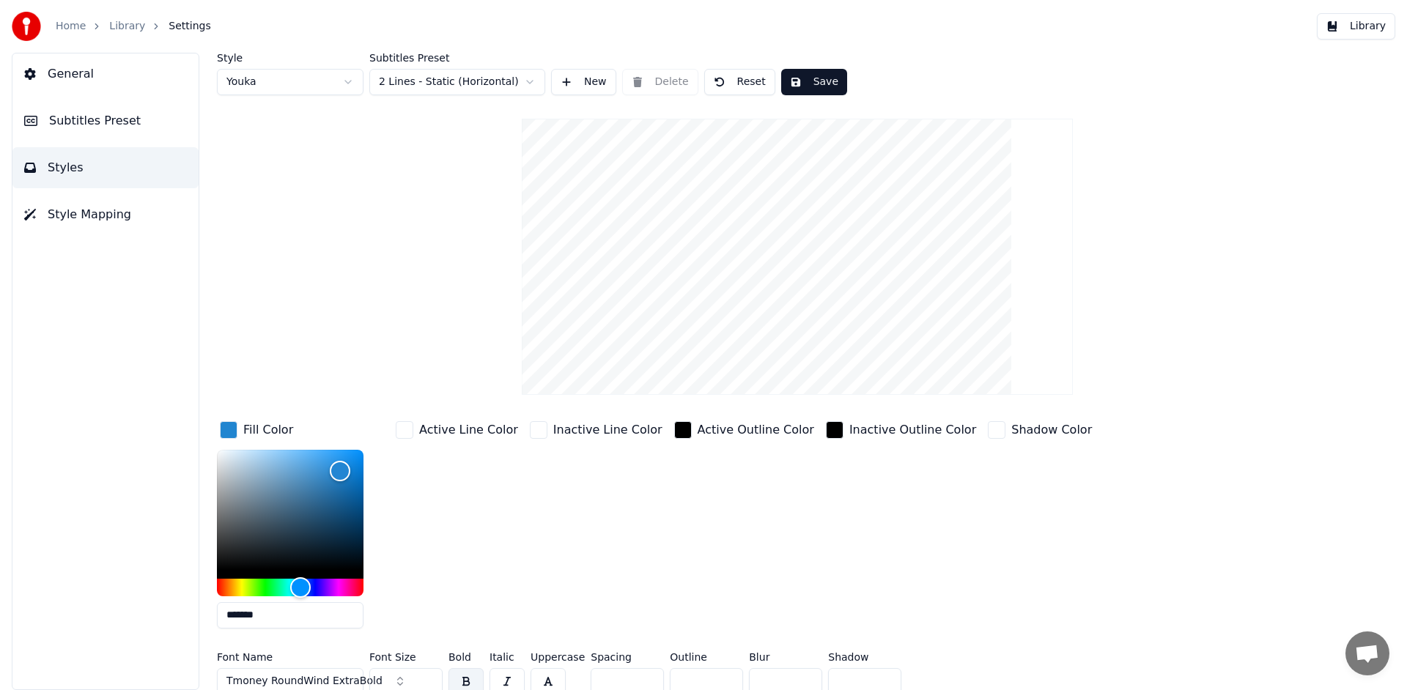
click at [284, 614] on input "*******" at bounding box center [290, 615] width 147 height 26
type input "*******"
click at [808, 78] on button "Save" at bounding box center [814, 82] width 66 height 26
click at [1364, 37] on button "Library" at bounding box center [1356, 26] width 78 height 26
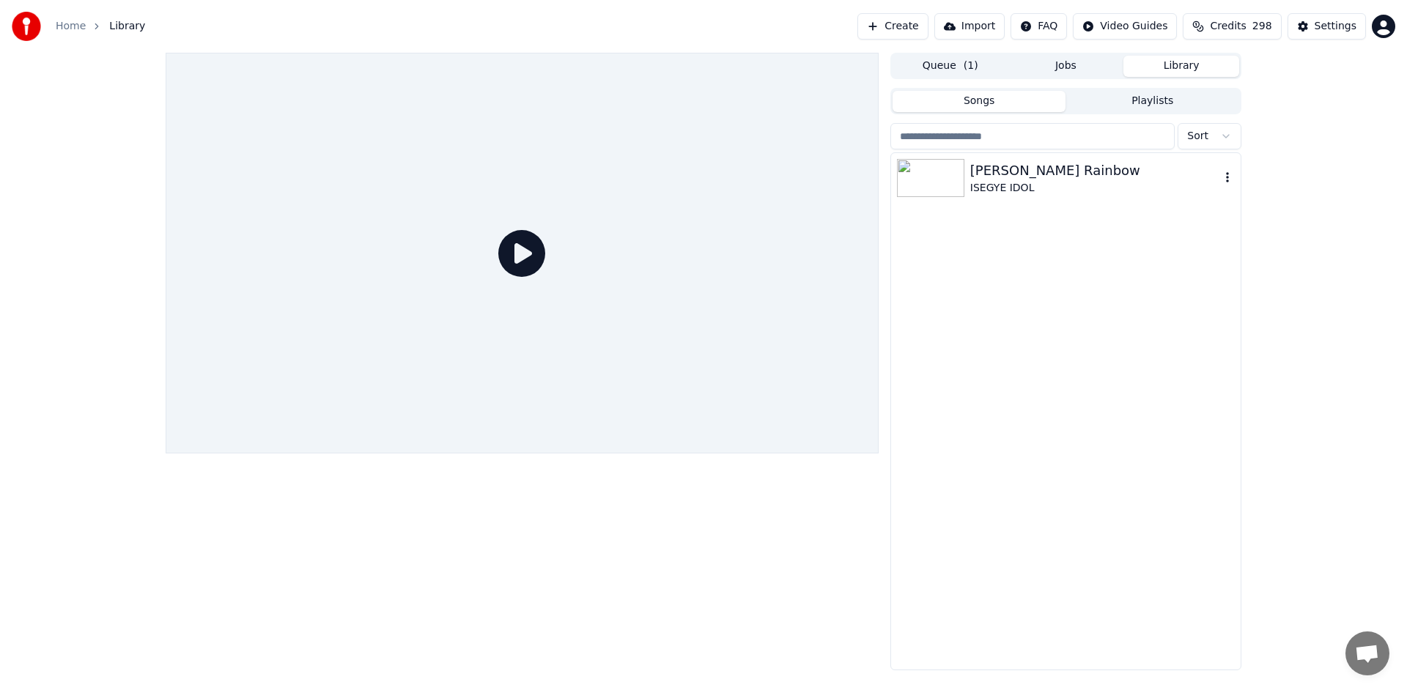
click at [1011, 179] on div "[PERSON_NAME] Rainbow" at bounding box center [1095, 171] width 250 height 21
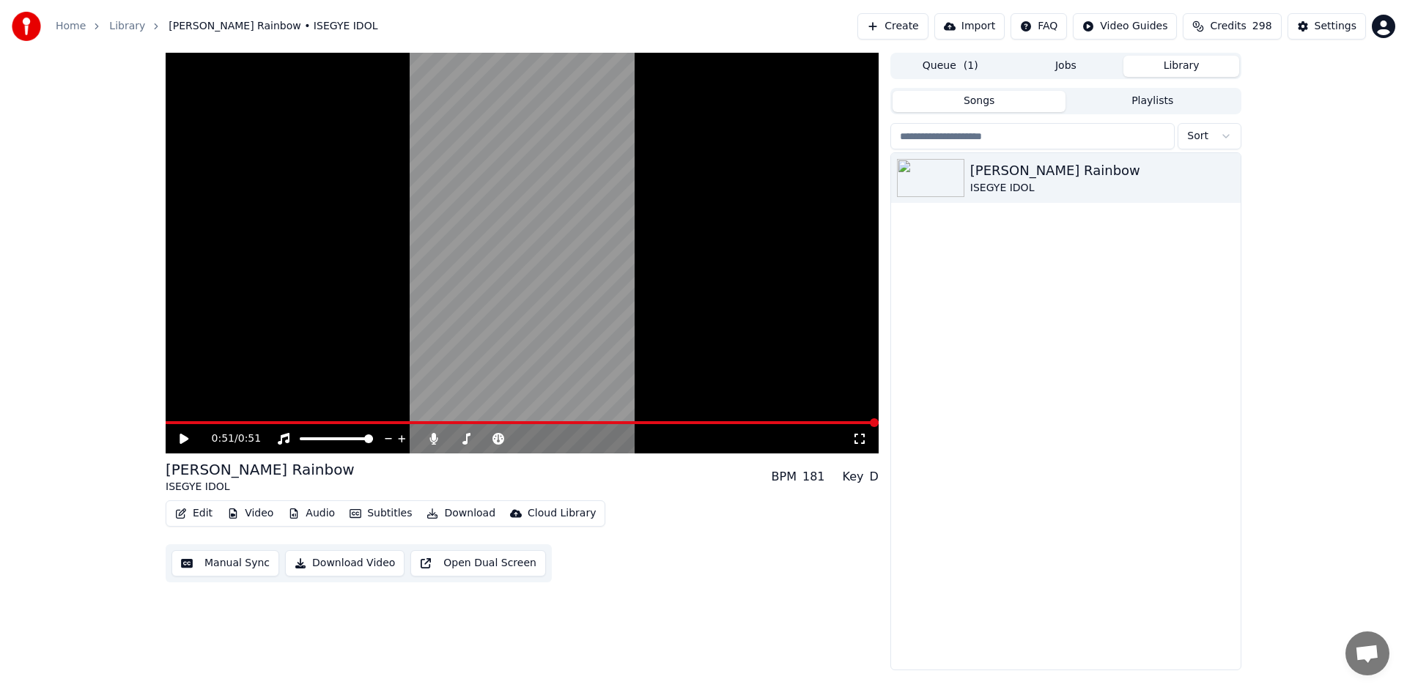
click at [189, 437] on icon at bounding box center [194, 439] width 34 height 12
click at [185, 511] on icon "button" at bounding box center [181, 514] width 10 height 10
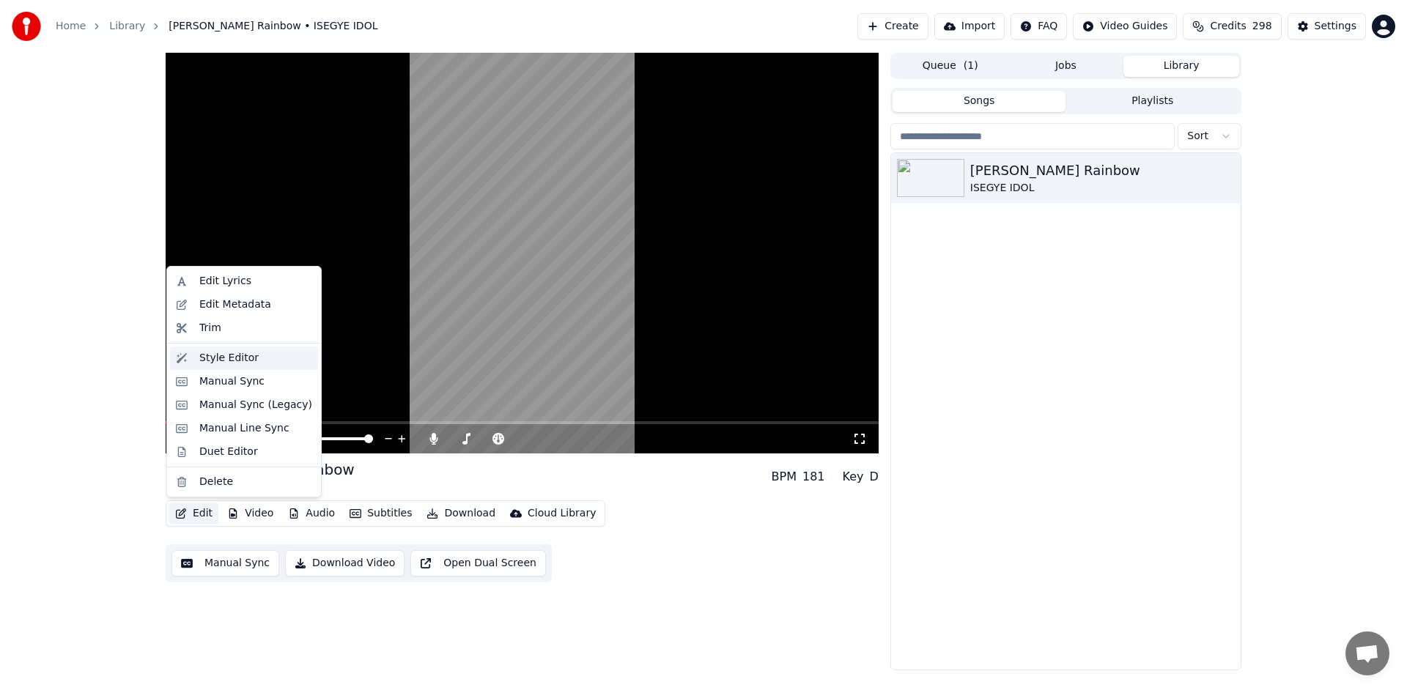
click at [265, 358] on div "Style Editor" at bounding box center [255, 358] width 113 height 15
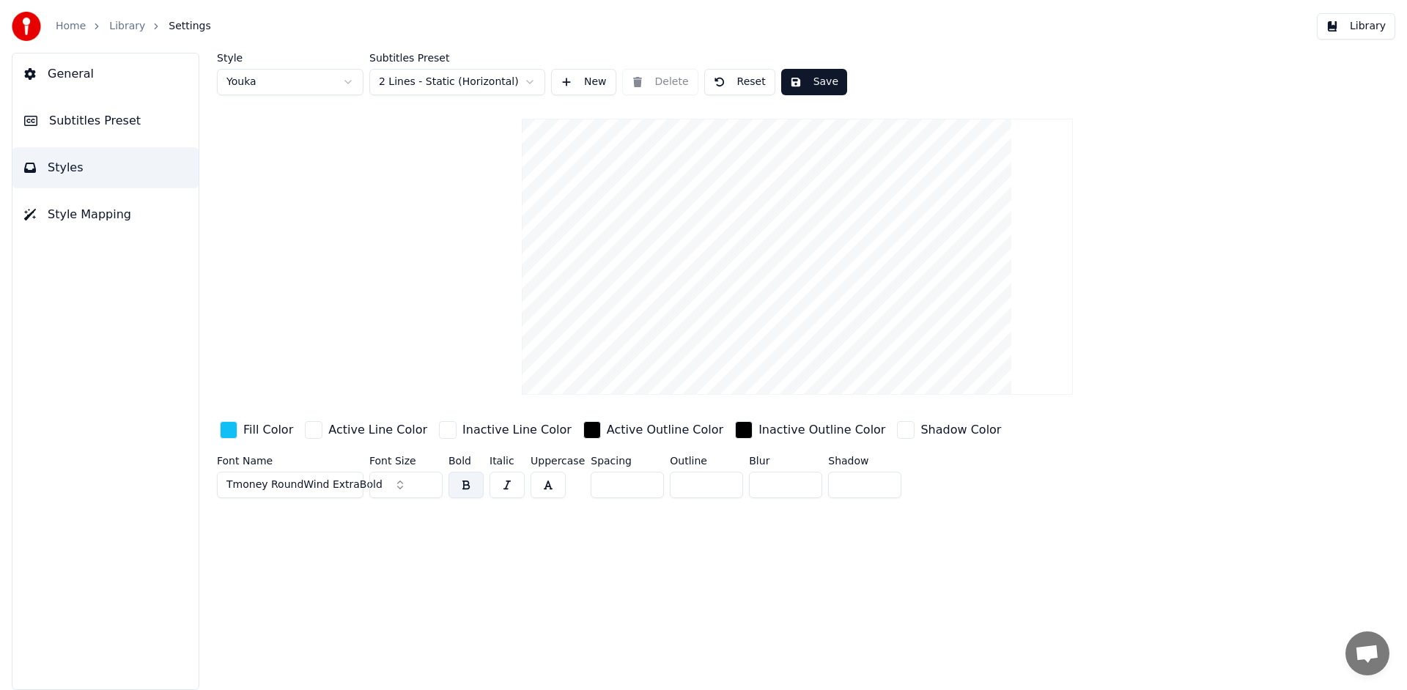
click at [136, 130] on button "Subtitles Preset" at bounding box center [105, 120] width 186 height 41
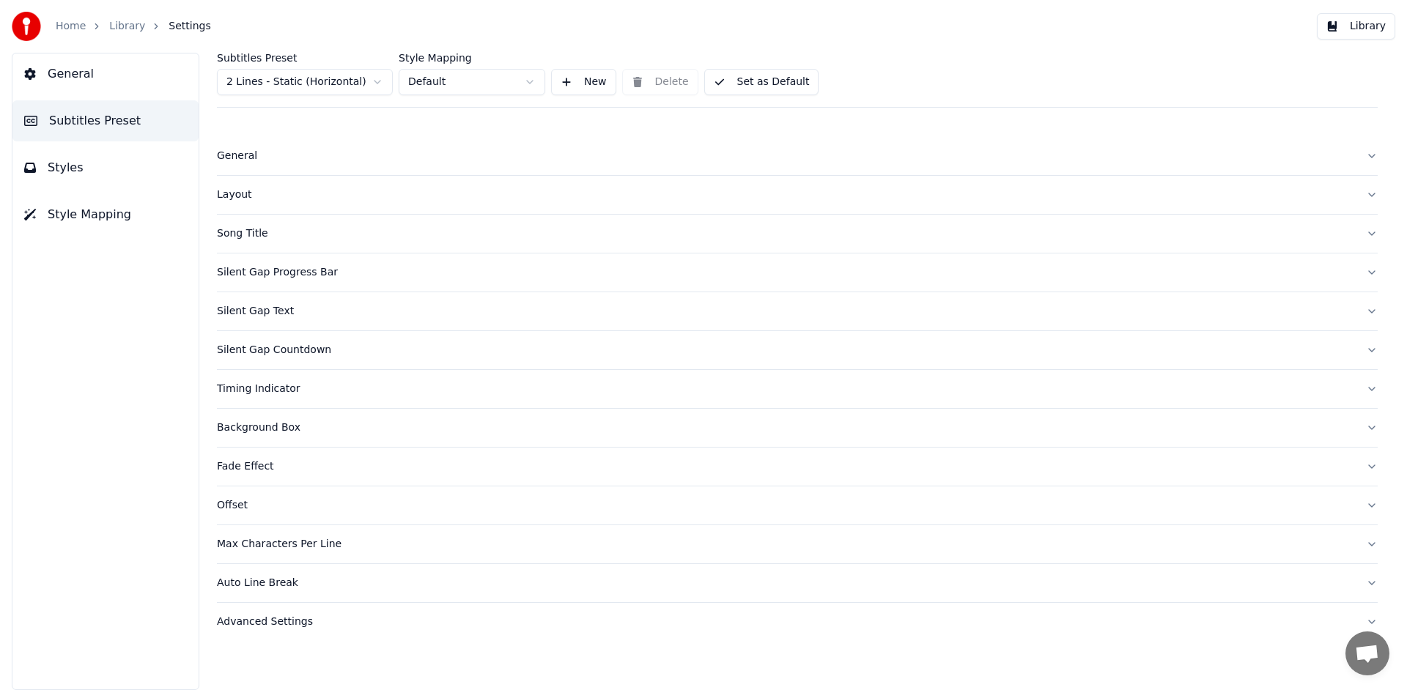
click at [250, 429] on div "Background Box" at bounding box center [785, 428] width 1137 height 15
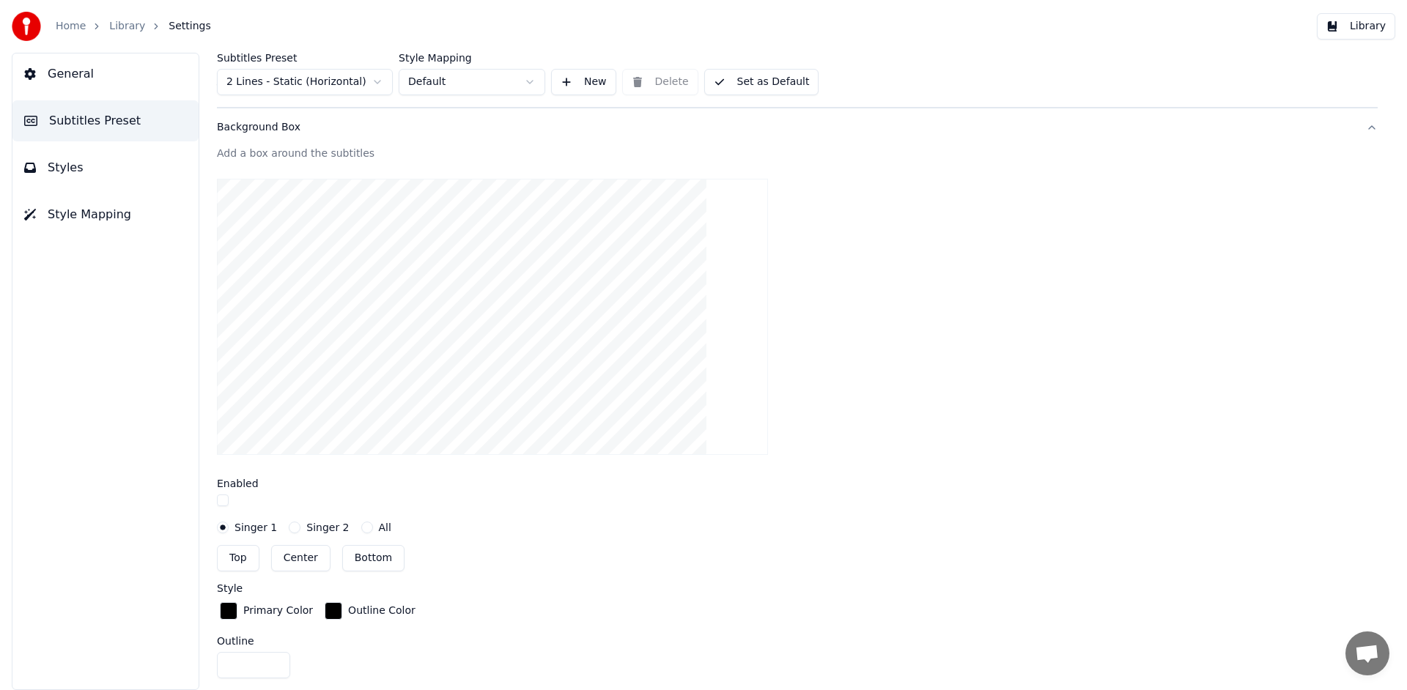
scroll to position [300, 0]
click at [221, 500] on button "button" at bounding box center [223, 501] width 12 height 12
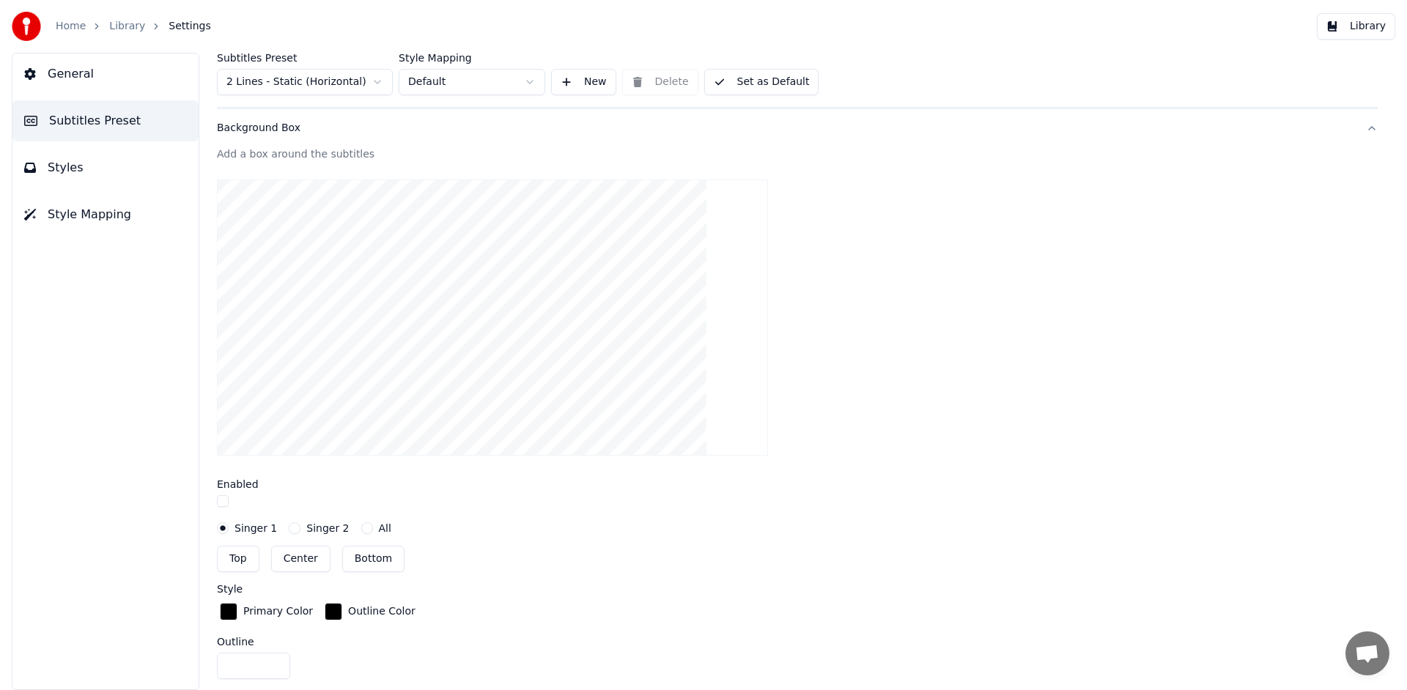
click at [221, 500] on button "button" at bounding box center [223, 501] width 12 height 12
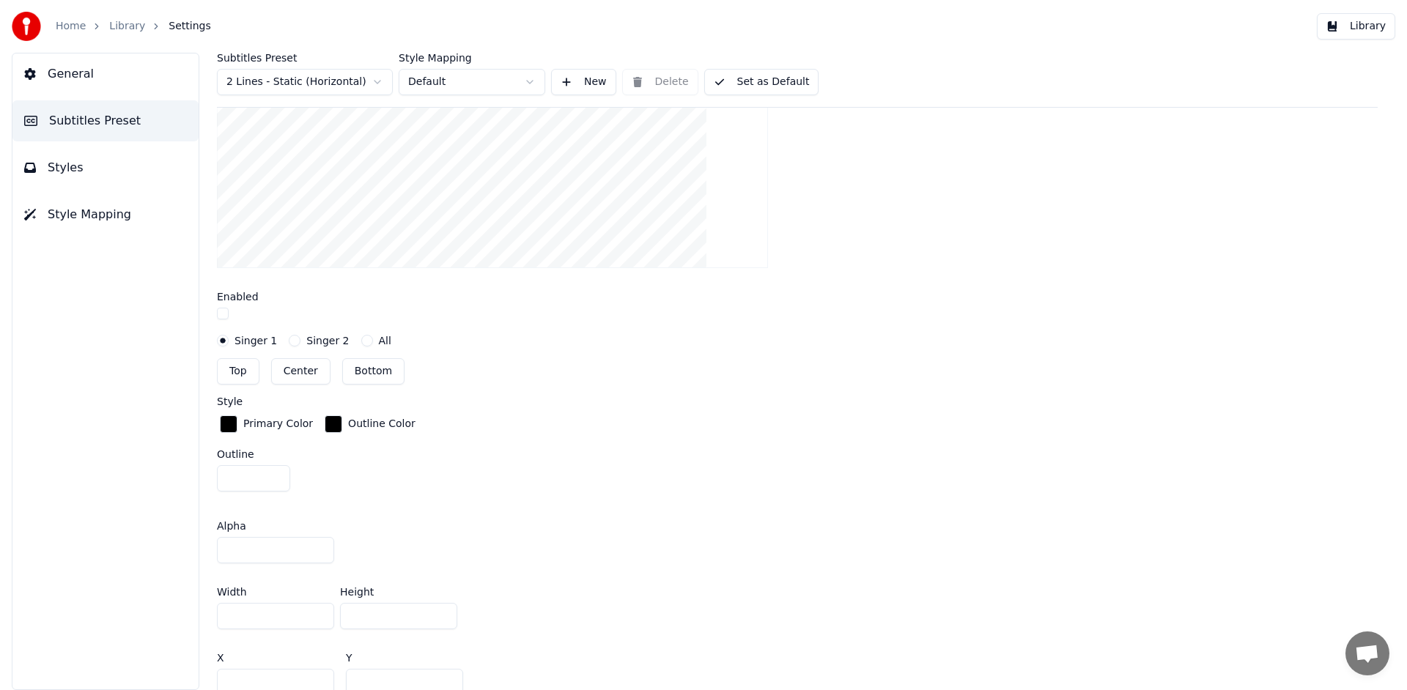
scroll to position [487, 0]
click at [273, 473] on input "*" at bounding box center [253, 479] width 73 height 26
click at [276, 479] on input "*" at bounding box center [253, 479] width 73 height 26
click at [276, 476] on input "*" at bounding box center [253, 479] width 73 height 26
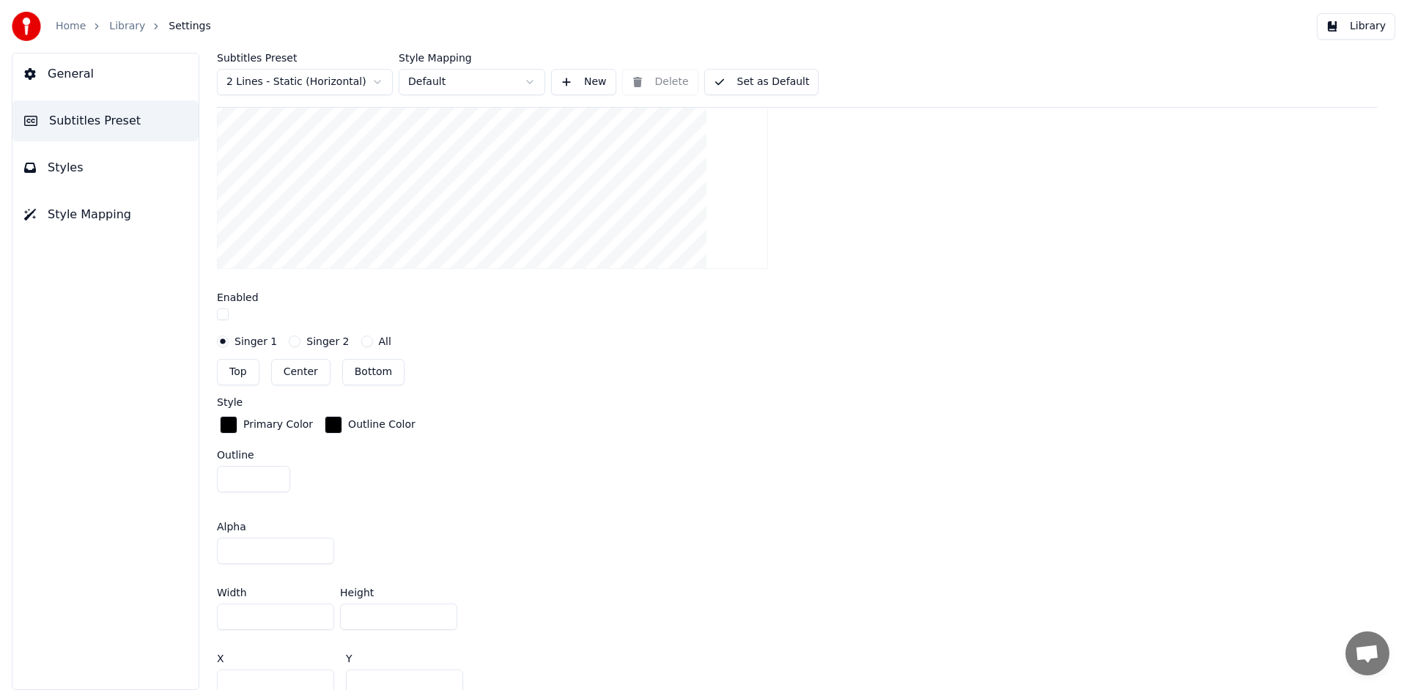
click at [276, 476] on input "*" at bounding box center [253, 479] width 73 height 26
click at [276, 482] on input "*" at bounding box center [253, 479] width 73 height 26
type input "*"
click at [276, 482] on input "*" at bounding box center [253, 479] width 73 height 26
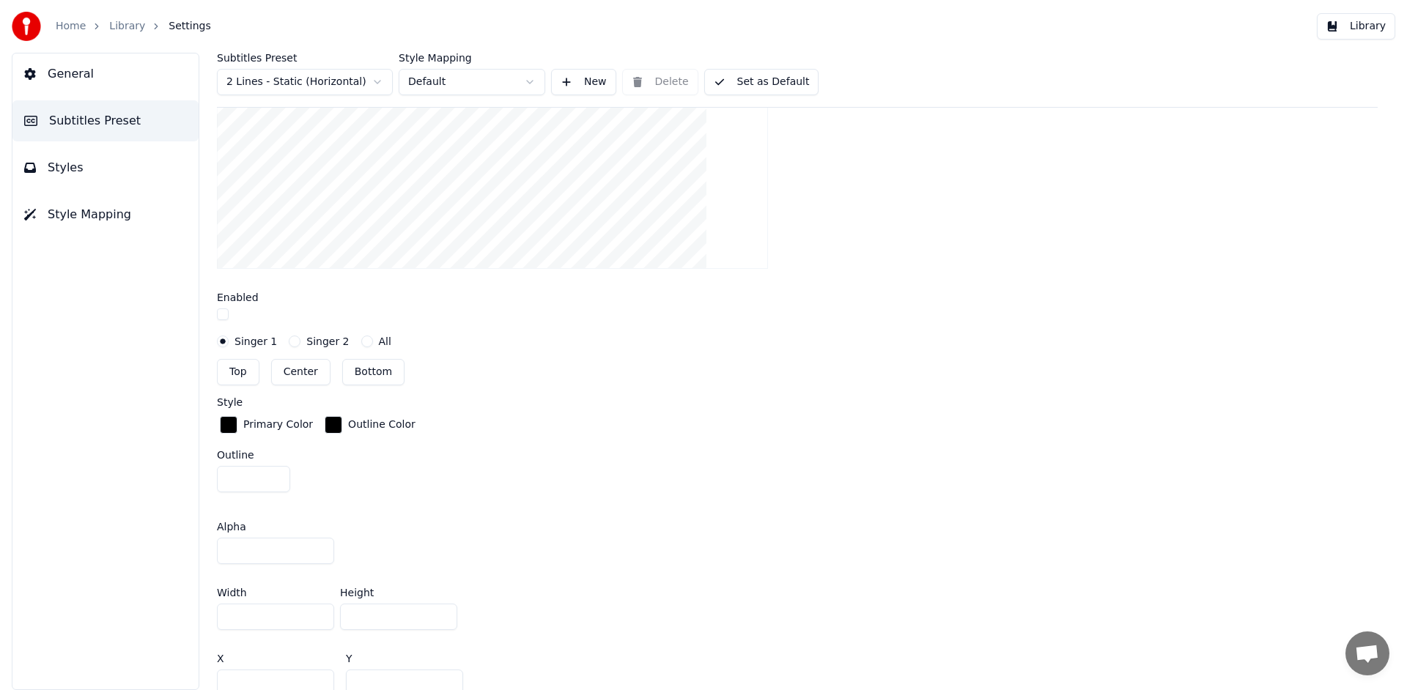
click at [1346, 26] on button "Library" at bounding box center [1356, 26] width 78 height 26
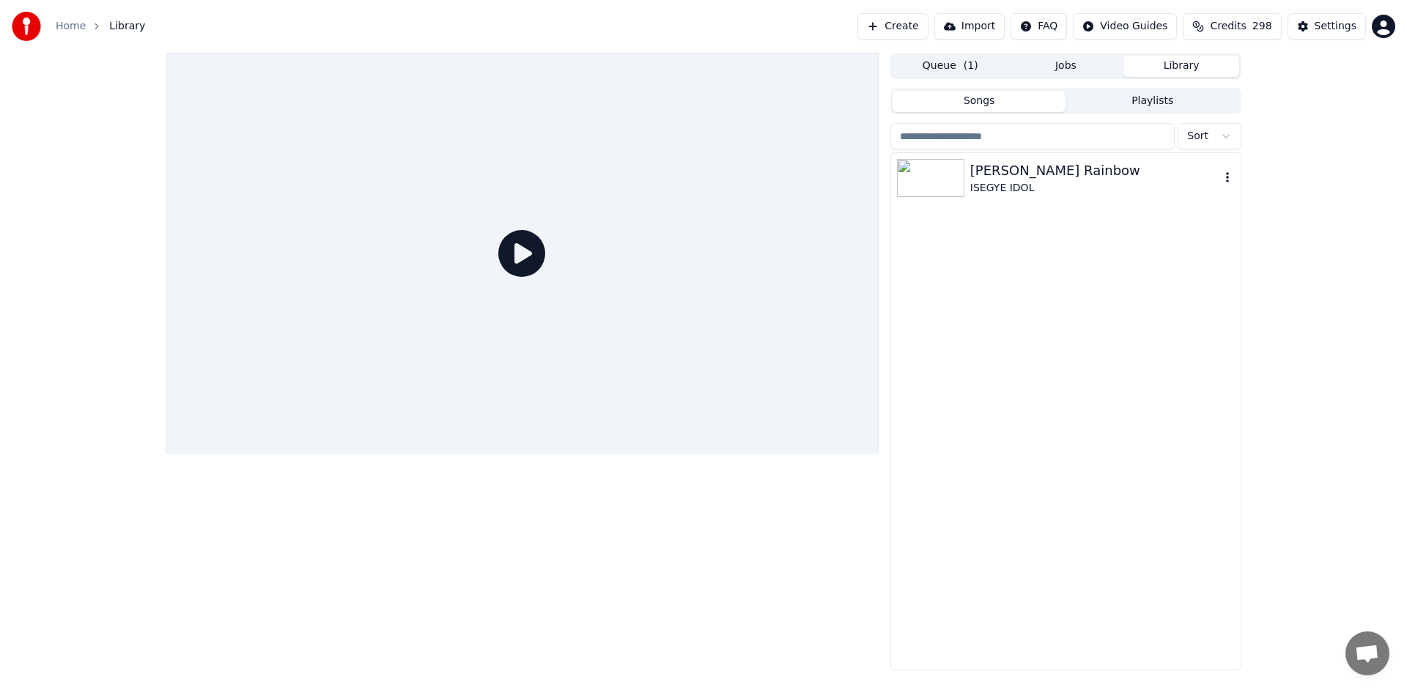
click at [988, 170] on div "[PERSON_NAME] Rainbow" at bounding box center [1095, 171] width 250 height 21
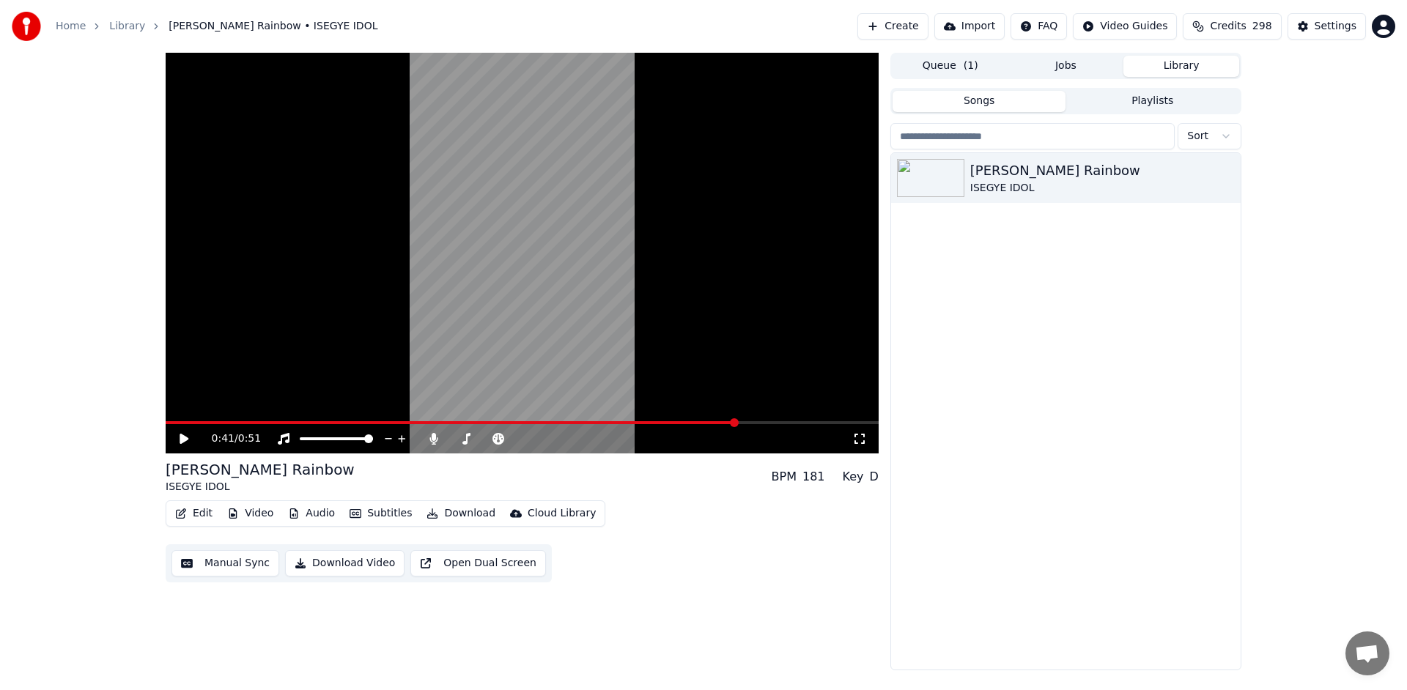
click at [172, 441] on div "0:41 / 0:51" at bounding box center [522, 439] width 701 height 15
click at [196, 513] on button "Edit" at bounding box center [193, 514] width 49 height 21
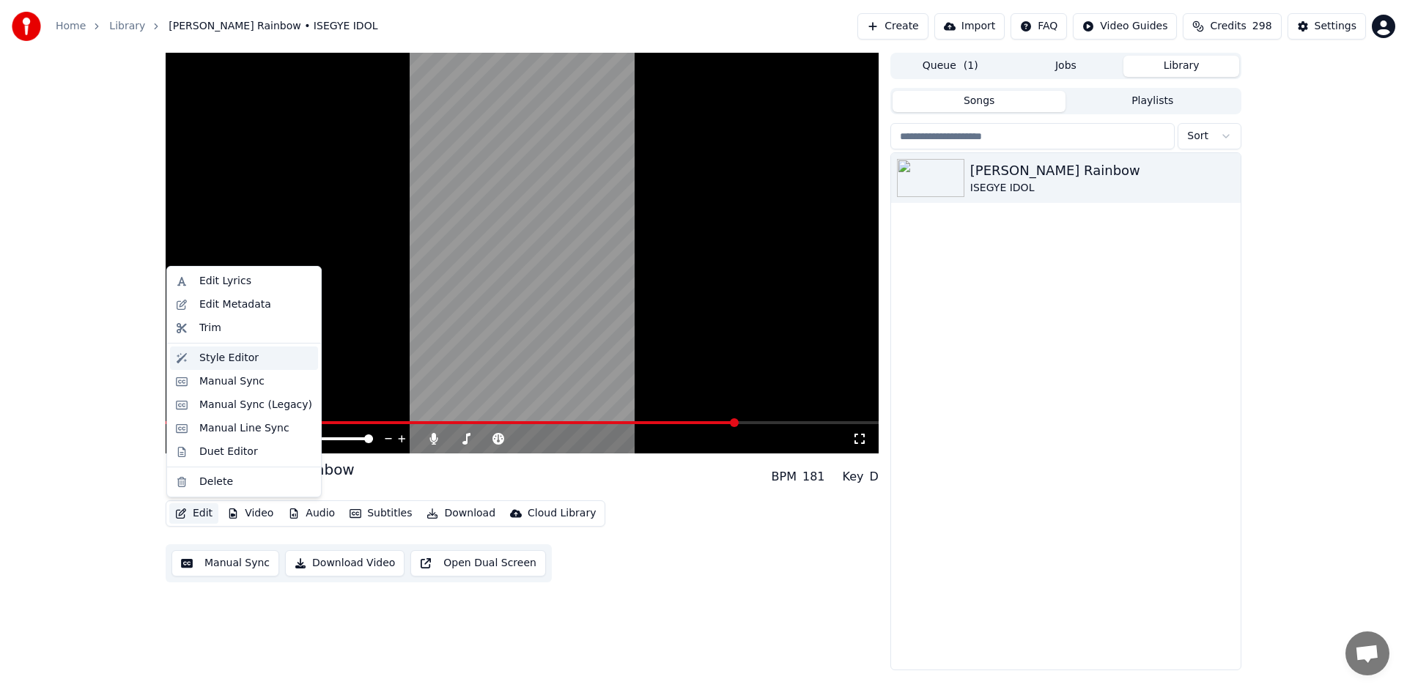
click at [281, 357] on div "Style Editor" at bounding box center [255, 358] width 113 height 15
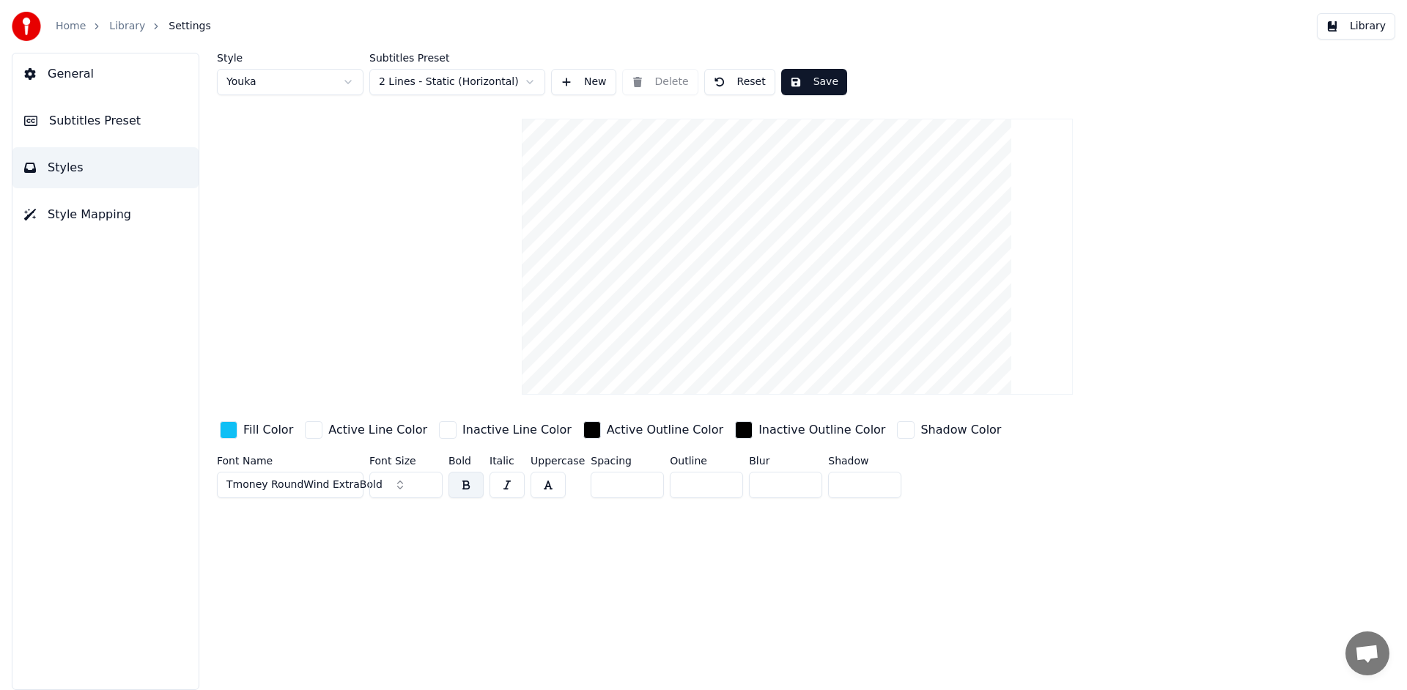
click at [429, 487] on input "**" at bounding box center [405, 485] width 73 height 26
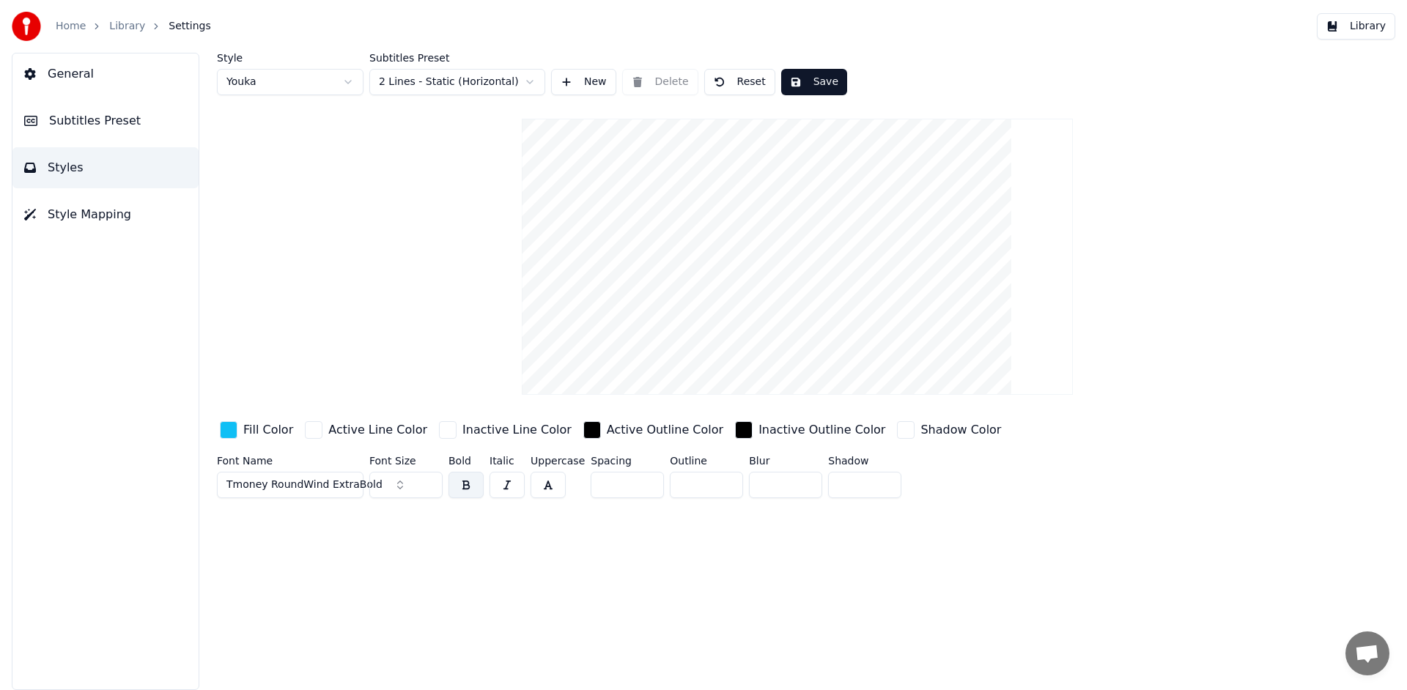
click at [429, 487] on input "**" at bounding box center [405, 485] width 73 height 26
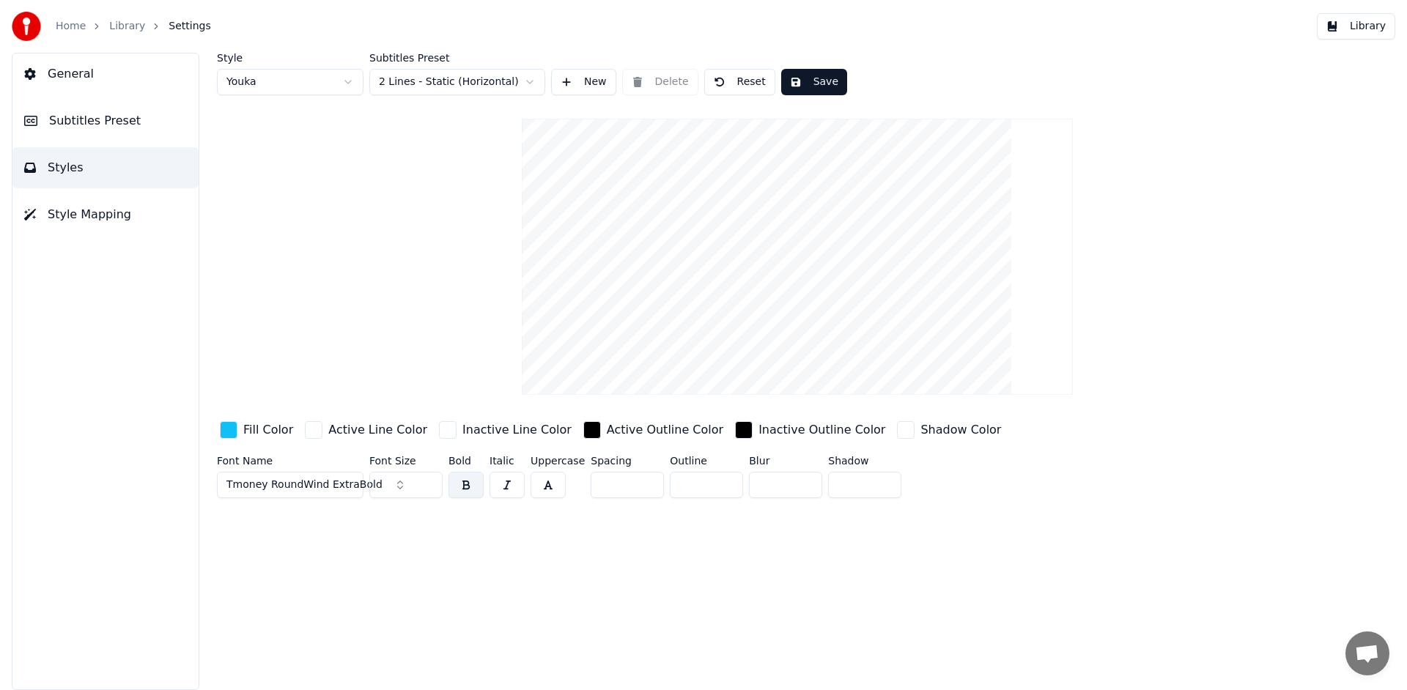
click at [429, 487] on input "**" at bounding box center [405, 485] width 73 height 26
type input "**"
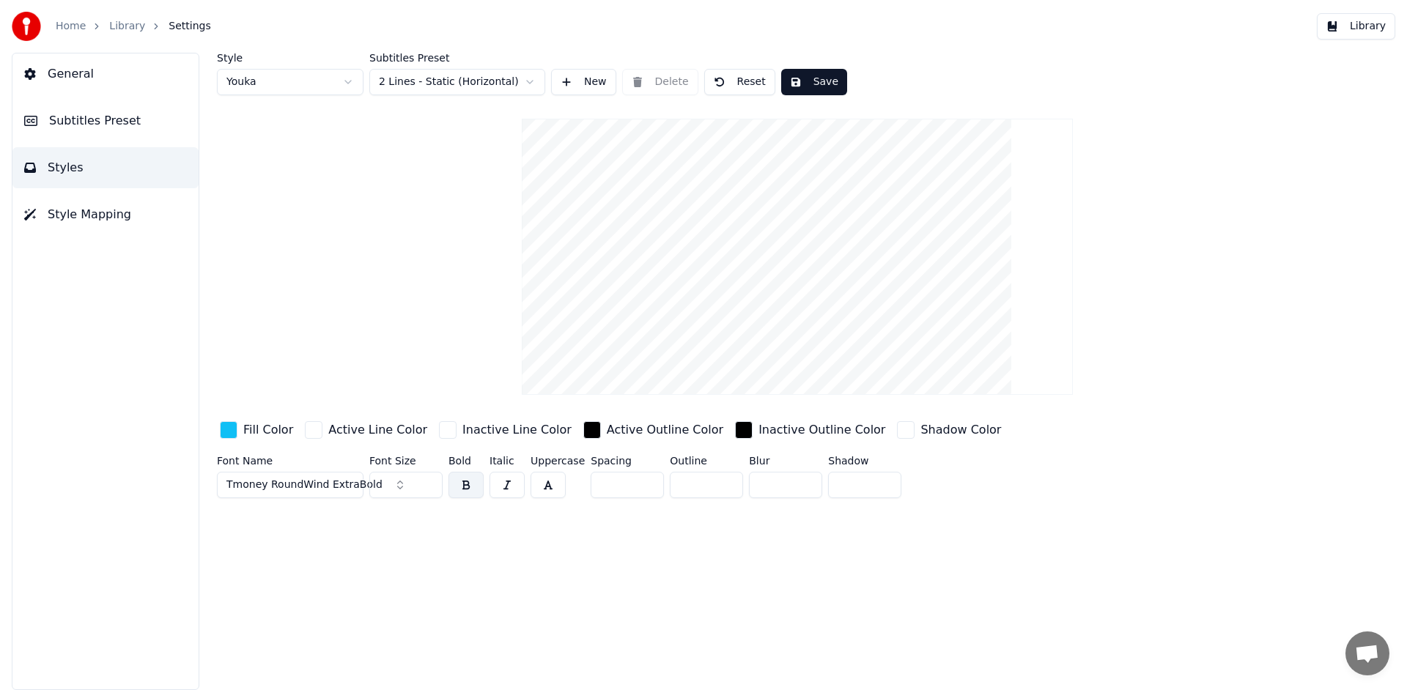
click at [429, 487] on input "**" at bounding box center [405, 485] width 73 height 26
click at [832, 81] on button "Save" at bounding box center [814, 82] width 66 height 26
click at [1360, 25] on button "Library" at bounding box center [1356, 26] width 78 height 26
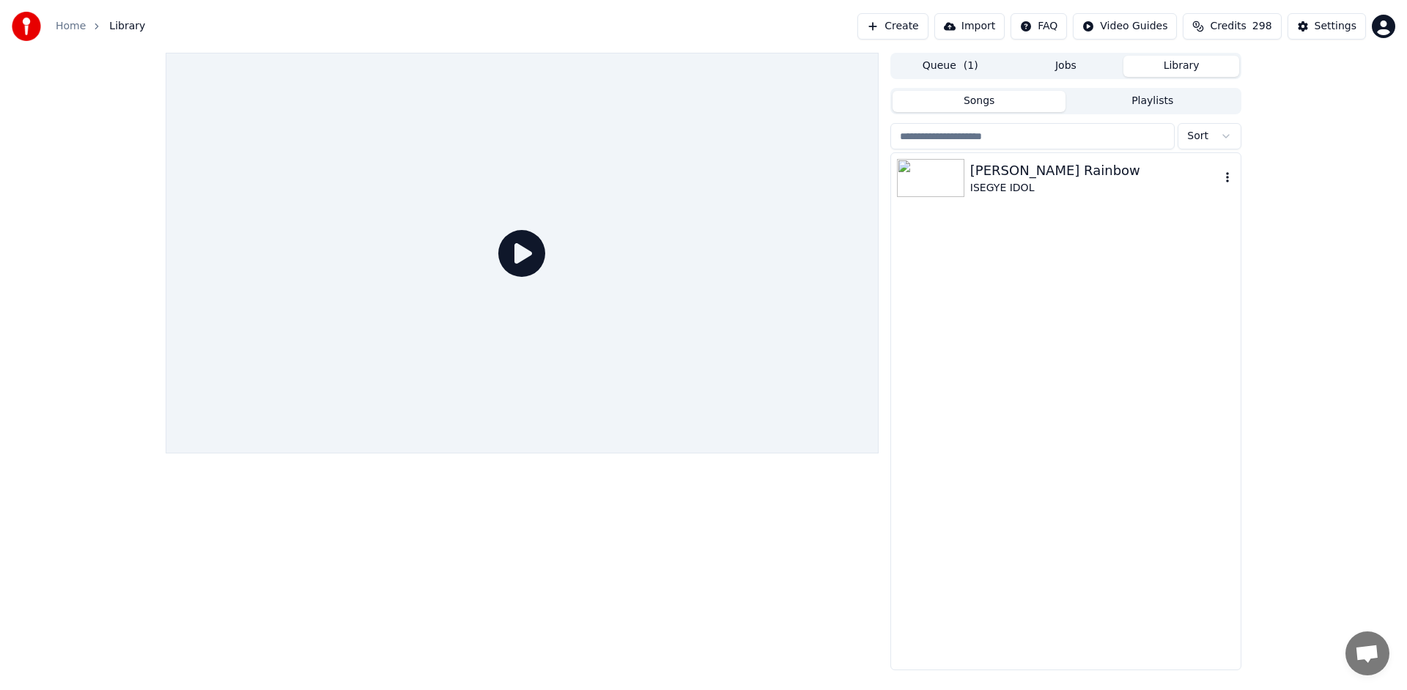
click at [971, 184] on div "ISEGYE IDOL" at bounding box center [1095, 188] width 250 height 15
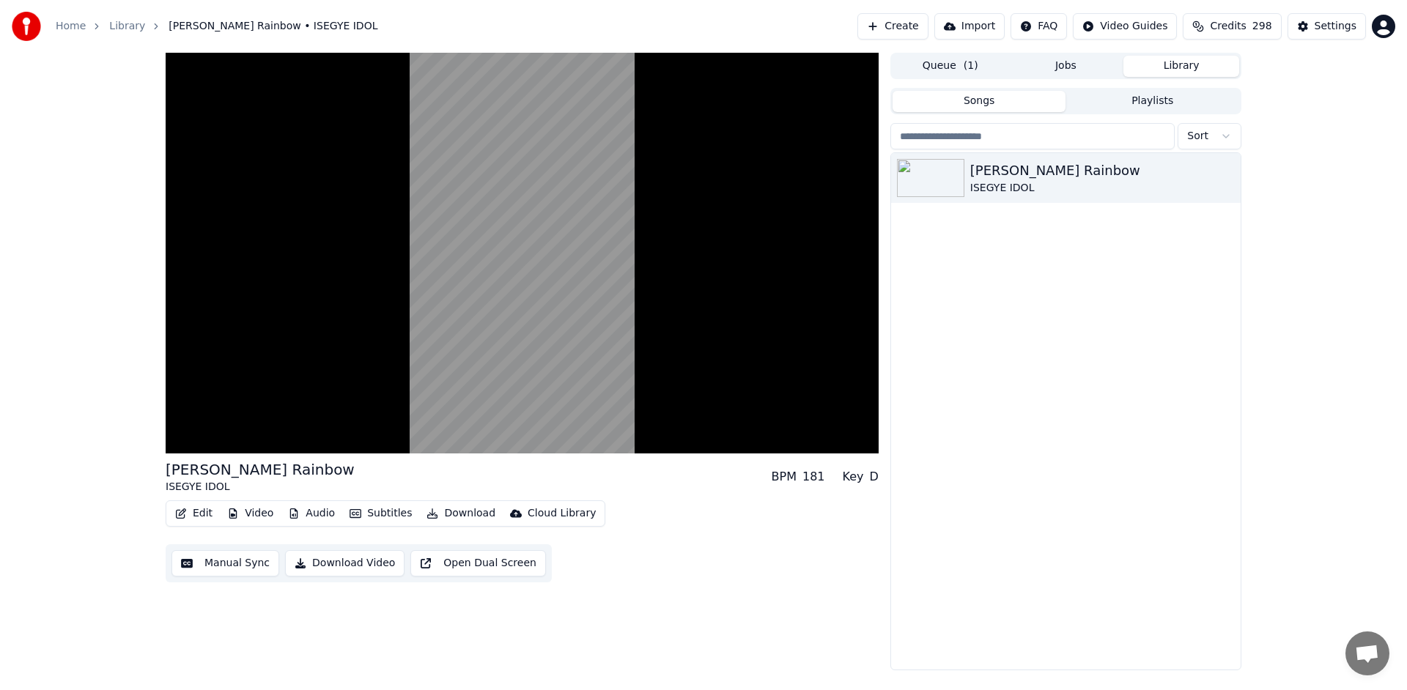
click at [193, 515] on button "Edit" at bounding box center [193, 514] width 49 height 21
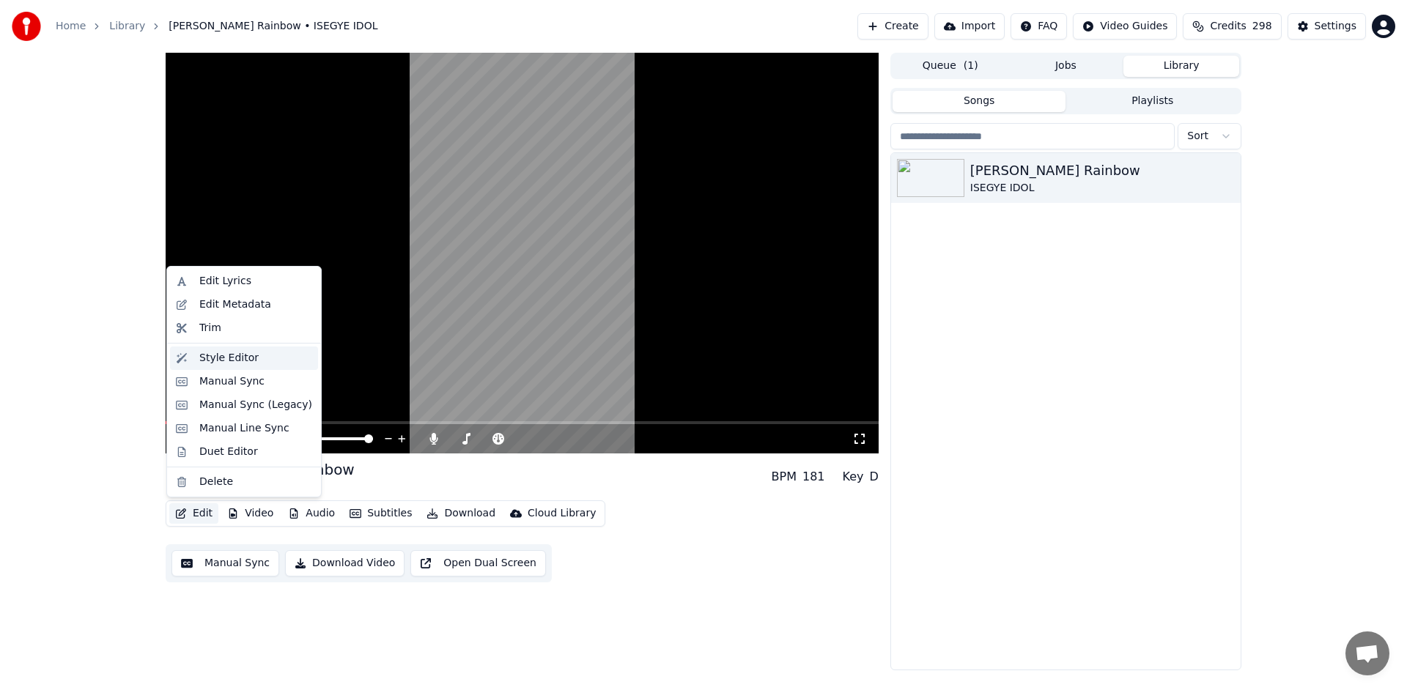
click at [280, 358] on div "Style Editor" at bounding box center [255, 358] width 113 height 15
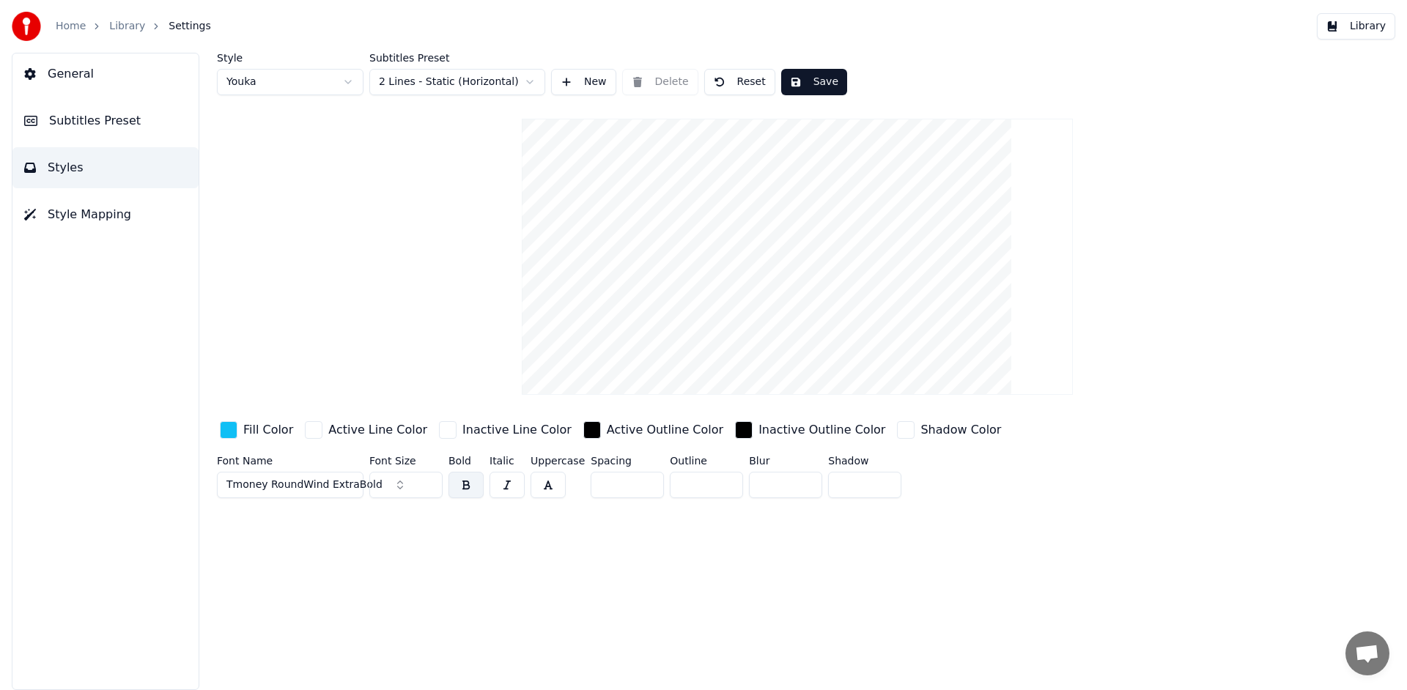
click at [130, 123] on span "Subtitles Preset" at bounding box center [95, 121] width 92 height 18
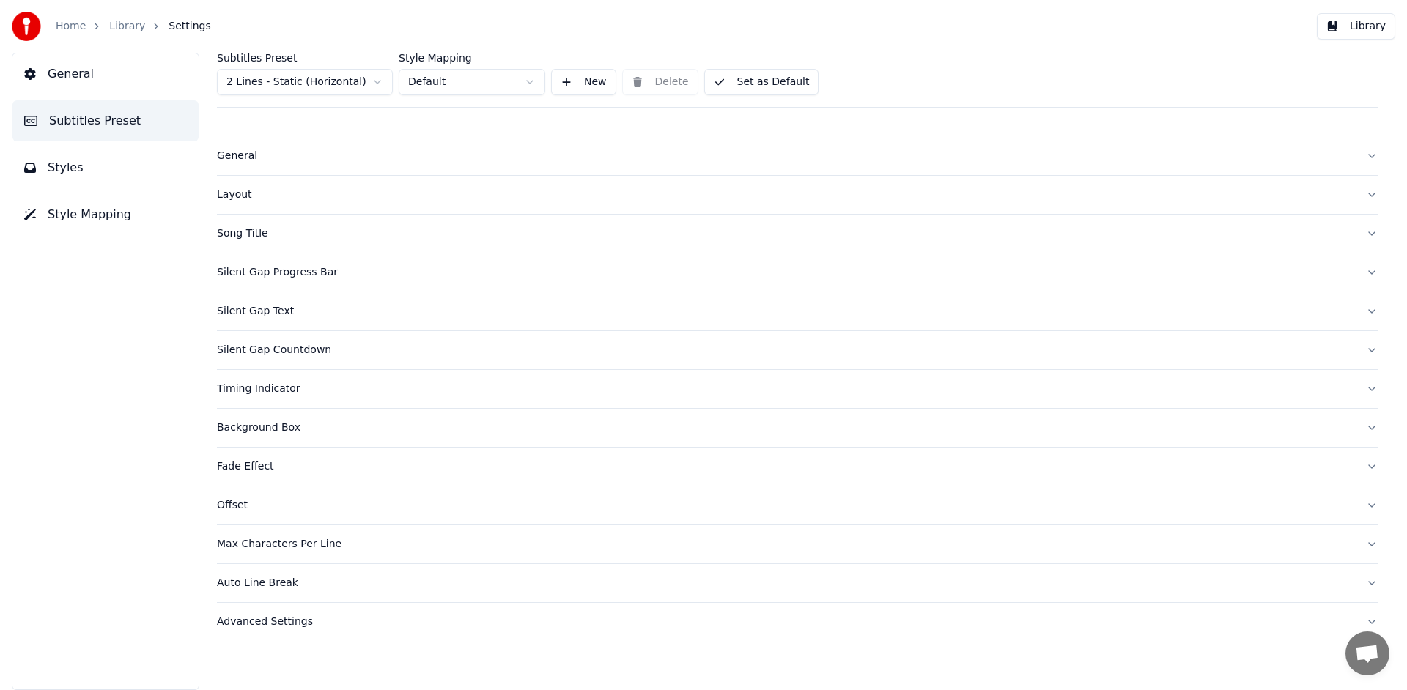
click at [237, 196] on div "Layout" at bounding box center [785, 195] width 1137 height 15
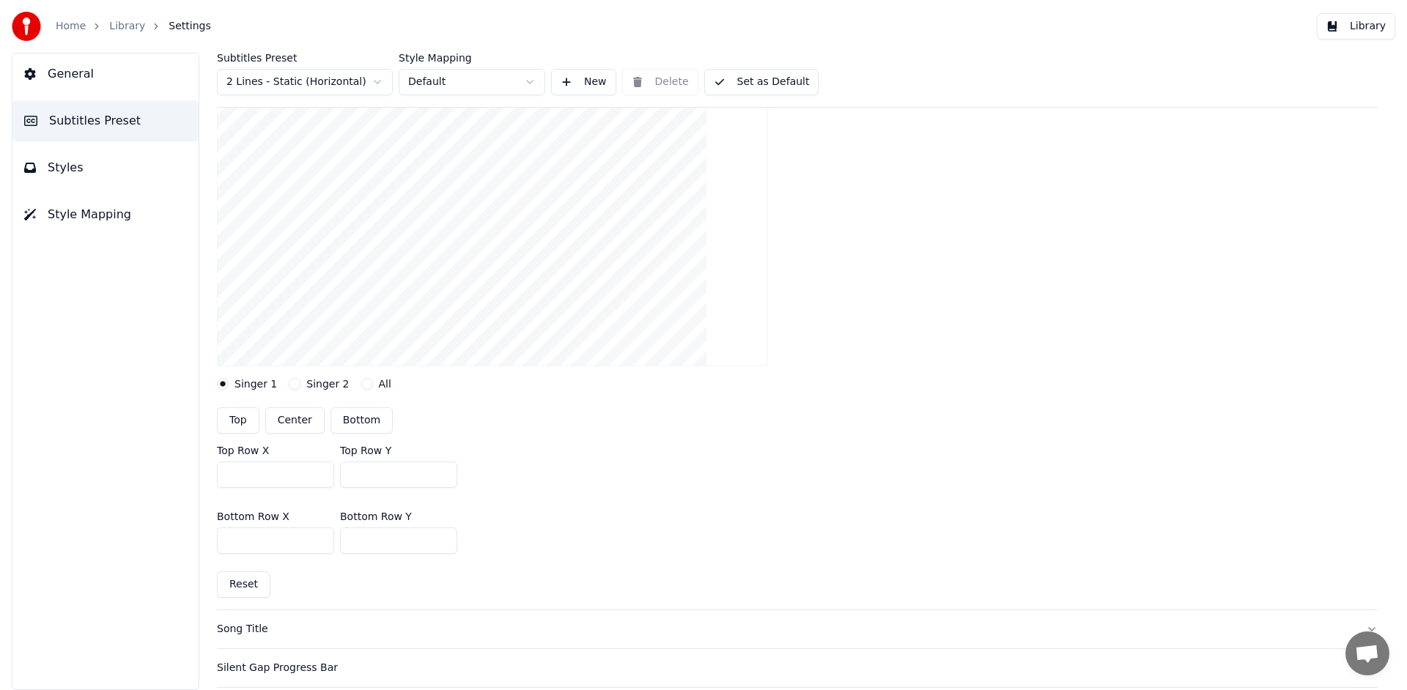
scroll to position [155, 0]
click at [444, 542] on input "***" at bounding box center [398, 541] width 117 height 26
click at [445, 543] on input "***" at bounding box center [398, 541] width 117 height 26
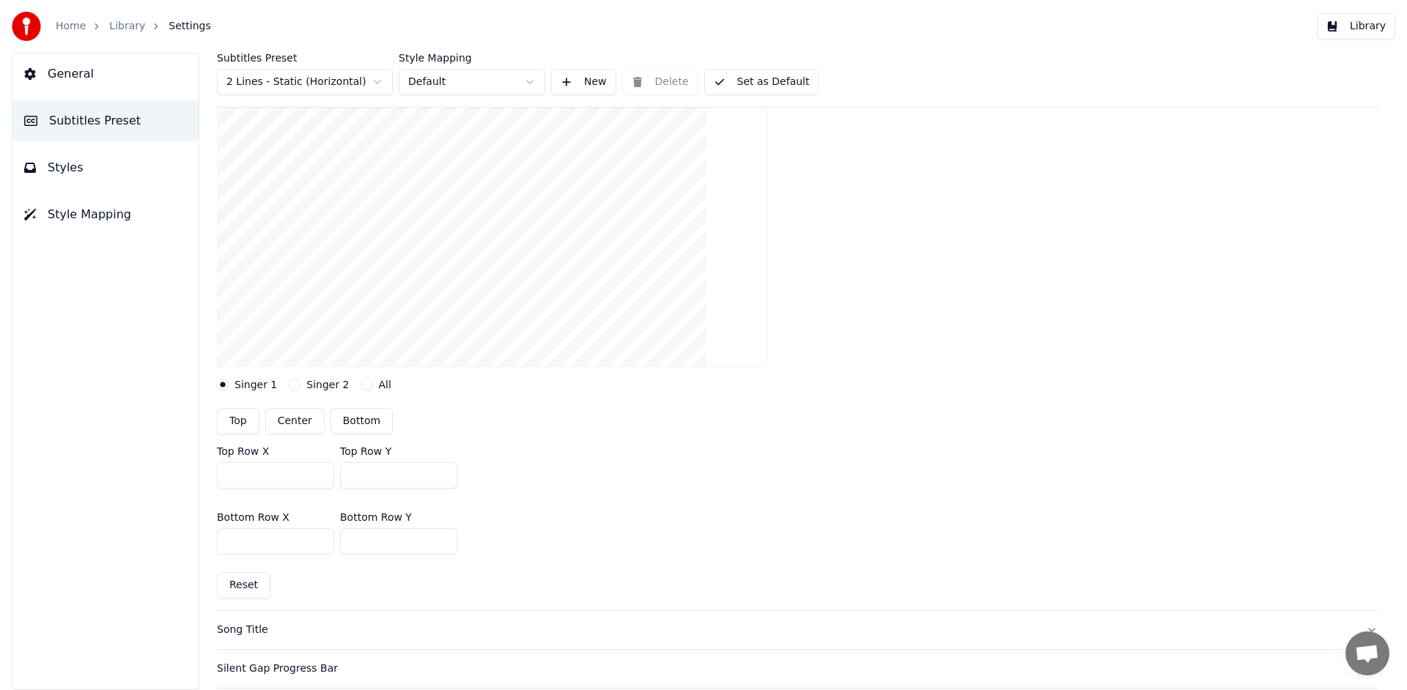
click at [445, 543] on input "***" at bounding box center [398, 541] width 117 height 26
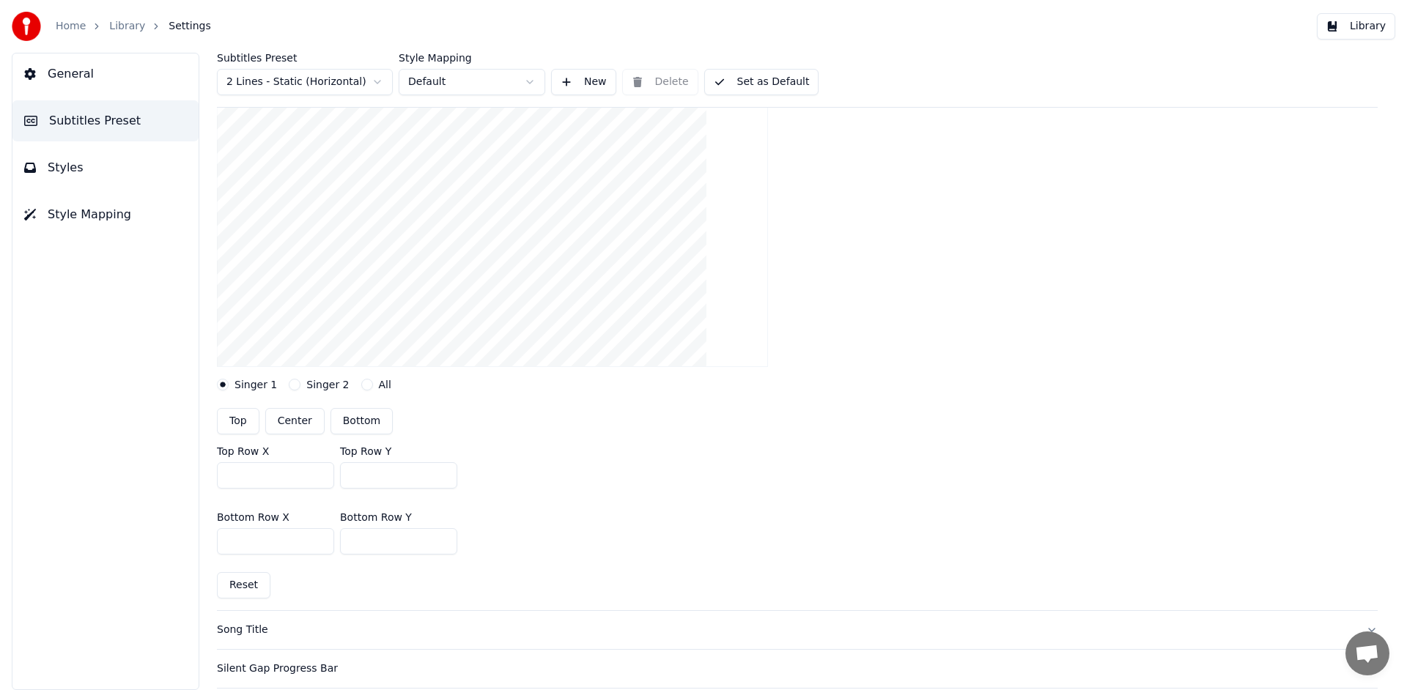
click at [445, 543] on input "***" at bounding box center [398, 541] width 117 height 26
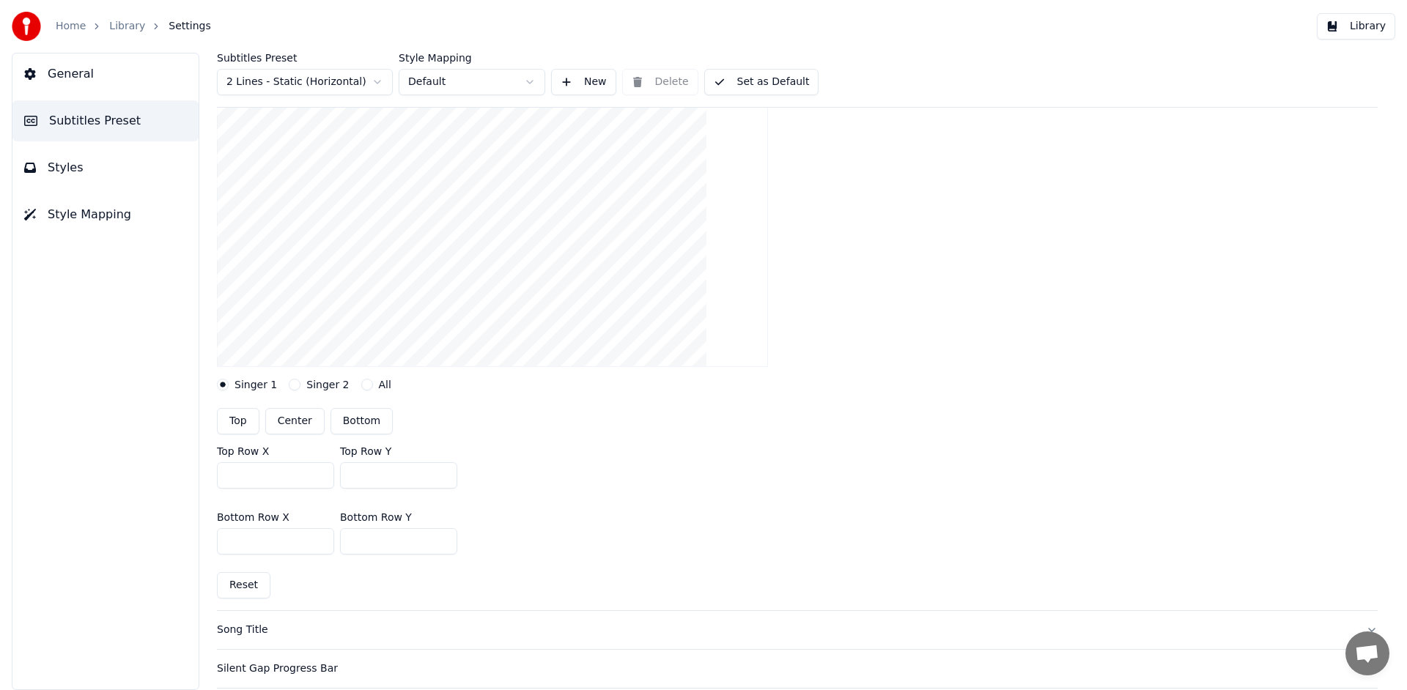
click at [445, 543] on input "***" at bounding box center [398, 541] width 117 height 26
drag, startPoint x: 350, startPoint y: 540, endPoint x: 408, endPoint y: 549, distance: 58.6
click at [408, 549] on input "***" at bounding box center [398, 541] width 117 height 26
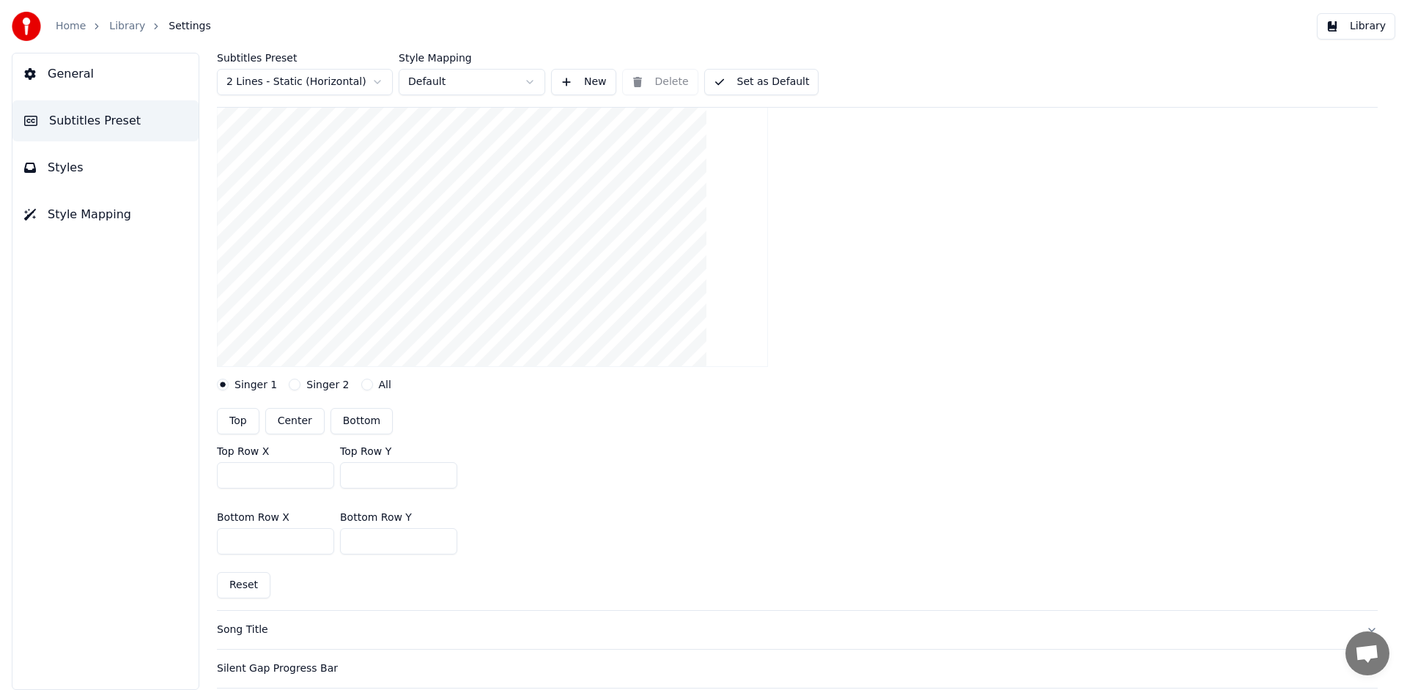
type input "***"
click at [619, 564] on div "Bottom Row X *** Bottom Row Y ***" at bounding box center [797, 534] width 1161 height 66
click at [1355, 25] on button "Library" at bounding box center [1356, 26] width 78 height 26
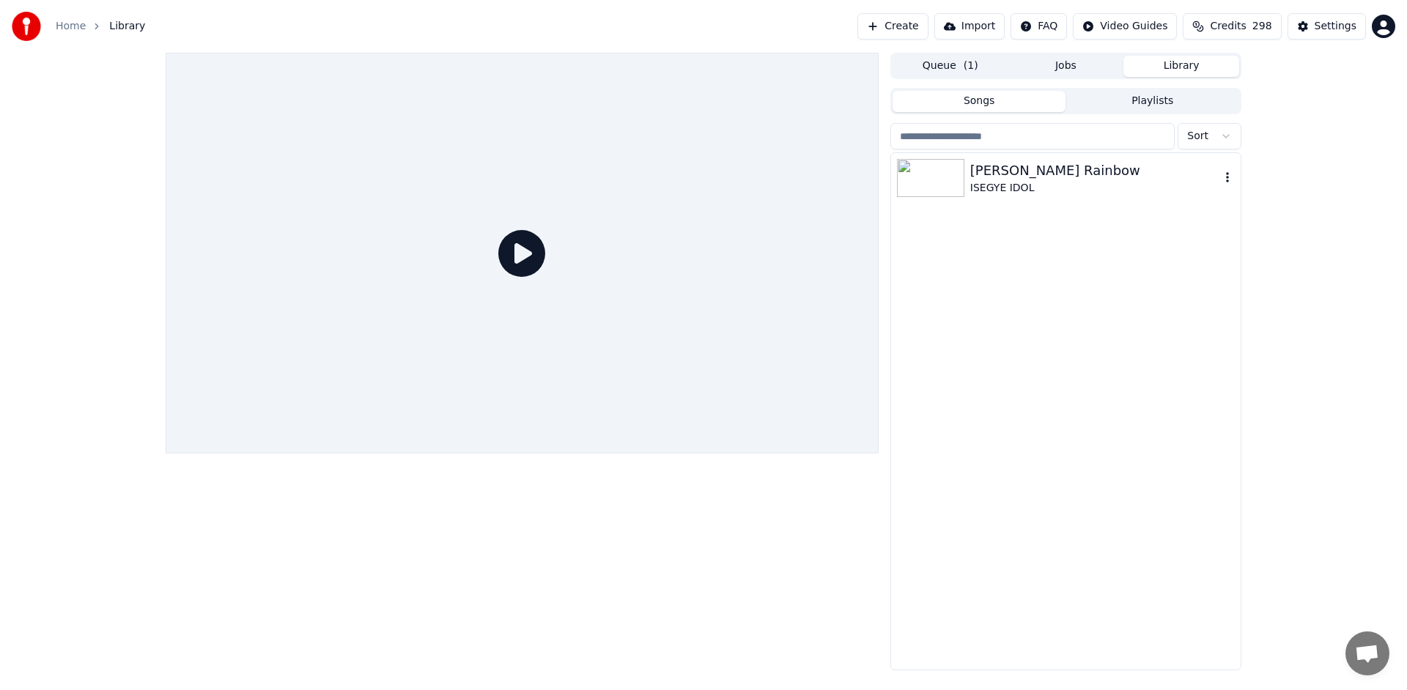
click at [1094, 189] on div "ISEGYE IDOL" at bounding box center [1095, 188] width 250 height 15
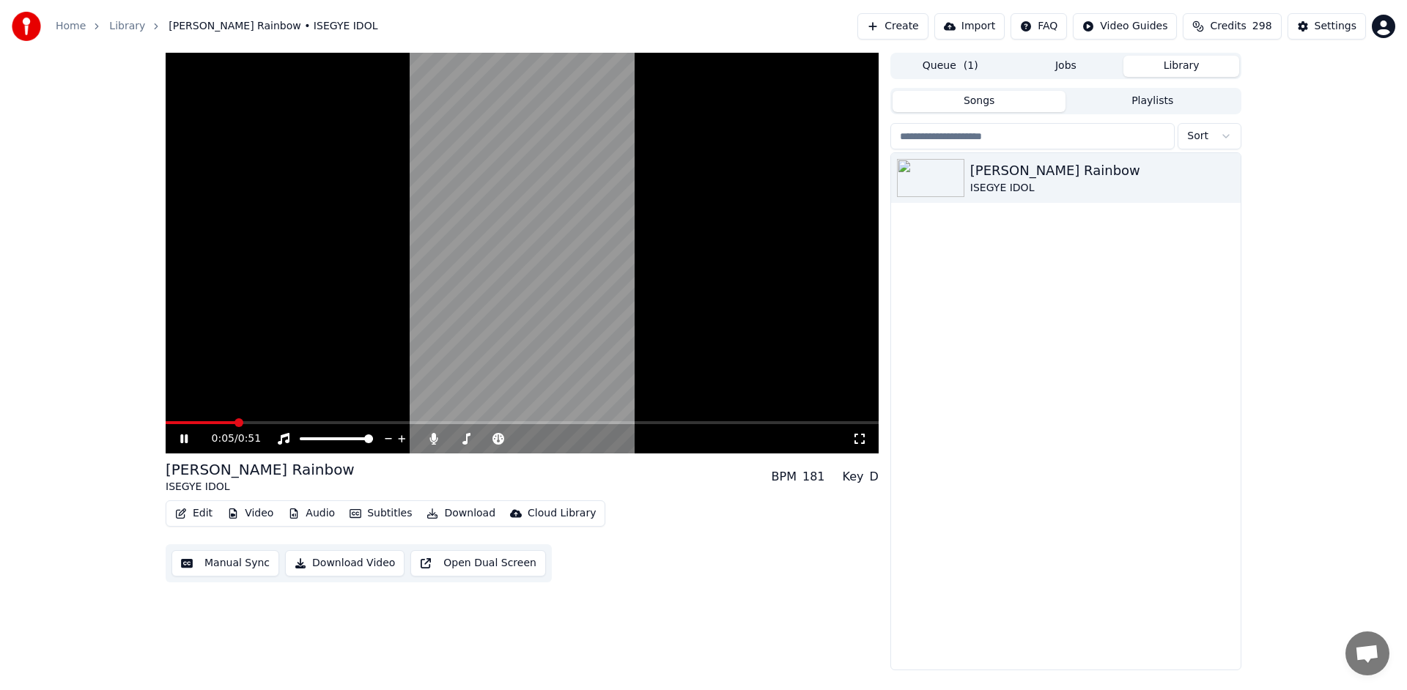
click at [187, 438] on icon at bounding box center [183, 439] width 7 height 9
click at [187, 438] on icon at bounding box center [184, 439] width 9 height 10
click at [187, 513] on button "Edit" at bounding box center [193, 514] width 49 height 21
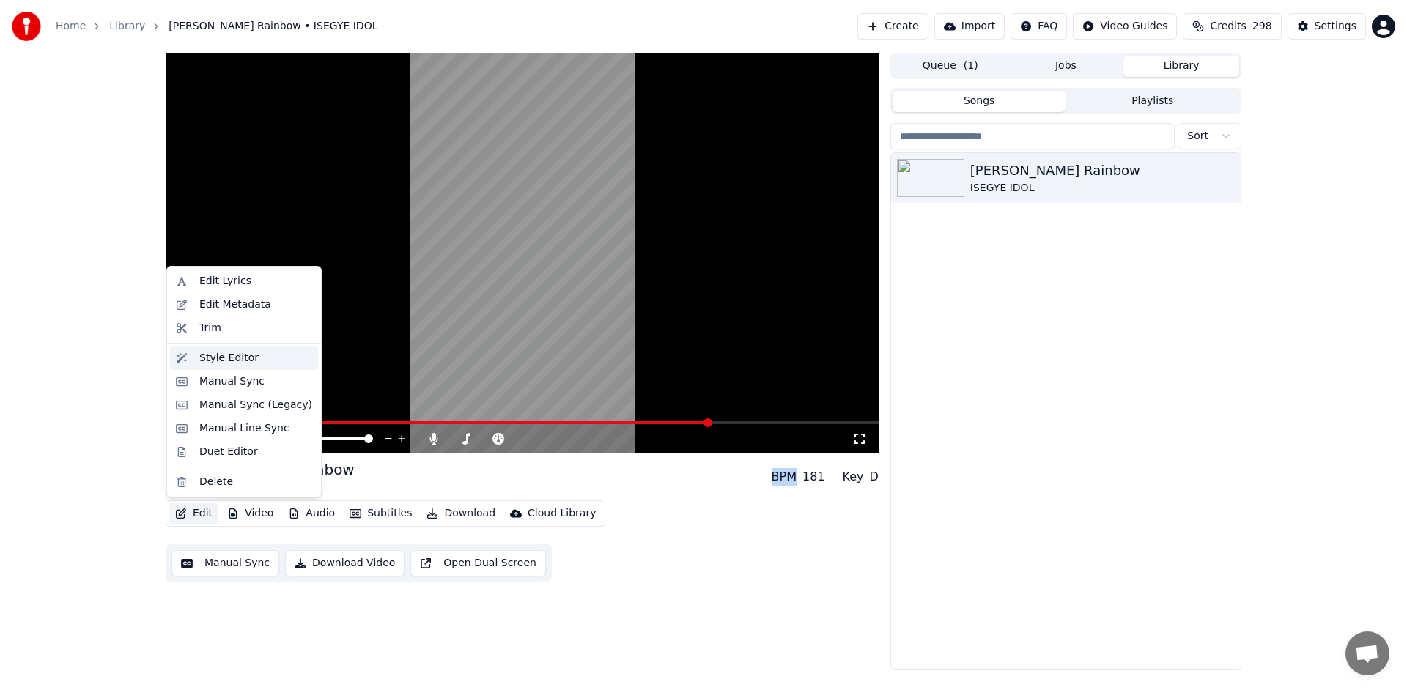
click at [270, 358] on div "Style Editor" at bounding box center [255, 358] width 113 height 15
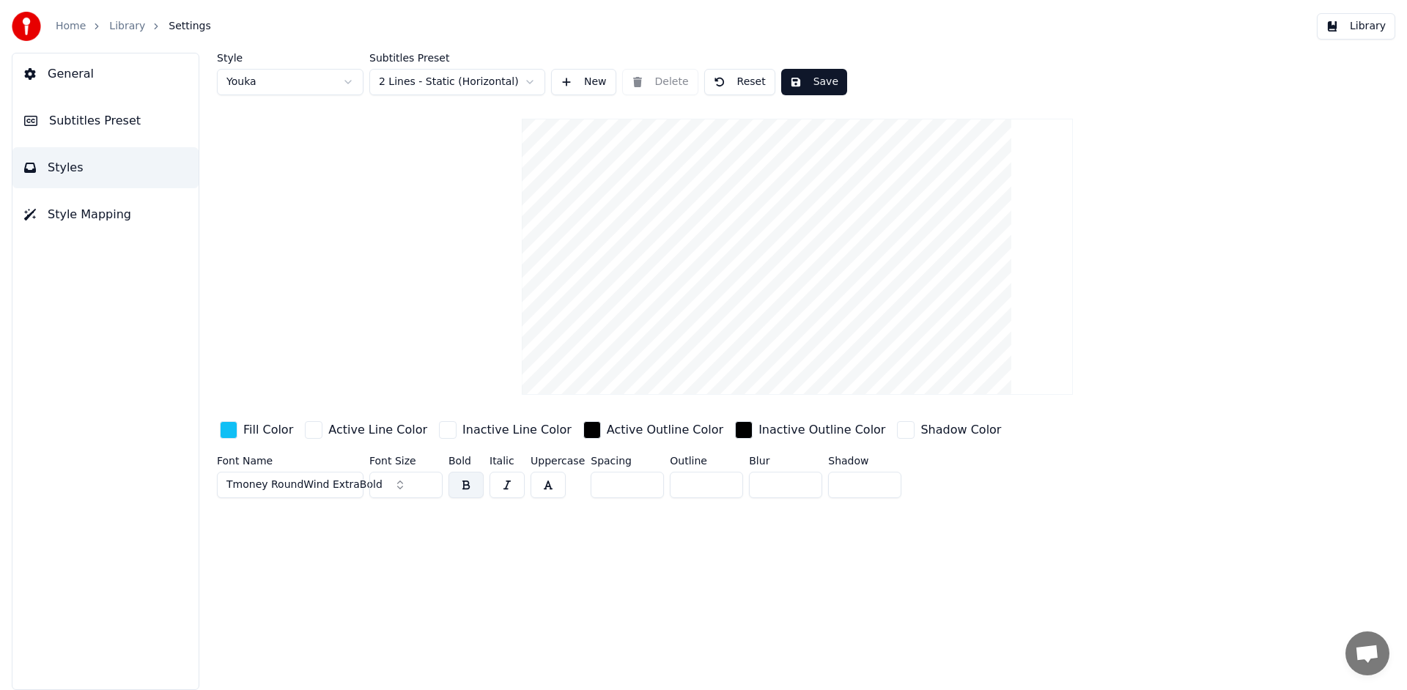
click at [428, 483] on input "**" at bounding box center [405, 485] width 73 height 26
type input "**"
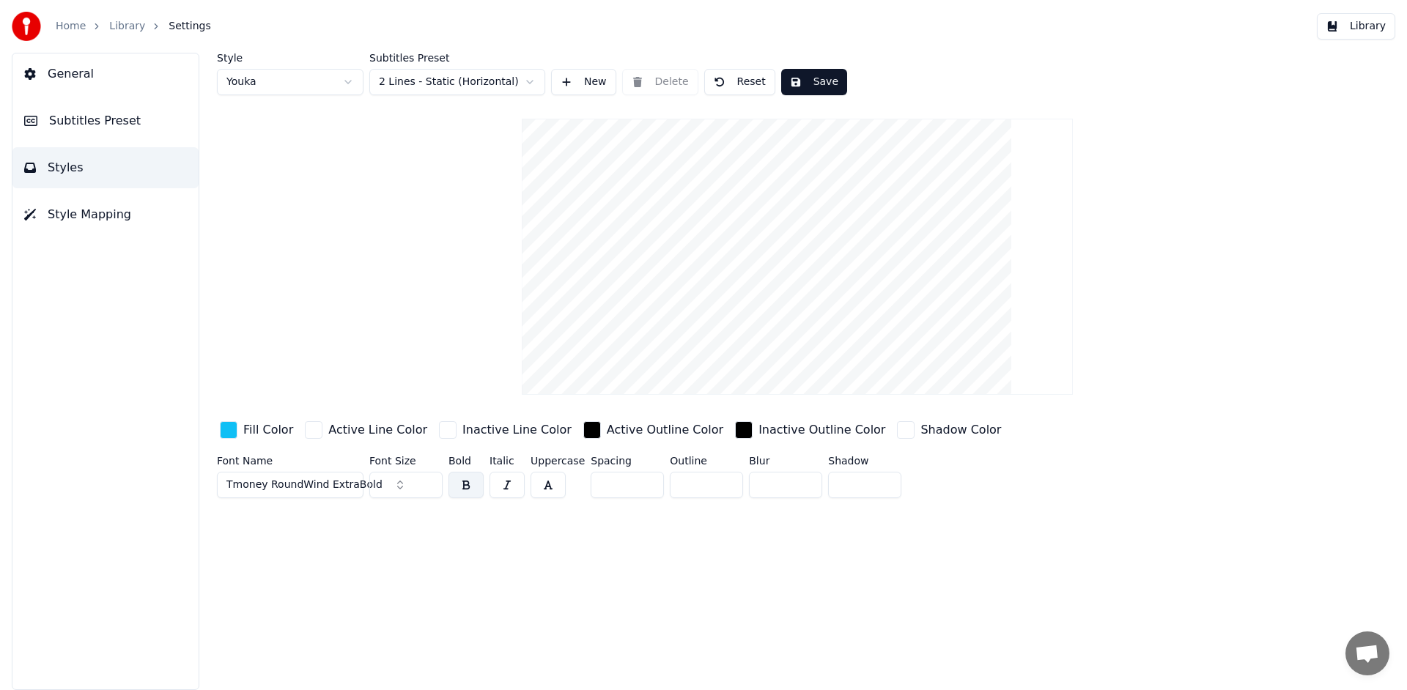
click at [428, 483] on input "**" at bounding box center [405, 485] width 73 height 26
click at [811, 83] on button "Save" at bounding box center [814, 82] width 66 height 26
click at [1371, 33] on button "Library" at bounding box center [1356, 26] width 78 height 26
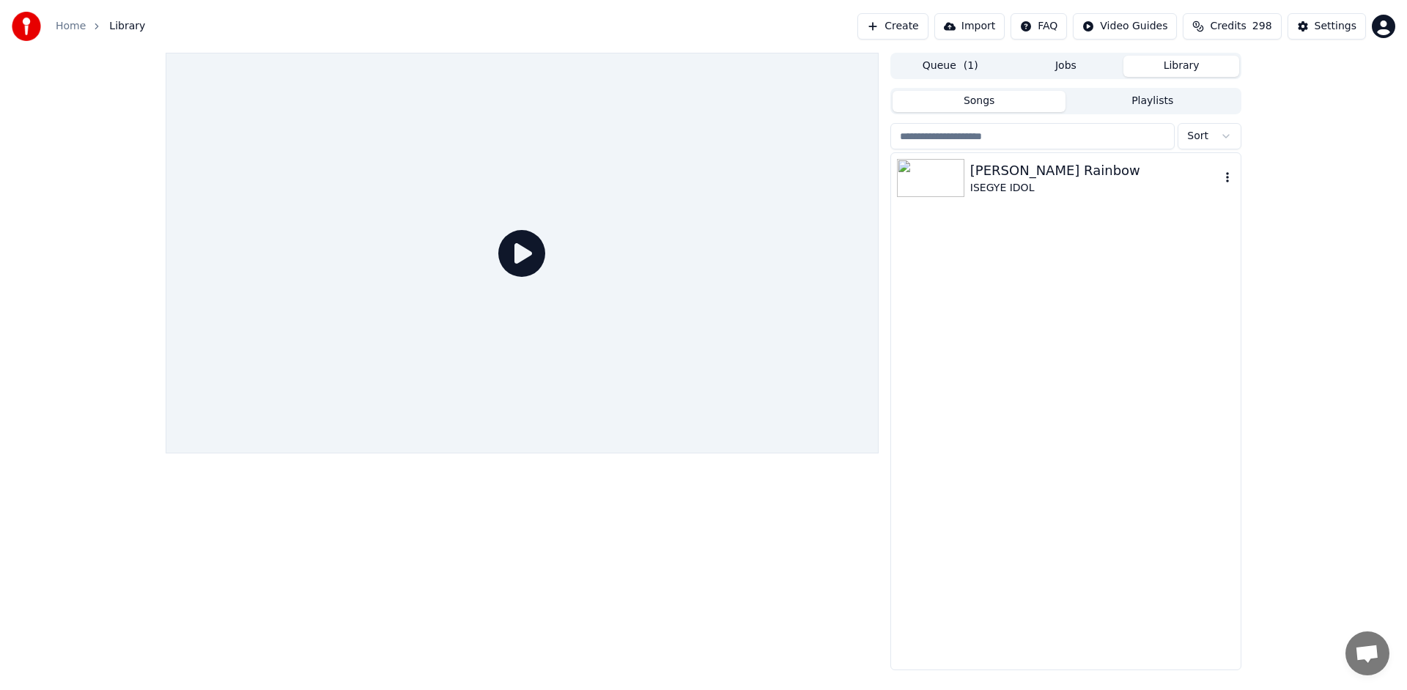
click at [1046, 182] on div "ISEGYE IDOL" at bounding box center [1095, 188] width 250 height 15
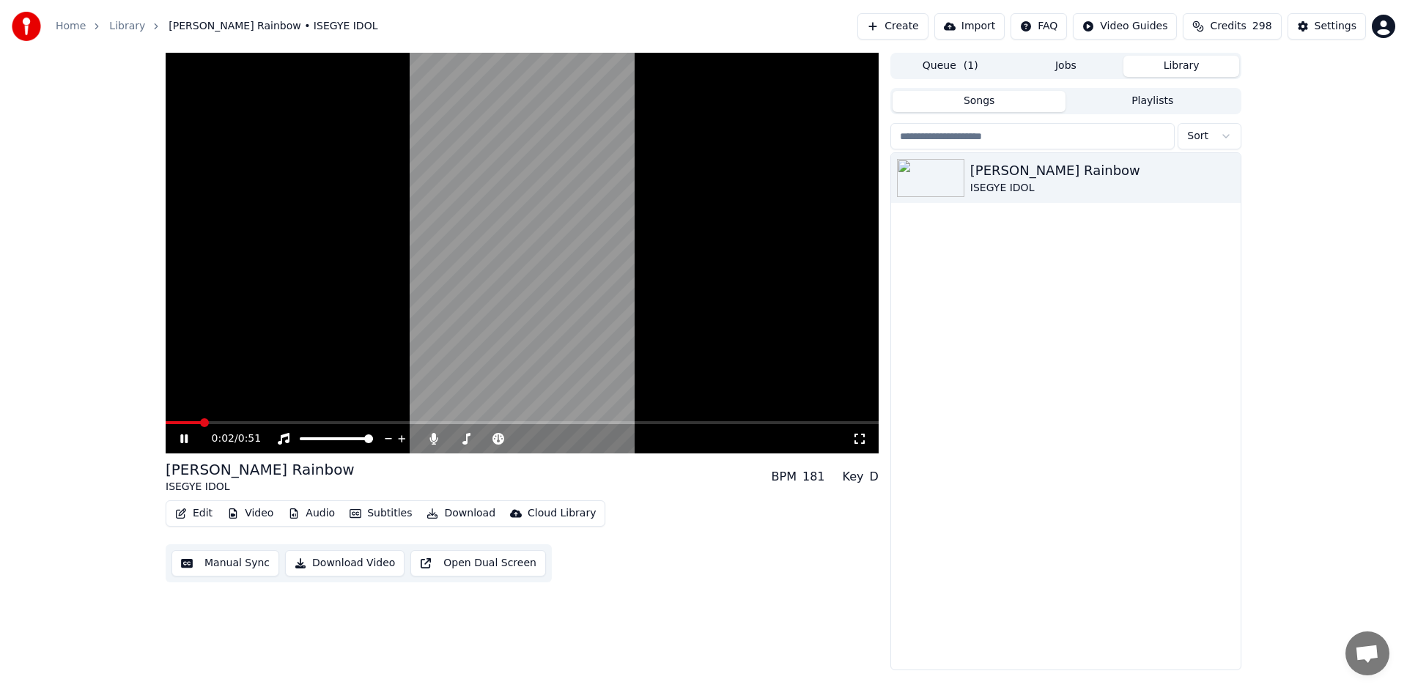
click at [185, 439] on icon at bounding box center [183, 439] width 7 height 9
click at [180, 441] on icon at bounding box center [184, 439] width 9 height 10
click at [180, 441] on icon at bounding box center [194, 439] width 34 height 12
click at [198, 517] on button "Edit" at bounding box center [193, 514] width 49 height 21
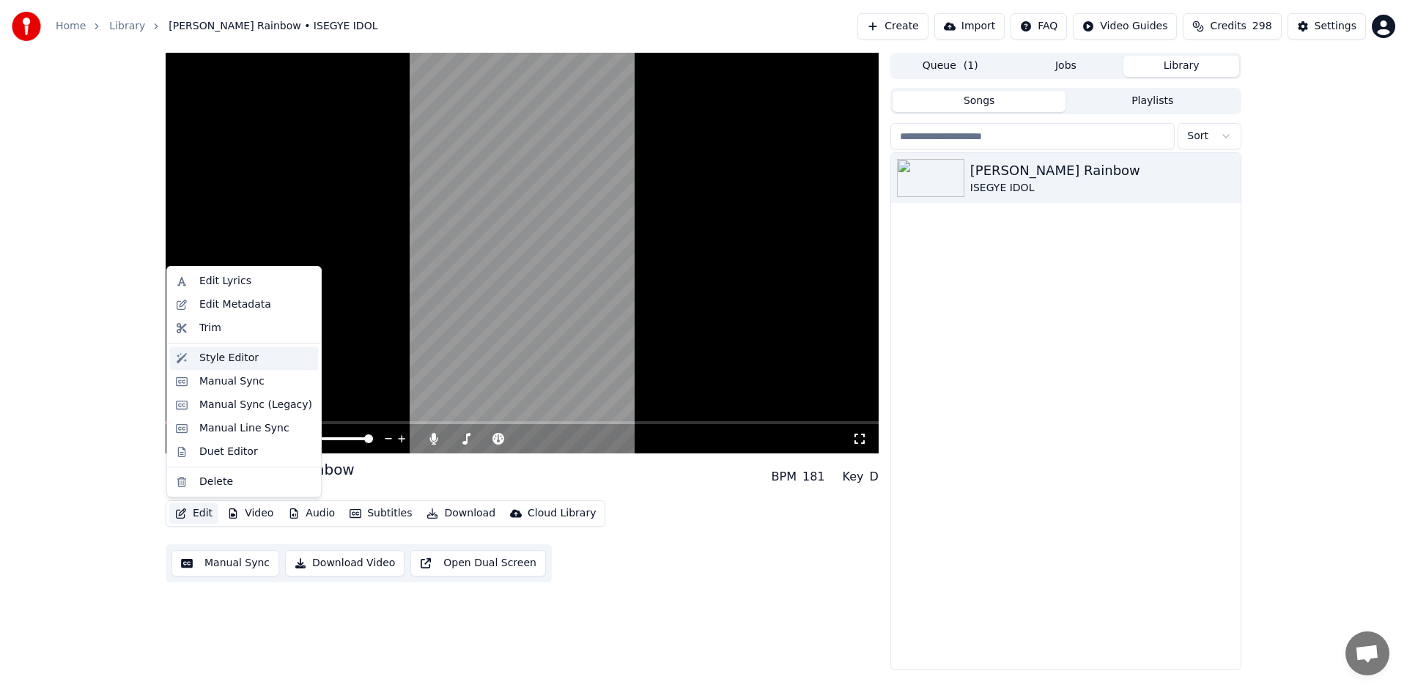
click at [259, 356] on div "Style Editor" at bounding box center [255, 358] width 113 height 15
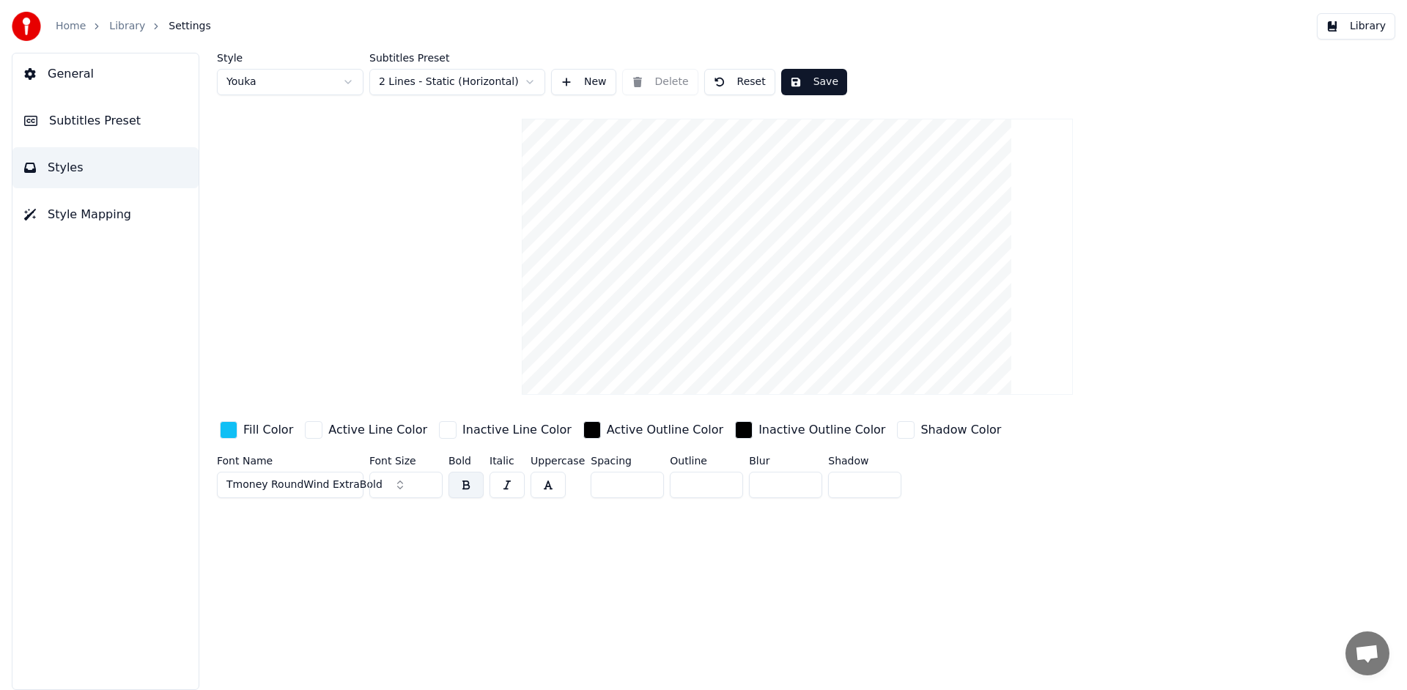
click at [126, 124] on span "Subtitles Preset" at bounding box center [95, 121] width 92 height 18
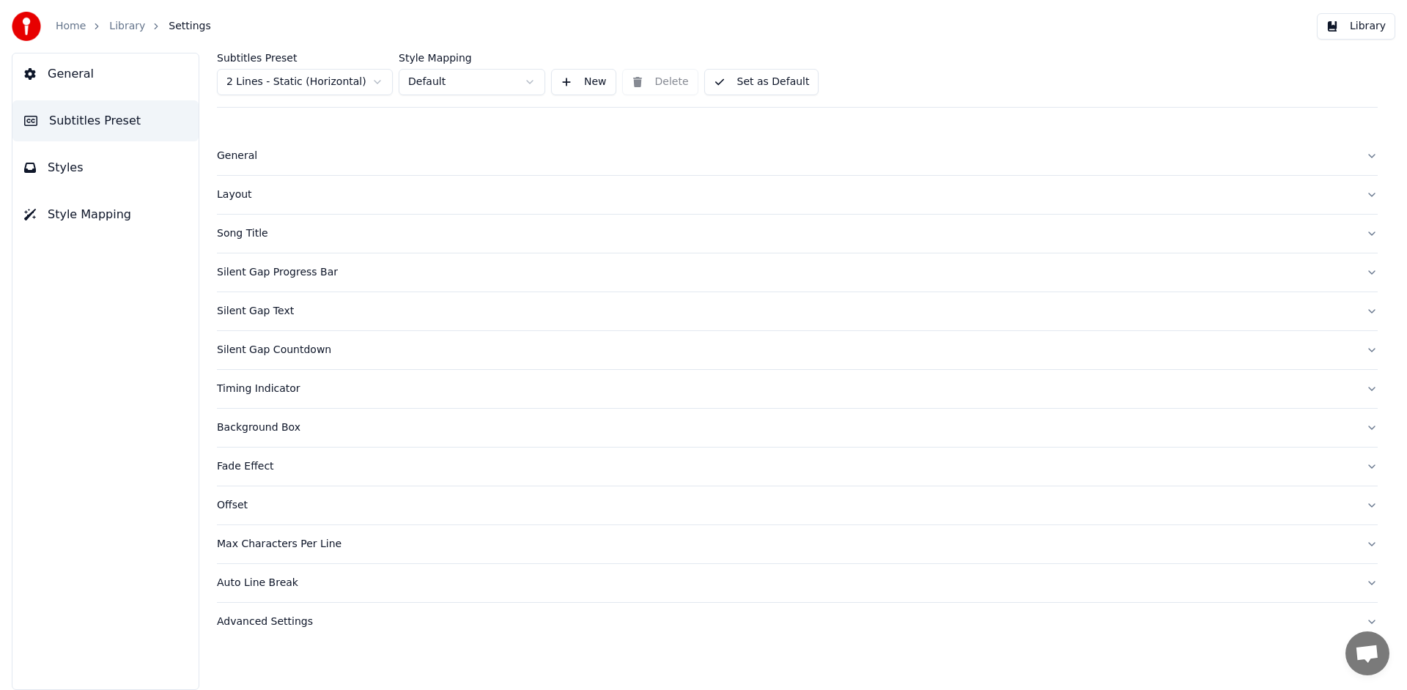
click at [245, 198] on div "Layout" at bounding box center [785, 195] width 1137 height 15
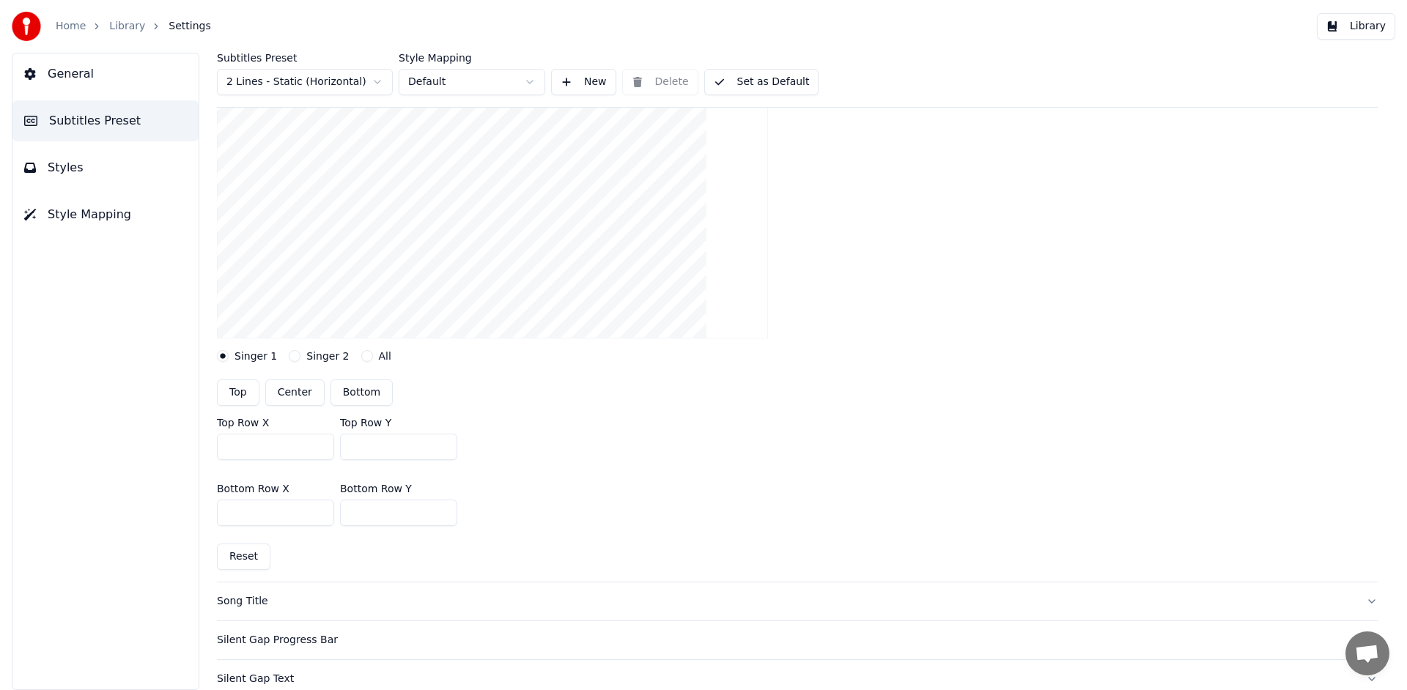
scroll to position [177, 0]
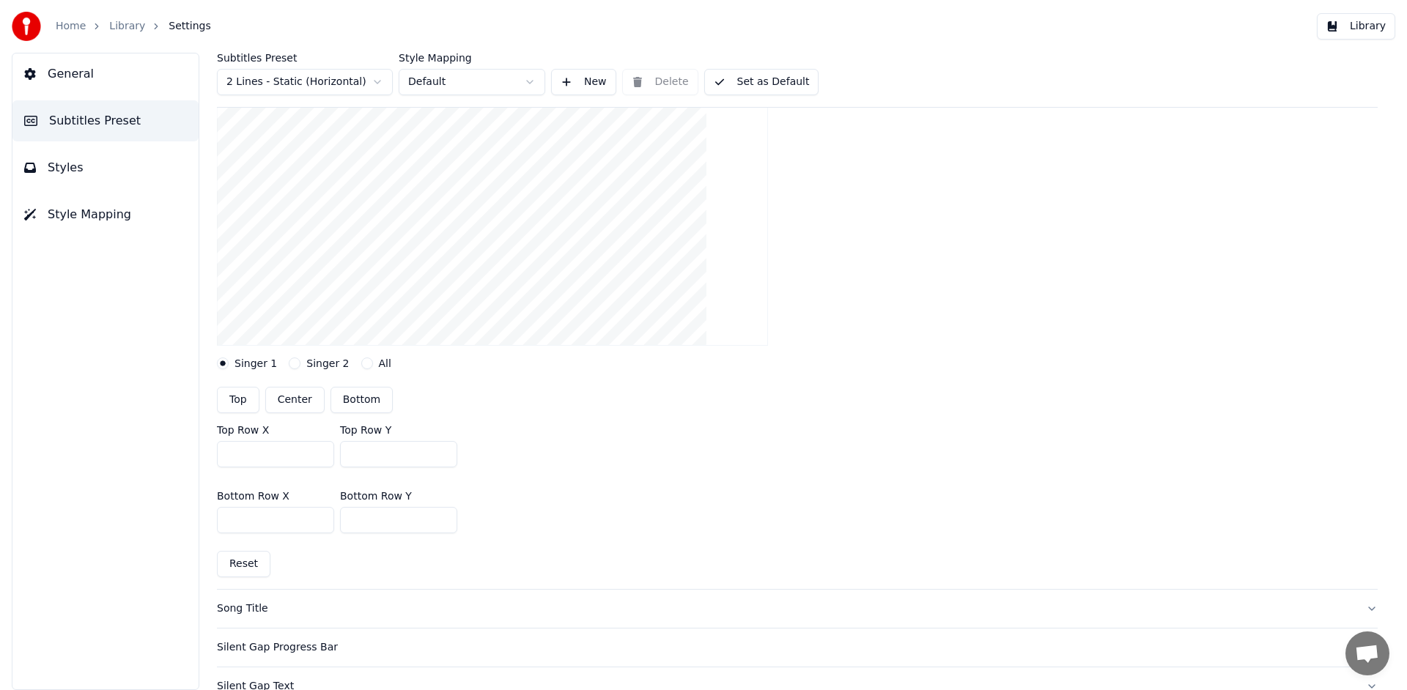
click at [444, 517] on input "***" at bounding box center [398, 520] width 117 height 26
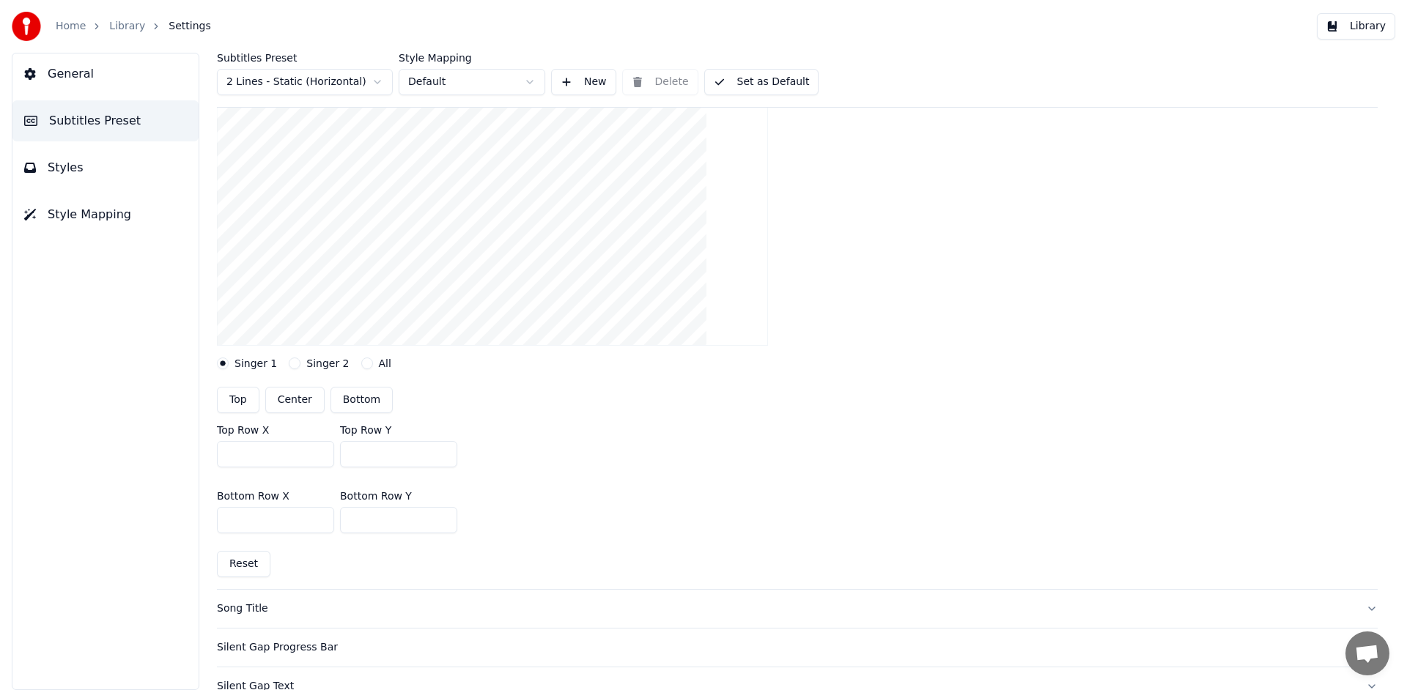
click at [444, 517] on input "***" at bounding box center [398, 520] width 117 height 26
type input "***"
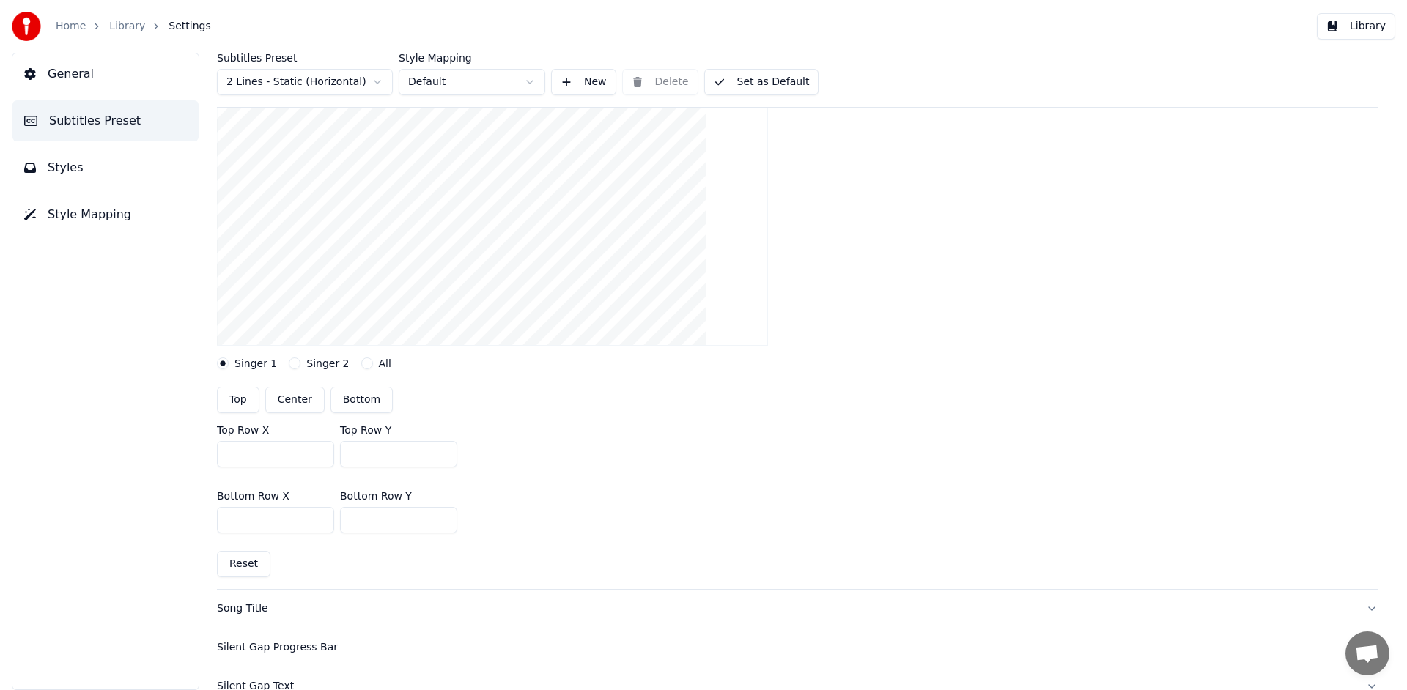
click at [444, 517] on input "***" at bounding box center [398, 520] width 117 height 26
click at [1357, 23] on button "Library" at bounding box center [1356, 26] width 78 height 26
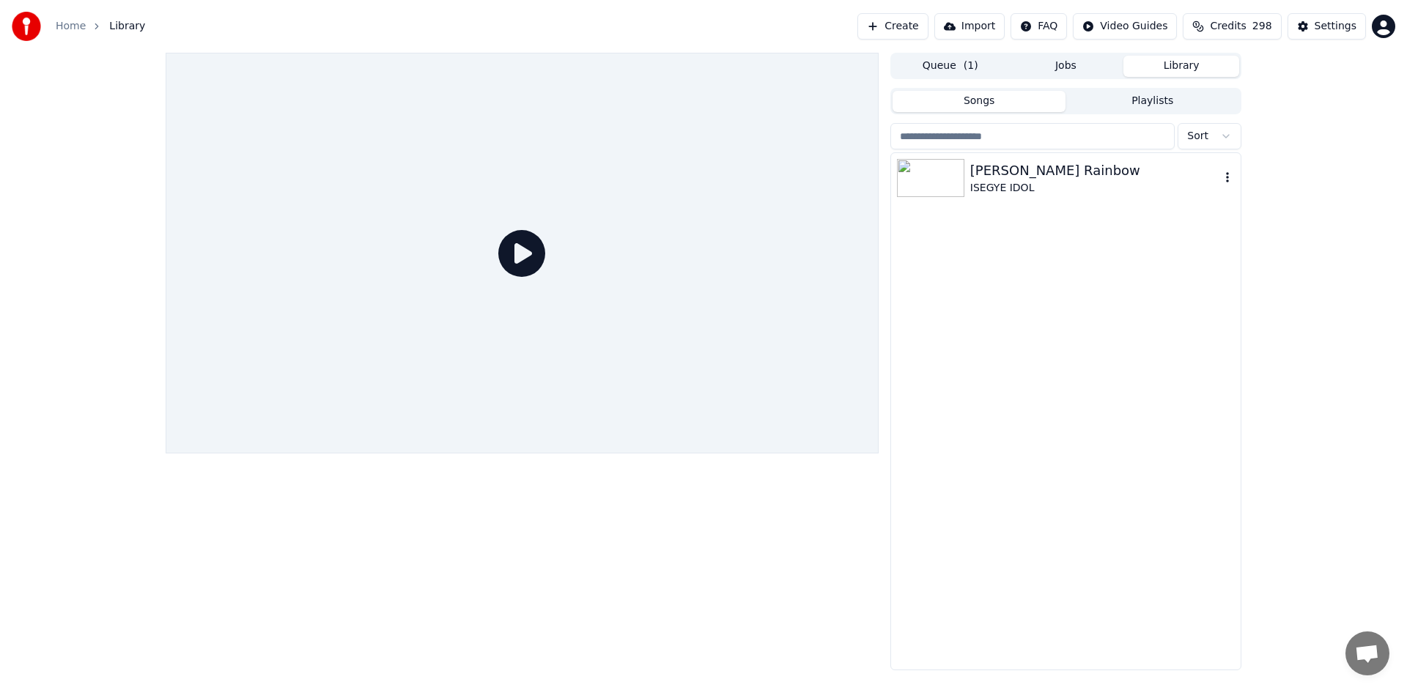
click at [1052, 194] on div "ISEGYE IDOL" at bounding box center [1095, 188] width 250 height 15
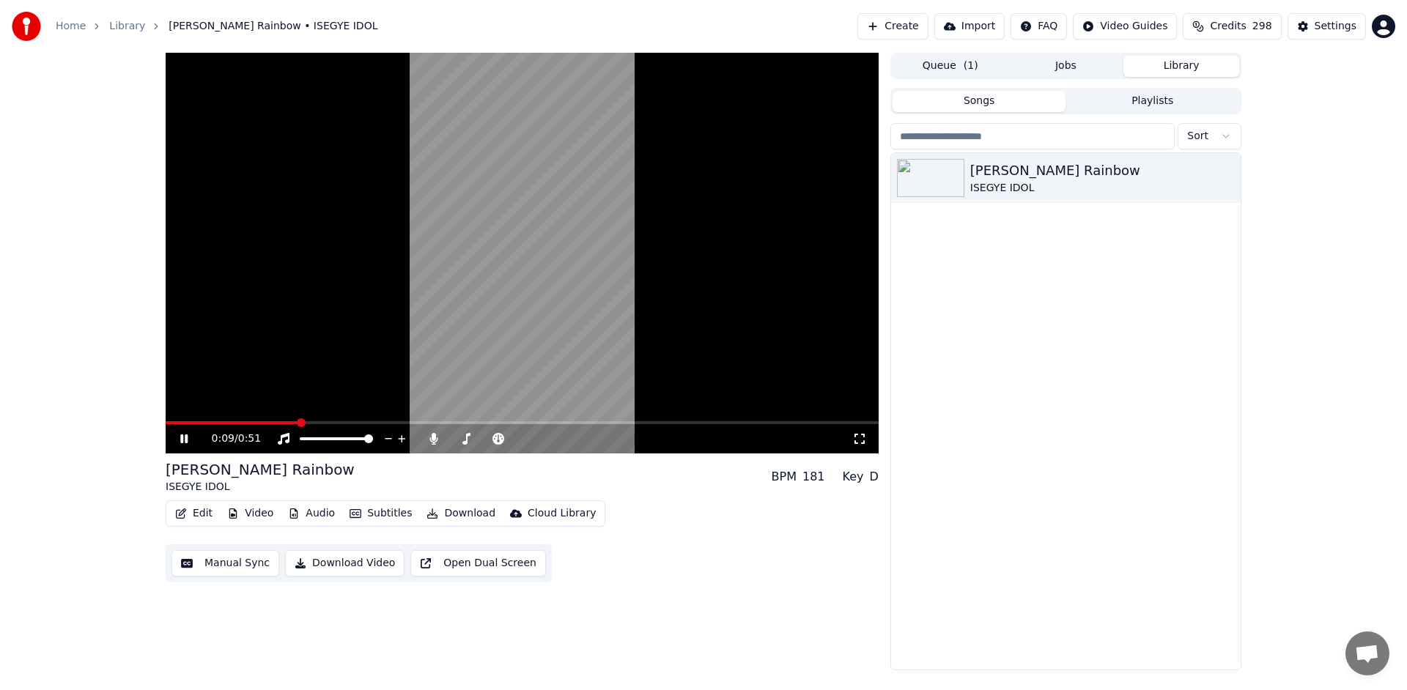
click at [179, 439] on icon at bounding box center [194, 439] width 34 height 12
click at [189, 514] on button "Edit" at bounding box center [193, 514] width 49 height 21
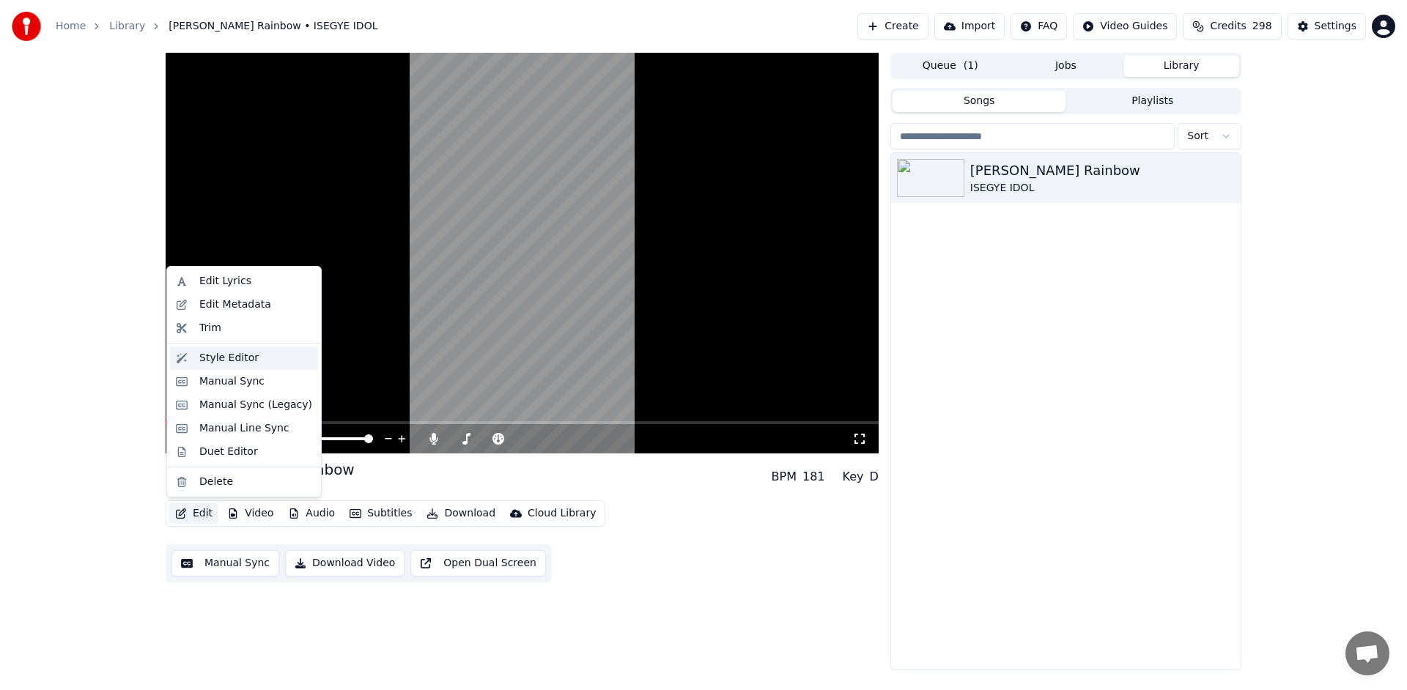
click at [275, 363] on div "Style Editor" at bounding box center [255, 358] width 113 height 15
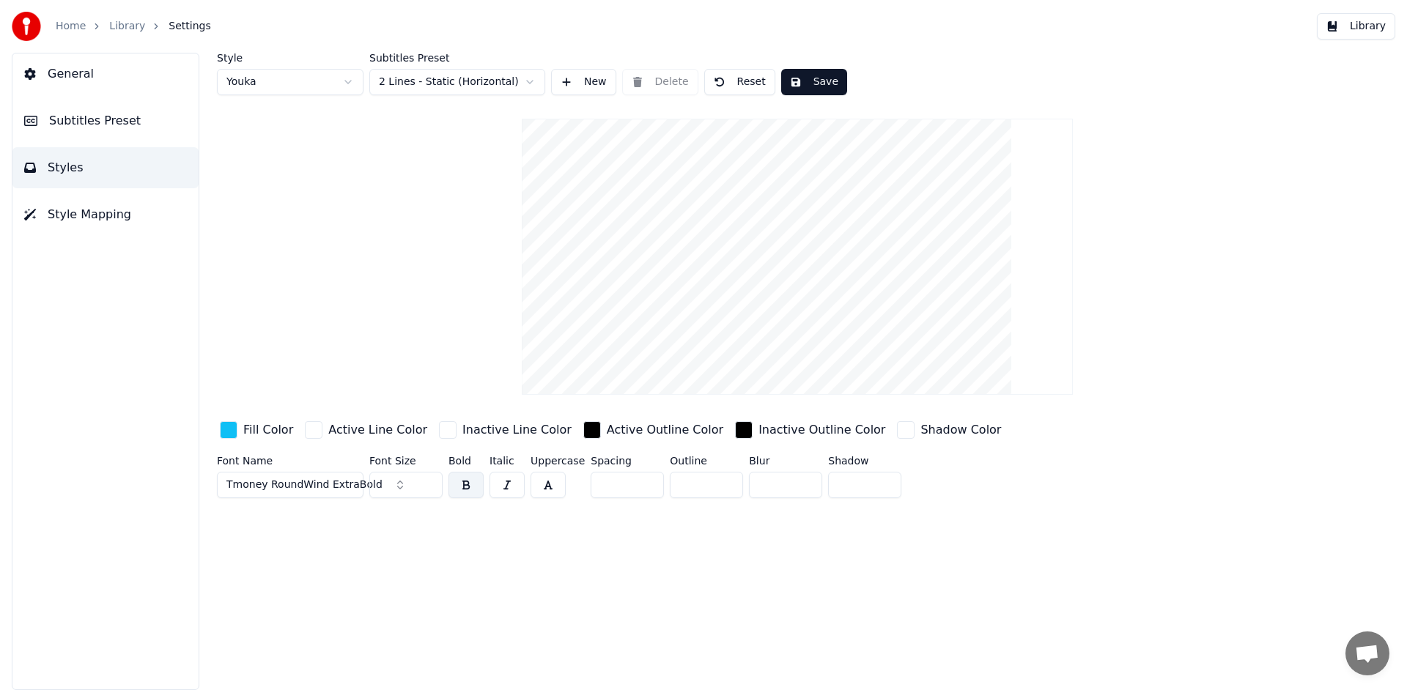
click at [104, 122] on span "Subtitles Preset" at bounding box center [95, 121] width 92 height 18
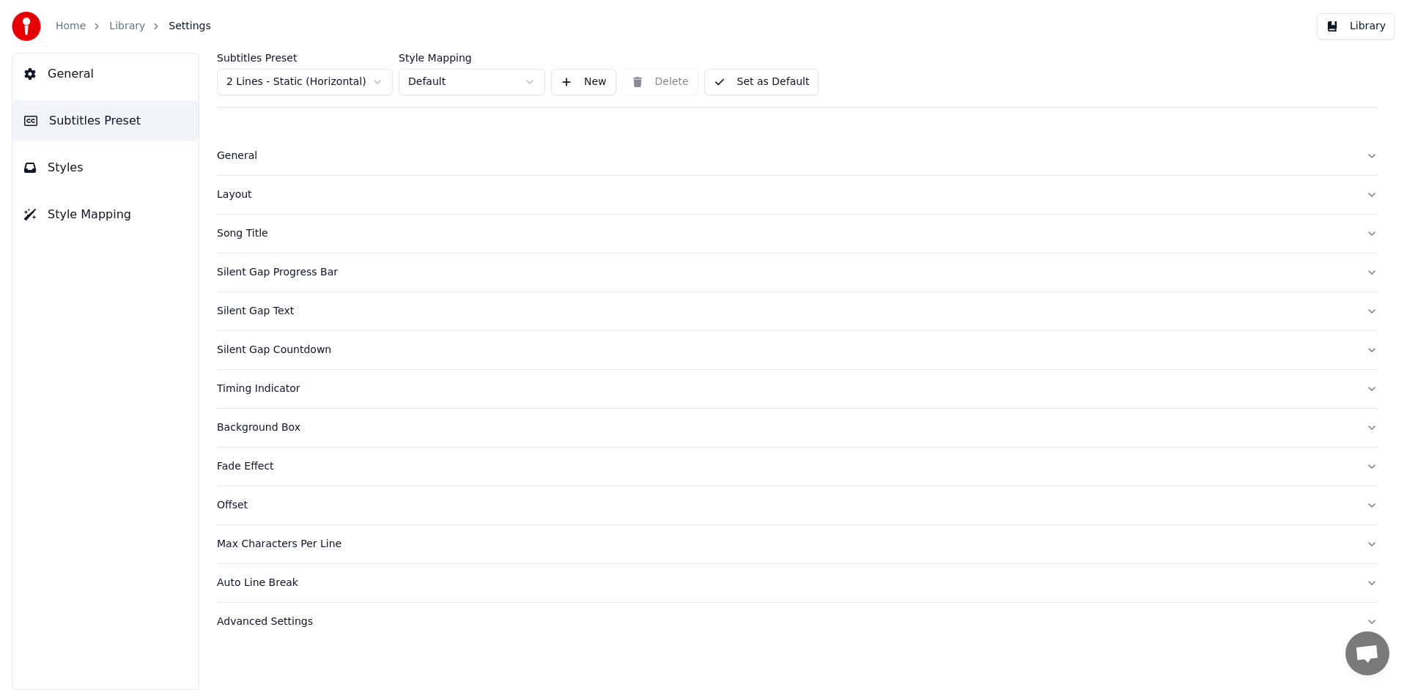
click at [261, 199] on div "Layout" at bounding box center [785, 195] width 1137 height 15
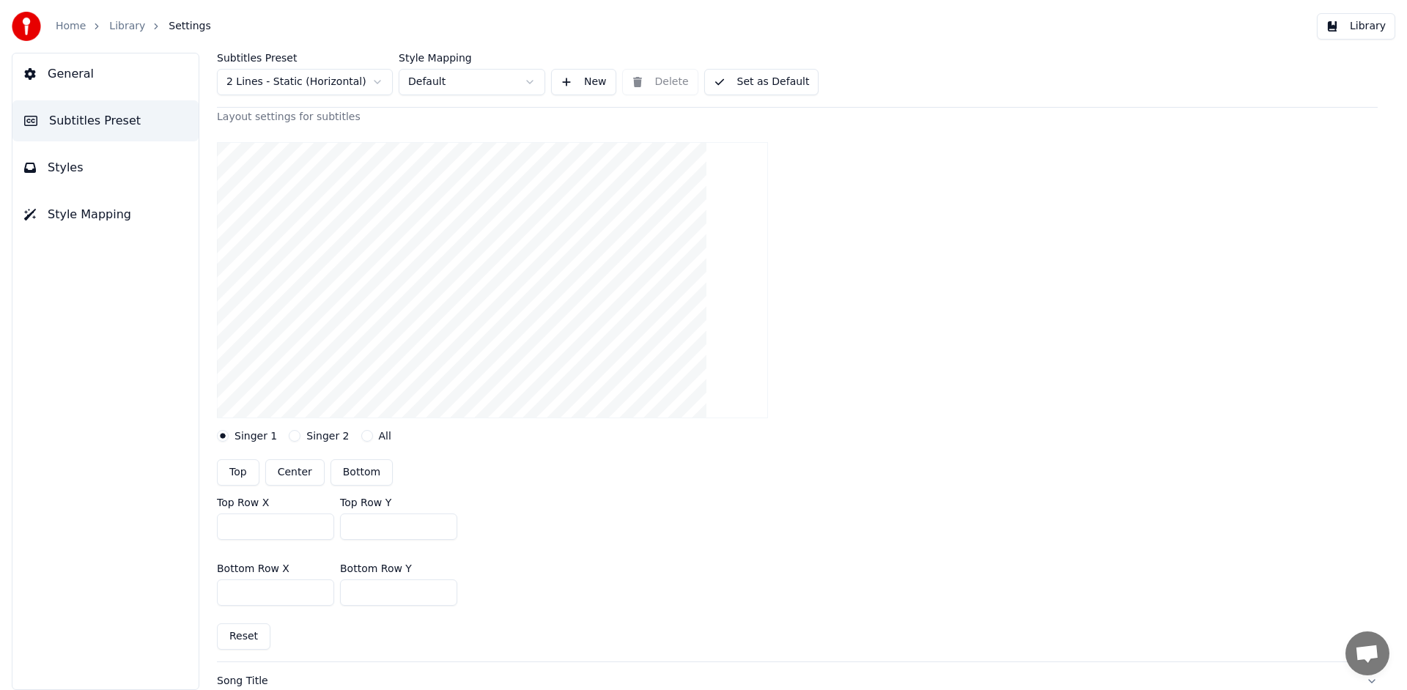
scroll to position [106, 0]
click at [445, 589] on input "***" at bounding box center [398, 591] width 117 height 26
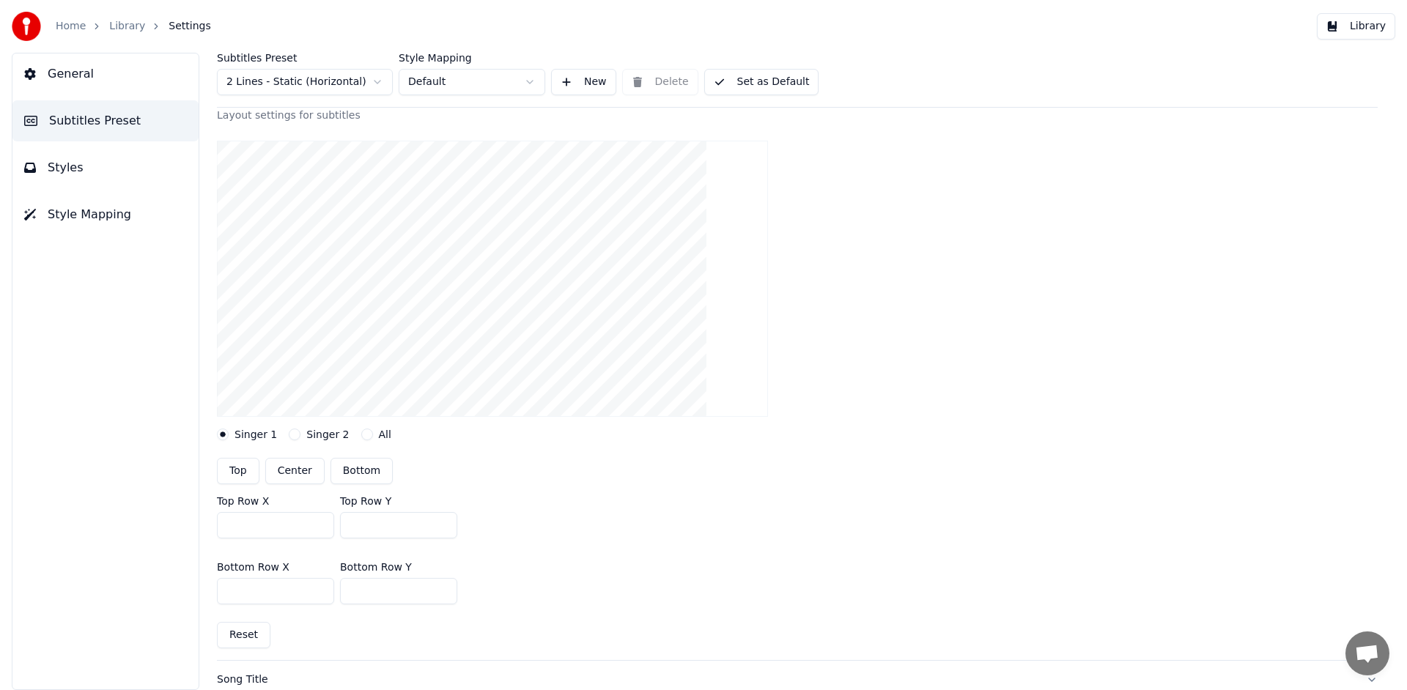
type input "***"
click at [445, 589] on input "***" at bounding box center [398, 591] width 117 height 26
click at [1357, 28] on button "Library" at bounding box center [1356, 26] width 78 height 26
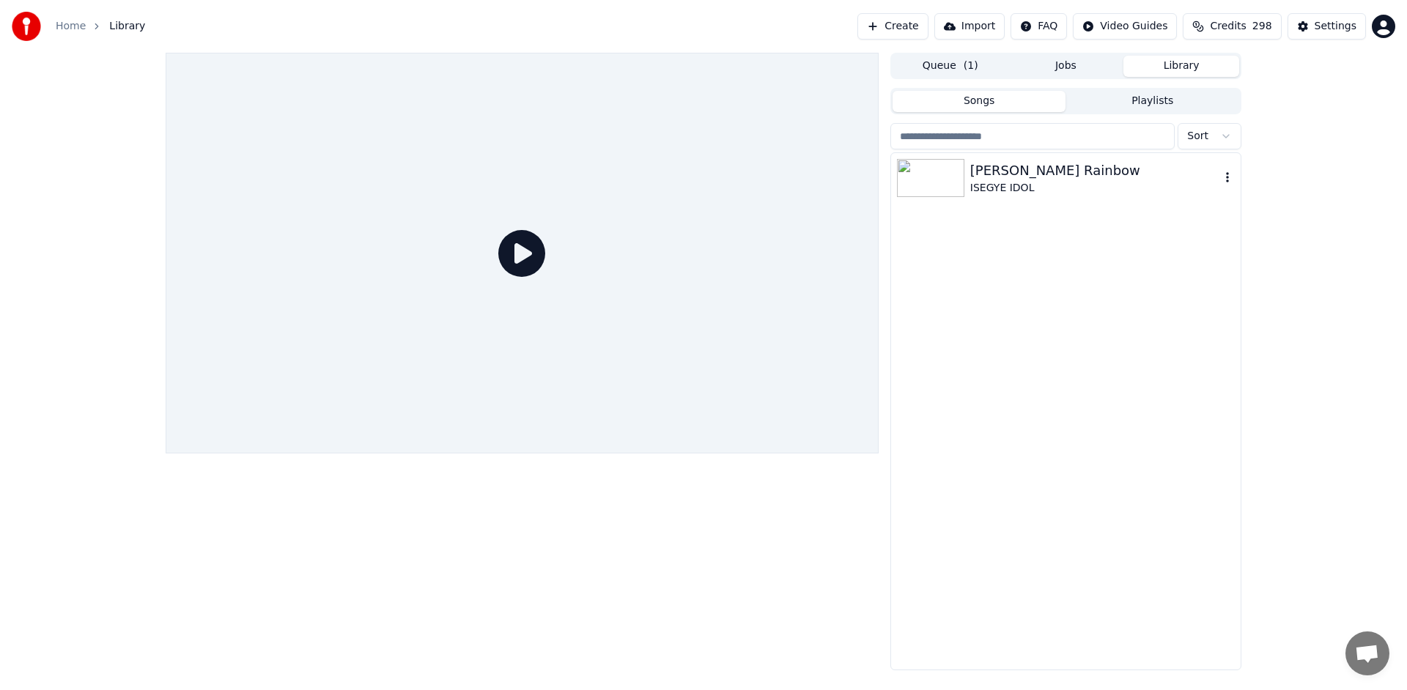
click at [1047, 177] on div "[PERSON_NAME] Rainbow" at bounding box center [1095, 171] width 250 height 21
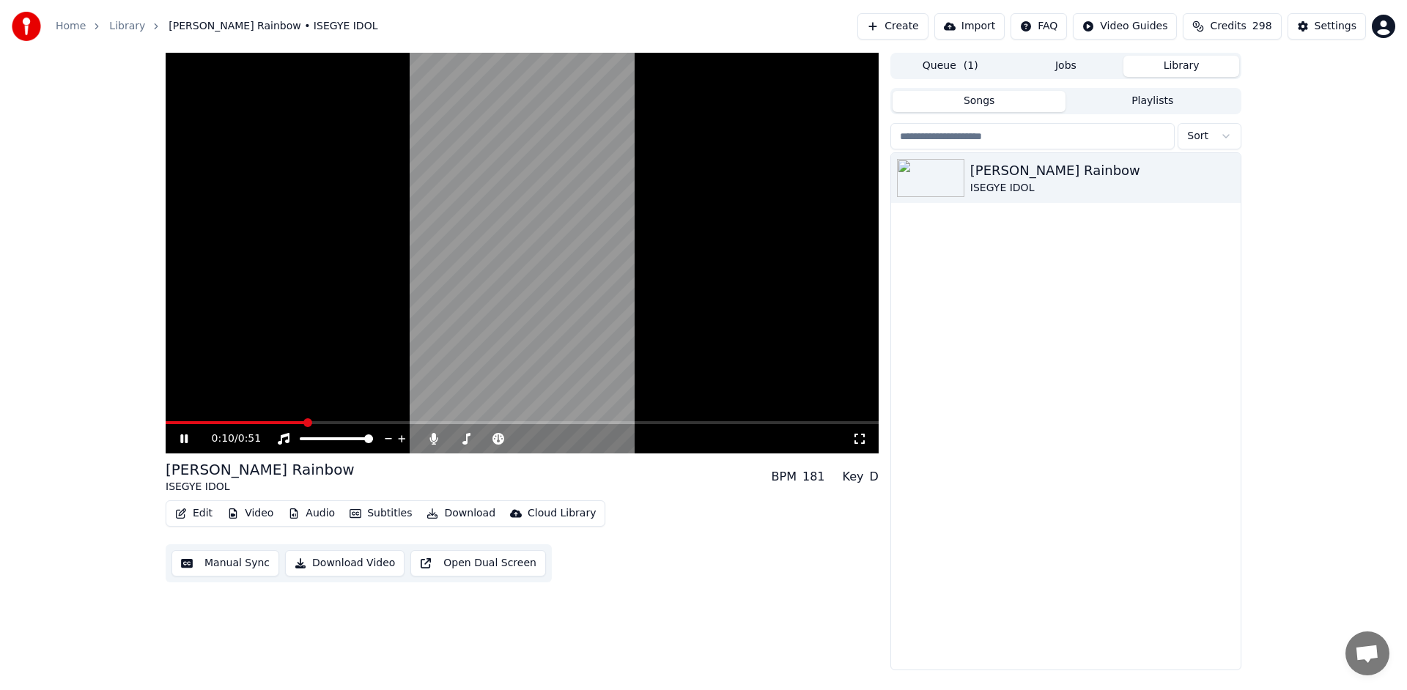
click at [186, 437] on icon at bounding box center [183, 439] width 7 height 9
click at [204, 517] on button "Edit" at bounding box center [193, 514] width 49 height 21
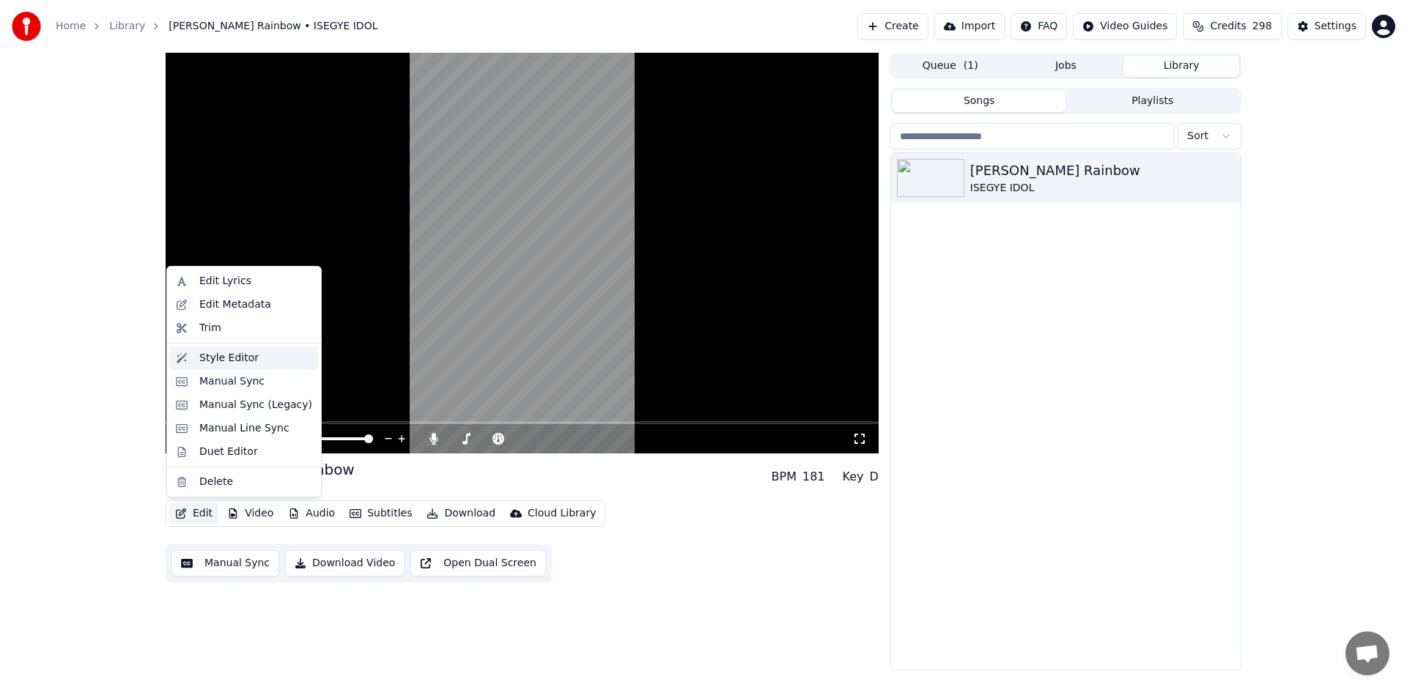
click at [277, 360] on div "Style Editor" at bounding box center [255, 358] width 113 height 15
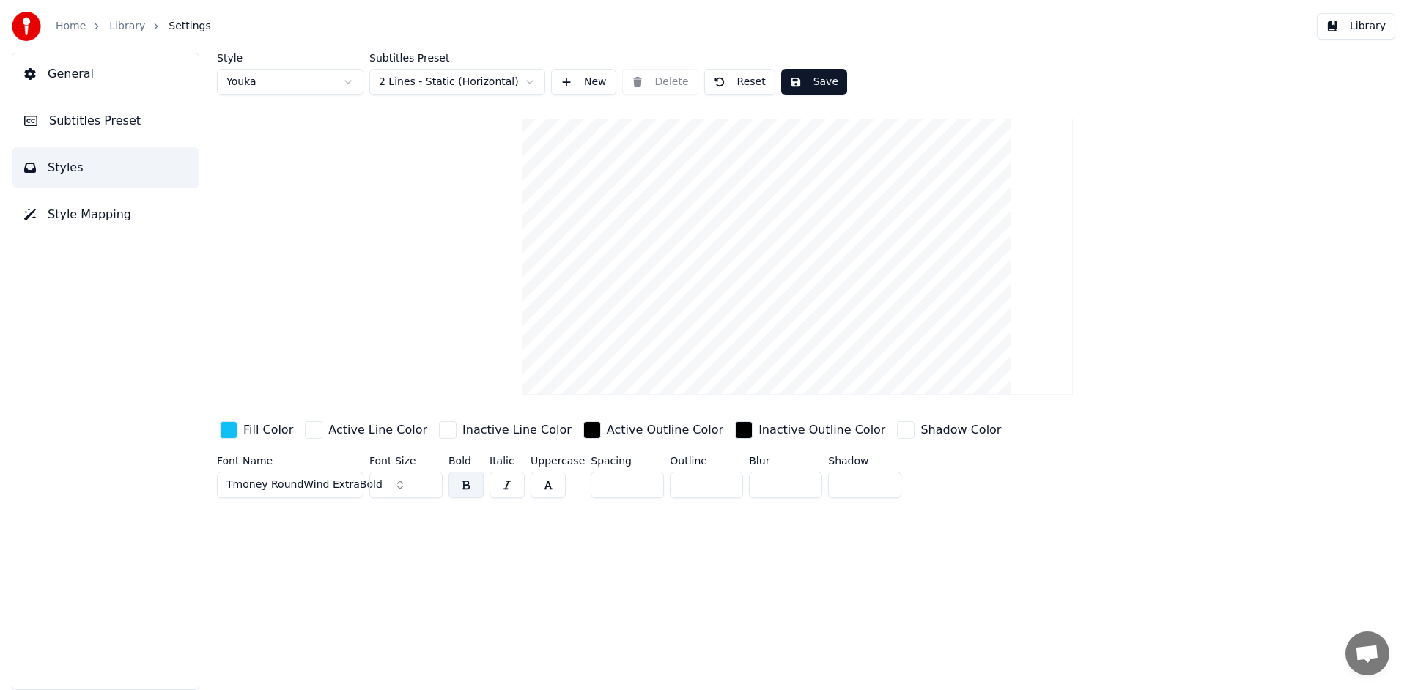
click at [109, 114] on span "Subtitles Preset" at bounding box center [95, 121] width 92 height 18
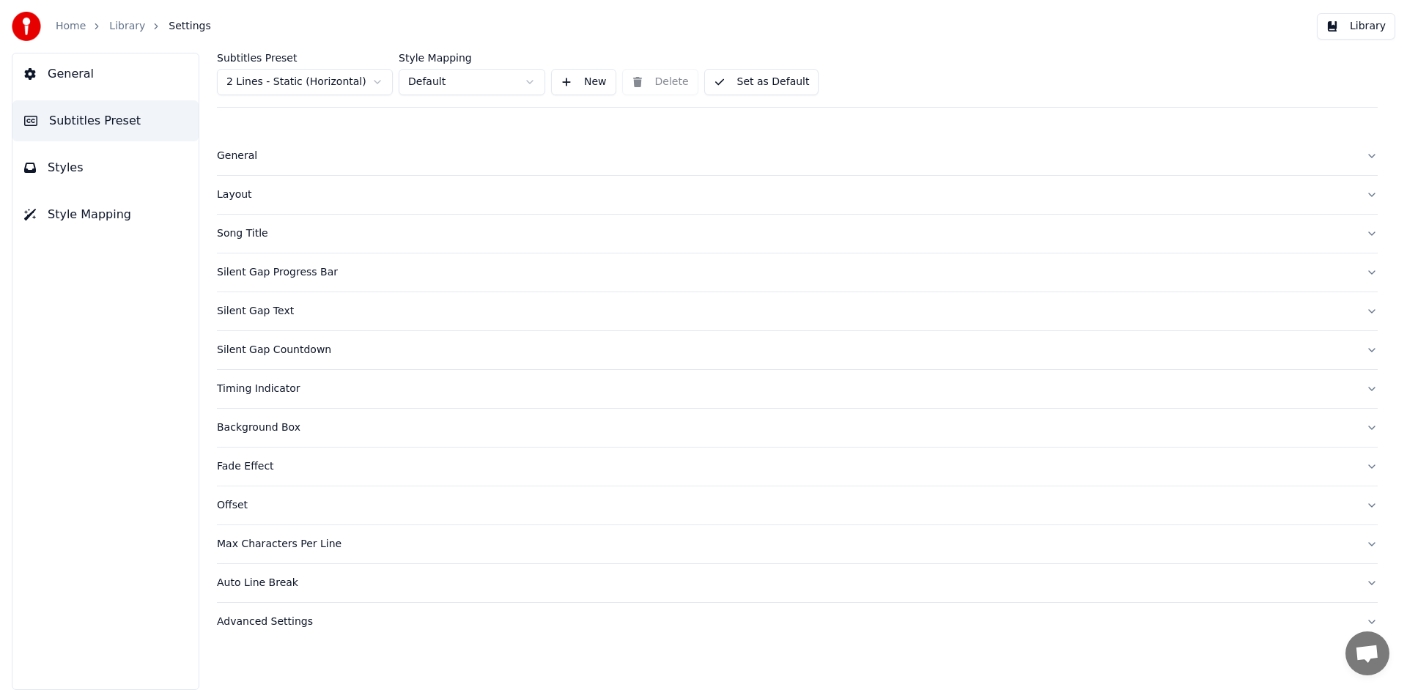
click at [240, 199] on div "Layout" at bounding box center [785, 195] width 1137 height 15
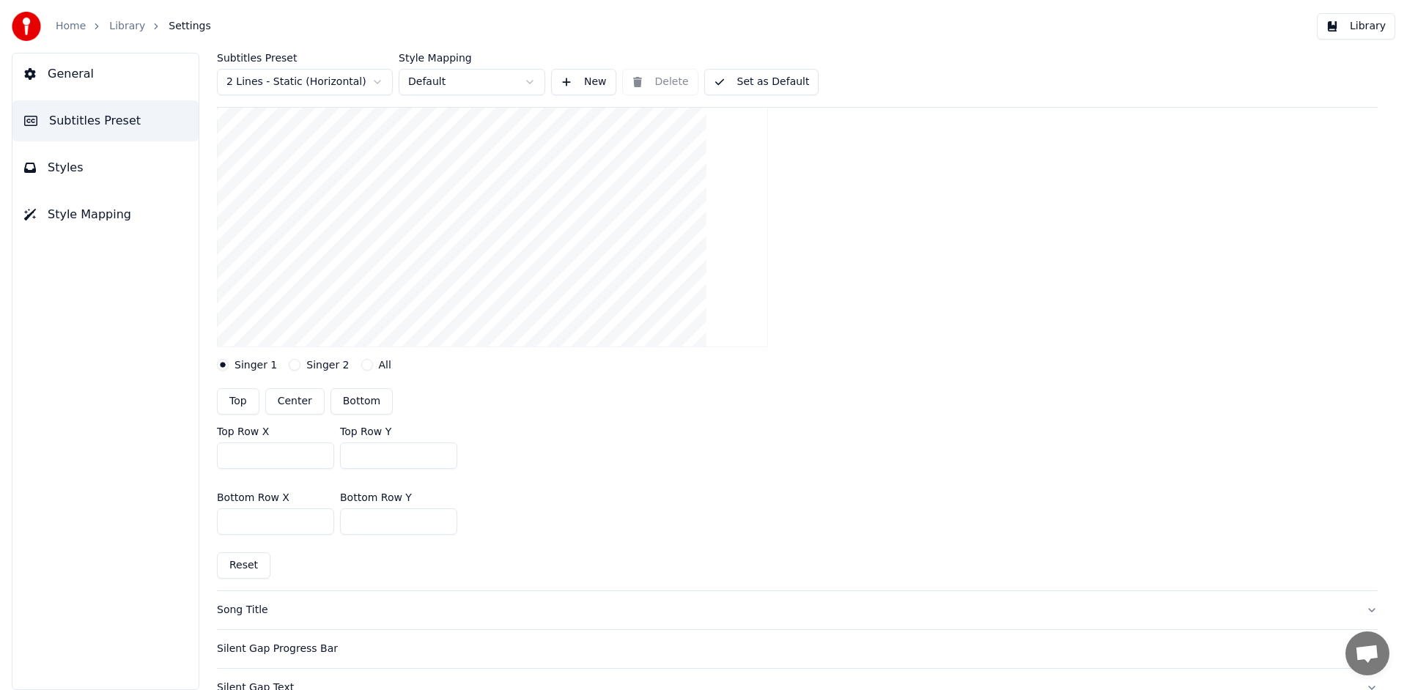
scroll to position [182, 0]
click at [233, 451] on input "***" at bounding box center [275, 449] width 117 height 26
type input "***"
click at [706, 471] on div "Top Row X *** Top Row Y ***" at bounding box center [797, 441] width 1161 height 66
click at [1357, 30] on button "Library" at bounding box center [1356, 26] width 78 height 26
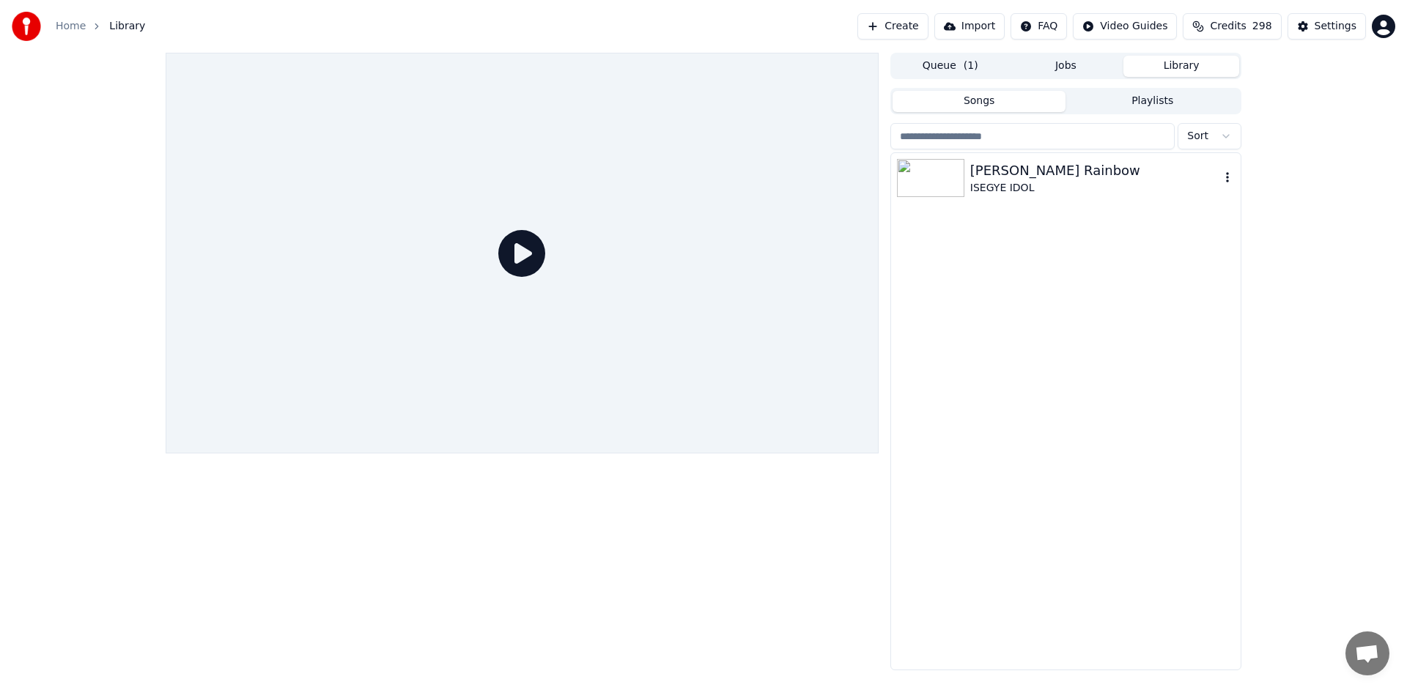
click at [1047, 181] on div "ISEGYE IDOL" at bounding box center [1095, 188] width 250 height 15
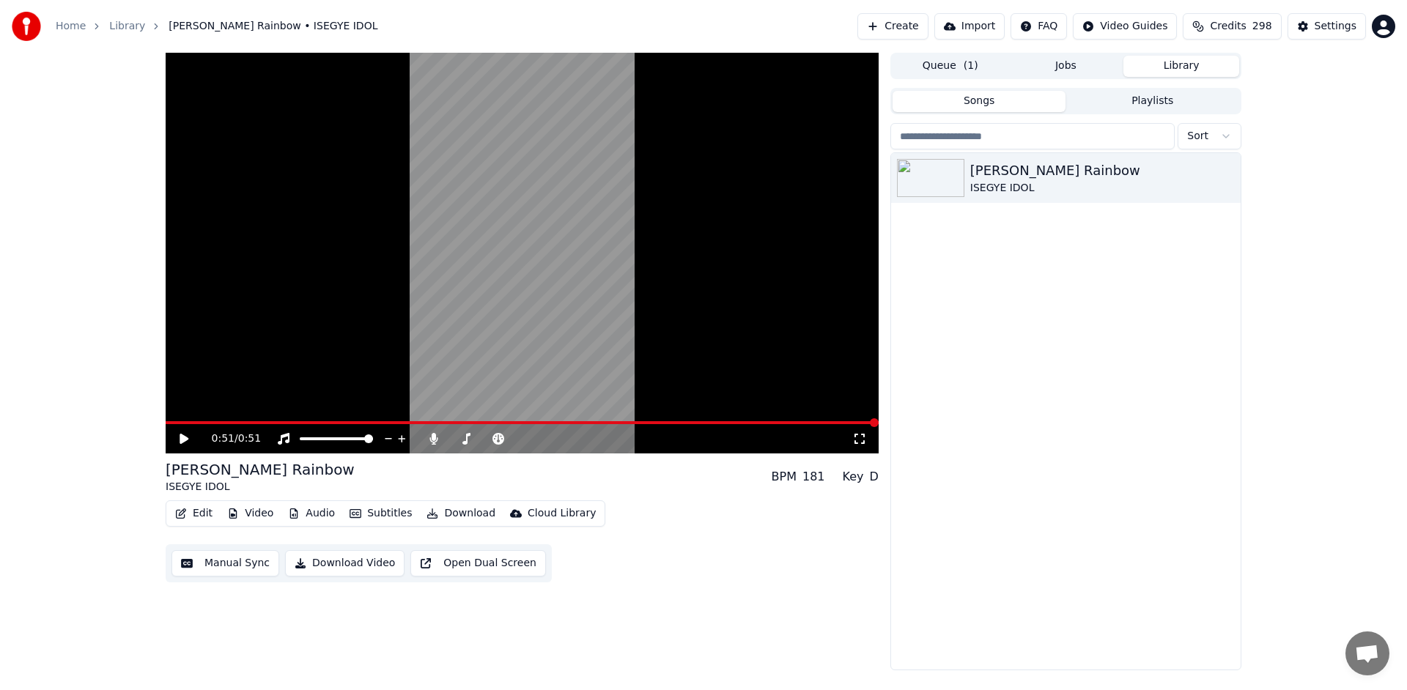
click at [183, 440] on icon at bounding box center [184, 439] width 9 height 10
click at [183, 440] on icon at bounding box center [194, 439] width 34 height 12
click at [193, 514] on button "Edit" at bounding box center [193, 514] width 49 height 21
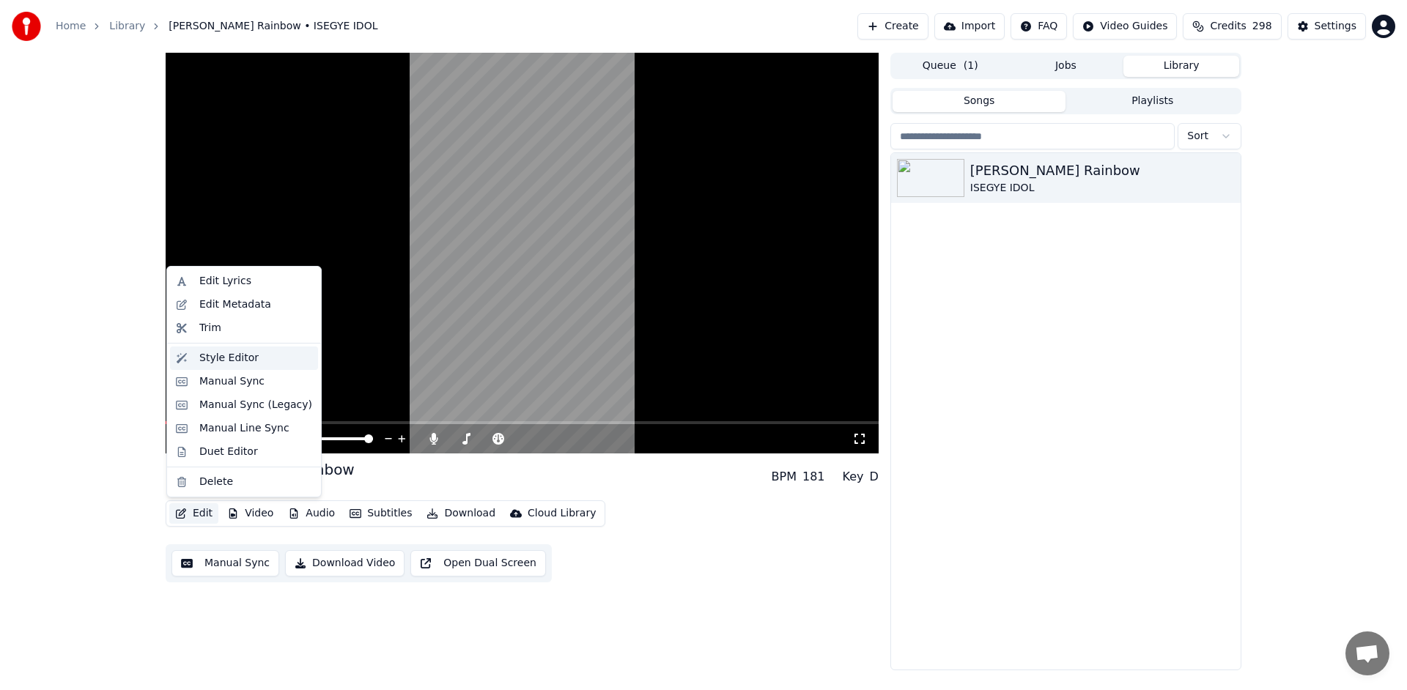
click at [273, 366] on div "Style Editor" at bounding box center [244, 358] width 148 height 23
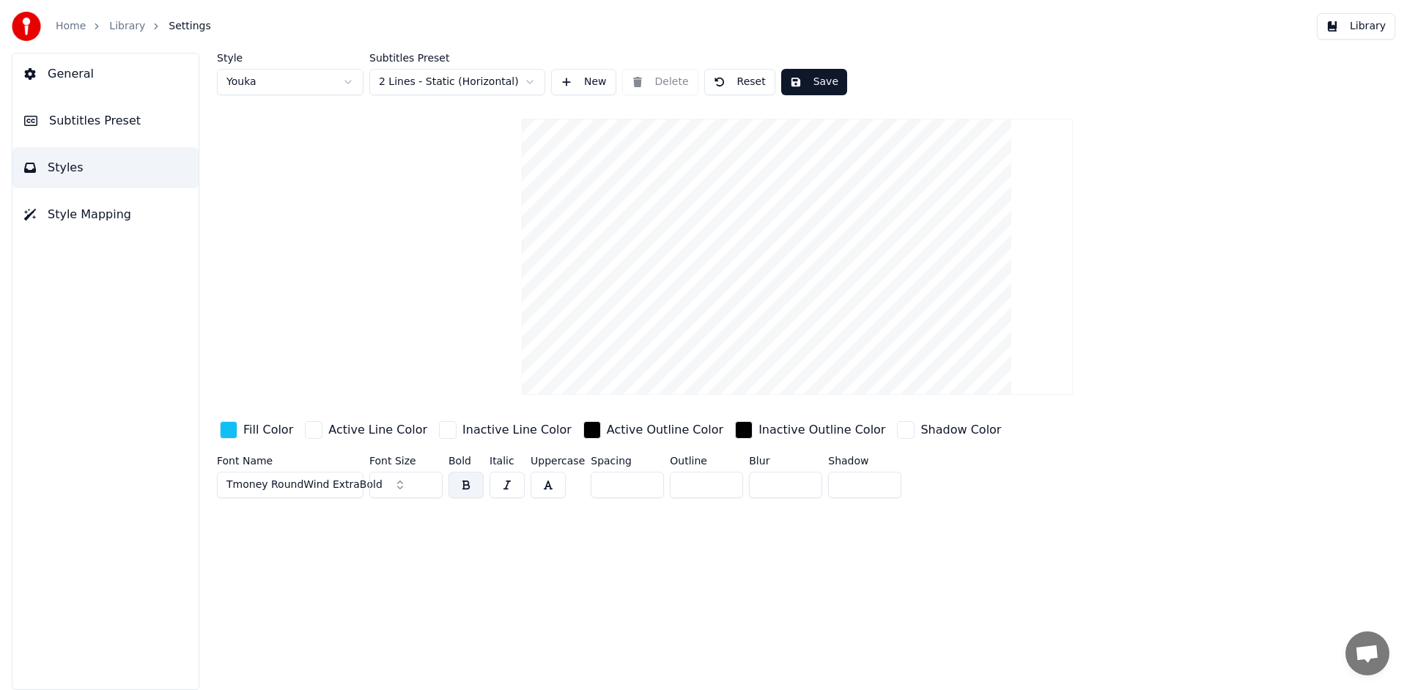
click at [155, 123] on button "Subtitles Preset" at bounding box center [105, 120] width 186 height 41
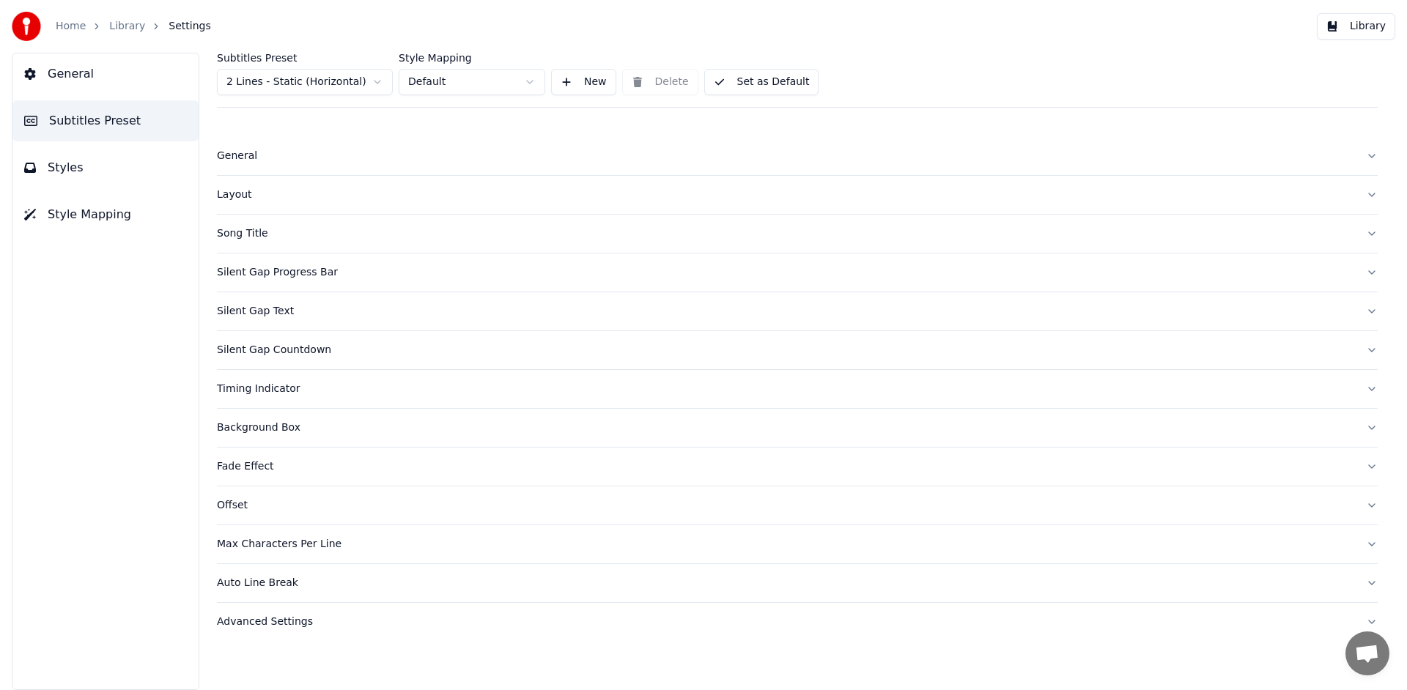
click at [242, 196] on div "Layout" at bounding box center [785, 195] width 1137 height 15
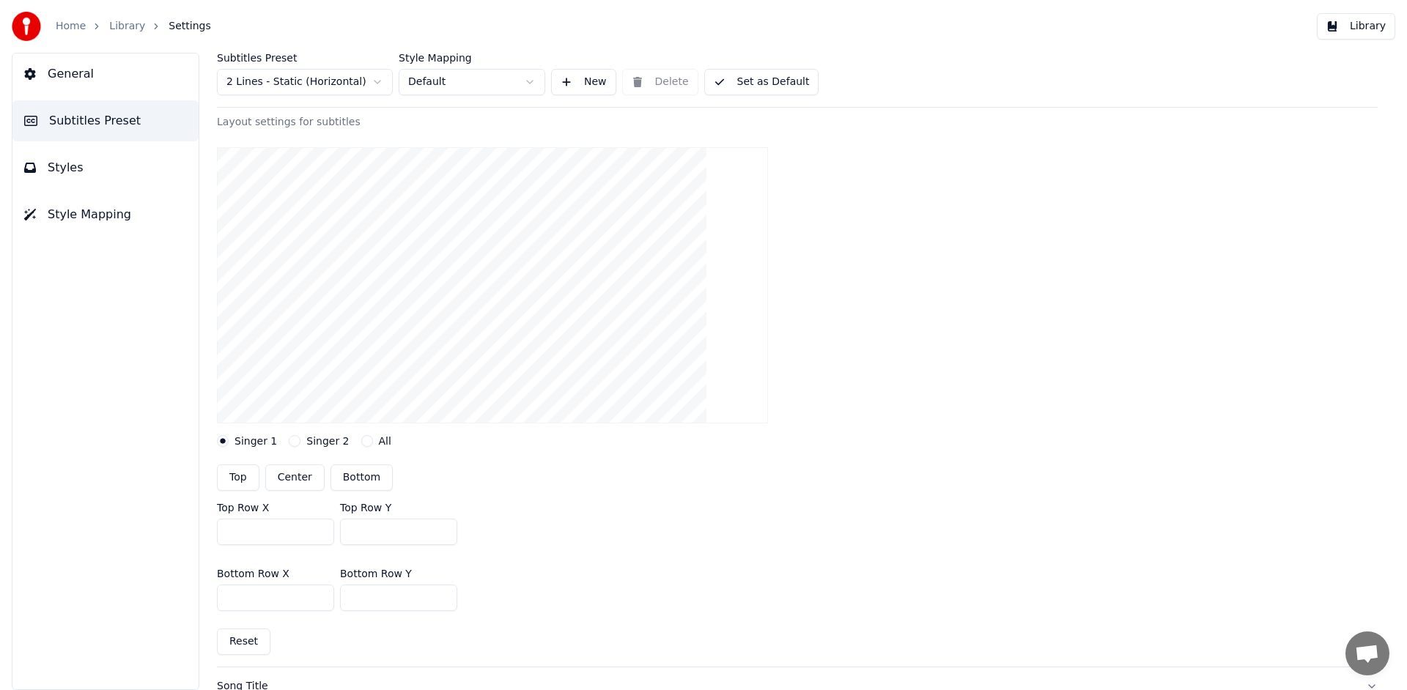
scroll to position [110, 0]
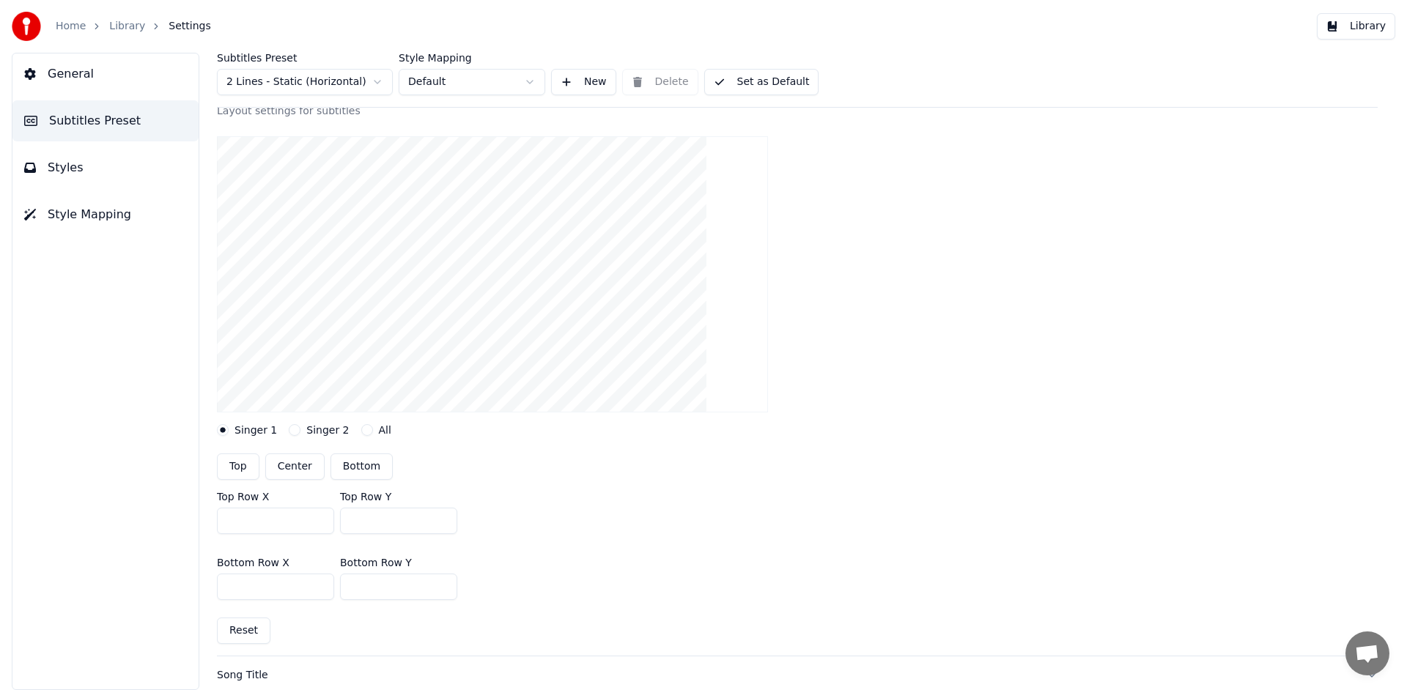
click at [232, 519] on input "***" at bounding box center [275, 521] width 117 height 26
type input "***"
click at [1368, 19] on button "Library" at bounding box center [1356, 26] width 78 height 26
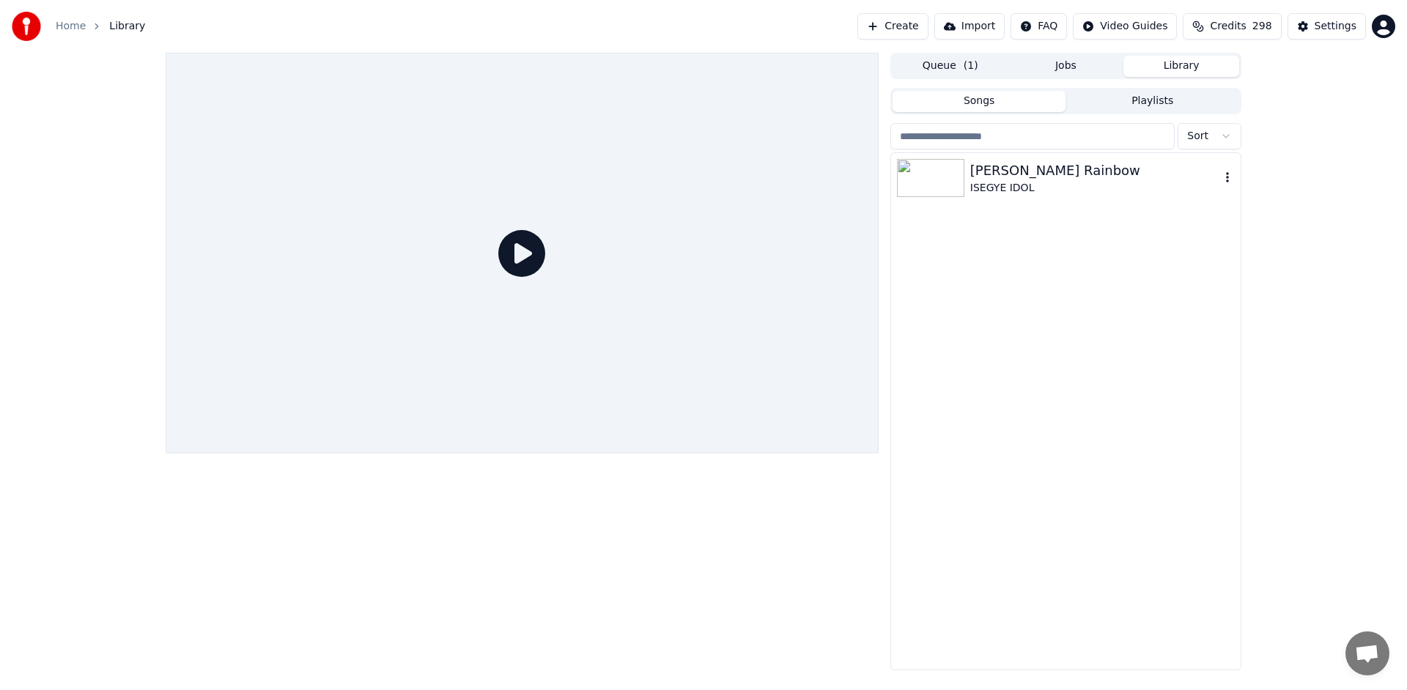
click at [996, 193] on div "ISEGYE IDOL" at bounding box center [1095, 188] width 250 height 15
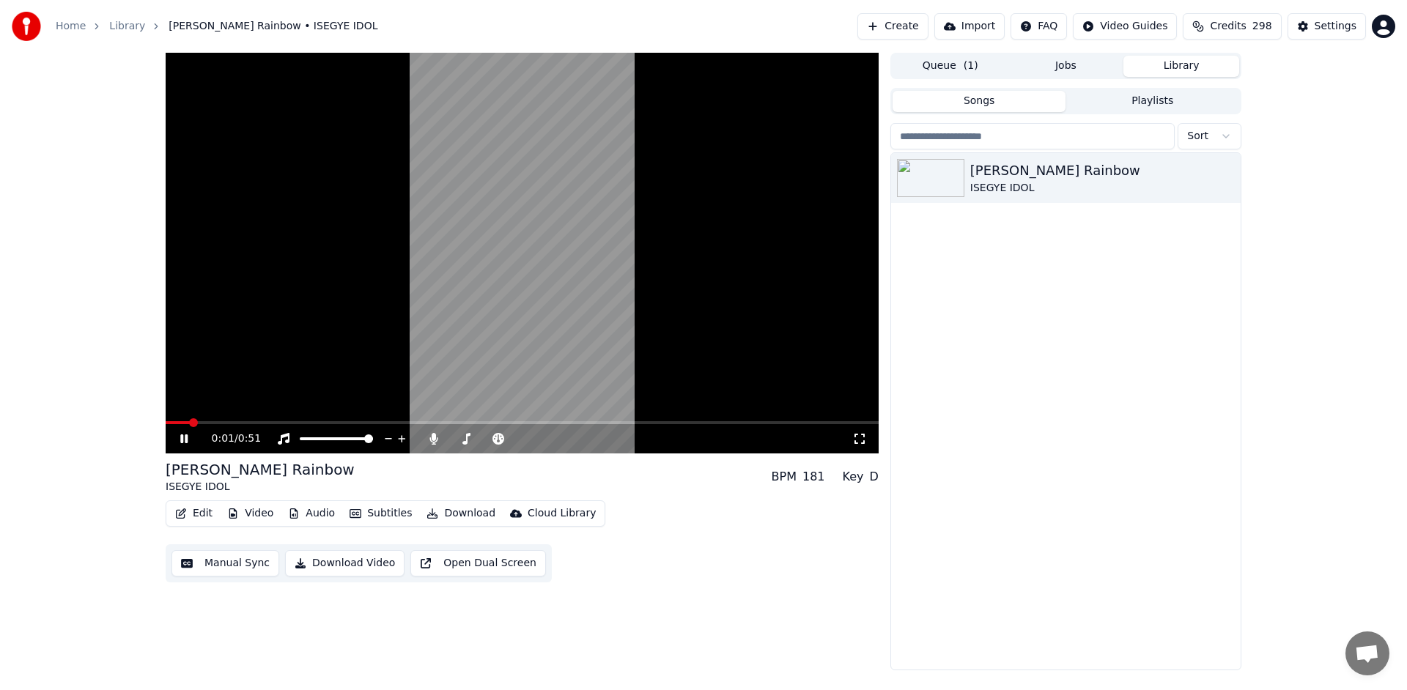
click at [182, 438] on icon at bounding box center [183, 439] width 7 height 9
click at [197, 512] on button "Edit" at bounding box center [193, 514] width 49 height 21
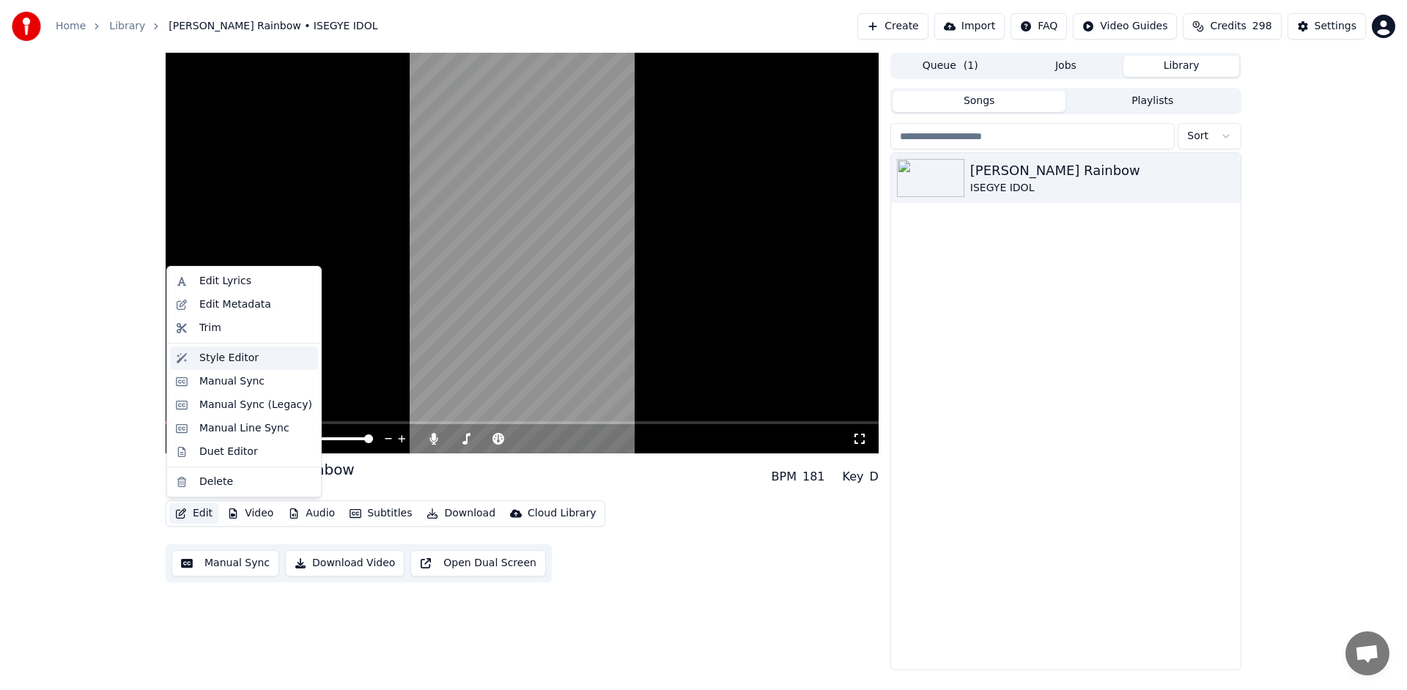
click at [255, 359] on div "Style Editor" at bounding box center [255, 358] width 113 height 15
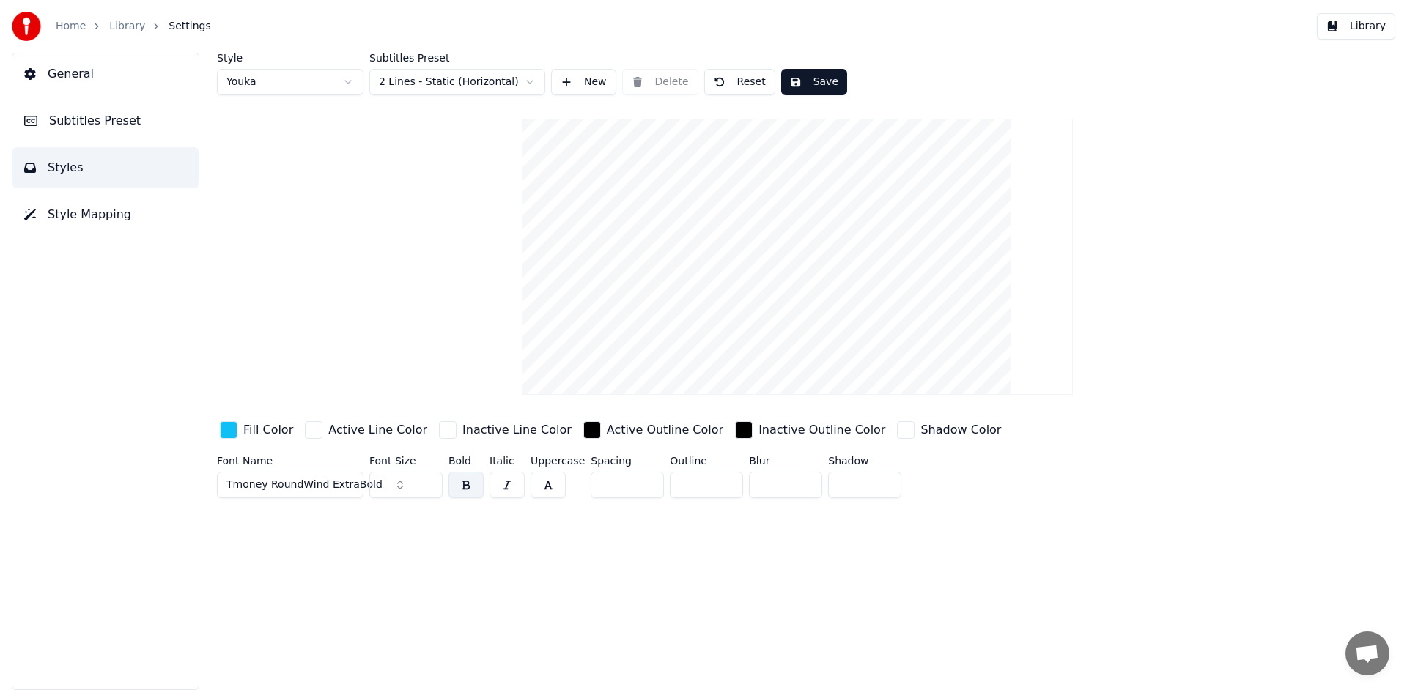
click at [139, 123] on button "Subtitles Preset" at bounding box center [105, 120] width 186 height 41
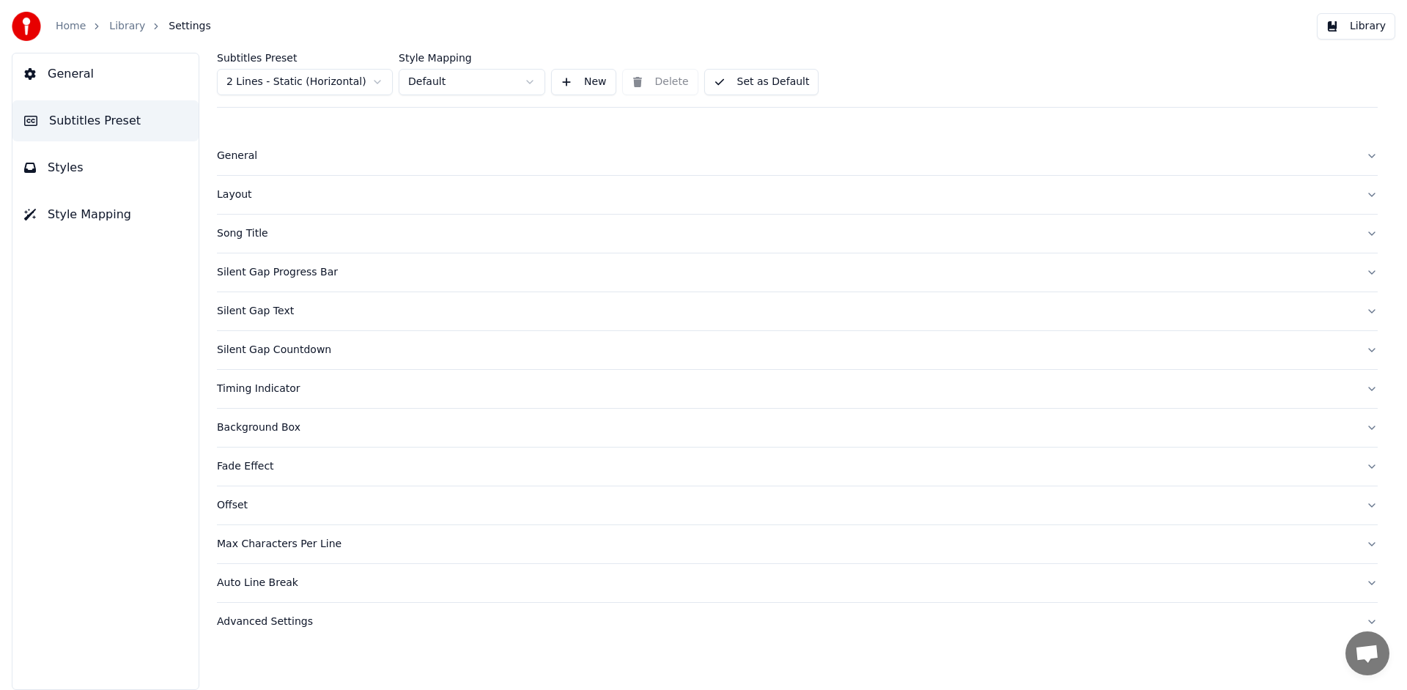
click at [257, 192] on div "Layout" at bounding box center [785, 195] width 1137 height 15
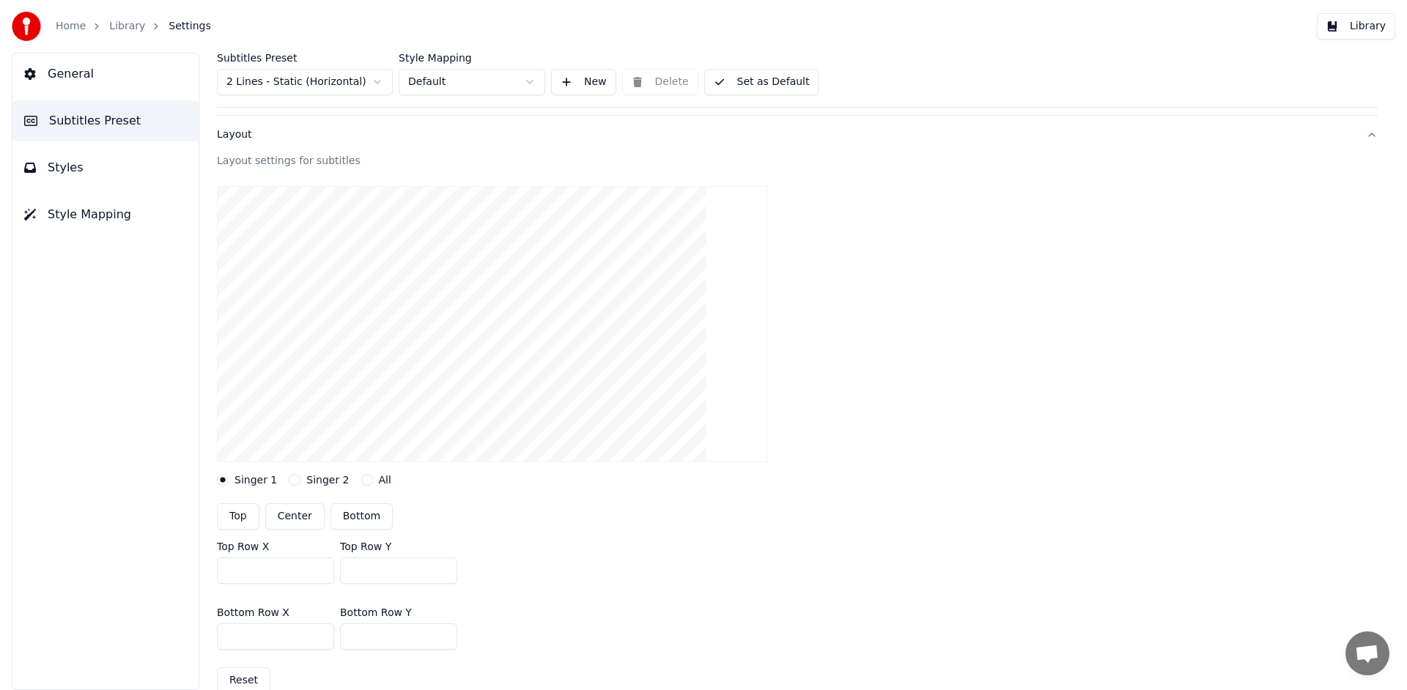
scroll to position [117, 0]
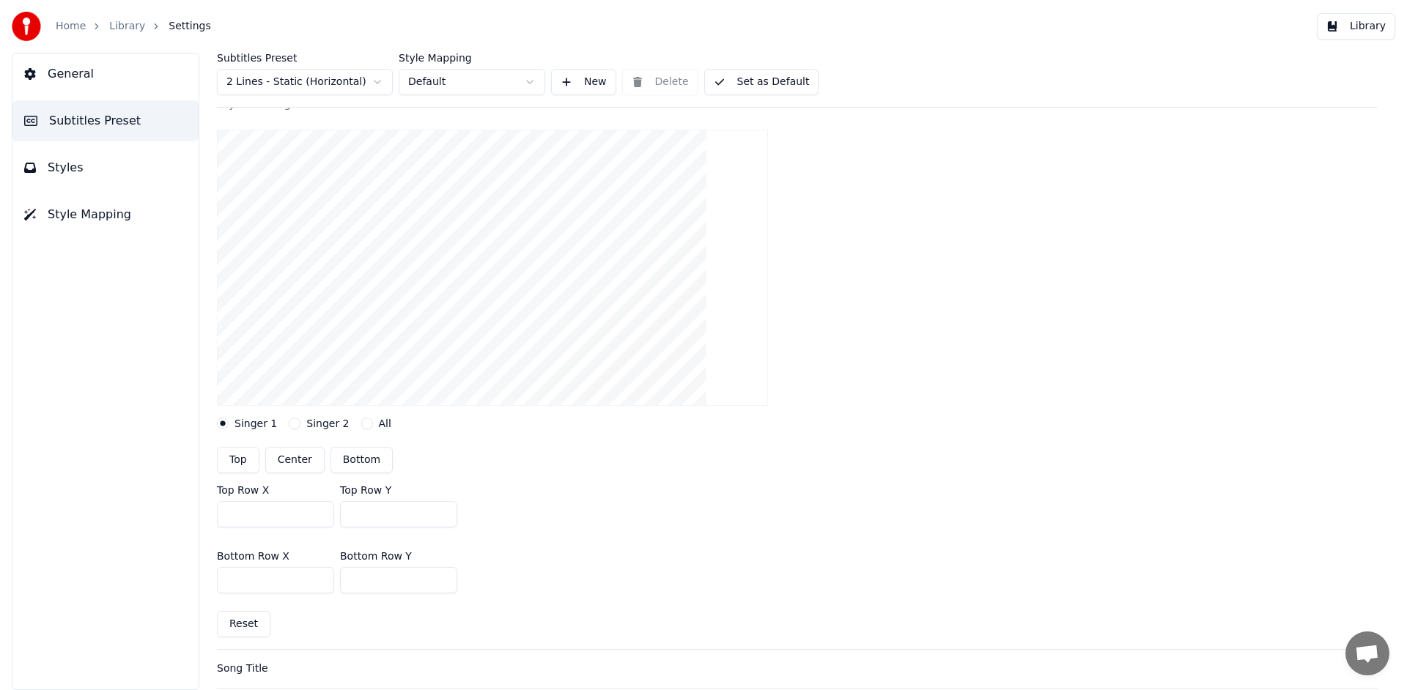
click at [231, 513] on input "***" at bounding box center [275, 514] width 117 height 26
type input "***"
click at [945, 539] on div "Bottom Row X *** Bottom Row Y ***" at bounding box center [797, 572] width 1161 height 66
click at [1365, 27] on button "Library" at bounding box center [1356, 26] width 78 height 26
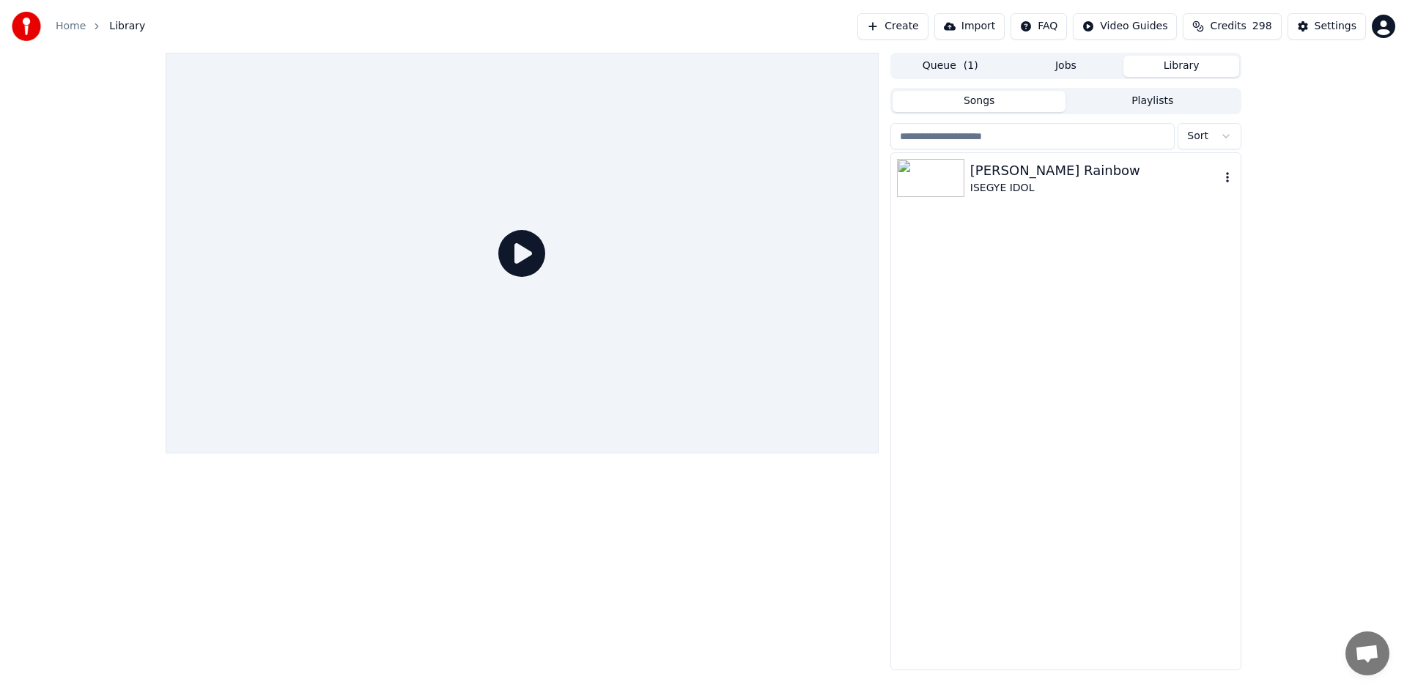
click at [1045, 174] on div "[PERSON_NAME] Rainbow" at bounding box center [1095, 171] width 250 height 21
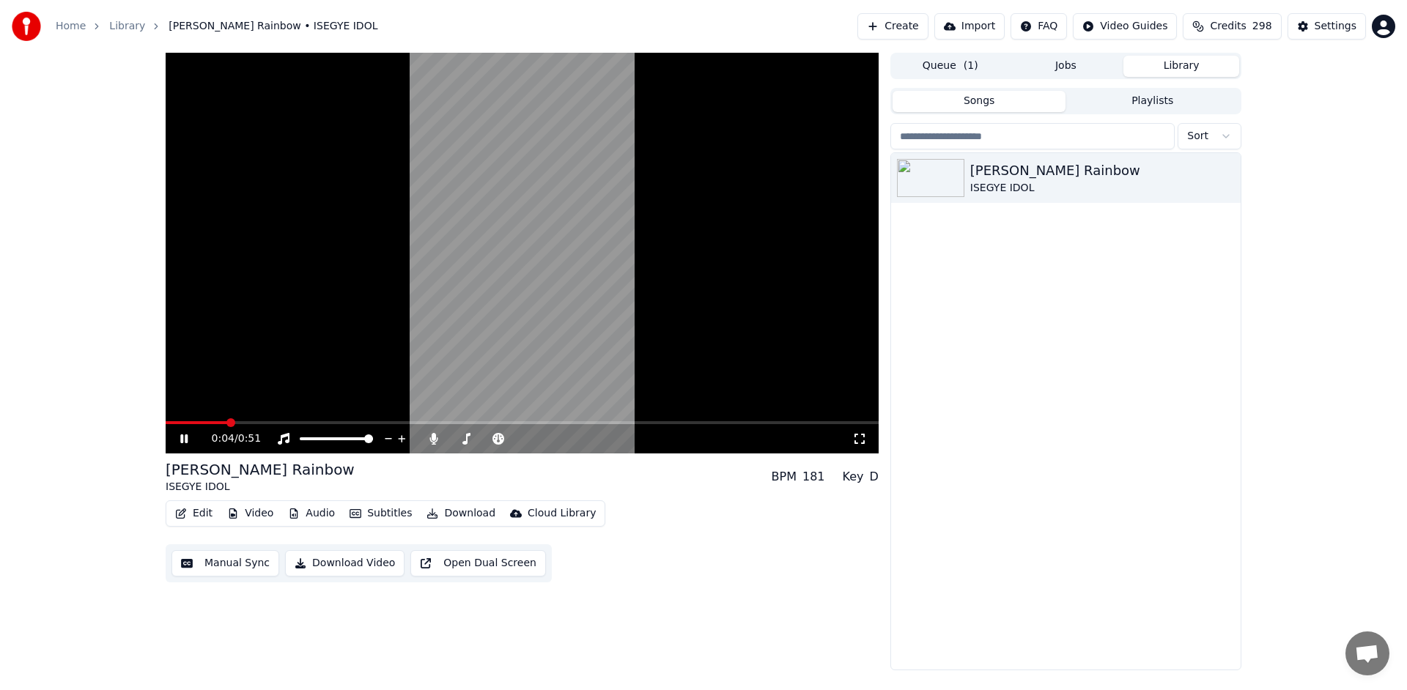
click at [182, 434] on icon at bounding box center [194, 439] width 34 height 12
click at [185, 438] on icon at bounding box center [183, 439] width 7 height 9
click at [184, 442] on icon at bounding box center [194, 439] width 34 height 12
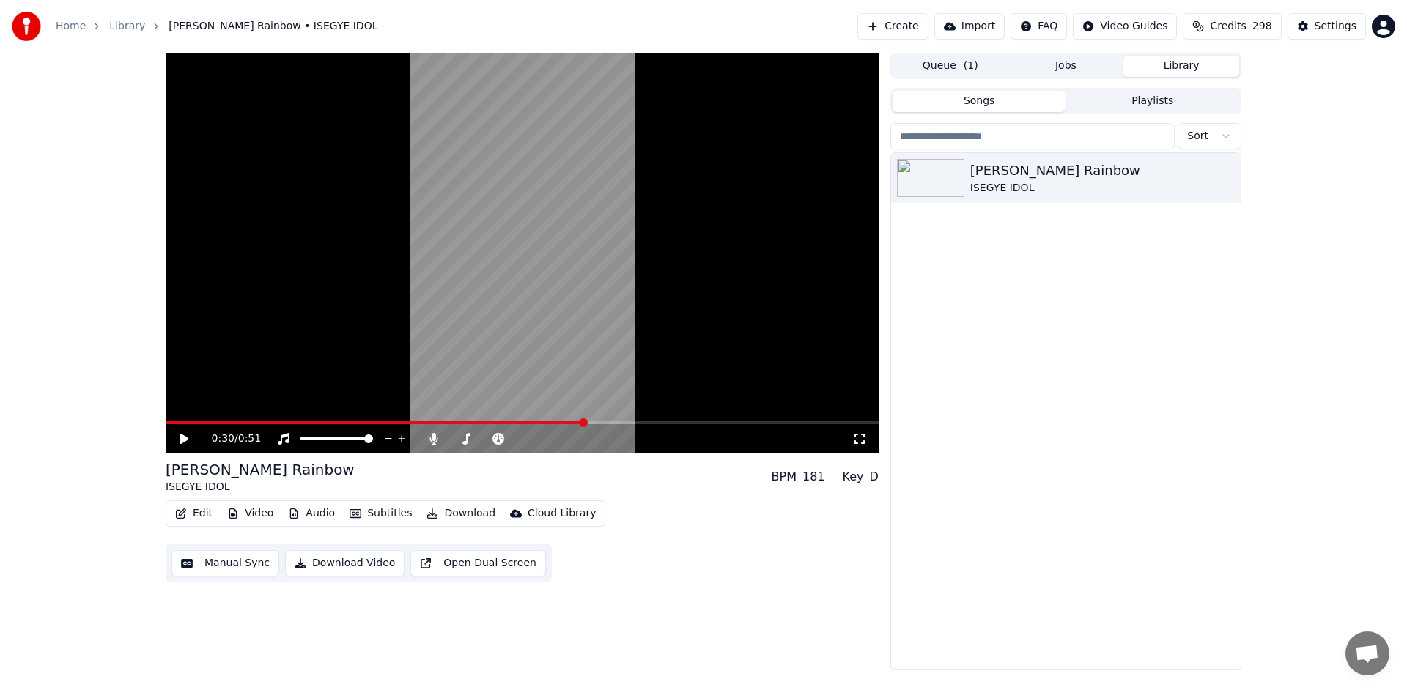
click at [180, 432] on div "0:30 / 0:51" at bounding box center [522, 439] width 701 height 15
click at [187, 438] on icon at bounding box center [184, 439] width 9 height 10
click at [187, 438] on icon at bounding box center [183, 439] width 7 height 9
click at [197, 515] on button "Edit" at bounding box center [193, 514] width 49 height 21
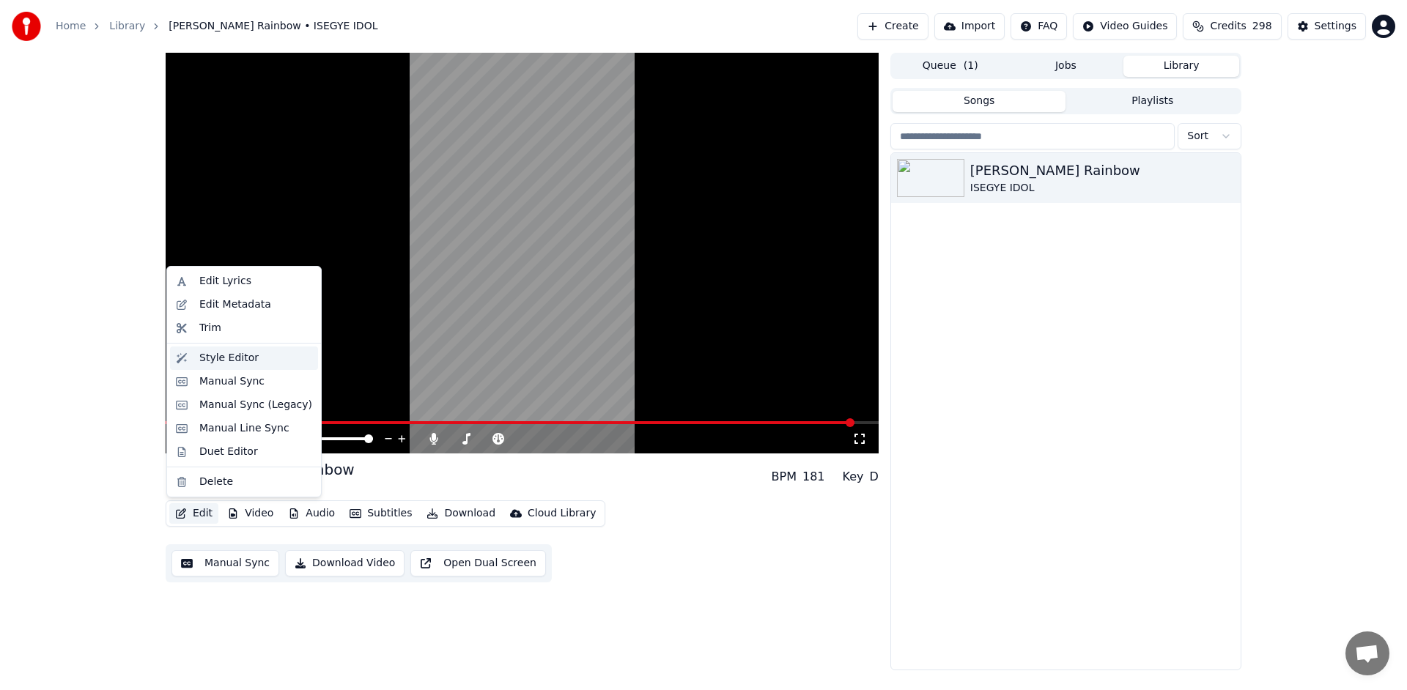
click at [246, 363] on div "Style Editor" at bounding box center [228, 358] width 59 height 15
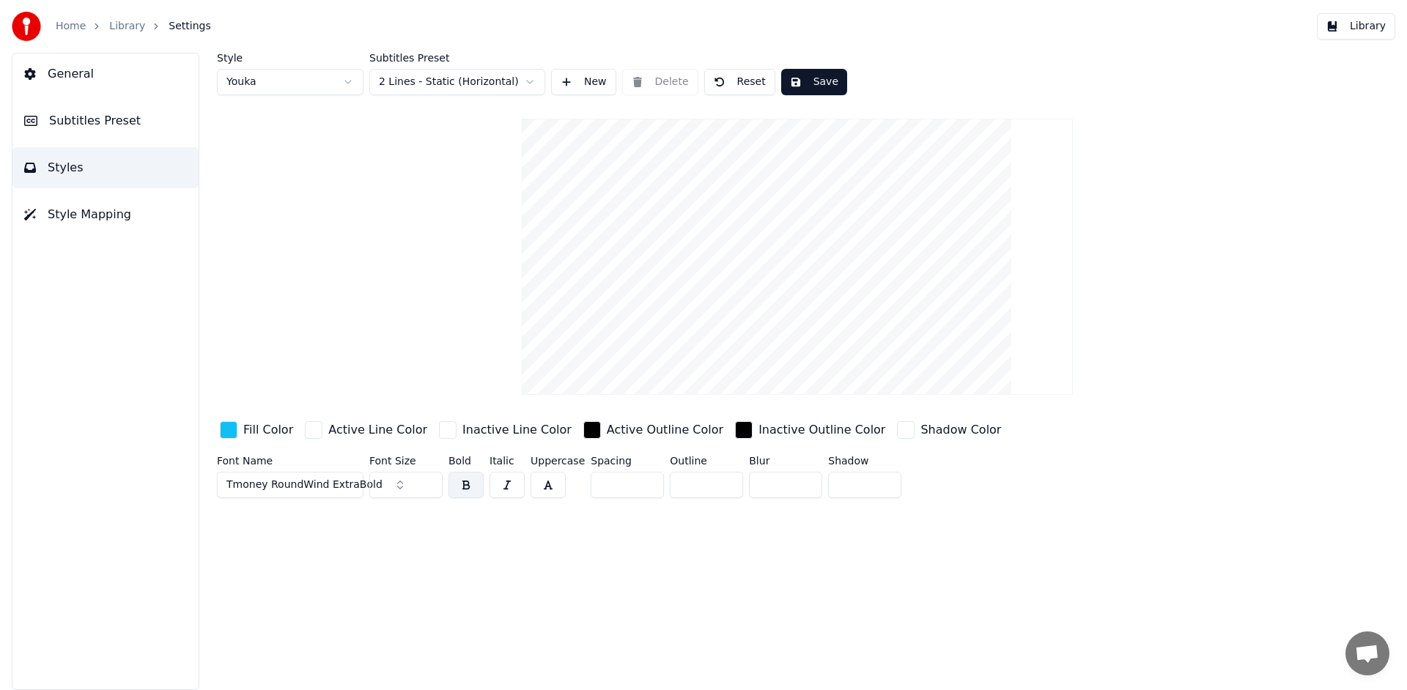
click at [145, 114] on button "Subtitles Preset" at bounding box center [105, 120] width 186 height 41
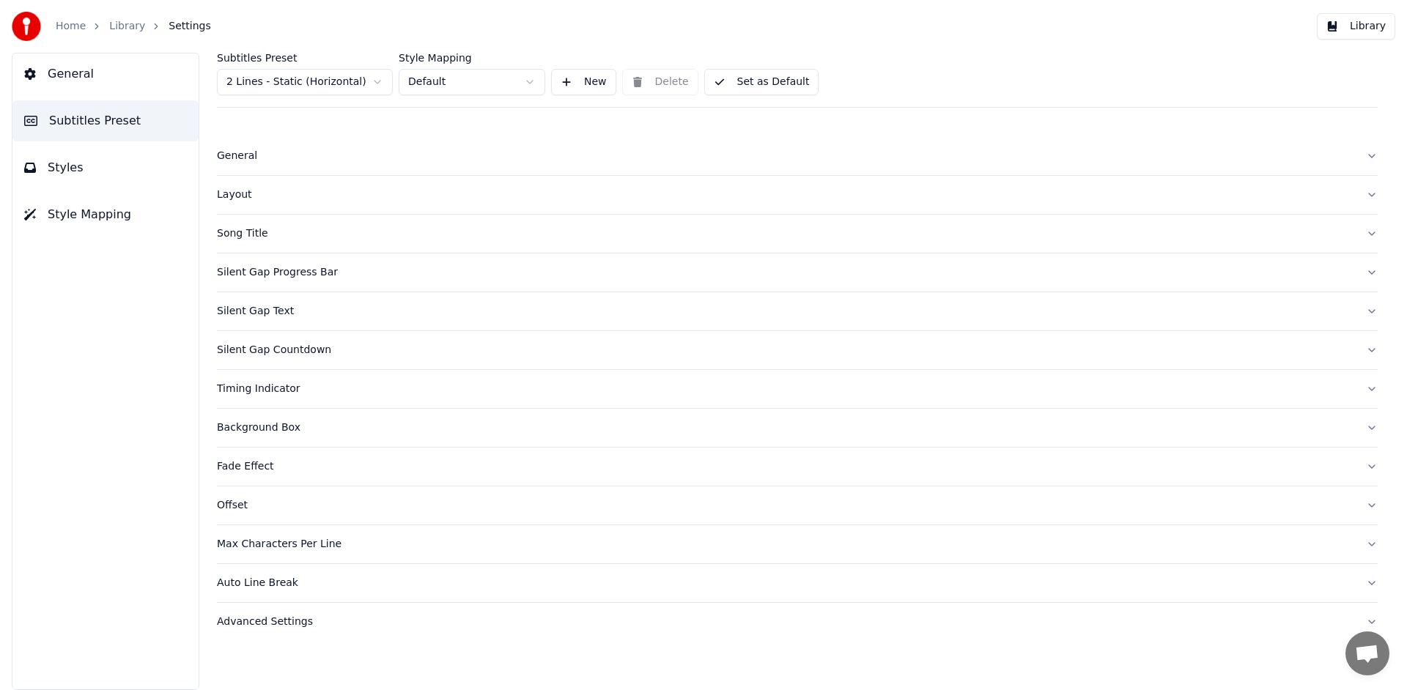
click at [251, 193] on div "Layout" at bounding box center [785, 195] width 1137 height 15
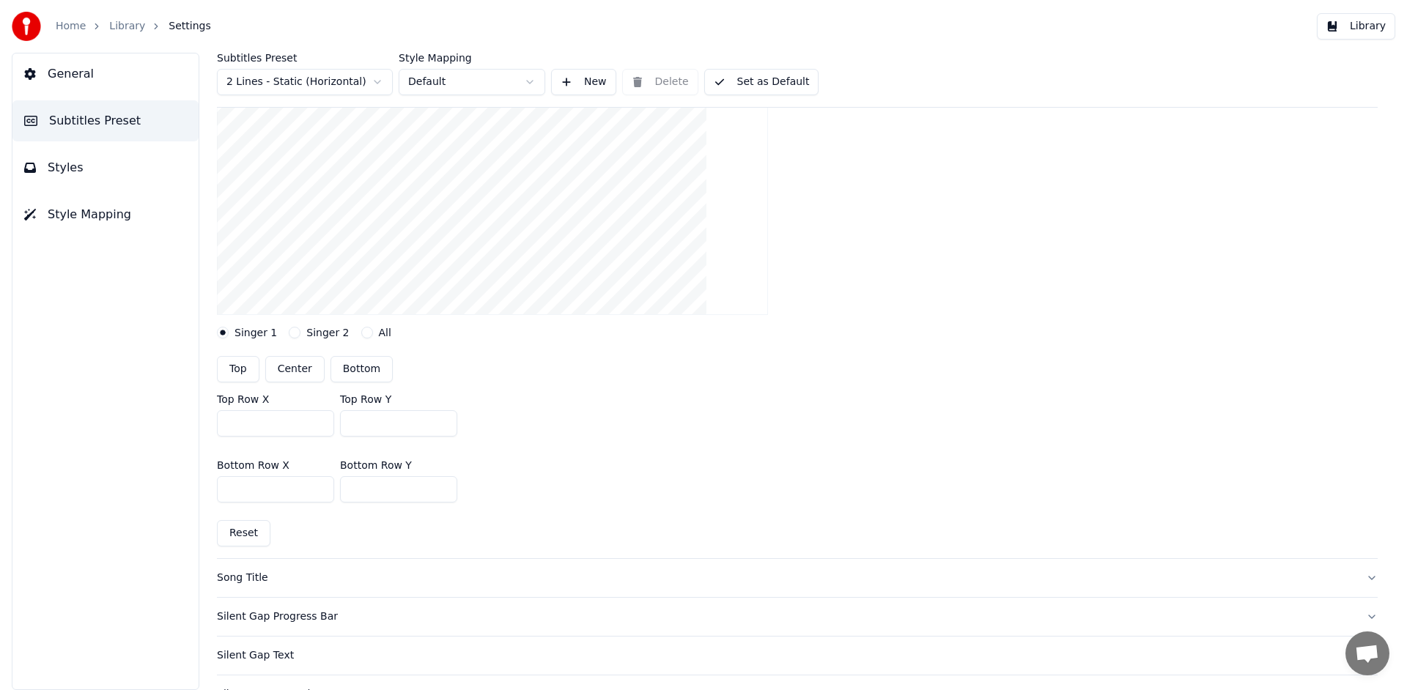
scroll to position [205, 0]
click at [226, 493] on input "***" at bounding box center [275, 492] width 117 height 26
click at [232, 493] on input "***" at bounding box center [275, 492] width 117 height 26
type input "****"
click at [635, 485] on div "Bottom Row X **** Bottom Row Y ***" at bounding box center [797, 484] width 1161 height 66
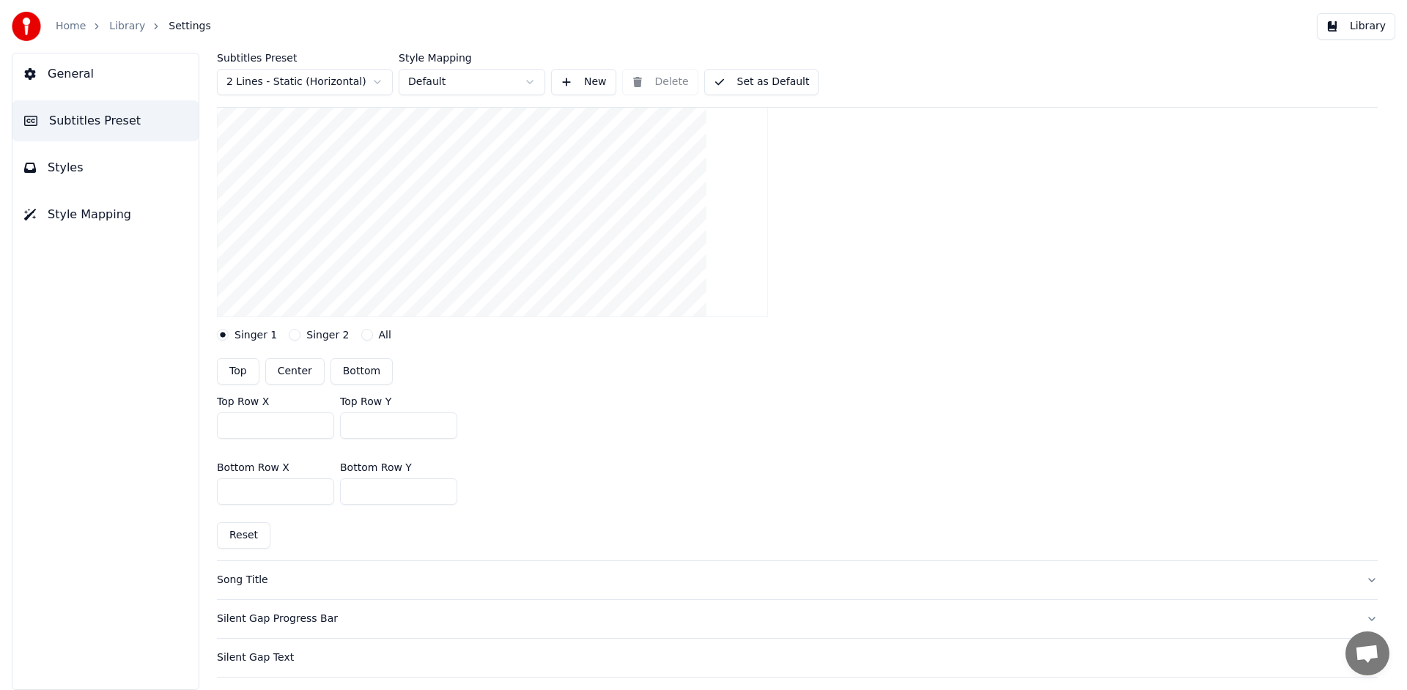
click at [1365, 32] on button "Library" at bounding box center [1356, 26] width 78 height 26
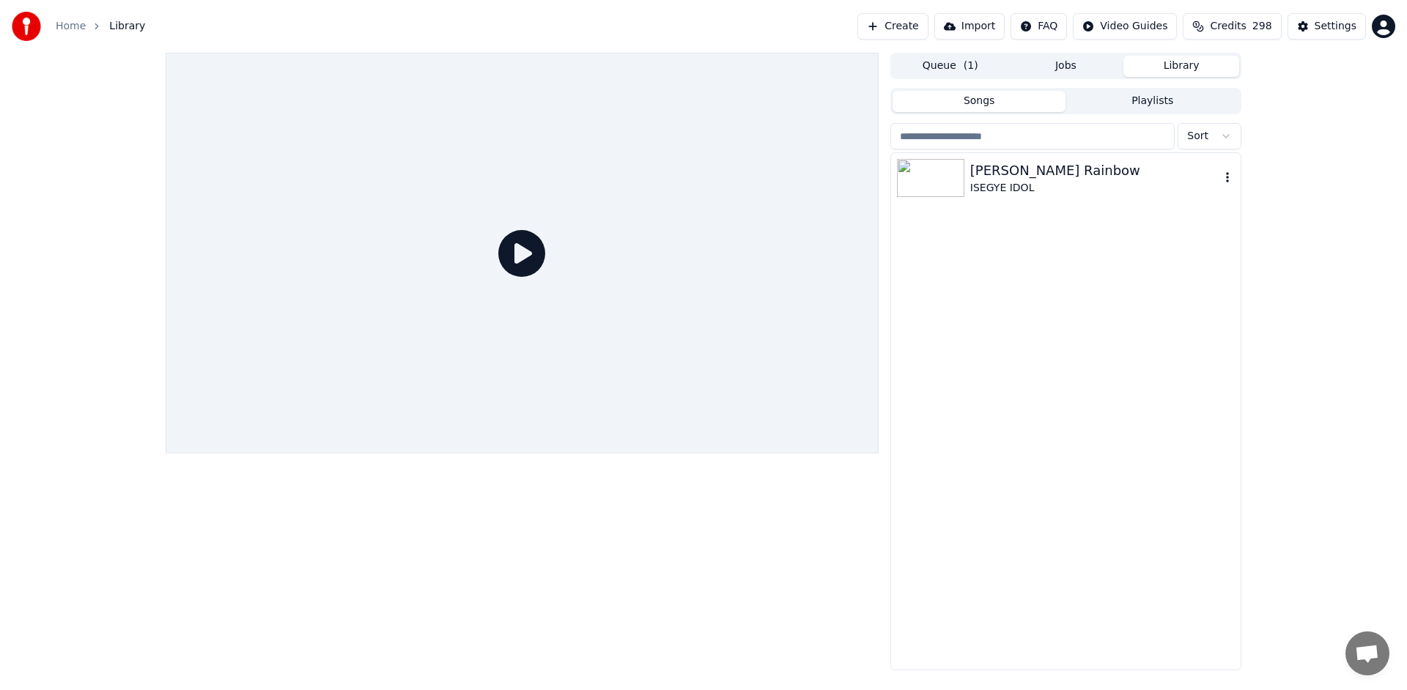
click at [1080, 175] on div "[PERSON_NAME] Rainbow" at bounding box center [1095, 171] width 250 height 21
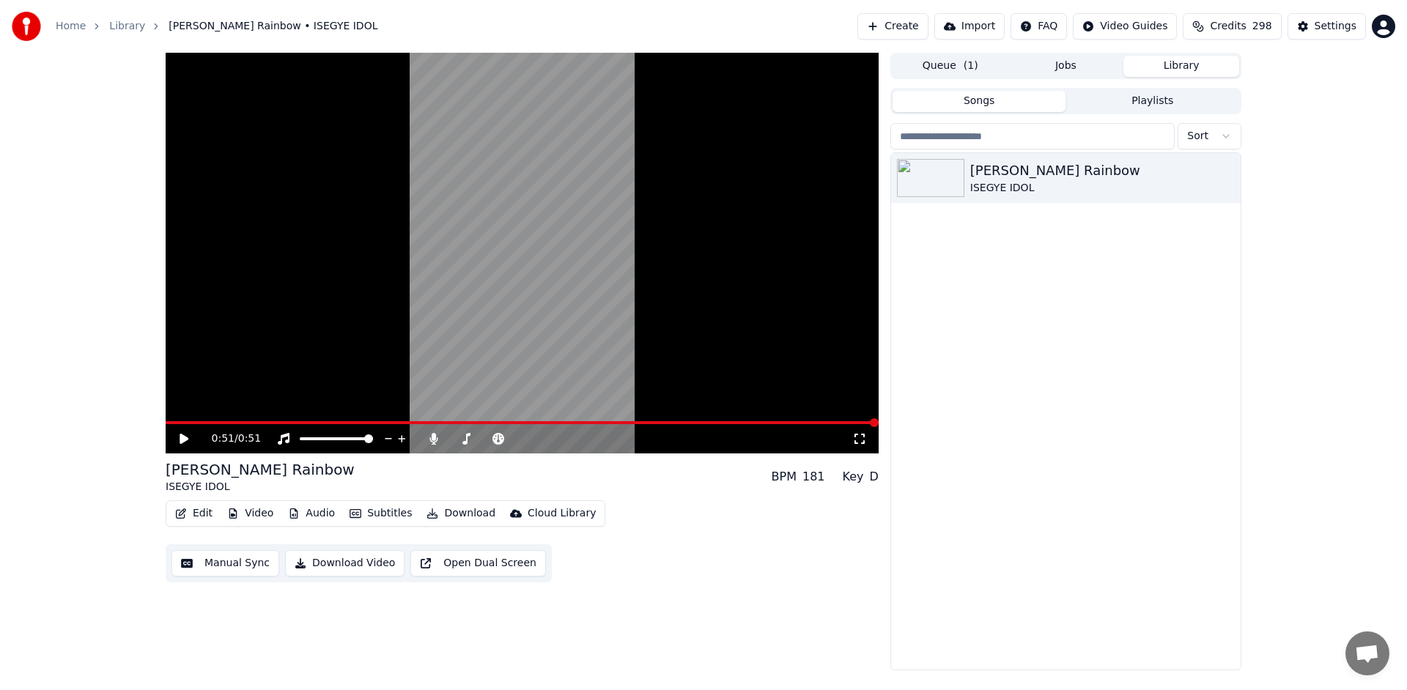
click at [185, 437] on icon at bounding box center [184, 439] width 9 height 10
click at [185, 437] on icon at bounding box center [183, 439] width 7 height 9
click at [185, 437] on icon at bounding box center [184, 439] width 9 height 10
click at [185, 437] on icon at bounding box center [183, 439] width 7 height 9
click at [182, 438] on icon at bounding box center [184, 439] width 9 height 10
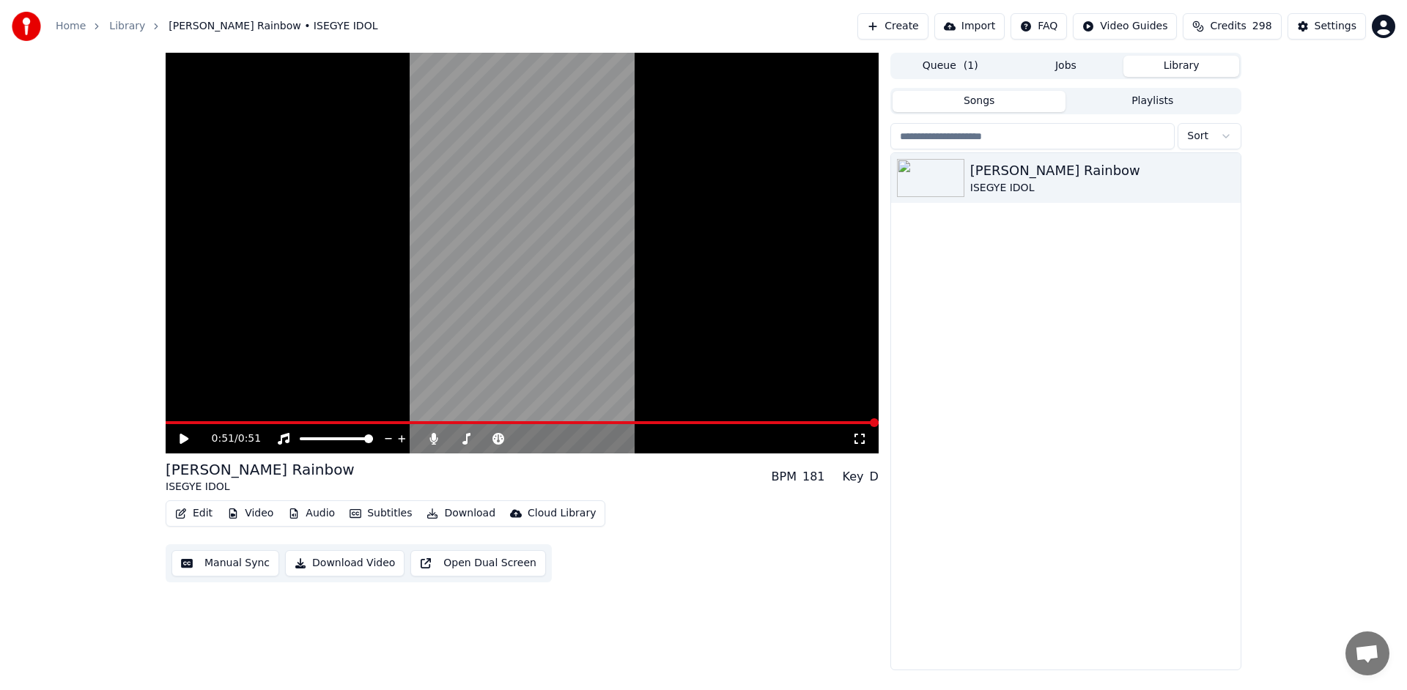
click at [182, 438] on icon at bounding box center [184, 439] width 9 height 10
click at [182, 438] on icon at bounding box center [183, 439] width 7 height 9
click at [182, 440] on icon at bounding box center [184, 439] width 9 height 10
click at [182, 440] on icon at bounding box center [183, 439] width 7 height 9
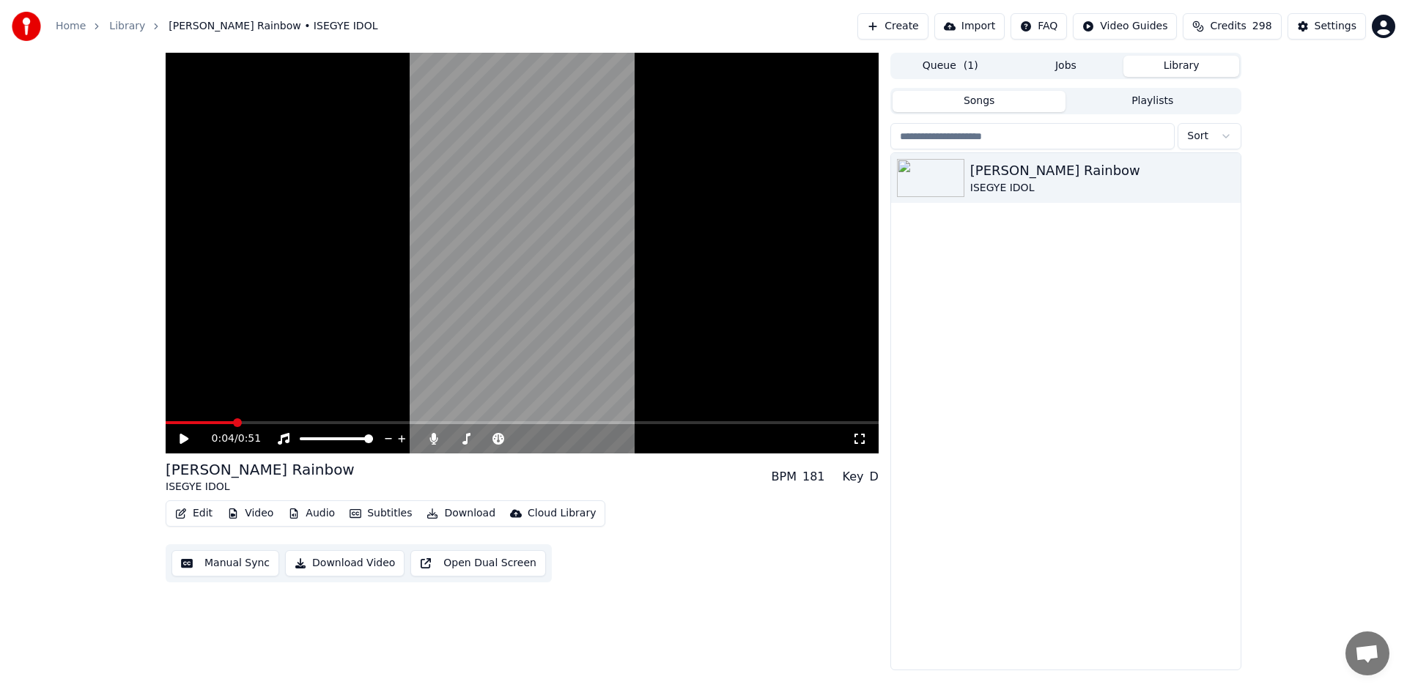
click at [182, 440] on icon at bounding box center [184, 439] width 9 height 10
click at [187, 440] on icon at bounding box center [184, 439] width 9 height 10
click at [187, 440] on icon at bounding box center [183, 439] width 7 height 9
click at [227, 516] on icon "button" at bounding box center [233, 514] width 12 height 10
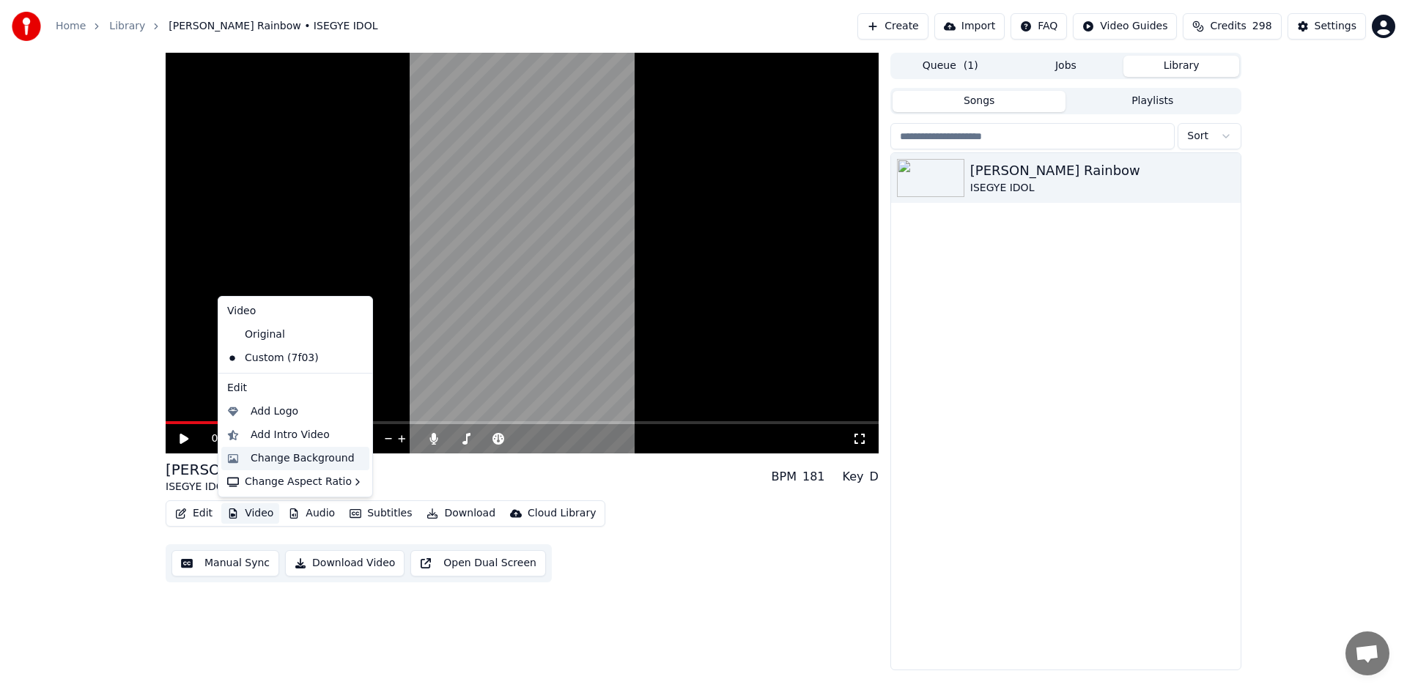
click at [303, 467] on div "Change Background" at bounding box center [295, 458] width 148 height 23
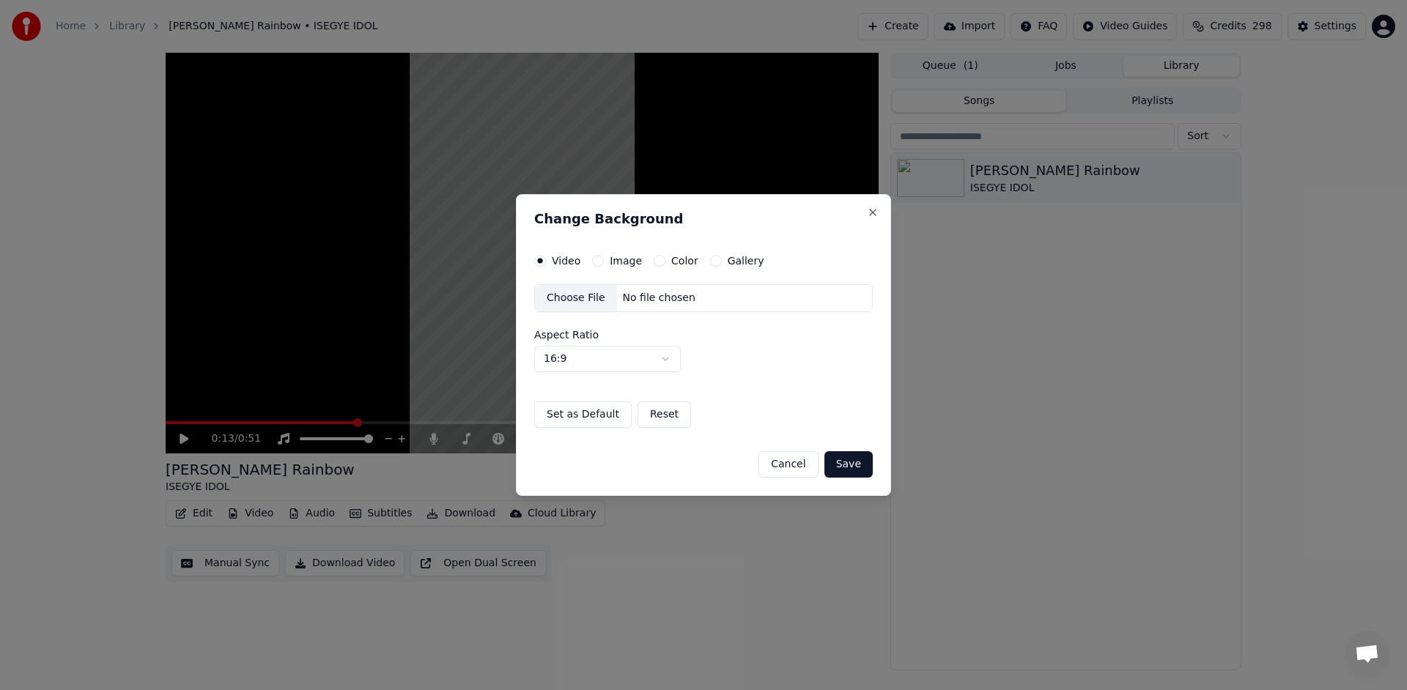
click at [602, 264] on div "Image" at bounding box center [617, 261] width 50 height 12
click at [597, 261] on button "Image" at bounding box center [598, 261] width 12 height 12
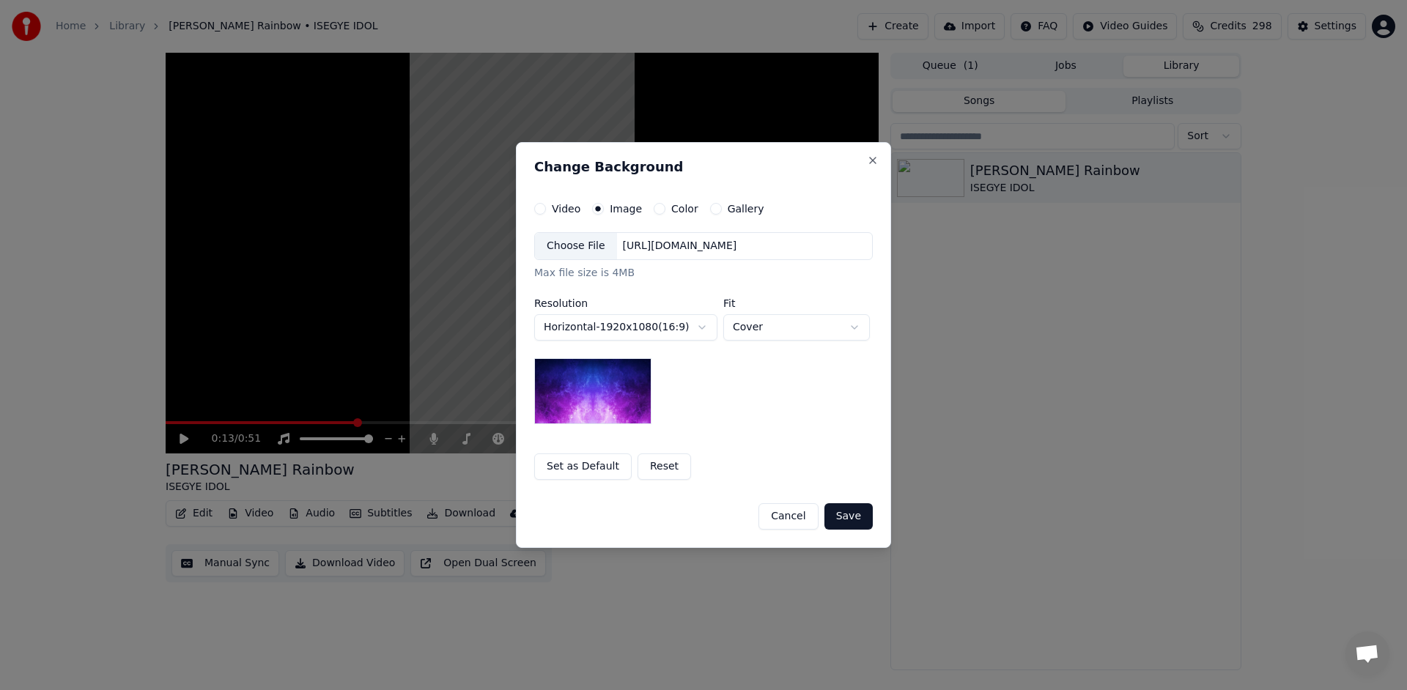
click at [690, 328] on button "Horizontal - 1920 x 1080 ( 16 : 9 )" at bounding box center [625, 327] width 183 height 26
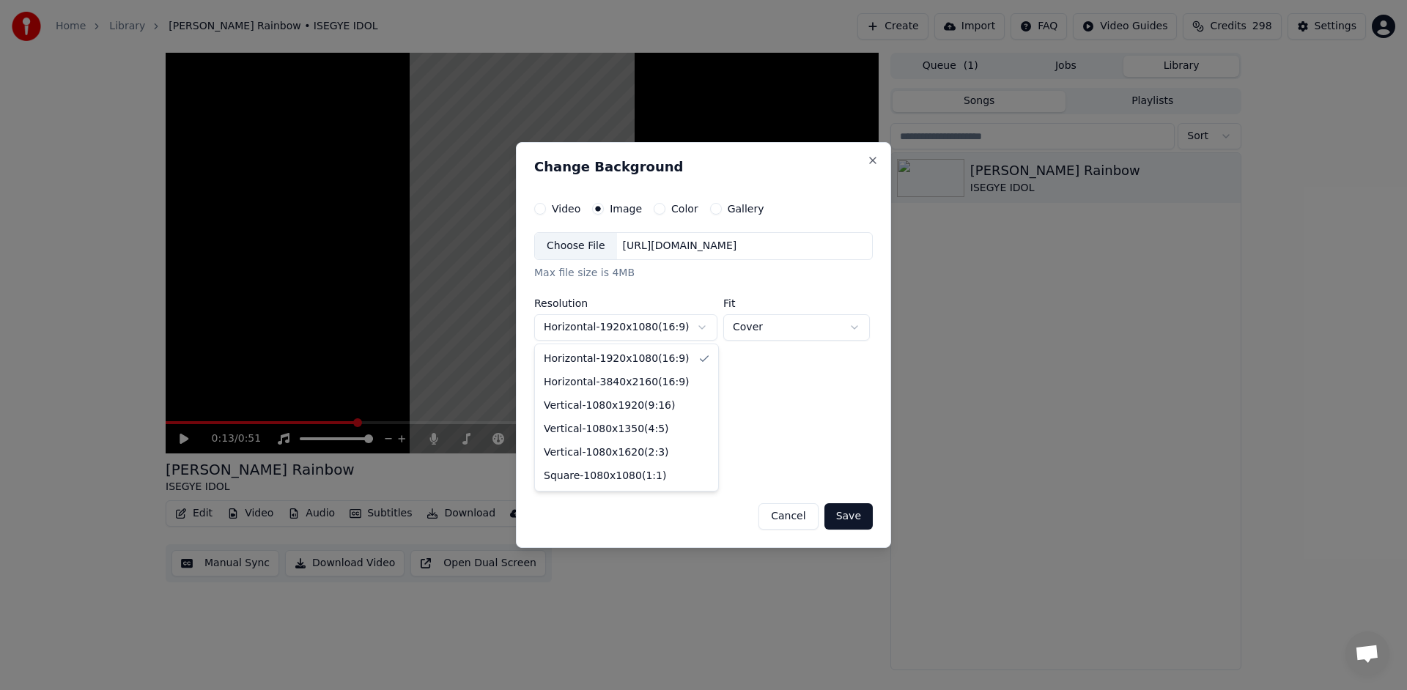
select select "*********"
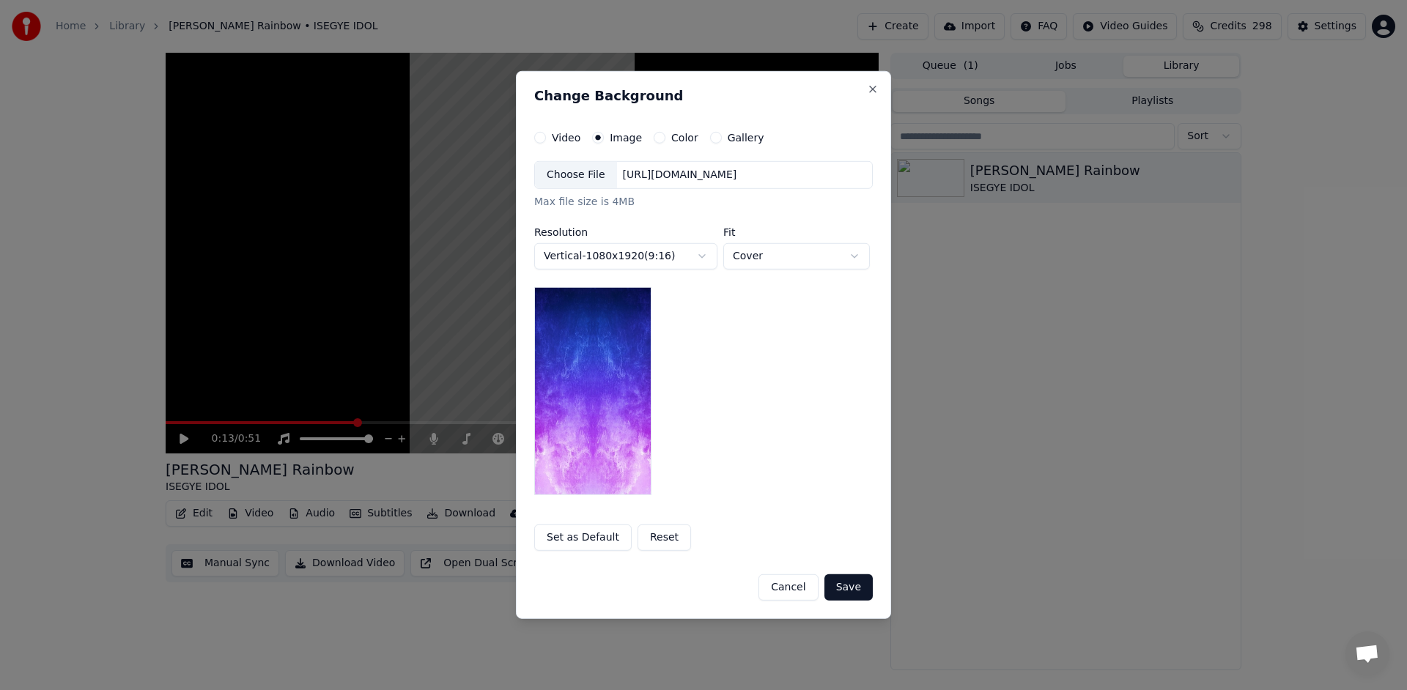
click at [808, 431] on div "**********" at bounding box center [703, 328] width 339 height 334
click at [578, 173] on div "Choose File" at bounding box center [576, 175] width 82 height 26
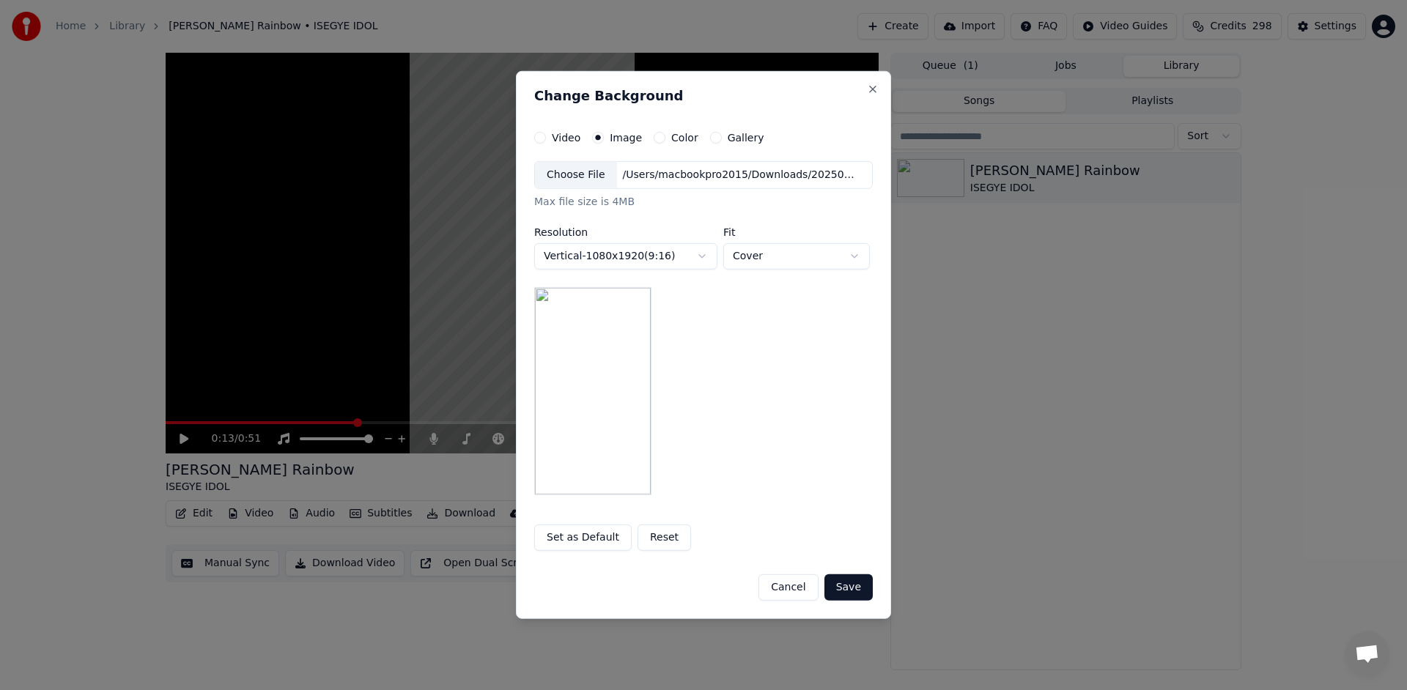
click at [842, 571] on div "Cancel Save" at bounding box center [703, 582] width 339 height 38
click at [852, 589] on button "Save" at bounding box center [849, 588] width 48 height 26
